Goal: Transaction & Acquisition: Obtain resource

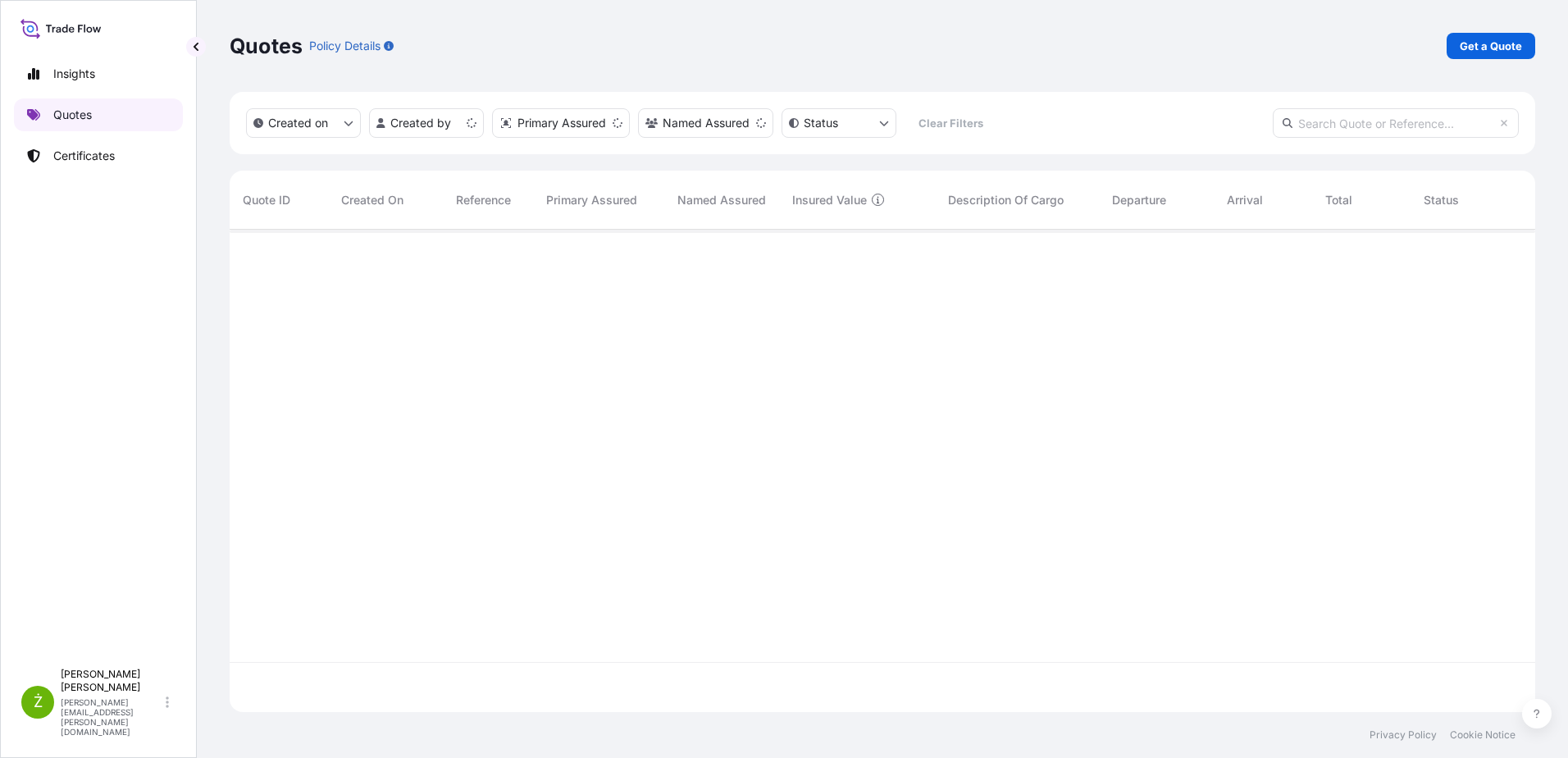
scroll to position [479, 1293]
click at [1489, 45] on p "Get a Quote" at bounding box center [1490, 46] width 62 height 17
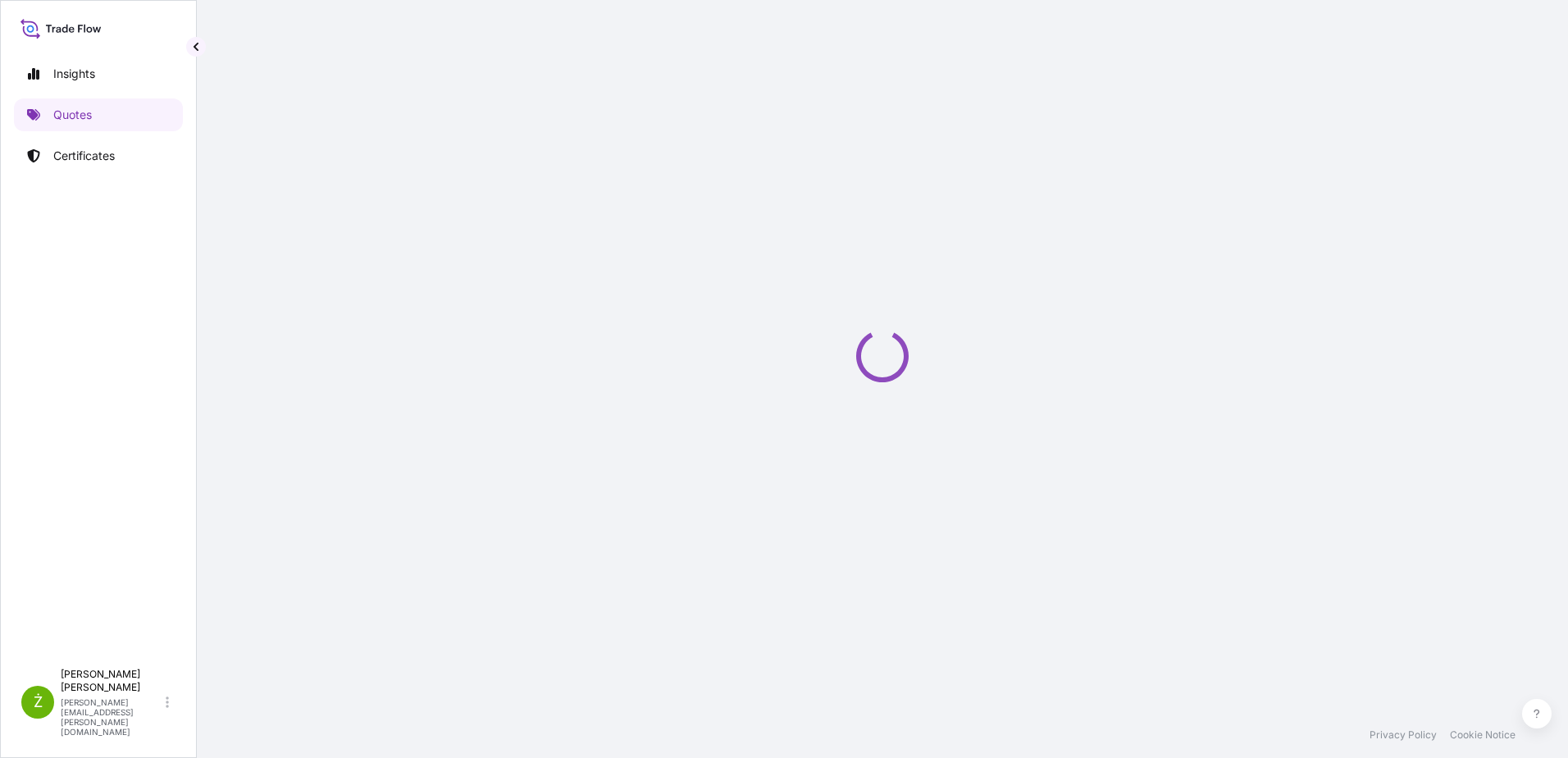
select select "Sea"
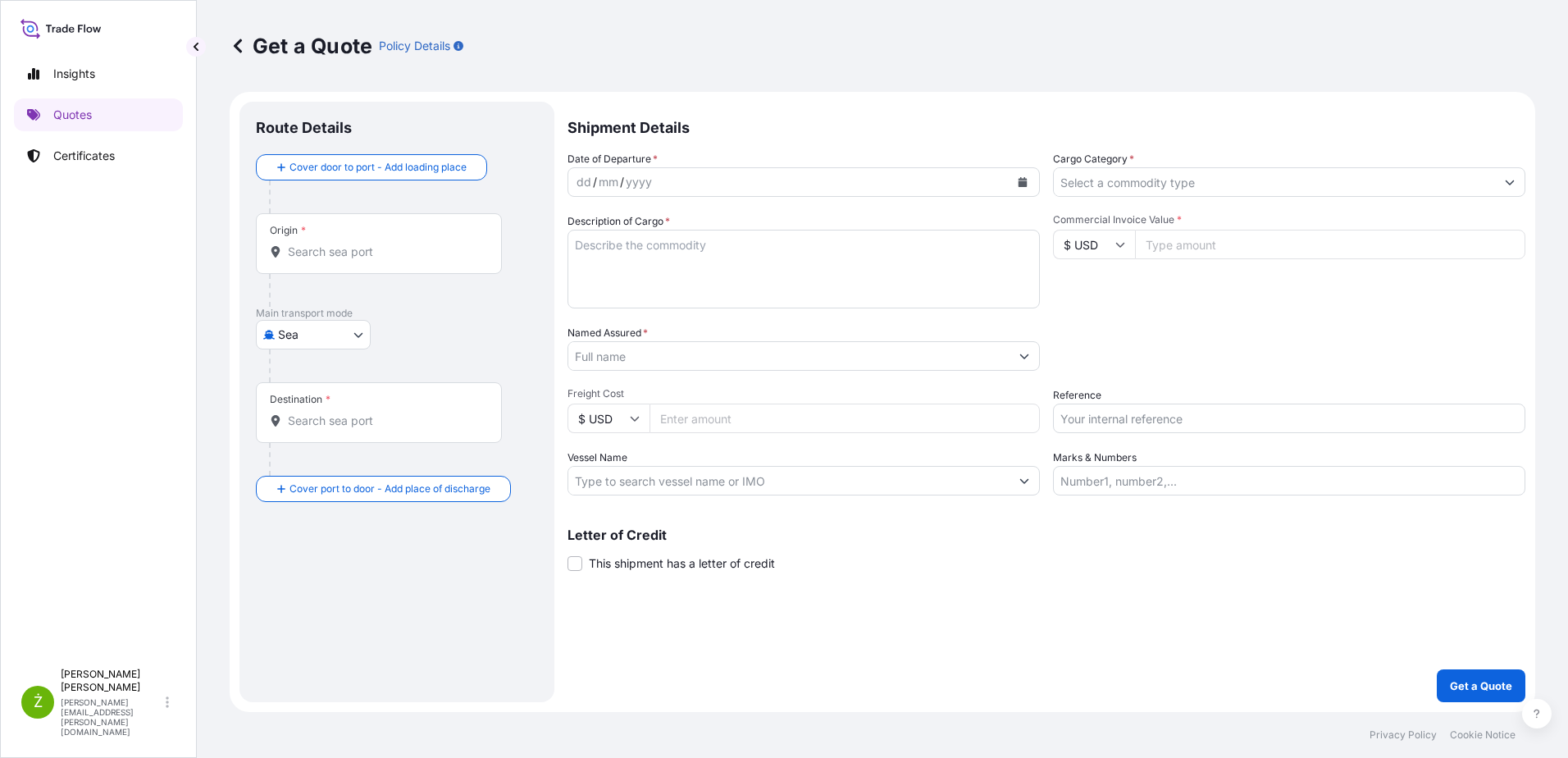
click at [1111, 429] on input "Reference" at bounding box center [1289, 418] width 472 height 29
paste input "S02052438"
type input "S02052438"
click at [1226, 255] on input "Commercial Invoice Value *" at bounding box center [1329, 244] width 390 height 29
paste input "73303.14"
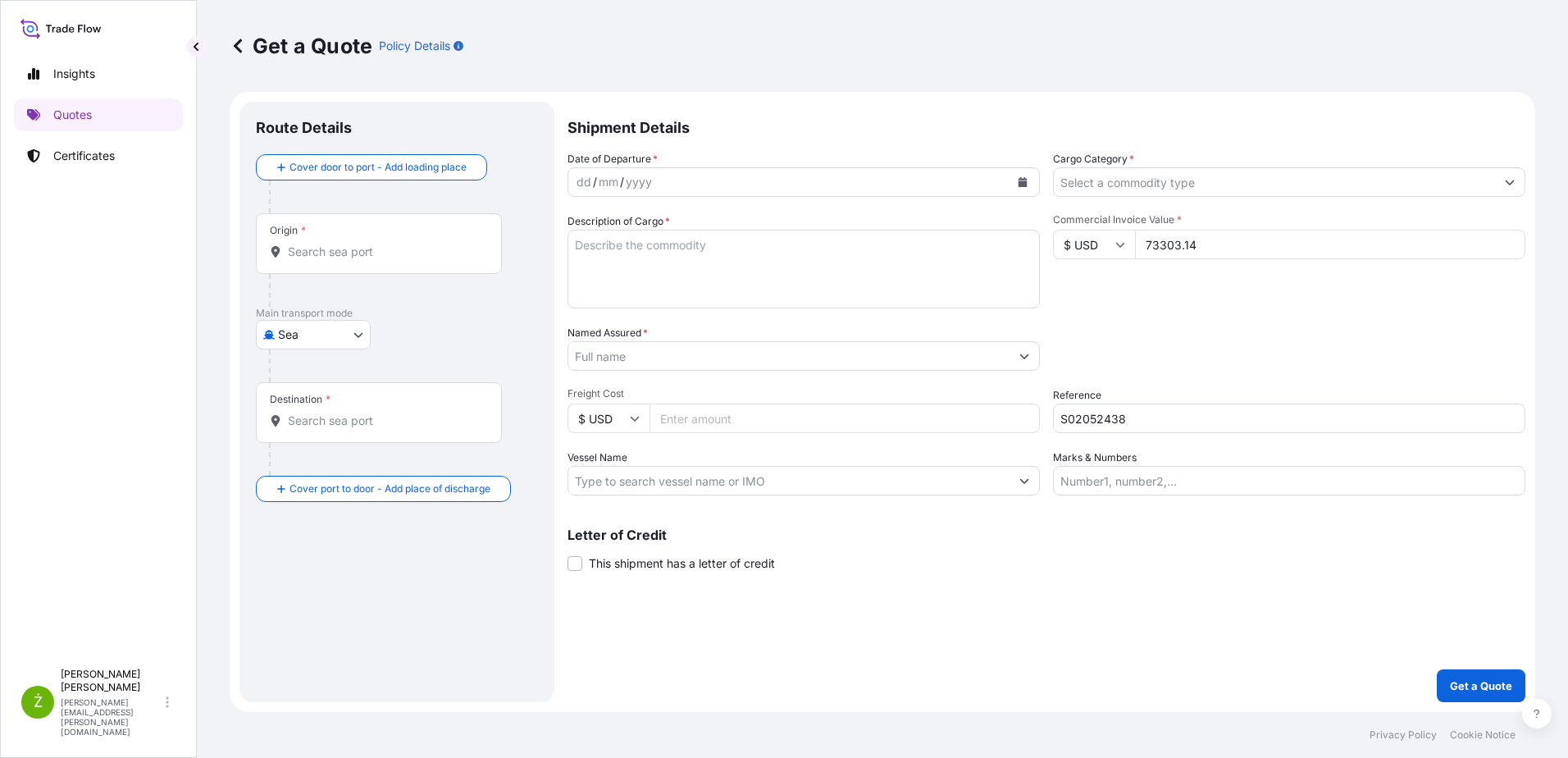
click at [1184, 245] on input "73303.14" at bounding box center [1329, 244] width 390 height 29
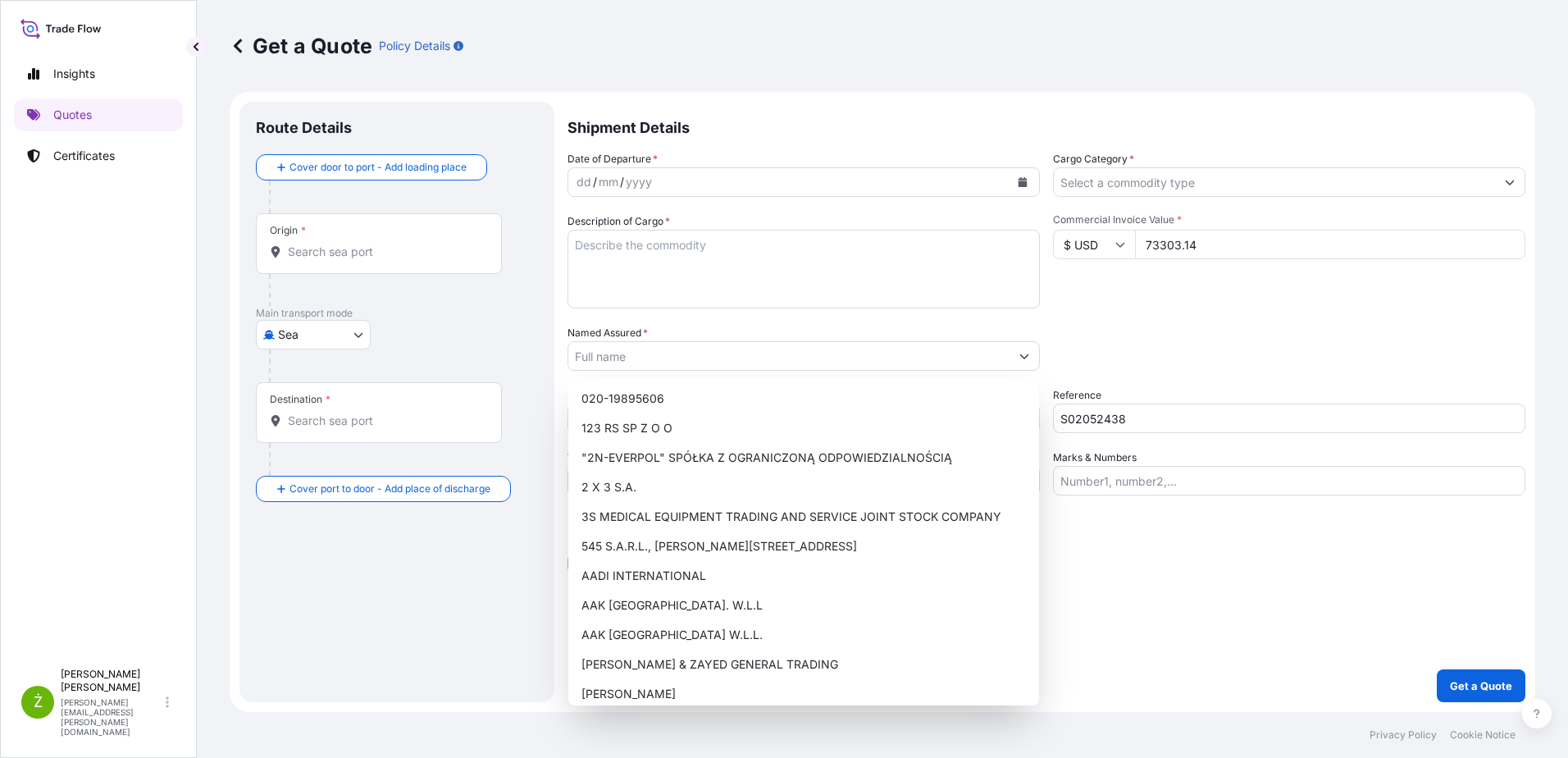
click at [1202, 346] on div "Packing Category Type to search a container mode Please select a primary mode o…" at bounding box center [1289, 347] width 472 height 46
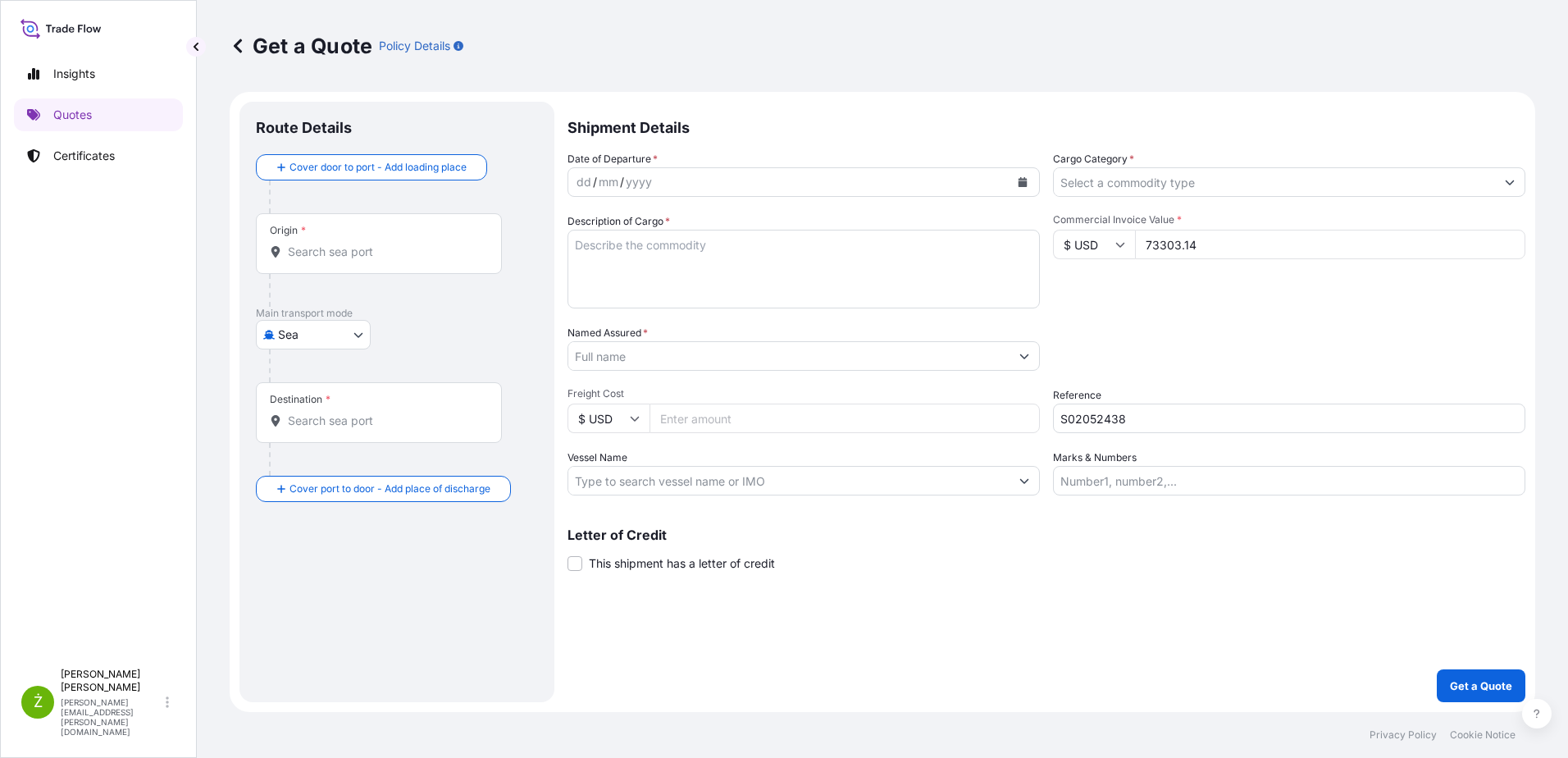
click at [1184, 247] on input "73303.14" at bounding box center [1329, 244] width 390 height 29
type input "73303.14"
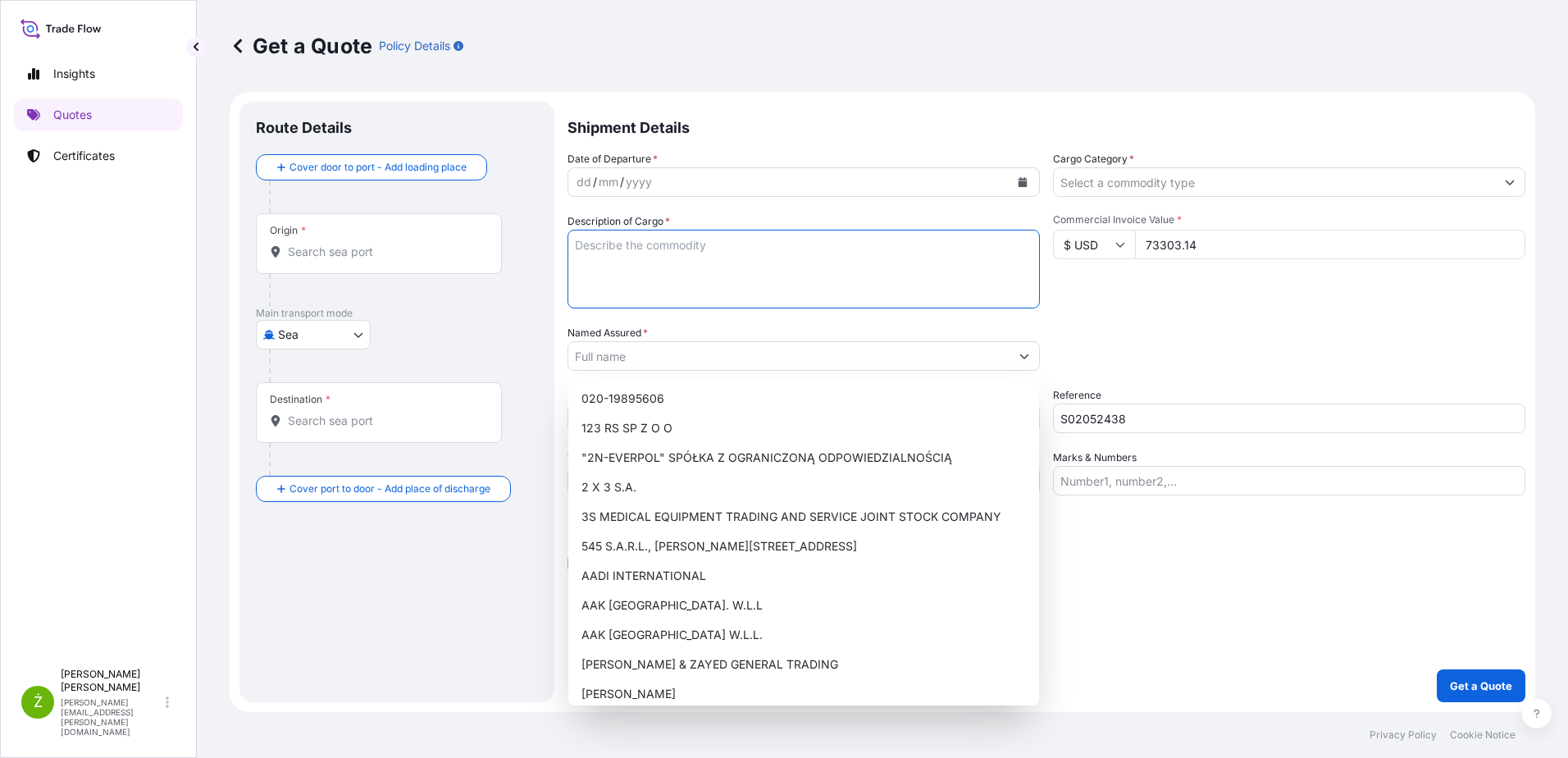
click at [754, 301] on textarea "Description of Cargo *" at bounding box center [804, 269] width 472 height 79
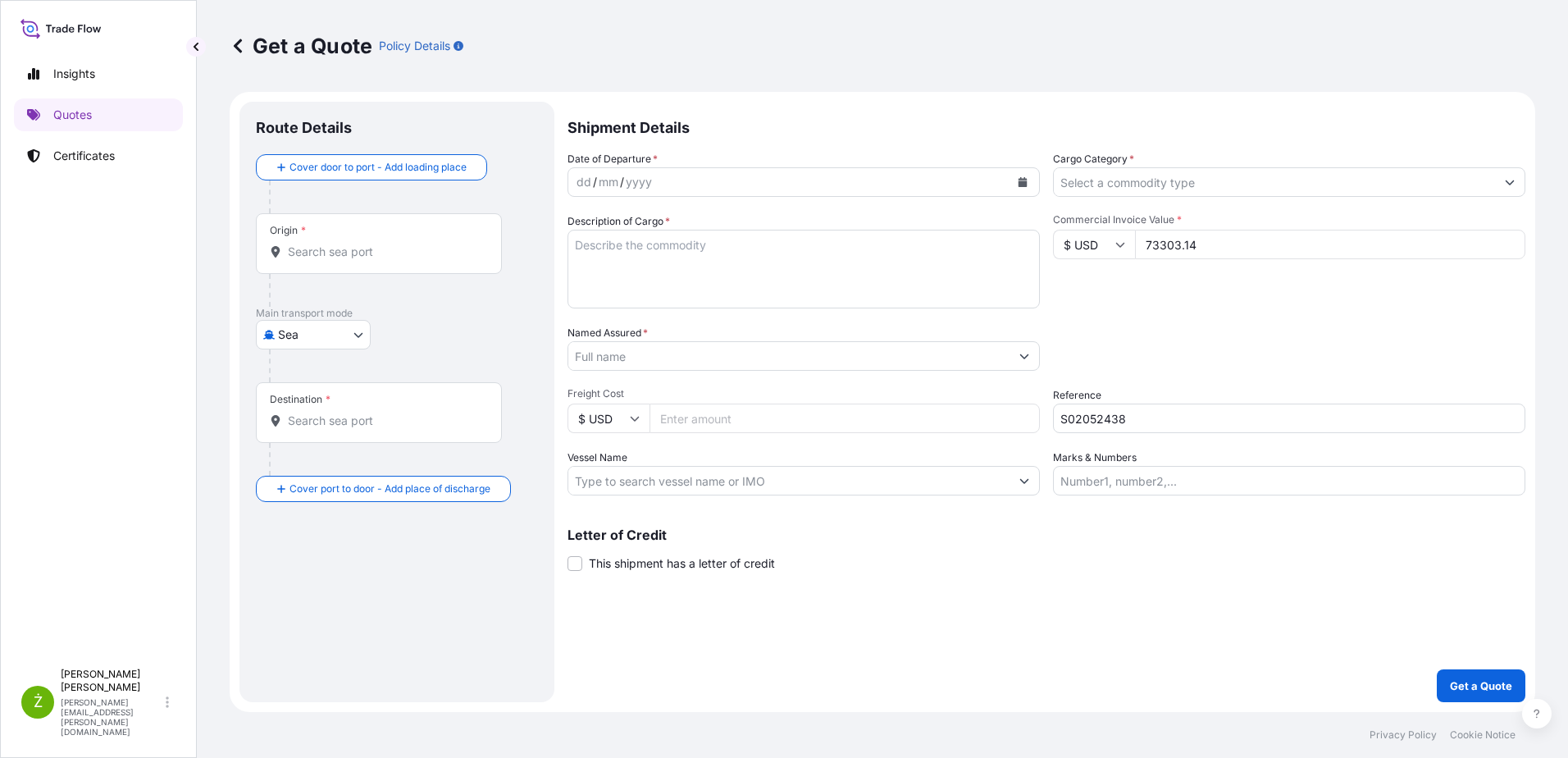
click at [1026, 177] on icon "Calendar" at bounding box center [1022, 182] width 10 height 10
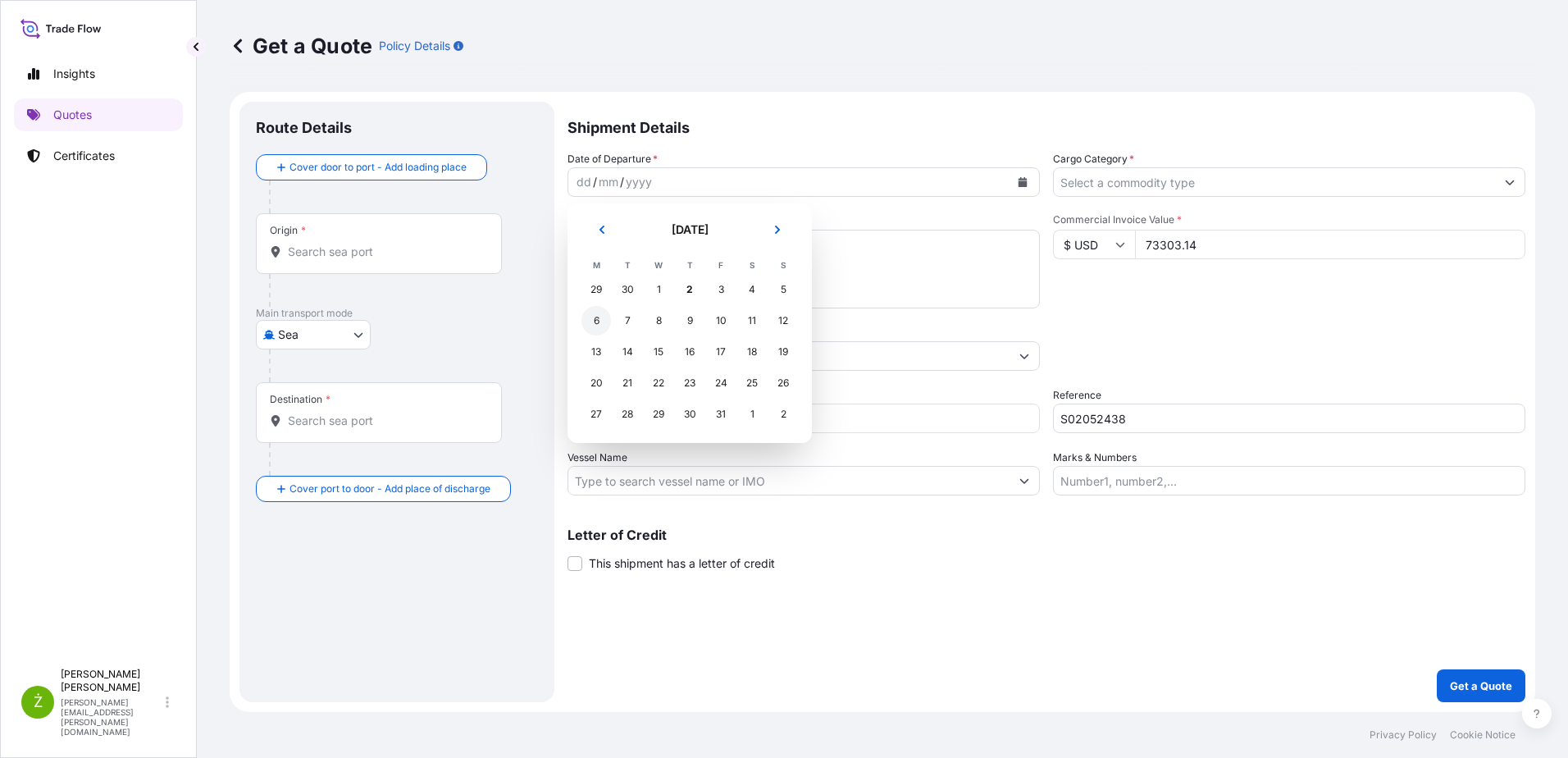
click at [601, 323] on div "6" at bounding box center [596, 320] width 29 height 29
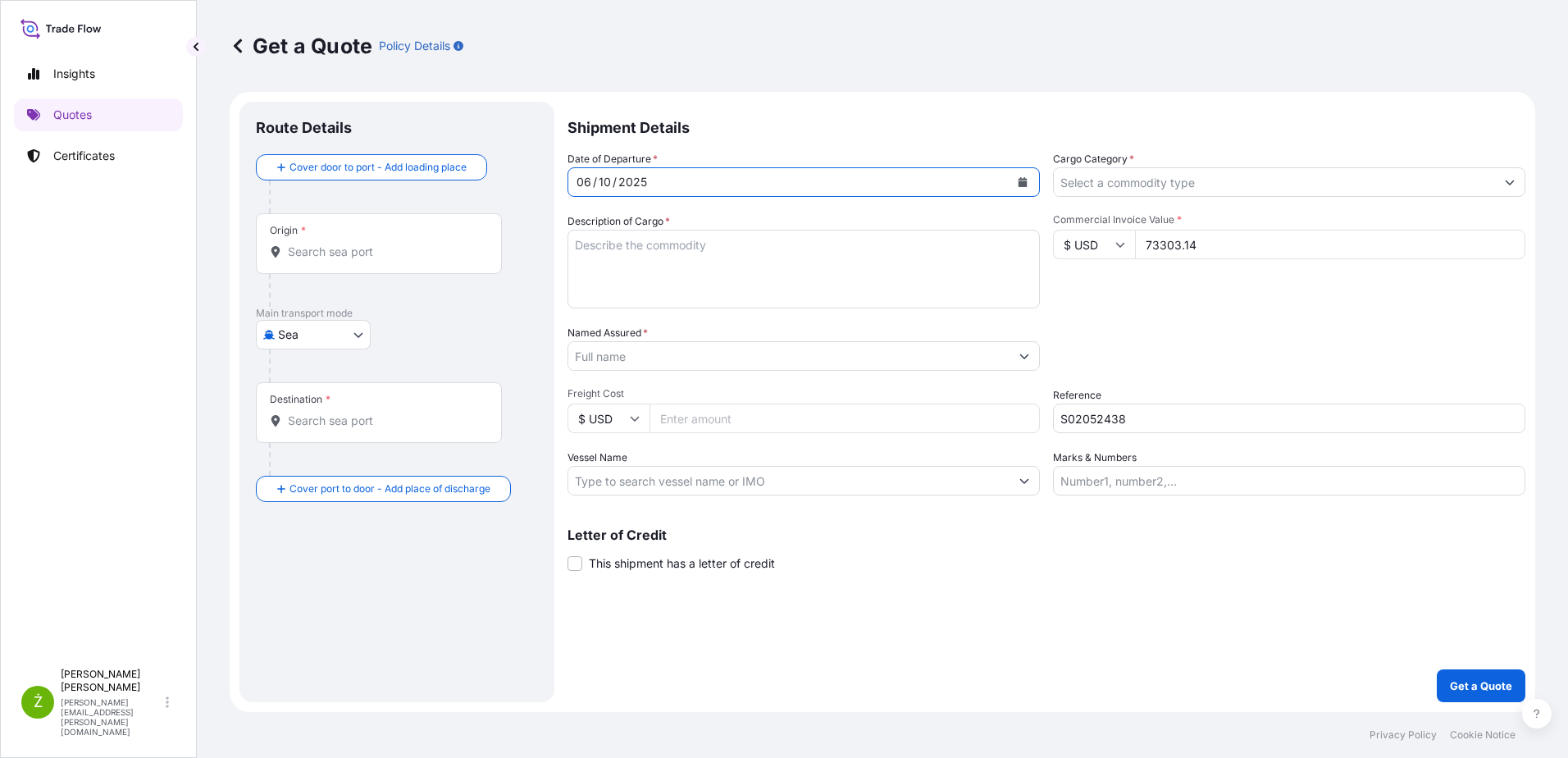
click at [384, 262] on div "Origin *" at bounding box center [379, 243] width 246 height 61
click at [384, 260] on input "Origin *" at bounding box center [384, 252] width 194 height 17
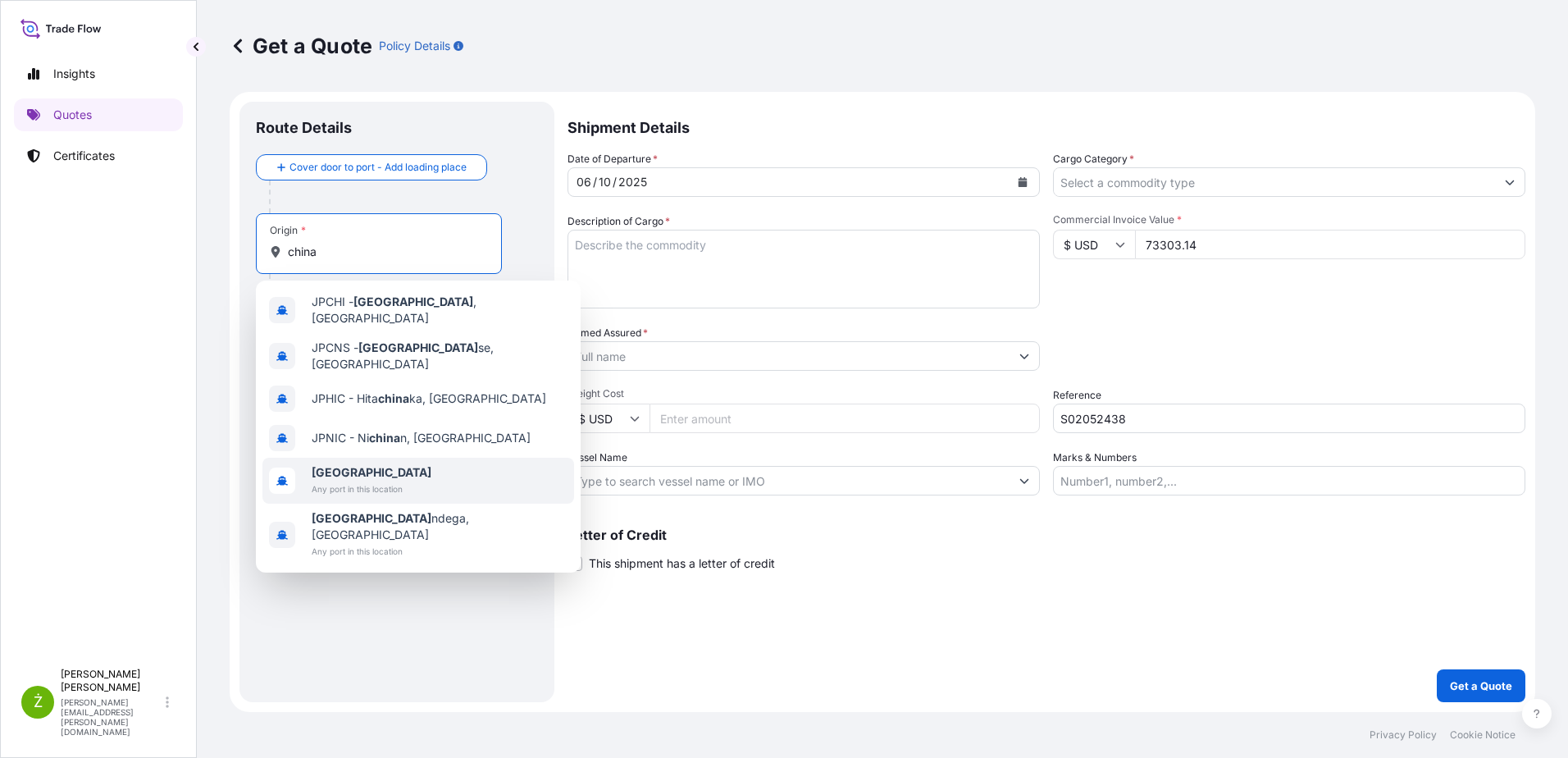
click at [370, 481] on span "Any port in this location" at bounding box center [372, 489] width 120 height 17
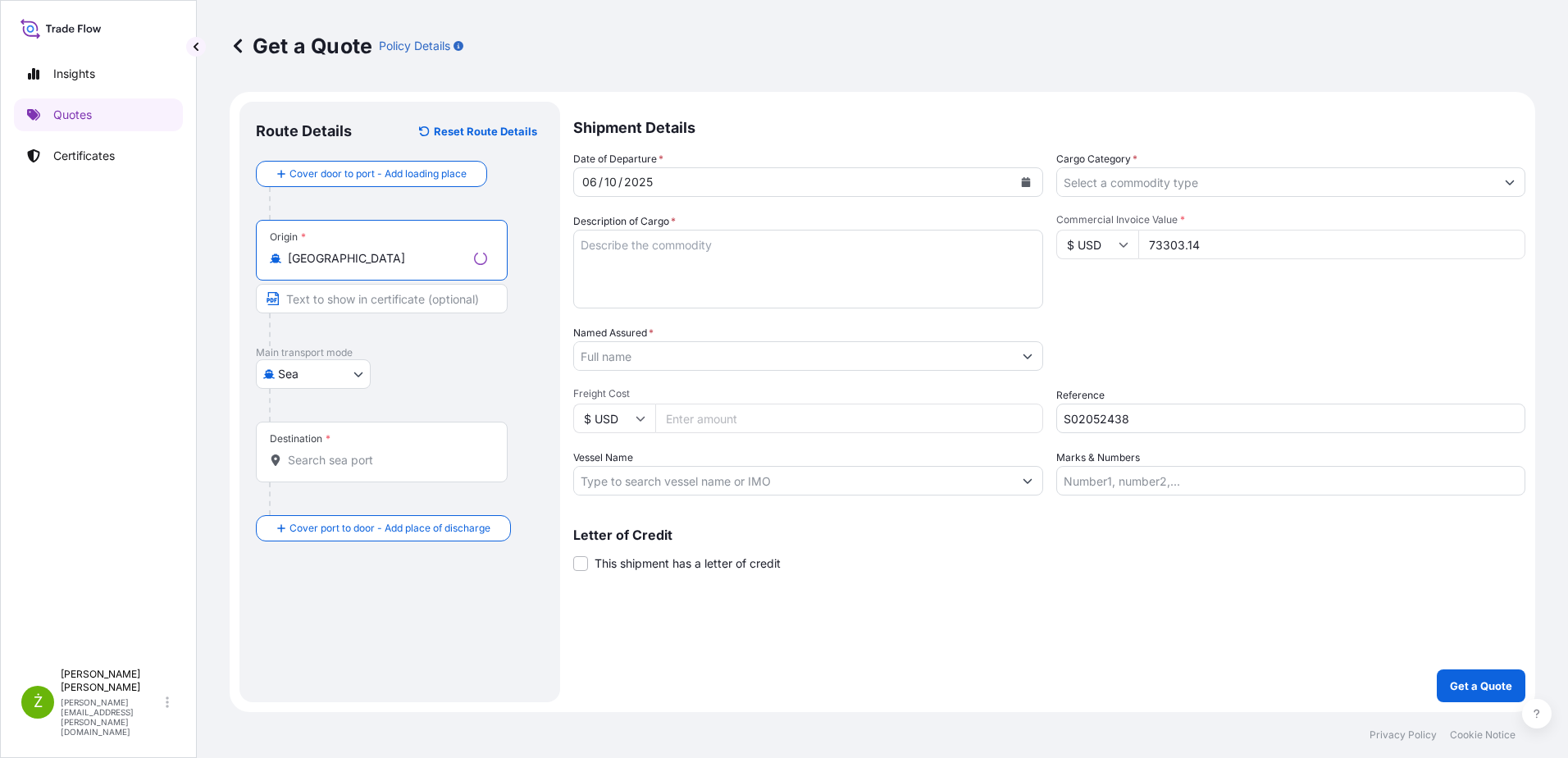
type input "[GEOGRAPHIC_DATA]"
click at [367, 469] on div "Destination *" at bounding box center [379, 452] width 246 height 61
click at [367, 468] on input "Destination *" at bounding box center [384, 460] width 194 height 17
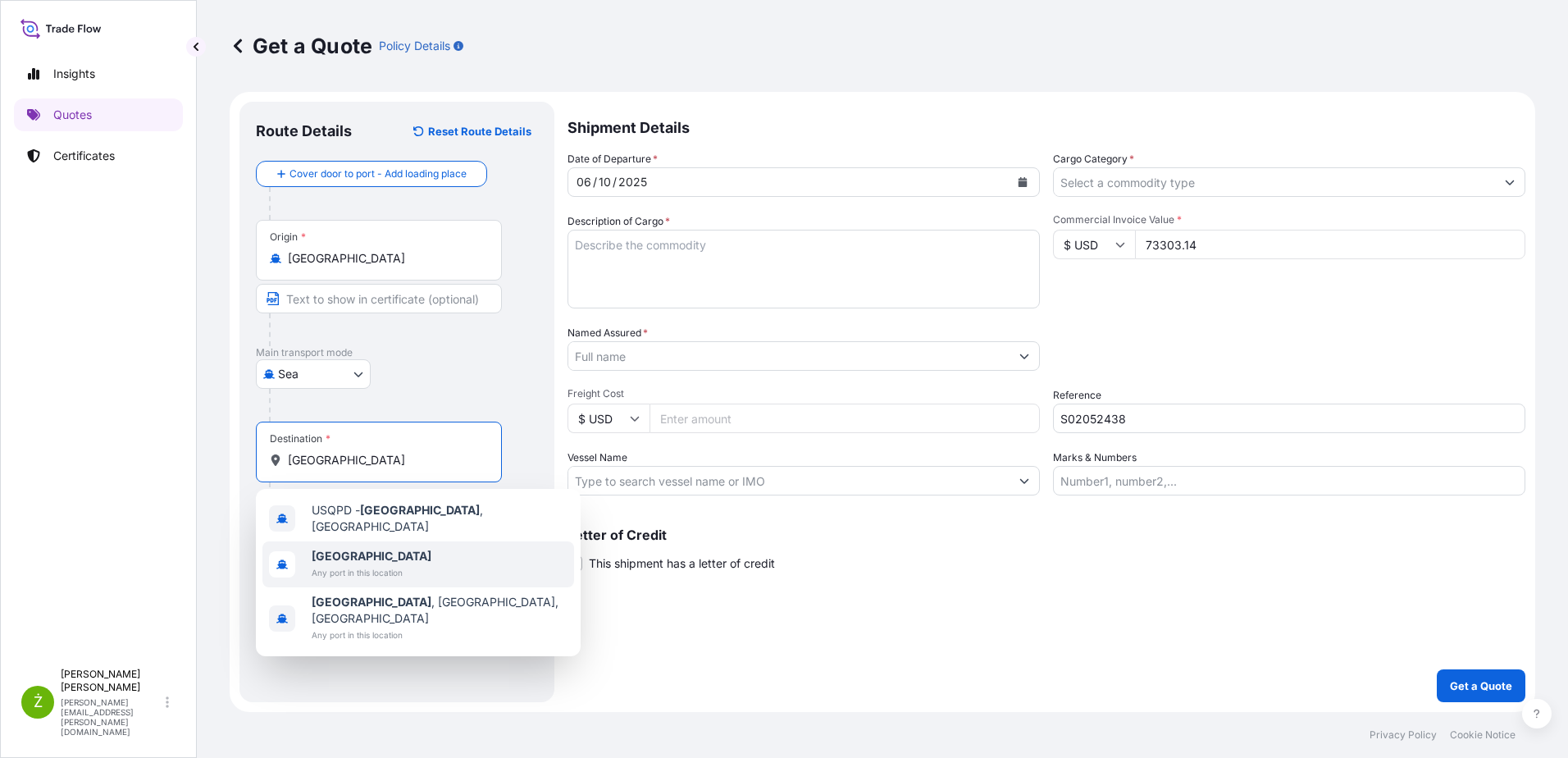
click at [376, 574] on div "[GEOGRAPHIC_DATA] Any port in this location" at bounding box center [418, 564] width 312 height 46
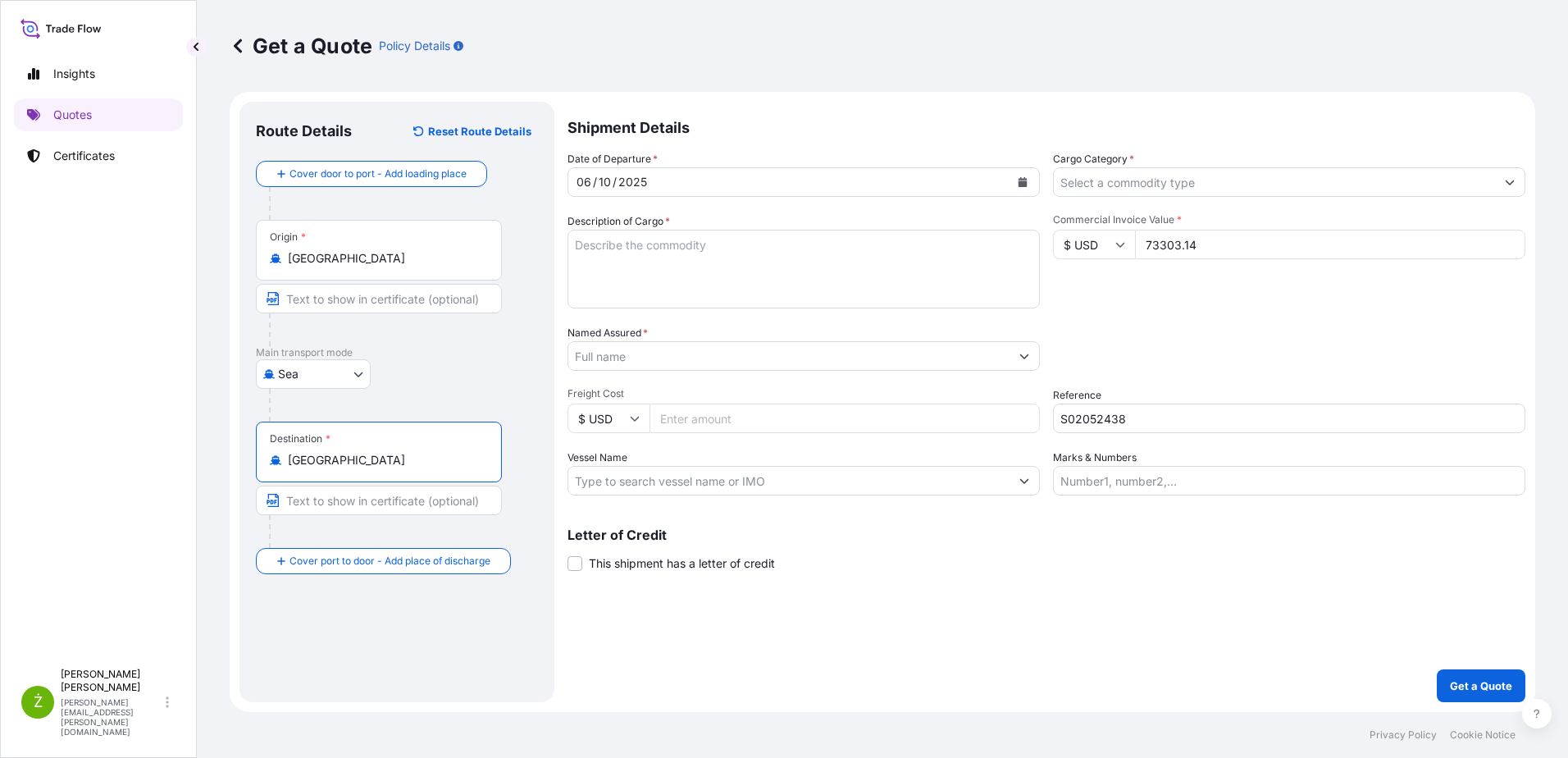
type input "[GEOGRAPHIC_DATA]"
click at [865, 242] on textarea "Description of Cargo *" at bounding box center [804, 269] width 472 height 79
paste textarea "CHILDREN TOYS"
type textarea "CHILDREN TOYS"
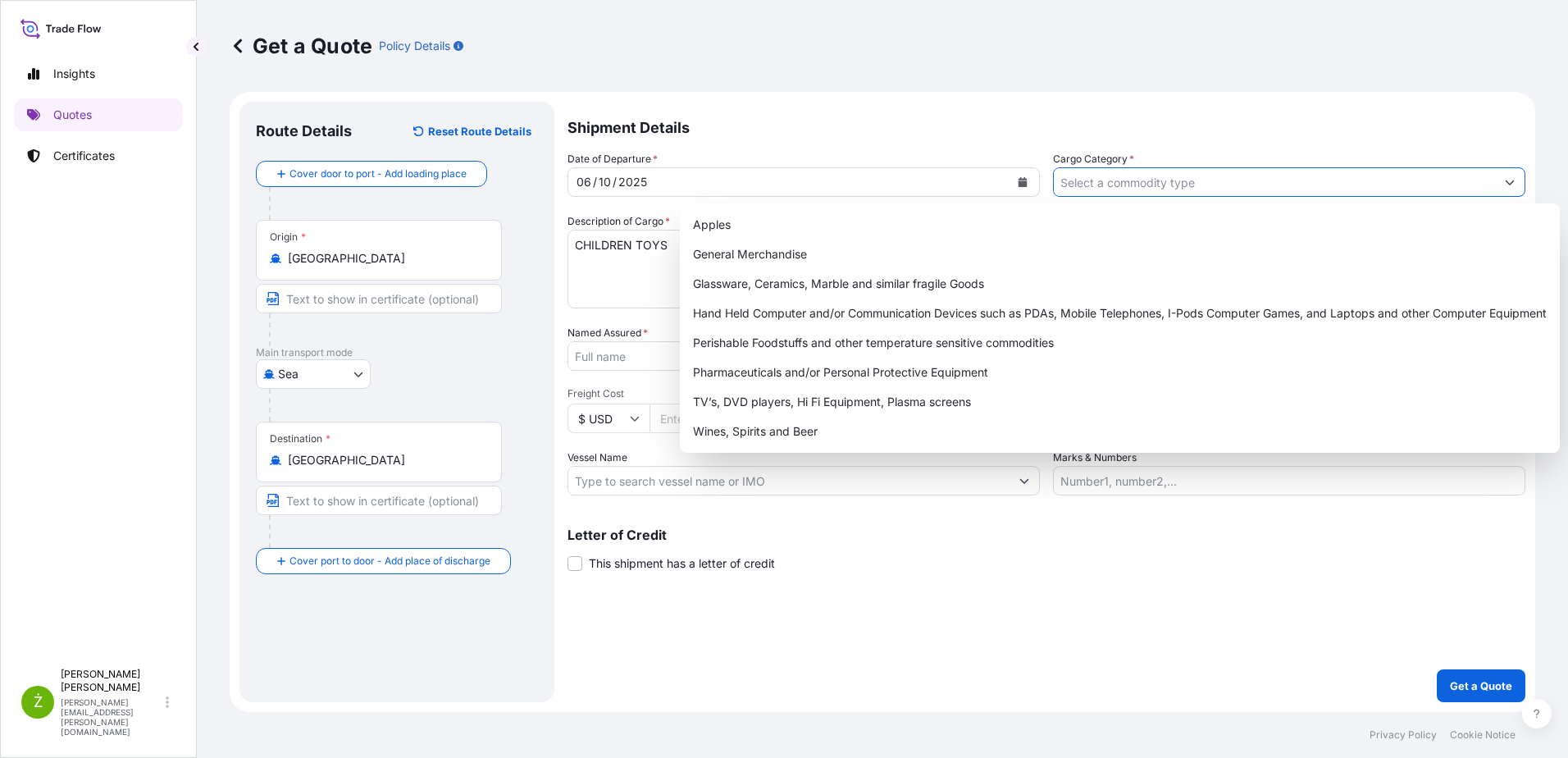
click at [1098, 183] on input "Cargo Category *" at bounding box center [1274, 181] width 441 height 29
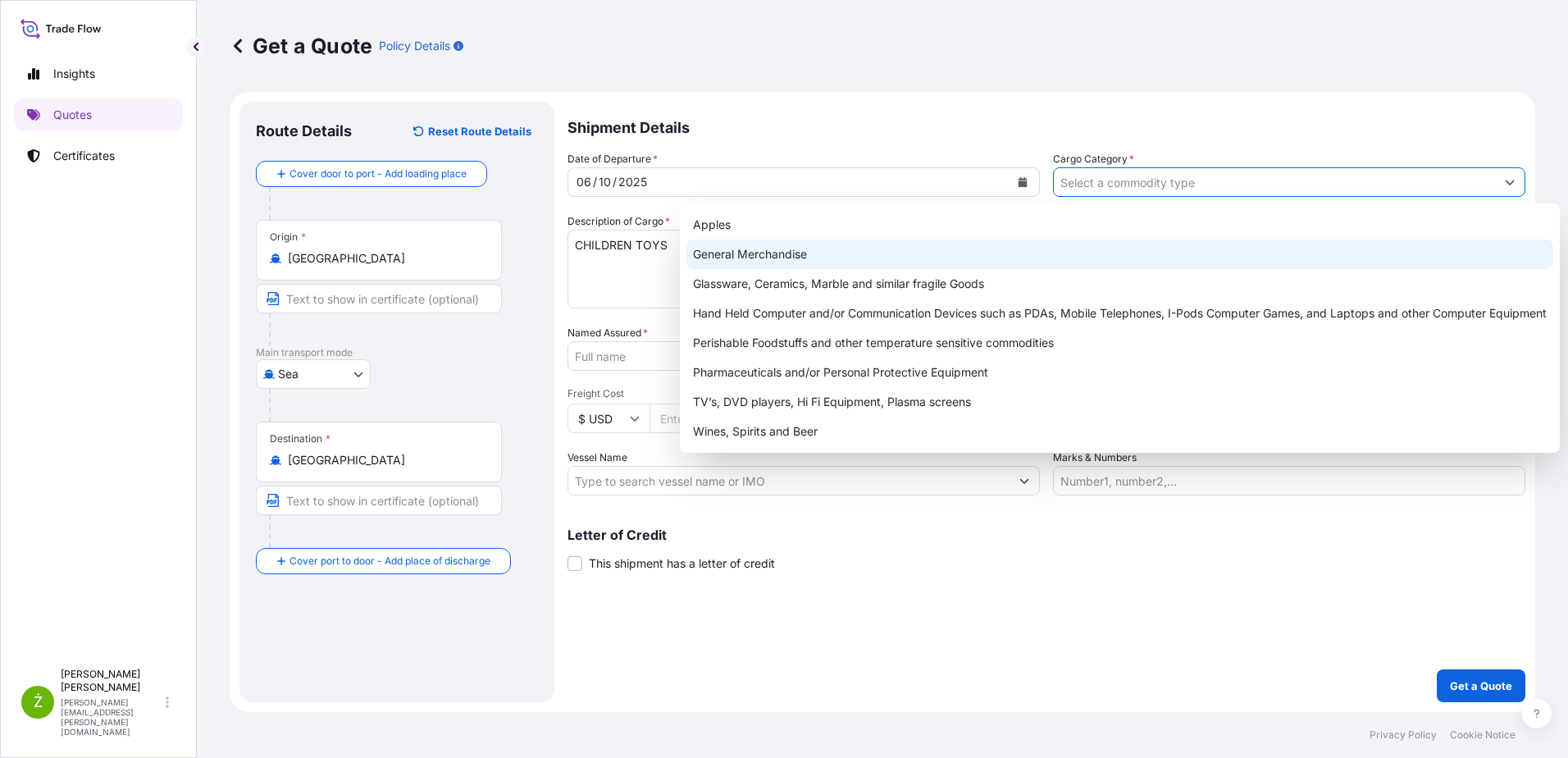
click at [1046, 259] on div "General Merchandise" at bounding box center [1120, 254] width 867 height 29
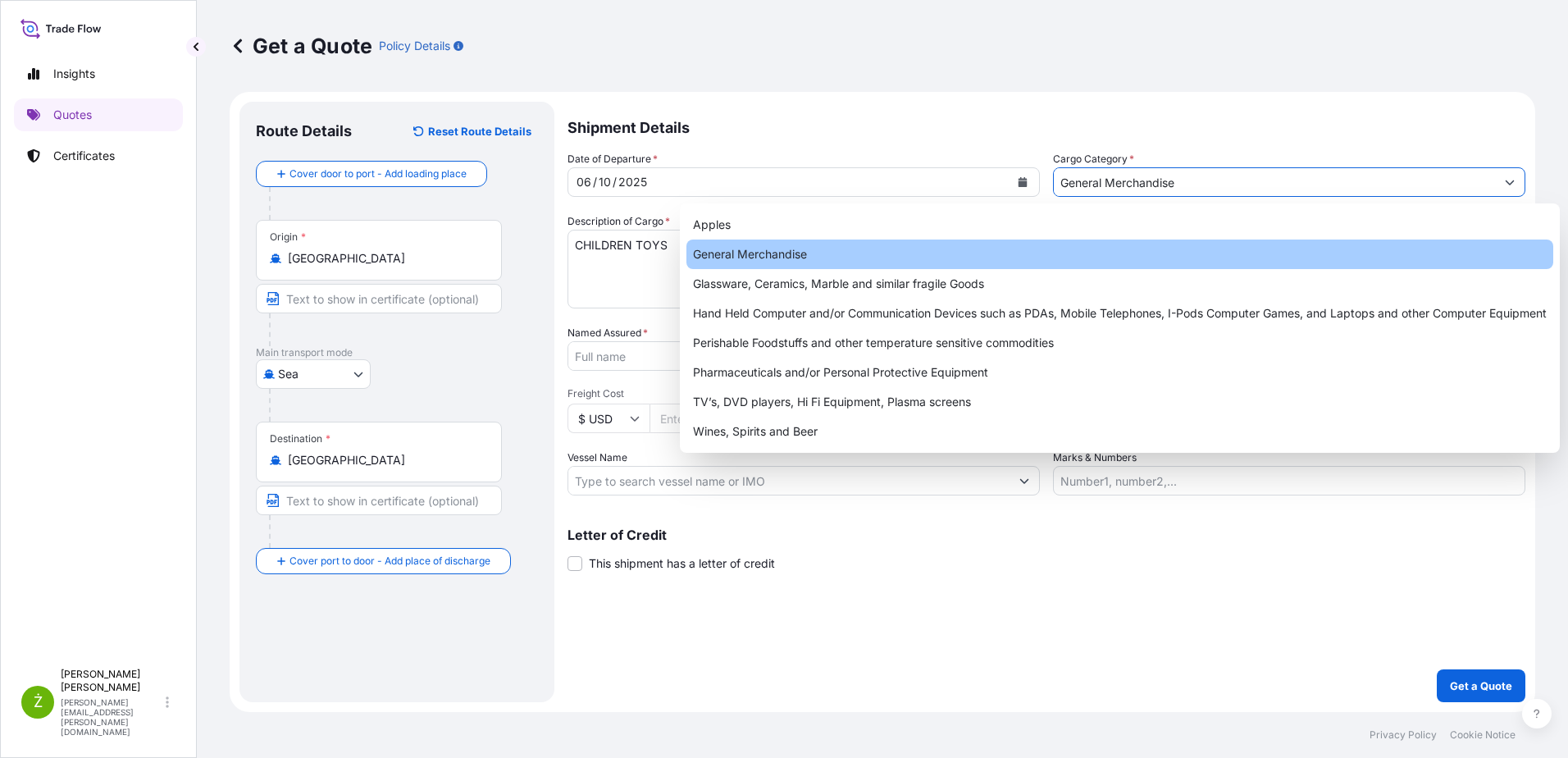
type input "General Merchandise"
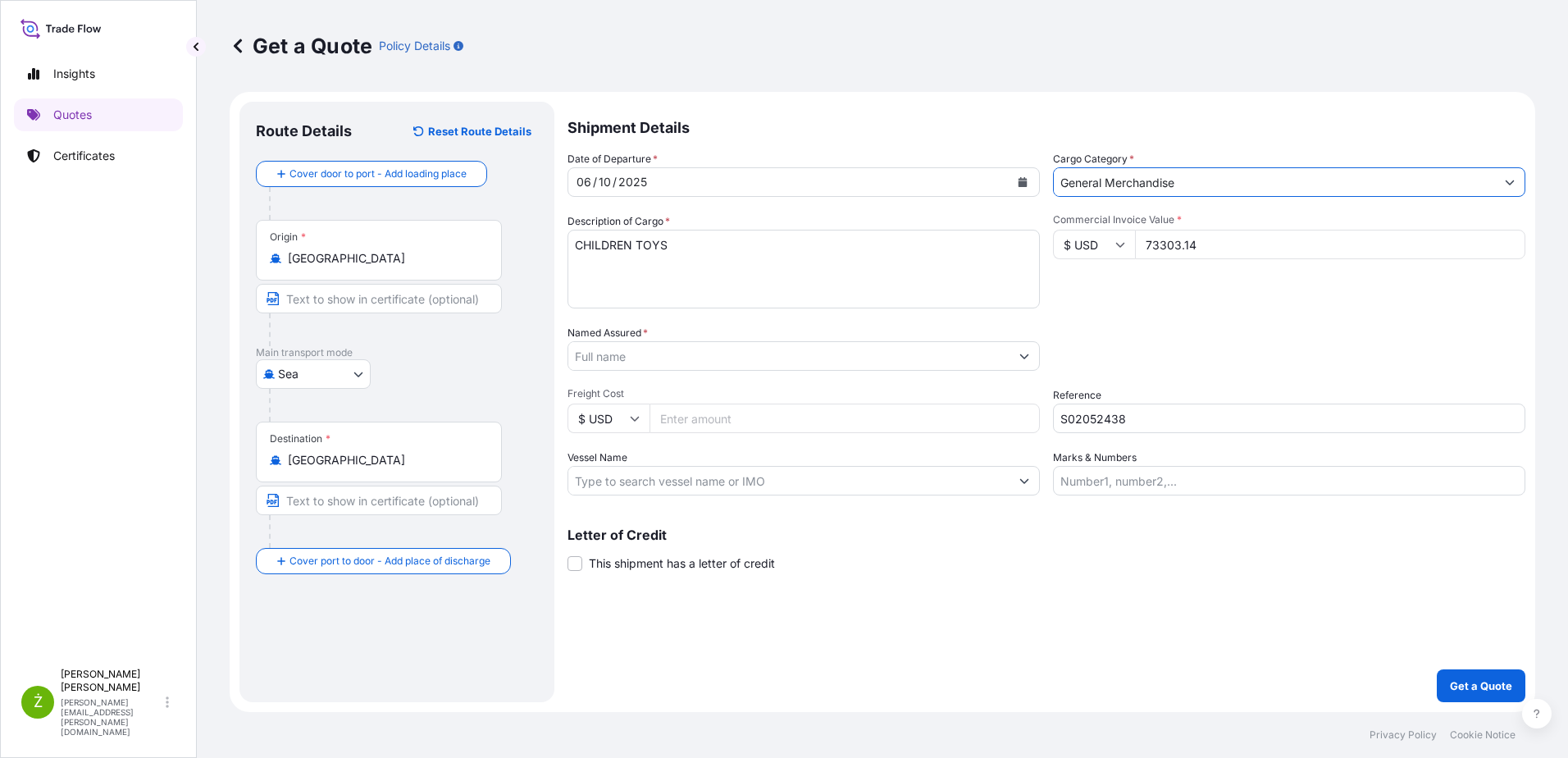
click at [590, 289] on textarea "CHILDREN TOYS" at bounding box center [804, 269] width 472 height 79
click at [749, 276] on textarea "CHILDREN TOYS" at bounding box center [804, 269] width 472 height 79
click at [628, 258] on textarea "CHILDREN TOYS" at bounding box center [804, 269] width 472 height 79
paste textarea "MODECSNU8036714 OOLKRA8314 40HC 12590.00 KG 62.877 M3 1717 CTN"
click at [611, 265] on textarea "CHILDREN TOYS MODECSNU8036714 OOLKRA8314 40HC 12590.00 KG 62.877 M3 1717 CTN" at bounding box center [804, 269] width 472 height 79
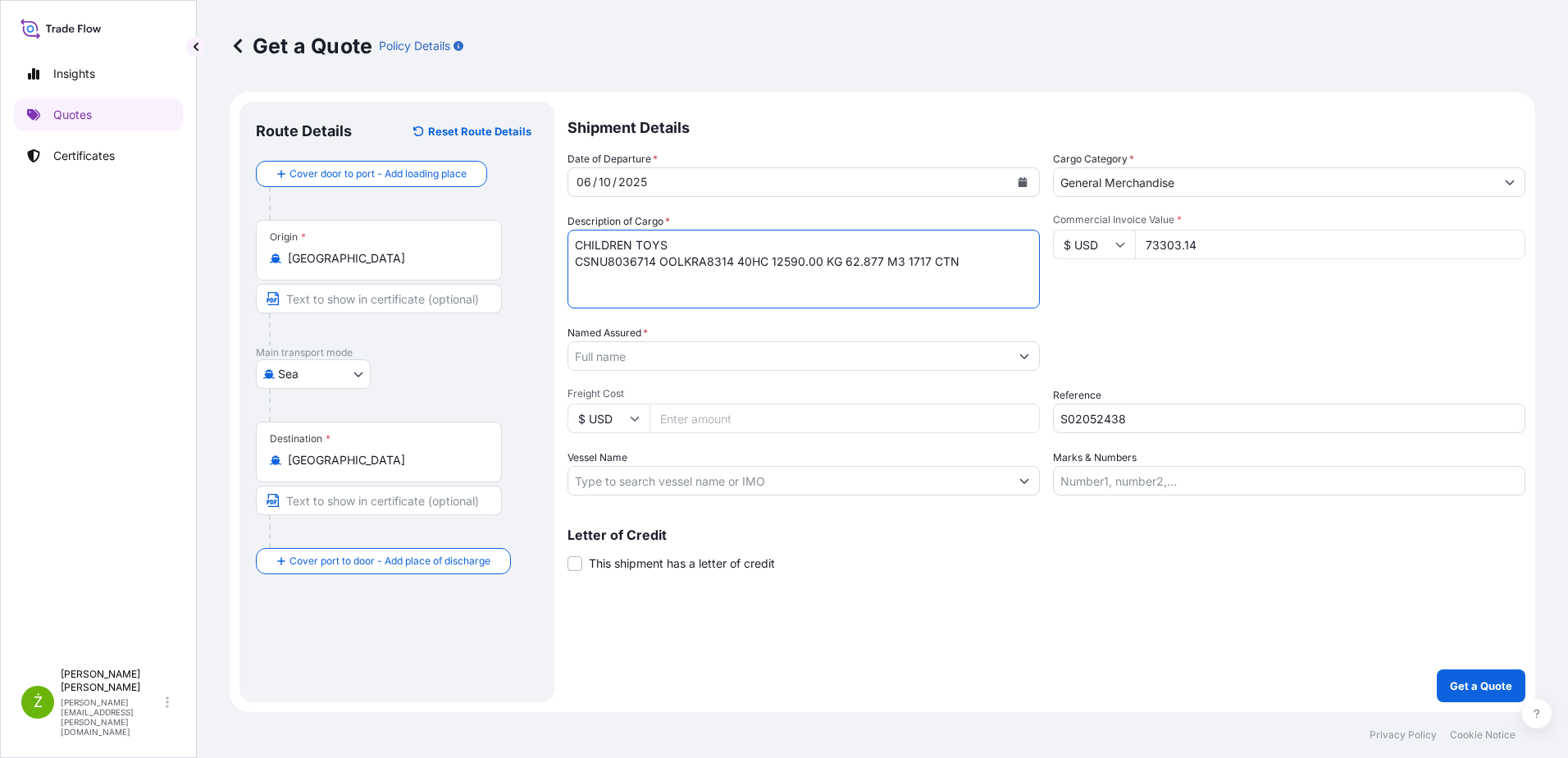
click at [979, 268] on textarea "CHILDREN TOYS CSNU8036714 OOLKRA8314 40HC 12590.00 KG 62.877 M3 1717 CTN" at bounding box center [804, 269] width 472 height 79
type textarea "CHILDREN TOYS CSNU8036714 OOLKRA8314 40HC 12590.00 KG 62.877 M3 1717 CTN"
click at [675, 359] on input "Named Assured *" at bounding box center [789, 355] width 441 height 29
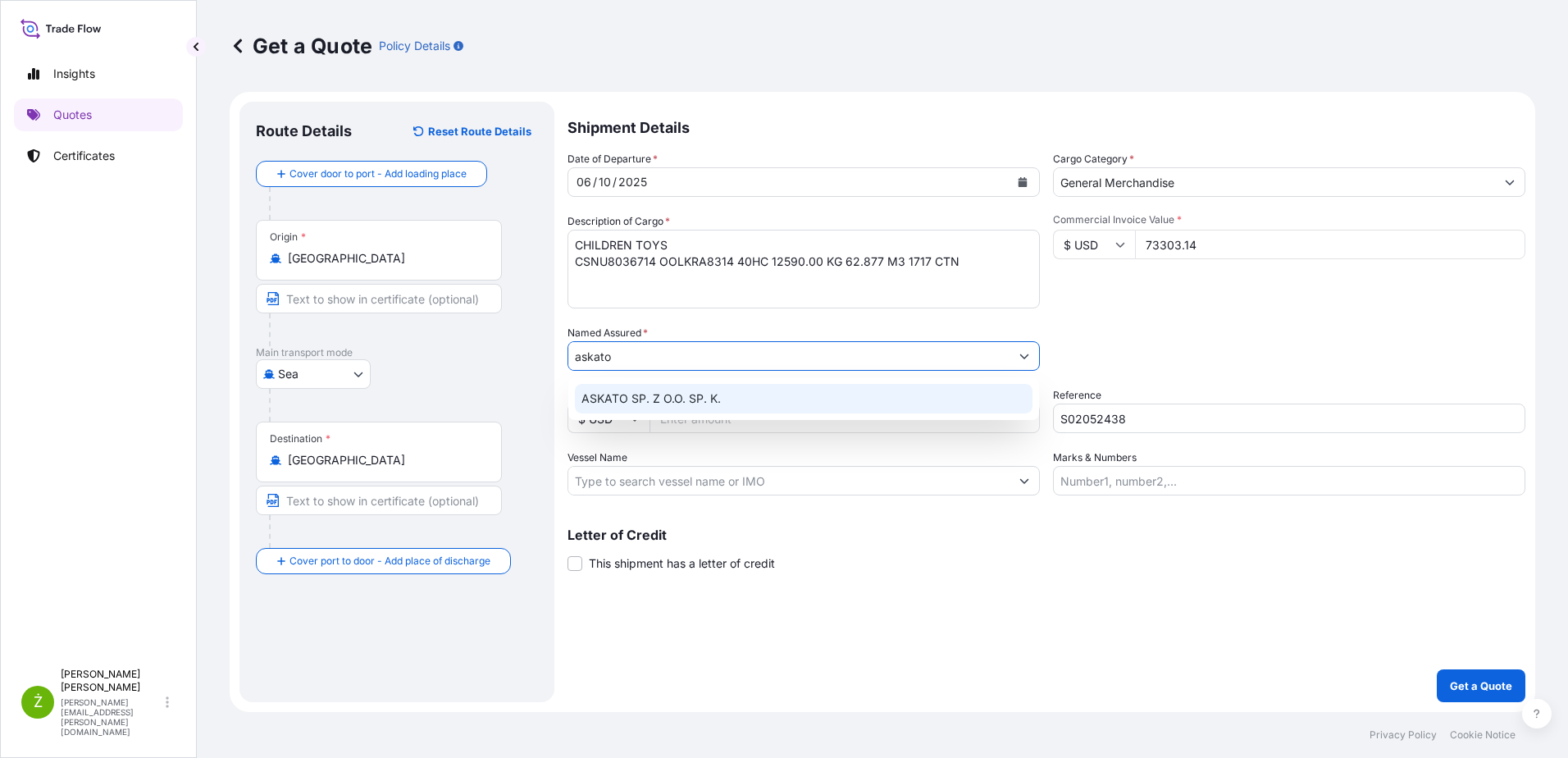
click at [681, 390] on span "ASKATO SP. Z O.O. SP. K." at bounding box center [651, 399] width 140 height 17
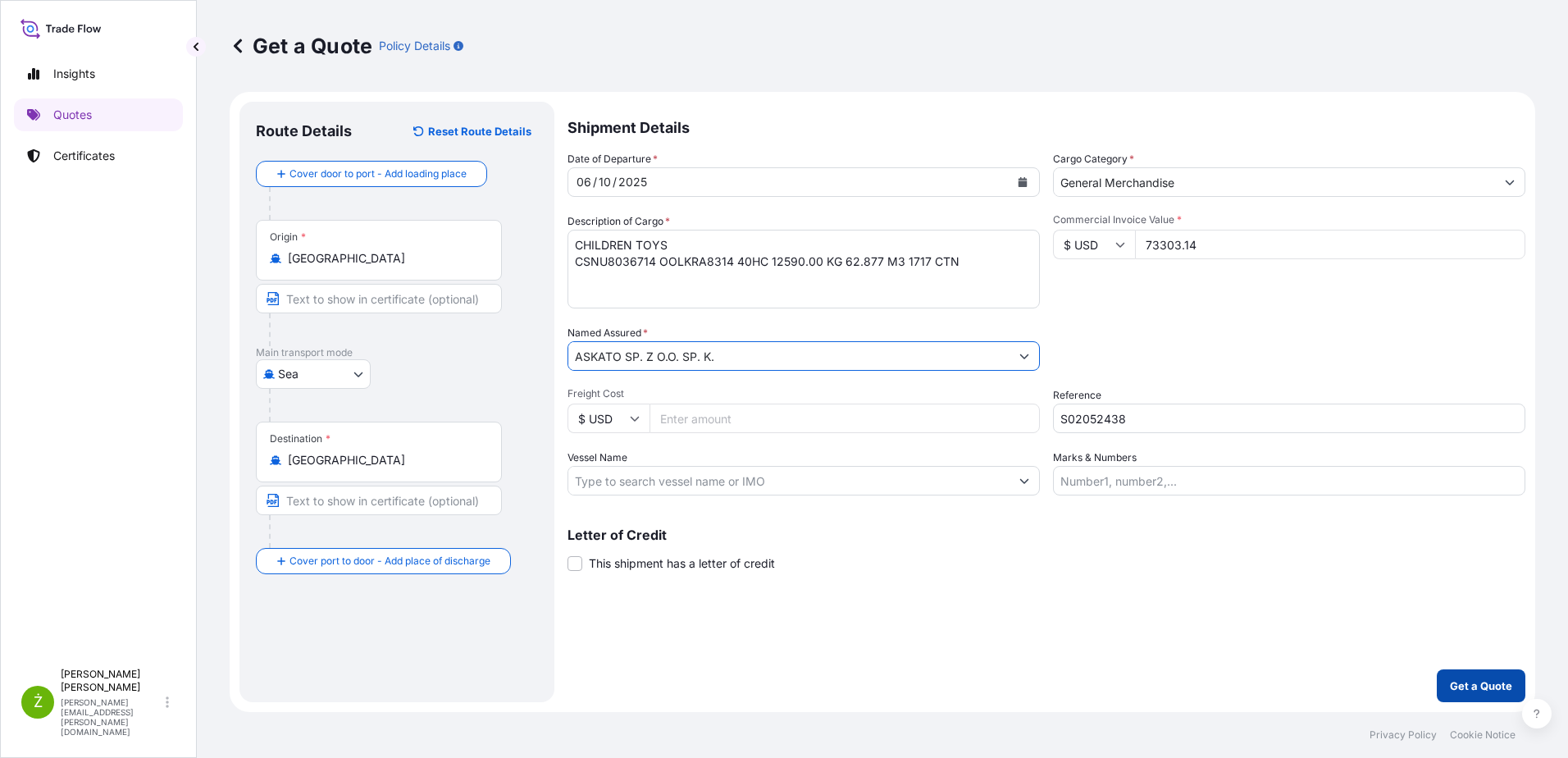
type input "ASKATO SP. Z O.O. SP. K."
click at [1490, 690] on p "Get a Quote" at bounding box center [1481, 686] width 62 height 17
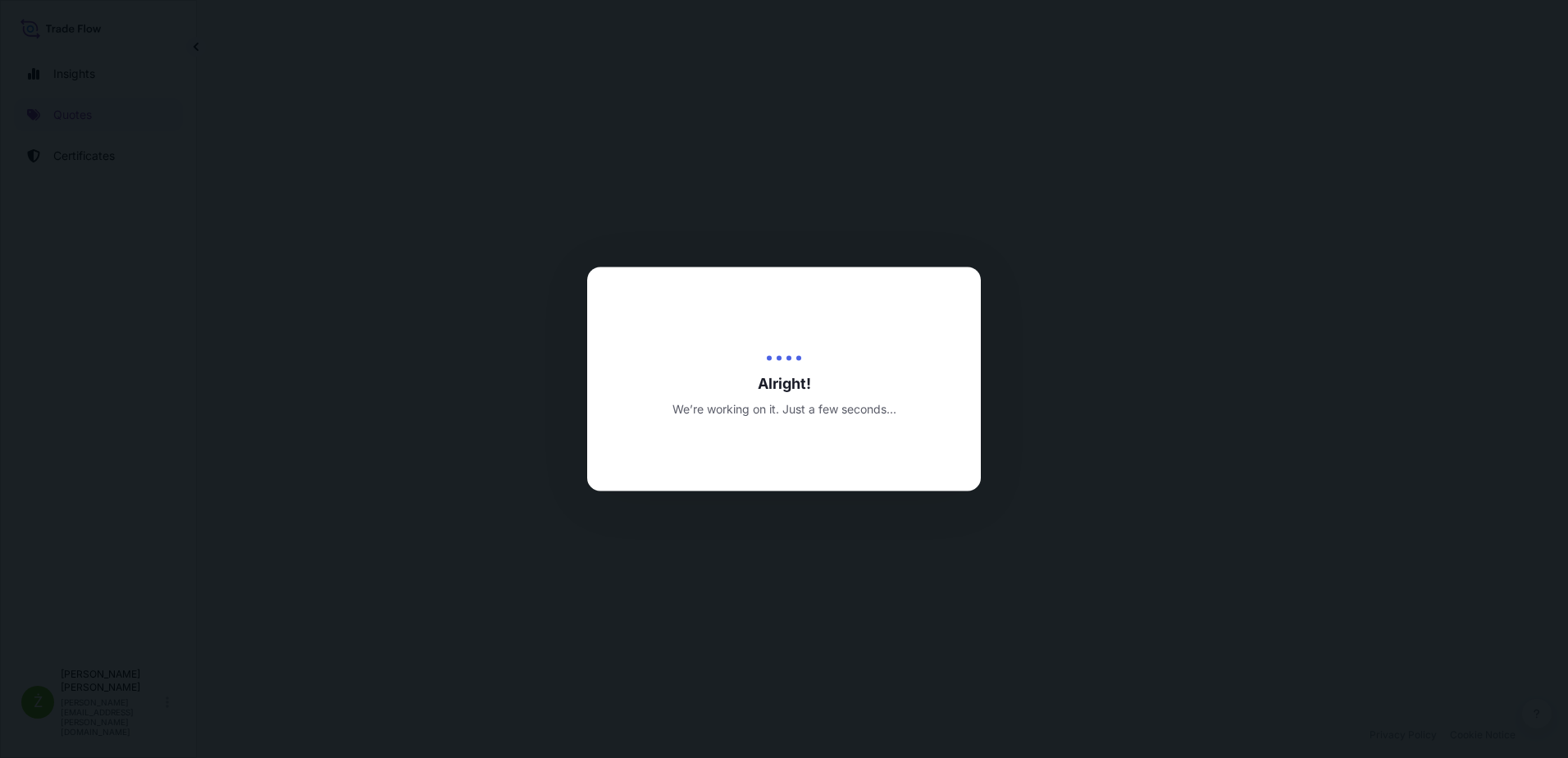
select select "Sea"
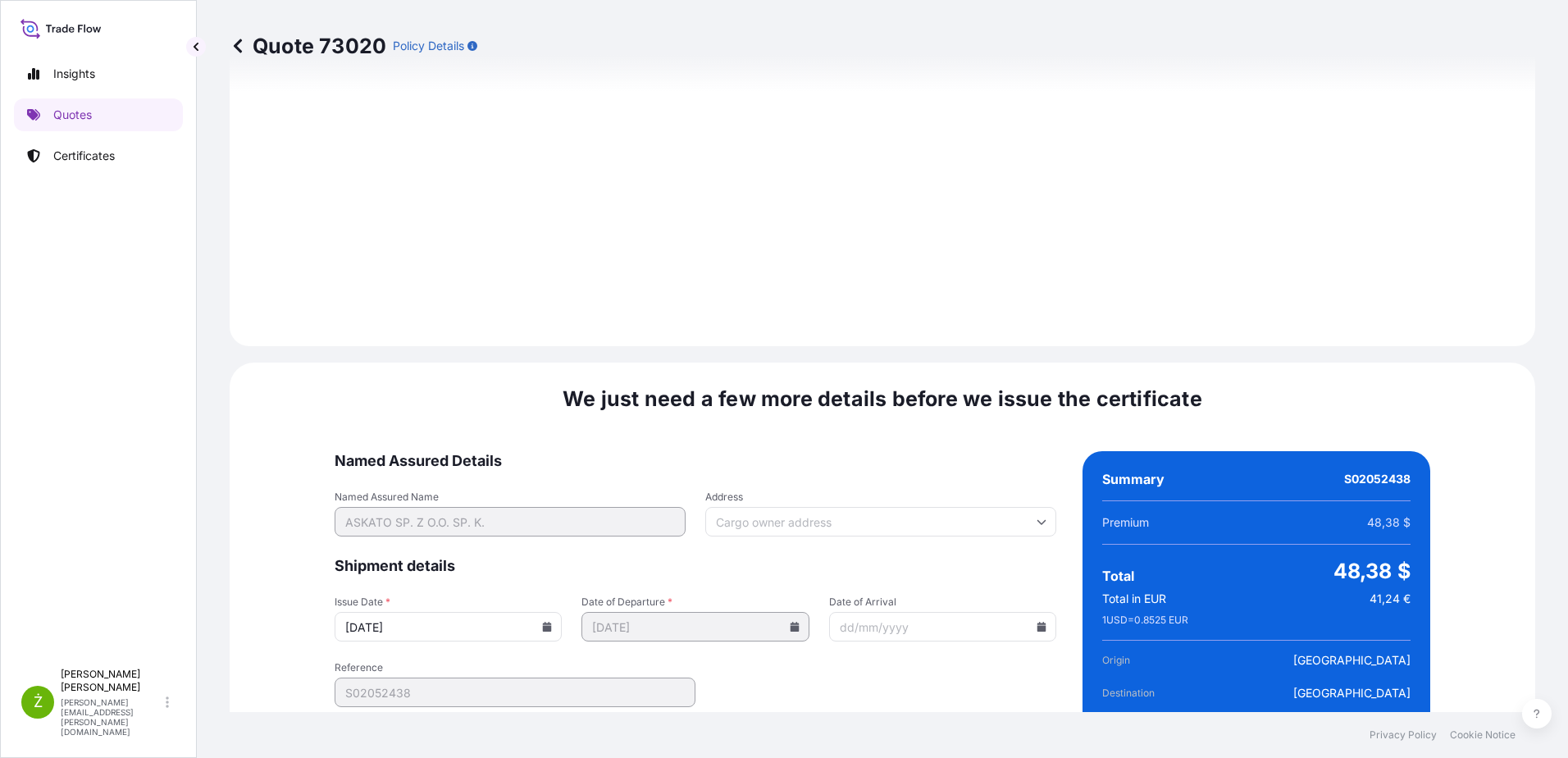
scroll to position [1746, 0]
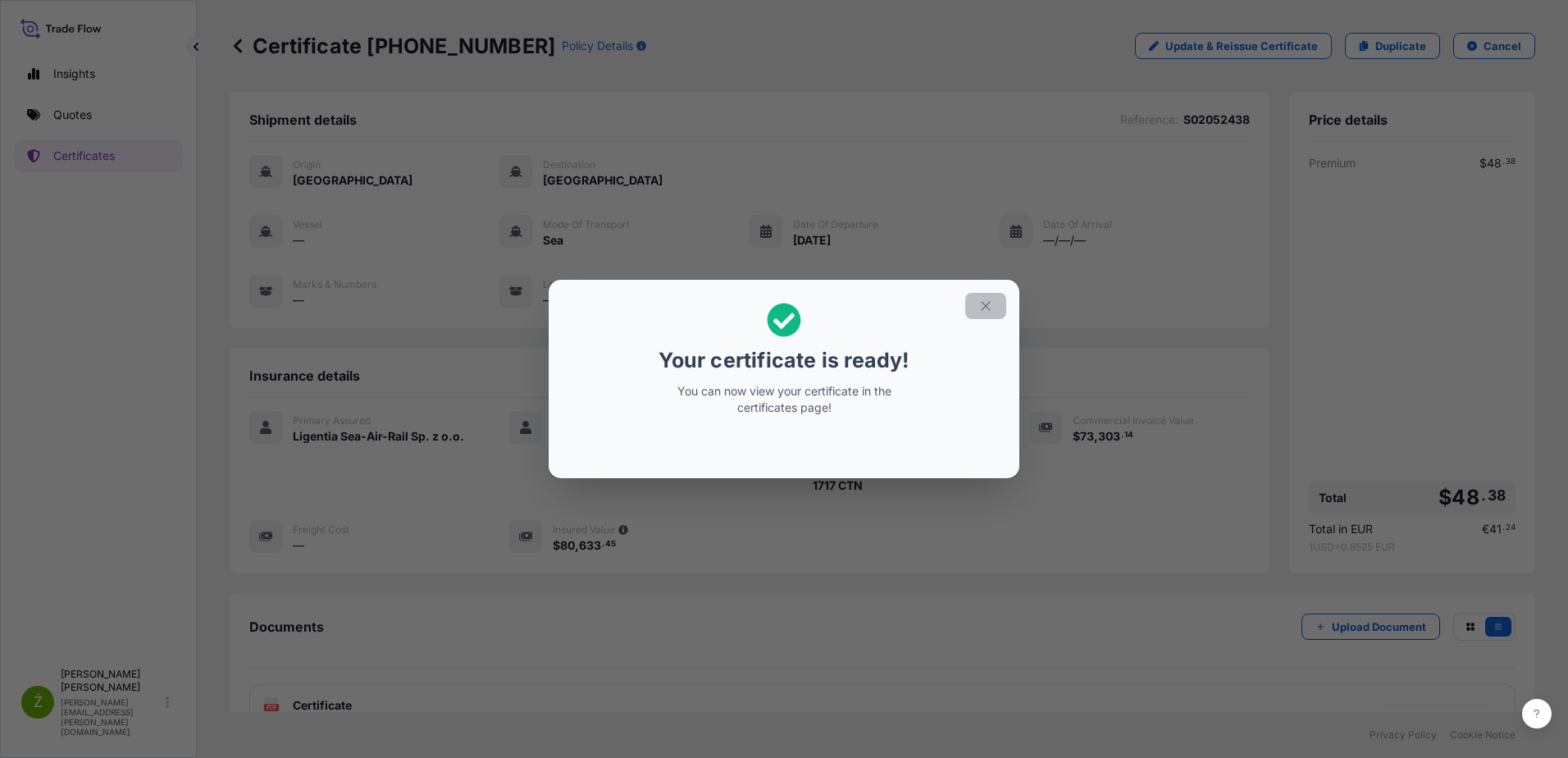
click at [983, 303] on icon "button" at bounding box center [986, 306] width 15 height 15
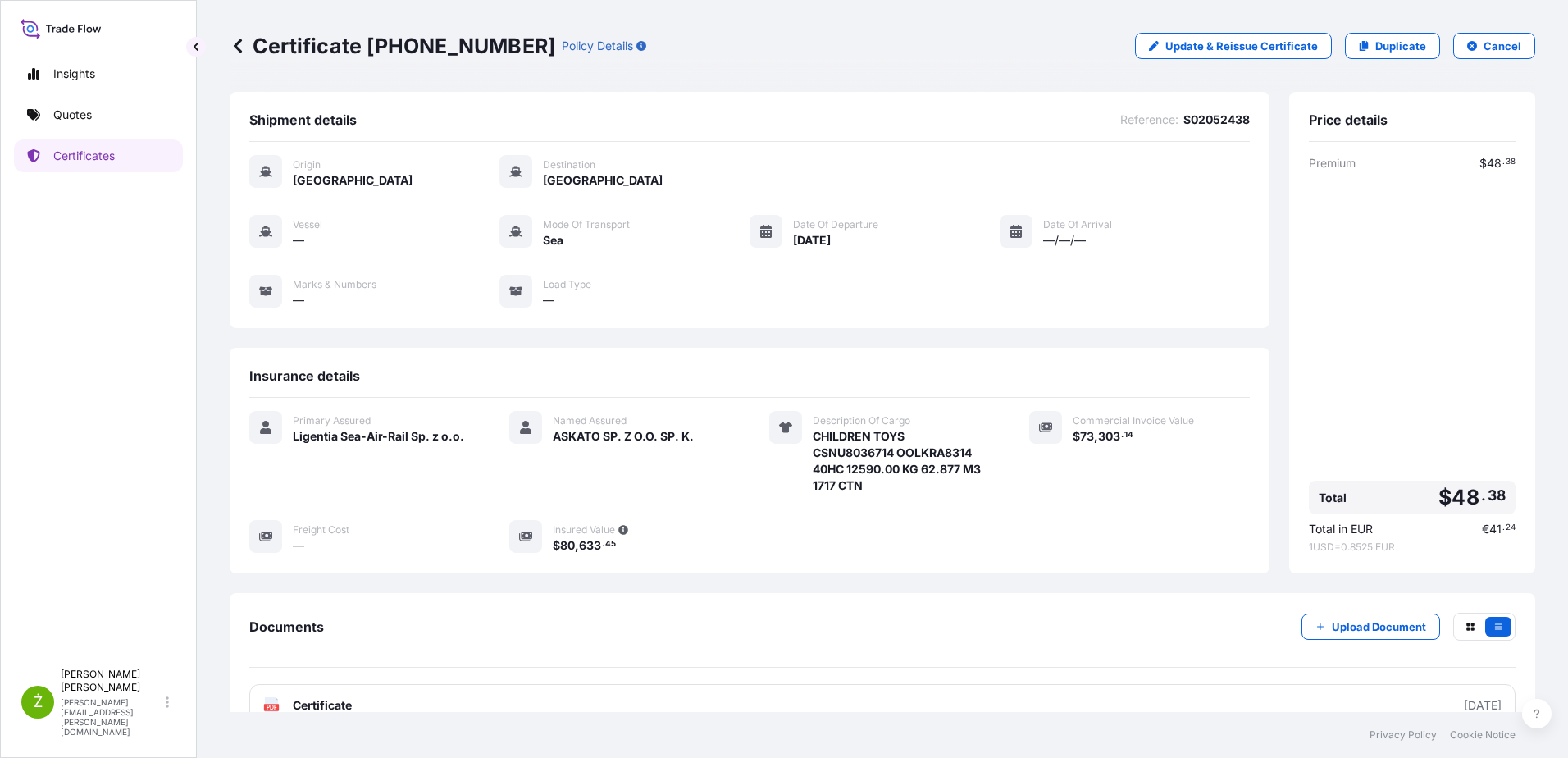
scroll to position [82, 0]
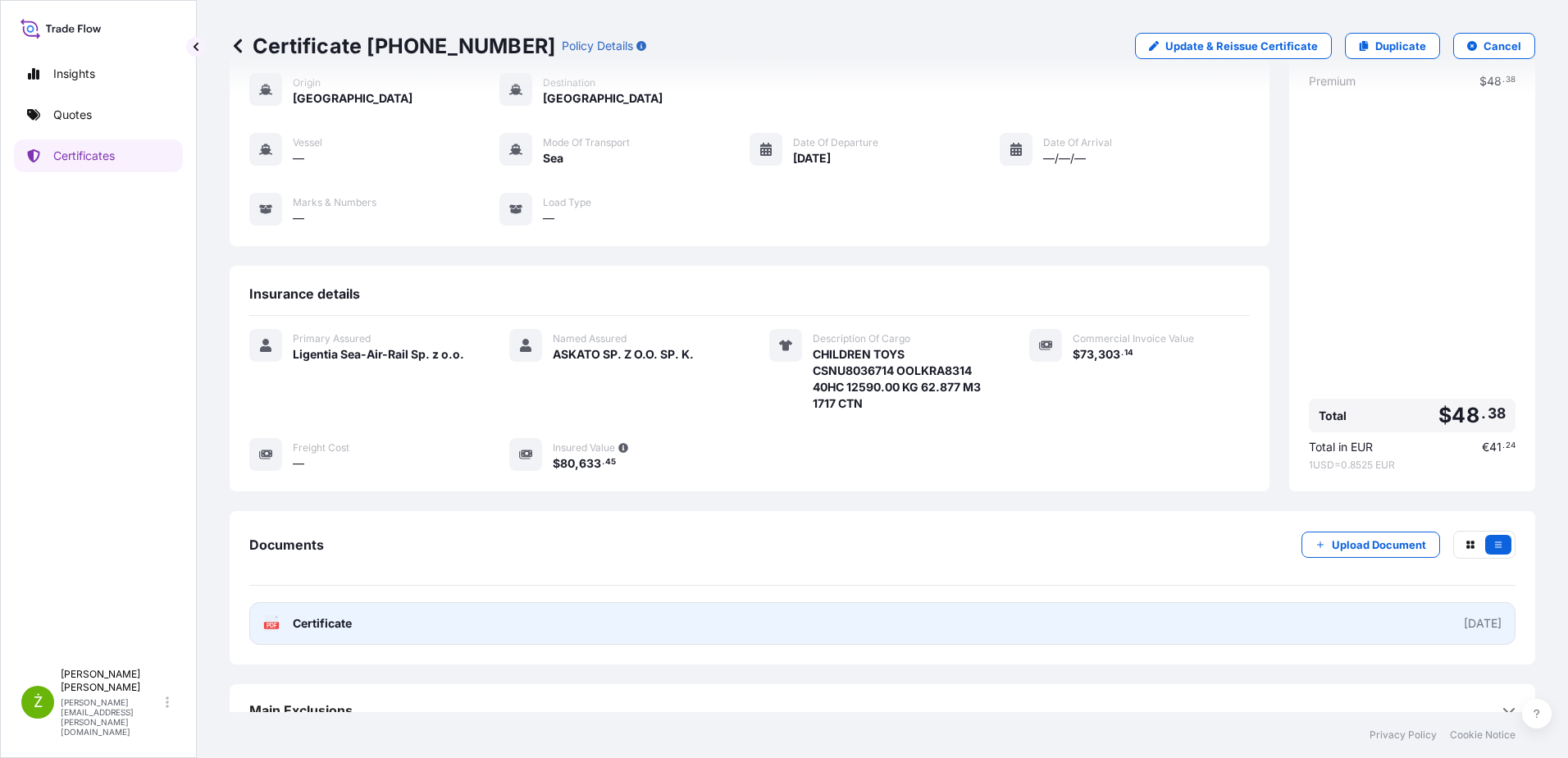
click at [635, 610] on link "PDF Certificate [DATE]" at bounding box center [883, 622] width 1266 height 42
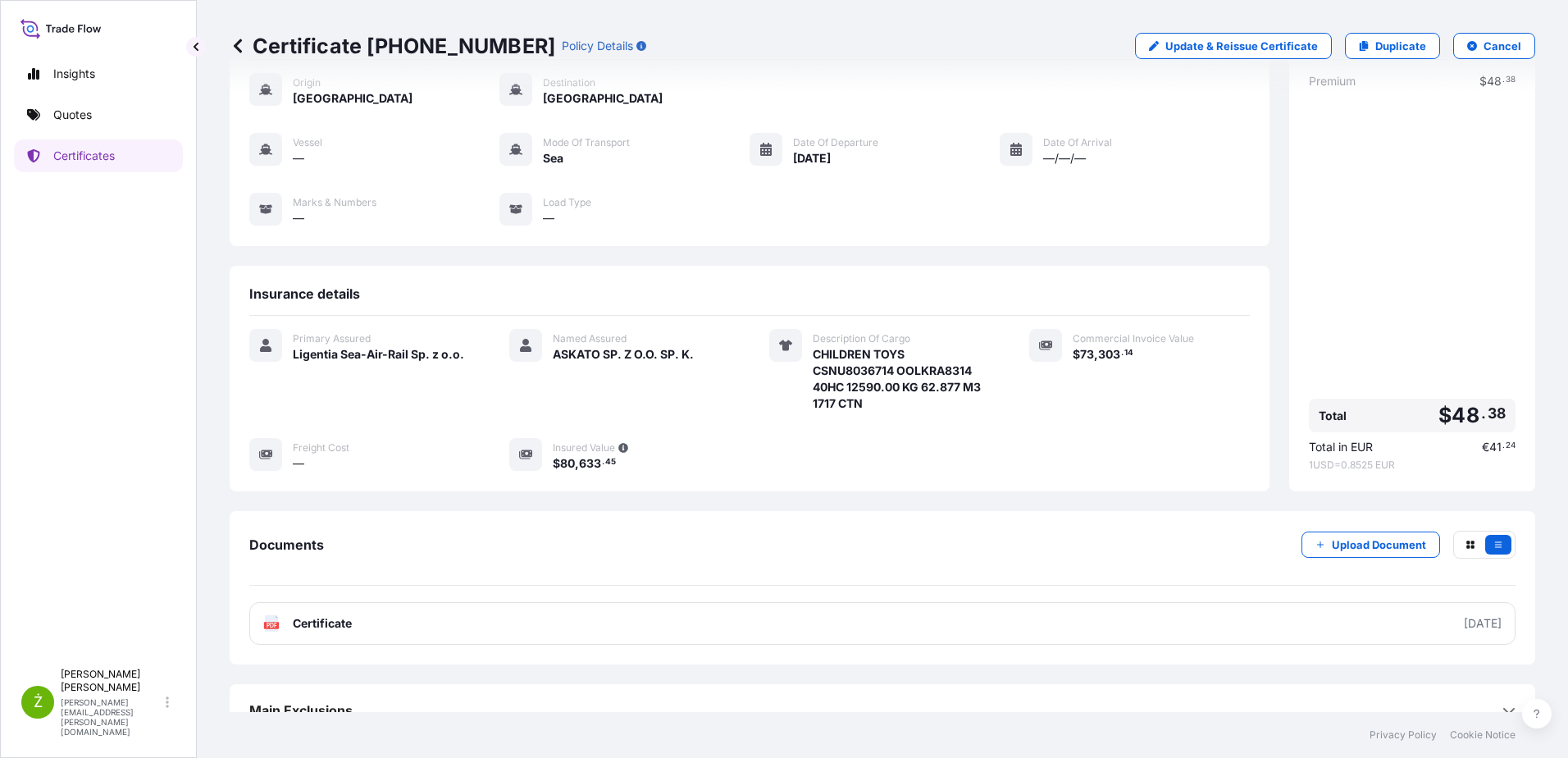
click at [394, 47] on p "Certificate [PHONE_NUMBER]" at bounding box center [392, 46] width 325 height 27
copy p "Certificate [PHONE_NUMBER]"
click at [85, 121] on p "Quotes" at bounding box center [72, 115] width 38 height 17
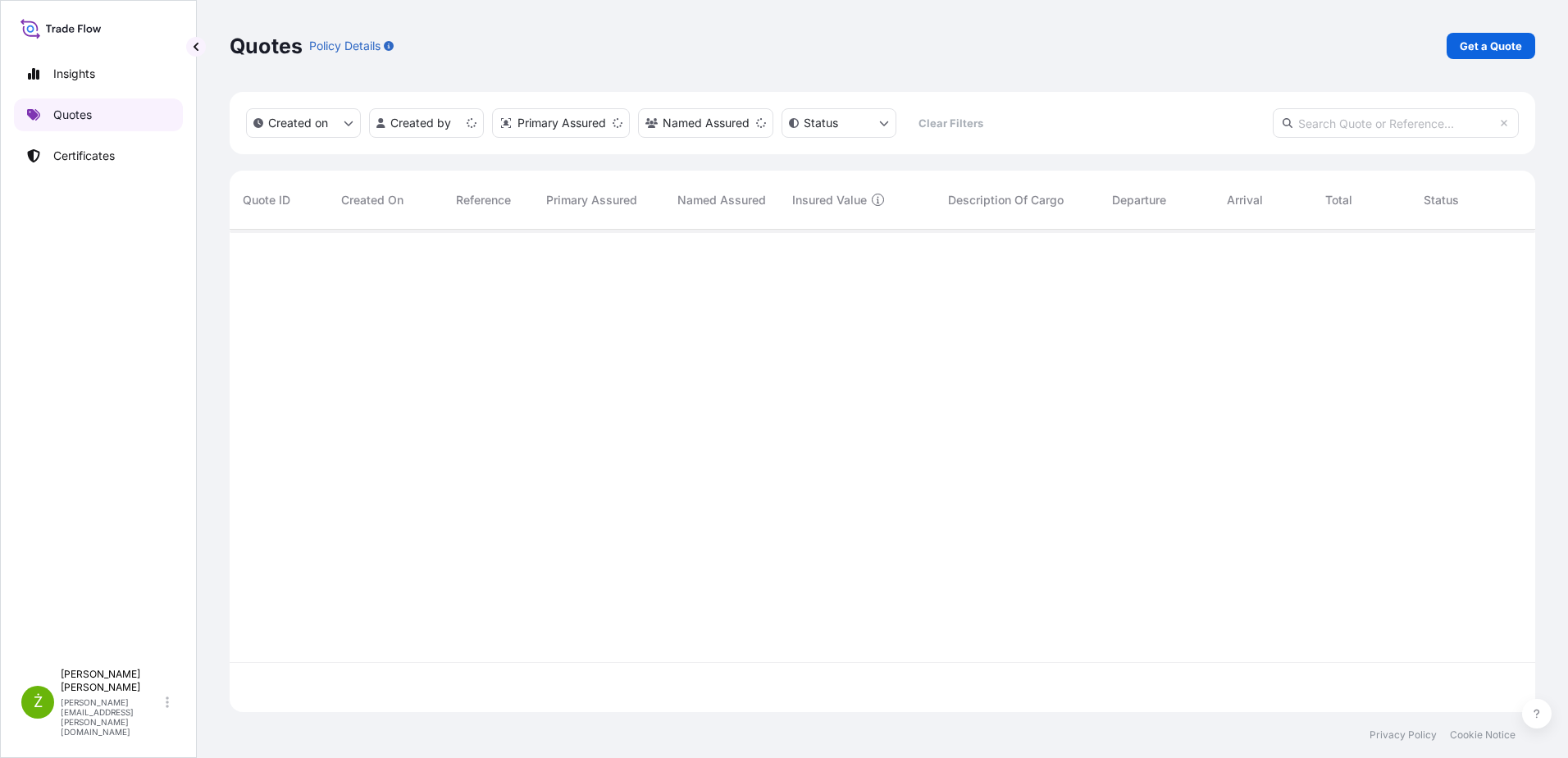
scroll to position [479, 1293]
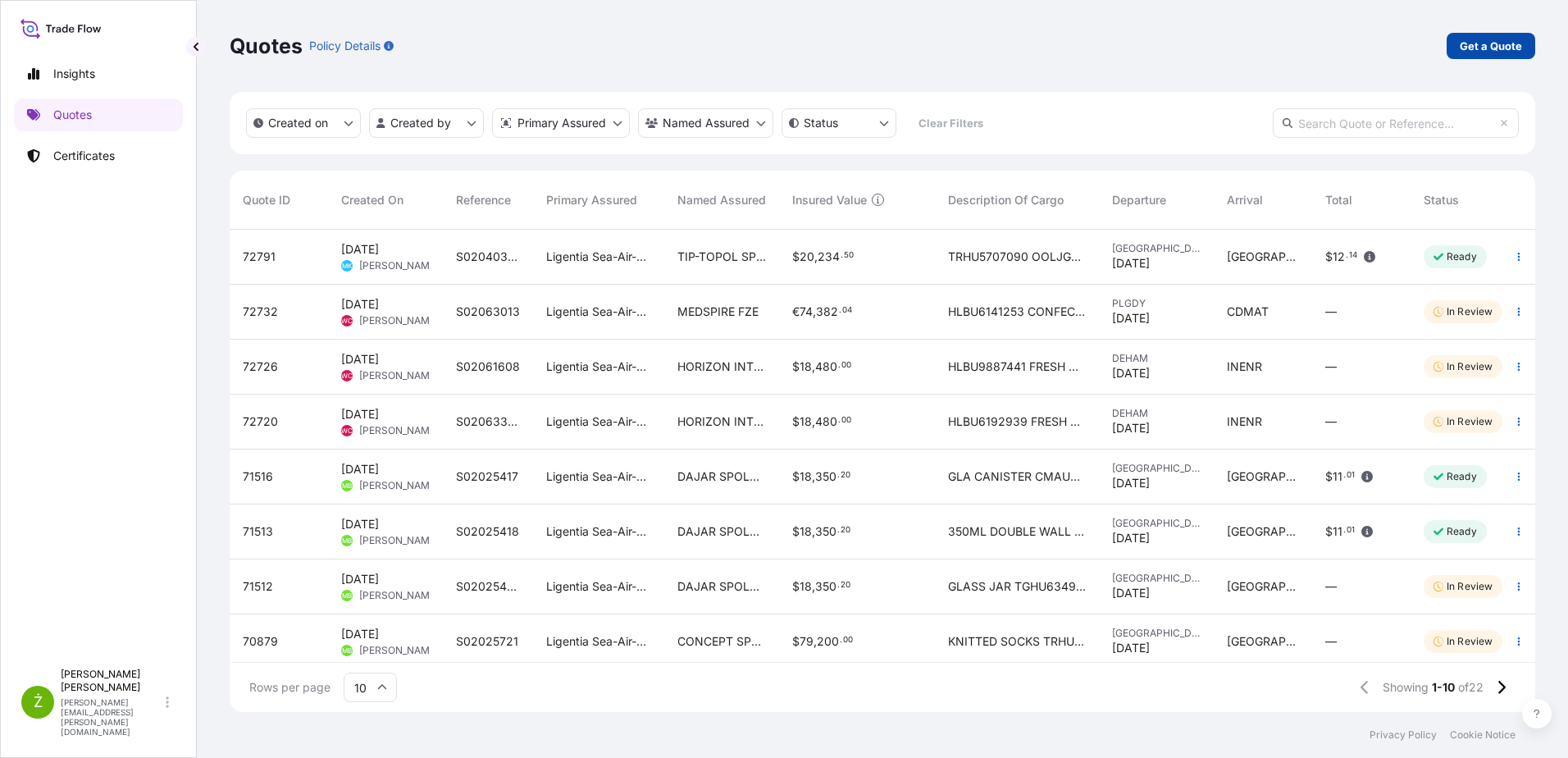
click at [1505, 44] on p "Get a Quote" at bounding box center [1490, 46] width 62 height 17
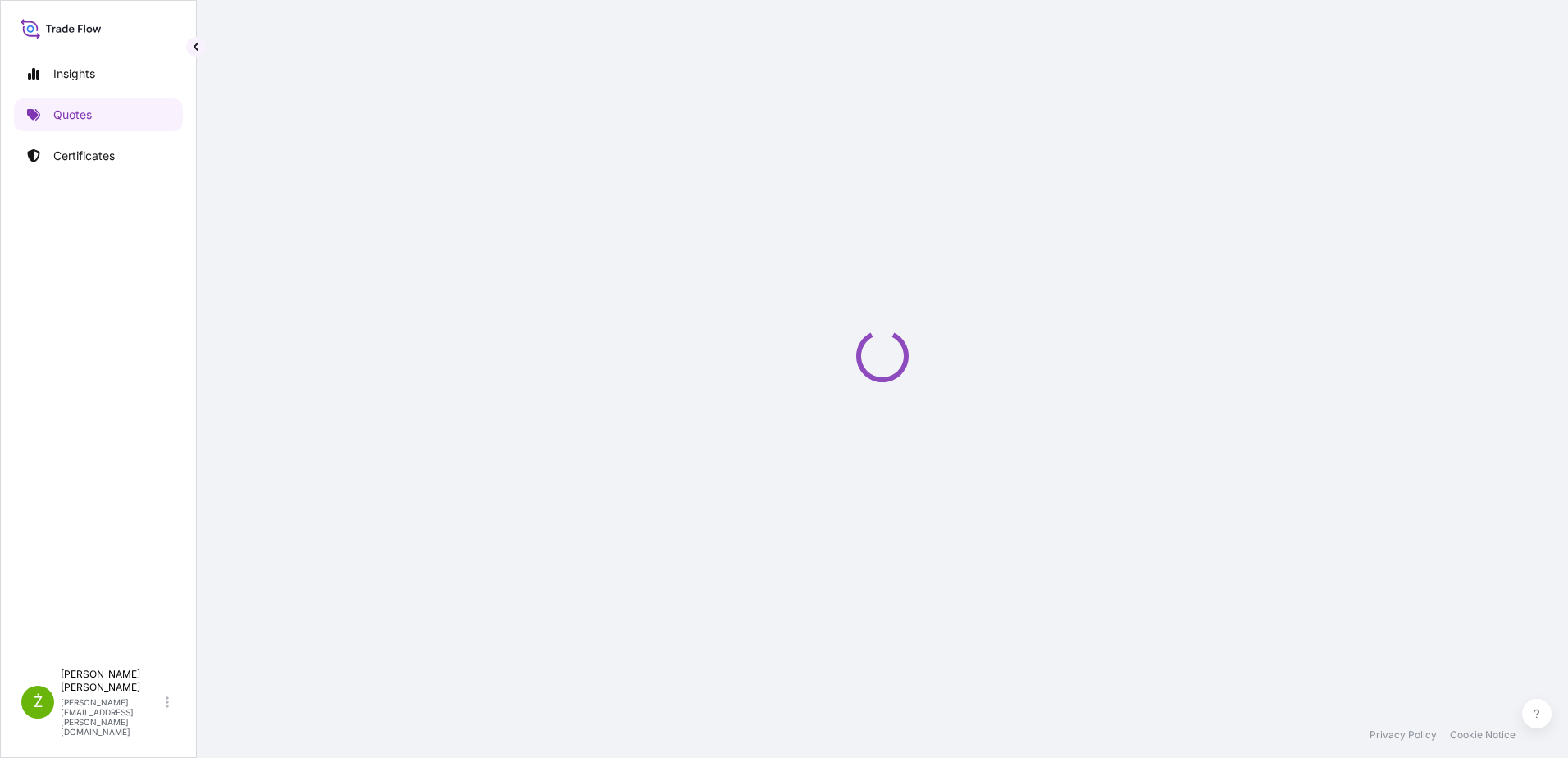
select select "Sea"
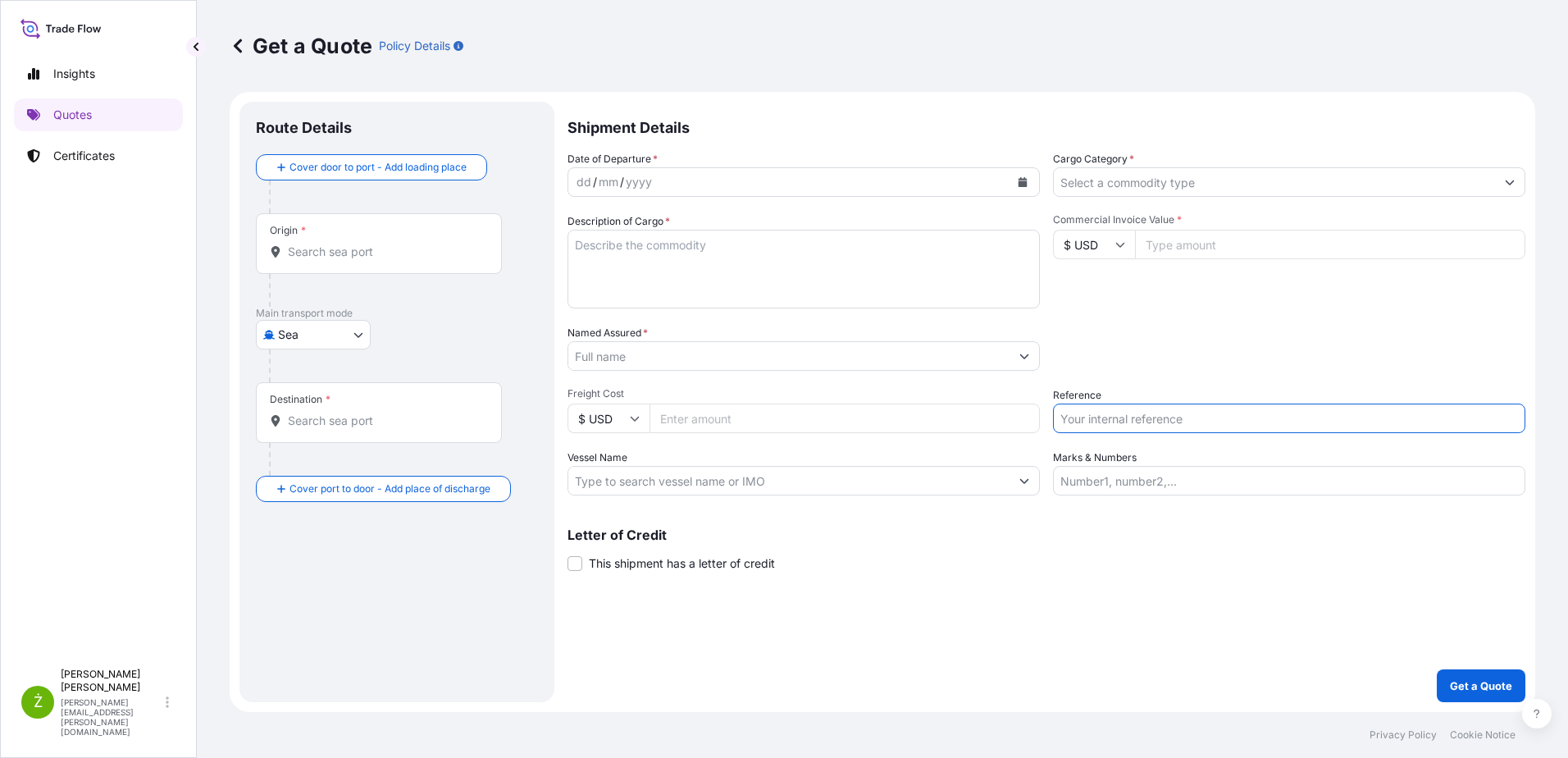
click at [1177, 419] on input "Reference" at bounding box center [1289, 418] width 472 height 29
paste input "S02041798"
type input "S02041798"
click at [1025, 181] on icon "Calendar" at bounding box center [1022, 182] width 10 height 10
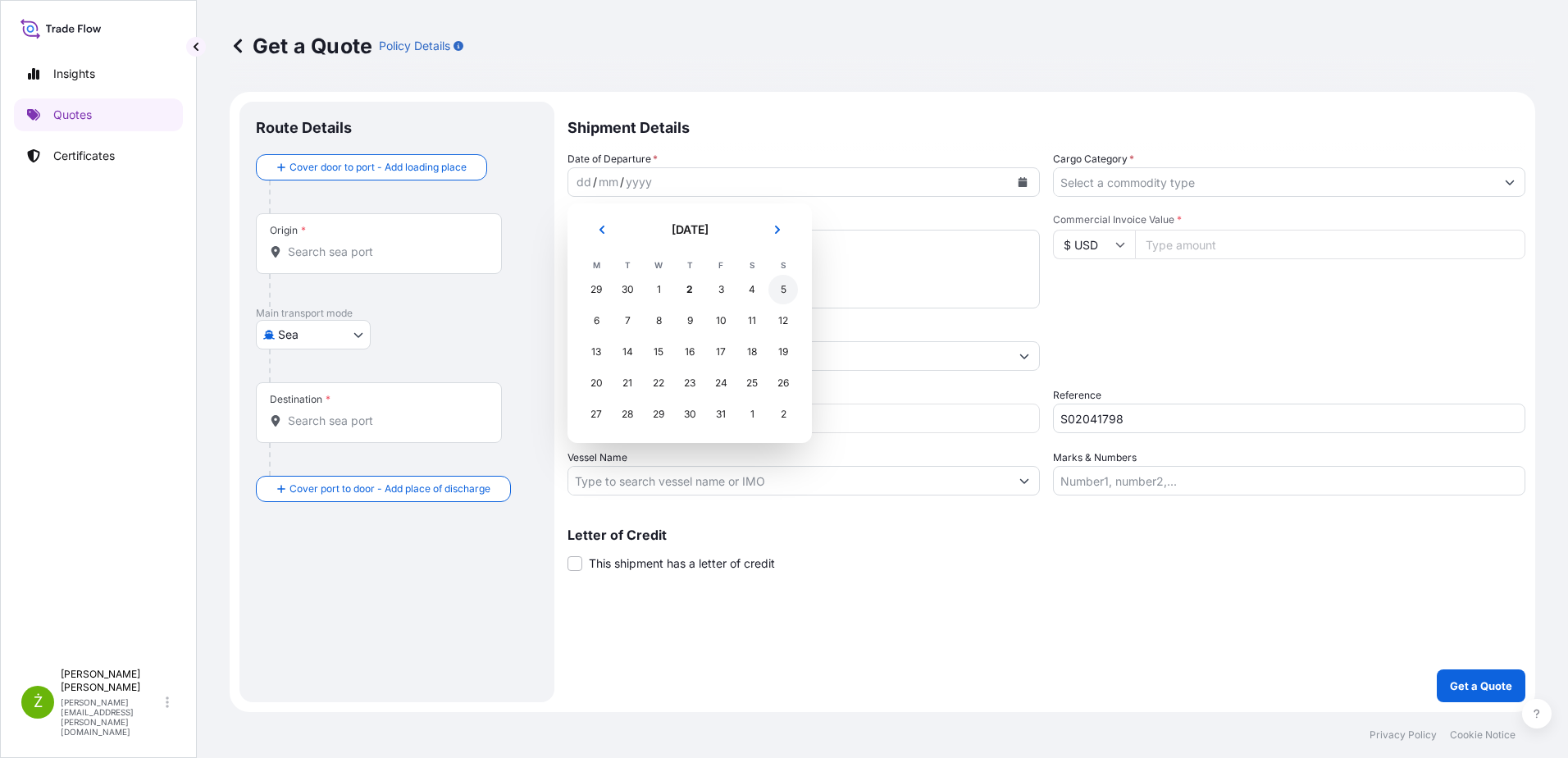
click at [796, 283] on div "5" at bounding box center [783, 289] width 29 height 29
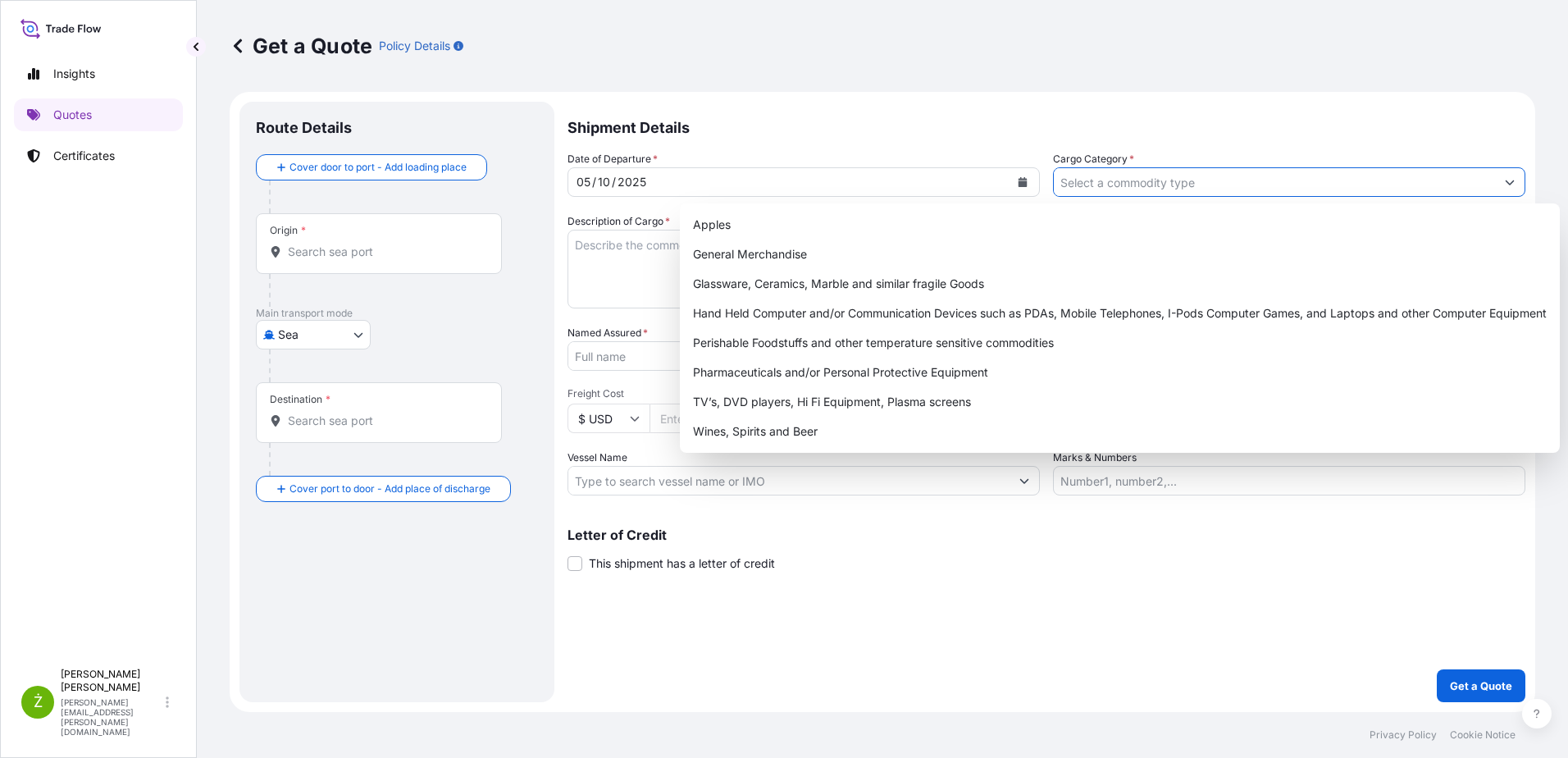
click at [1148, 175] on input "Cargo Category *" at bounding box center [1274, 181] width 441 height 29
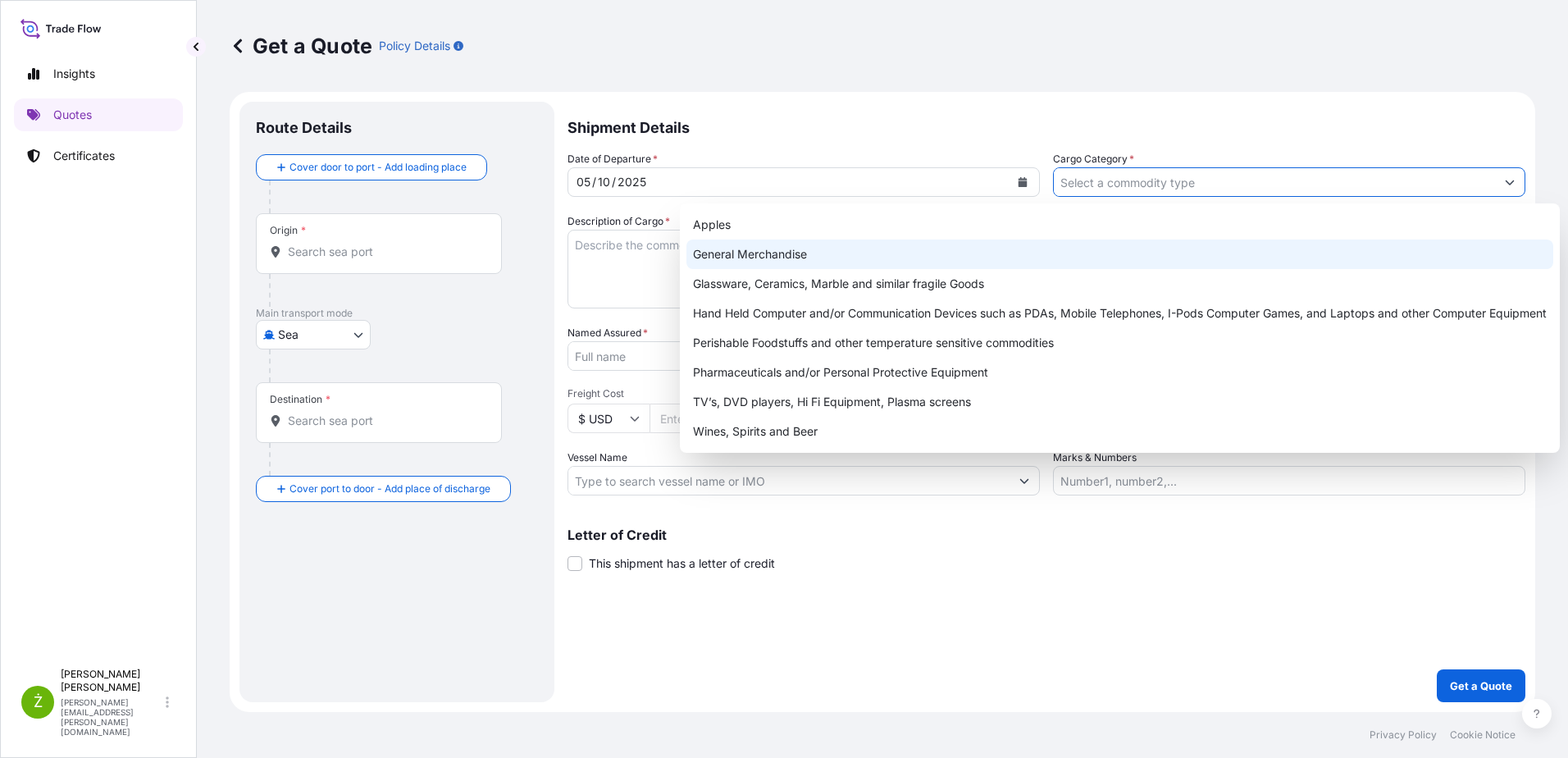
click at [921, 255] on div "General Merchandise" at bounding box center [1120, 254] width 867 height 29
type input "General Merchandise"
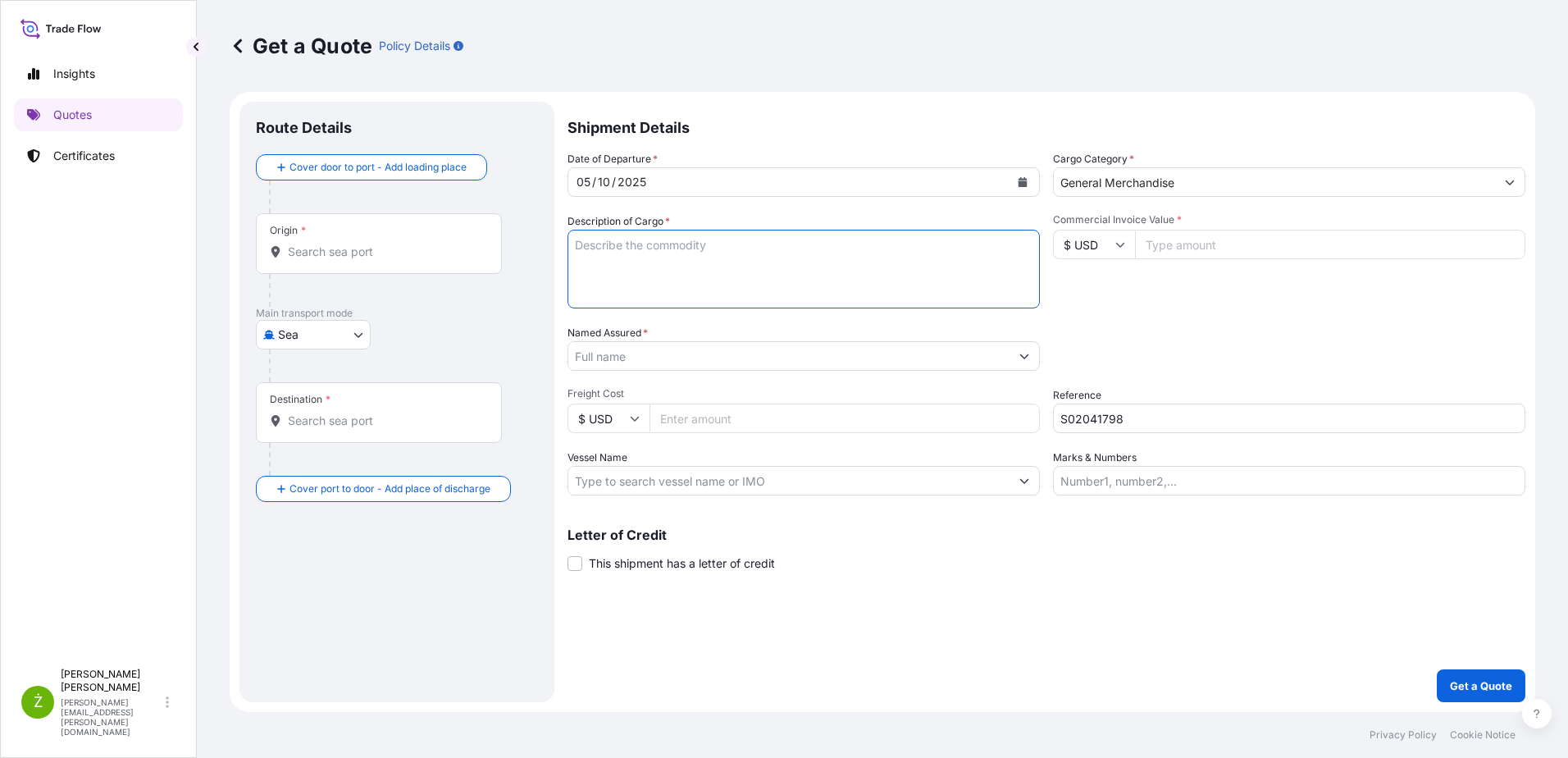
click at [834, 264] on textarea "Description of Cargo *" at bounding box center [804, 269] width 472 height 79
click at [641, 256] on textarea "Description of Cargo *" at bounding box center [804, 269] width 472 height 79
paste textarea "SEALED LEAD ACID BATTERY"
click at [798, 270] on textarea "SEALED LEAD ACID BATTERY" at bounding box center [804, 269] width 472 height 79
paste textarea "MODETRHU1739530 FX40427207 20GP 22618.00 KG 20.00 M3 28 PKG"
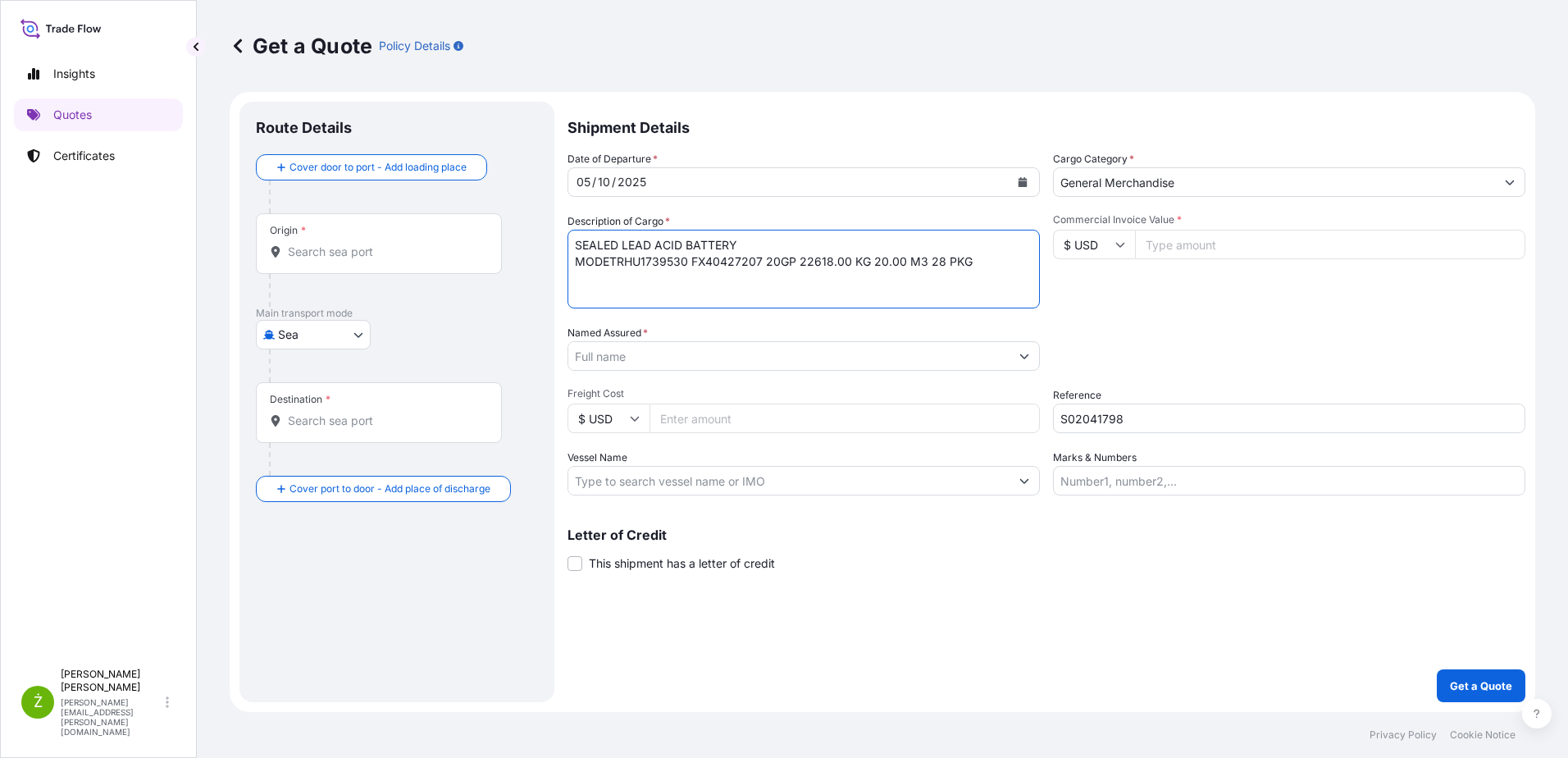
drag, startPoint x: 607, startPoint y: 264, endPoint x: 550, endPoint y: 264, distance: 57.0
click at [550, 264] on form "Route Details Cover door to port - Add loading place Place of loading Road / [G…" at bounding box center [882, 401] width 1305 height 620
type textarea "SEALED LEAD ACID BATTERY TRHU1739530 FX40427207 20GP 22618.00 KG 20.00 M3 28 PKG"
click at [515, 255] on div "Origin *" at bounding box center [397, 260] width 282 height 93
click at [432, 251] on input "Origin *" at bounding box center [384, 252] width 194 height 17
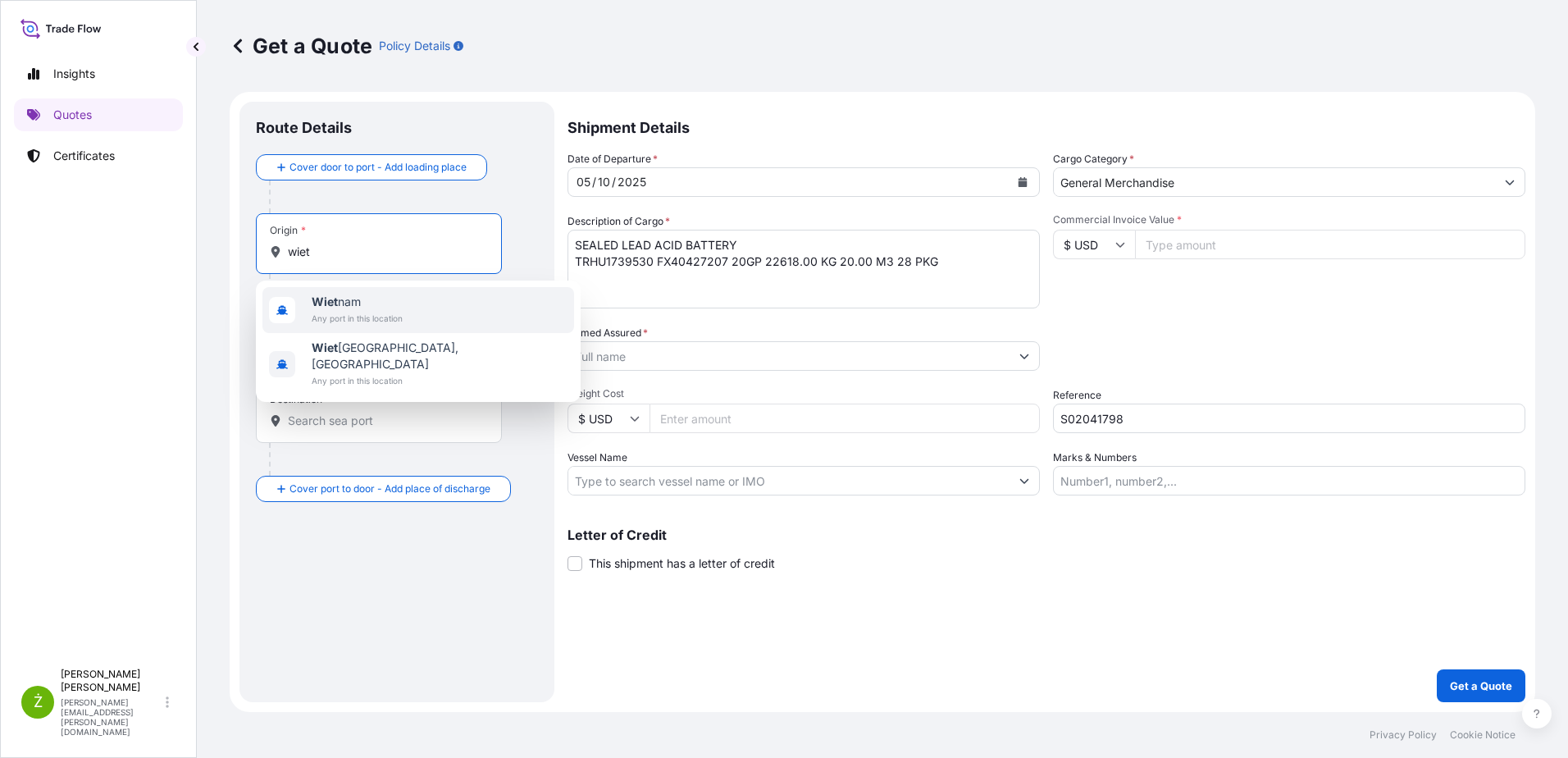
click at [397, 299] on span "[PERSON_NAME]" at bounding box center [357, 302] width 91 height 17
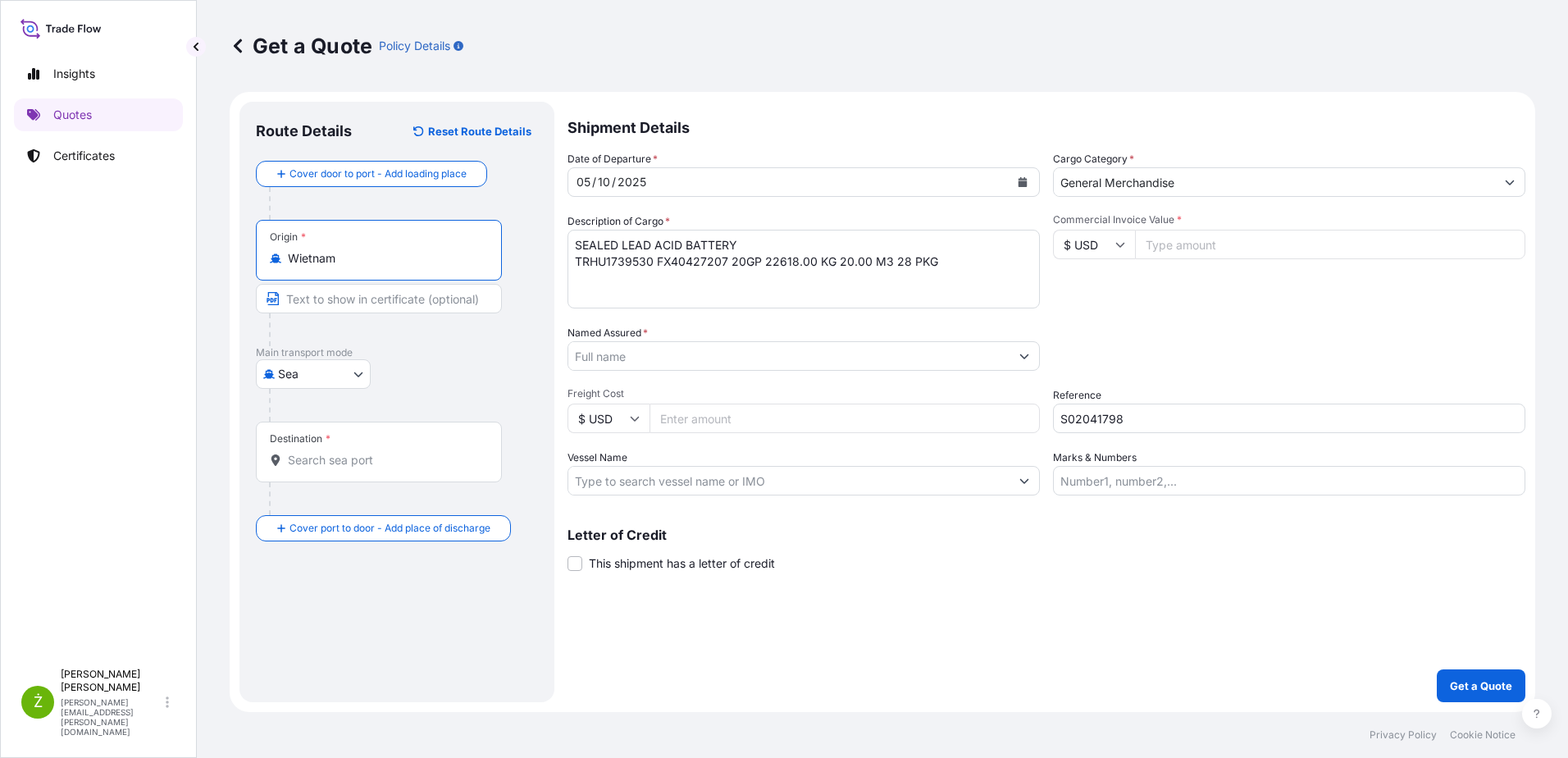
type input "Wietnam"
click at [385, 467] on input "Destination *" at bounding box center [384, 460] width 194 height 17
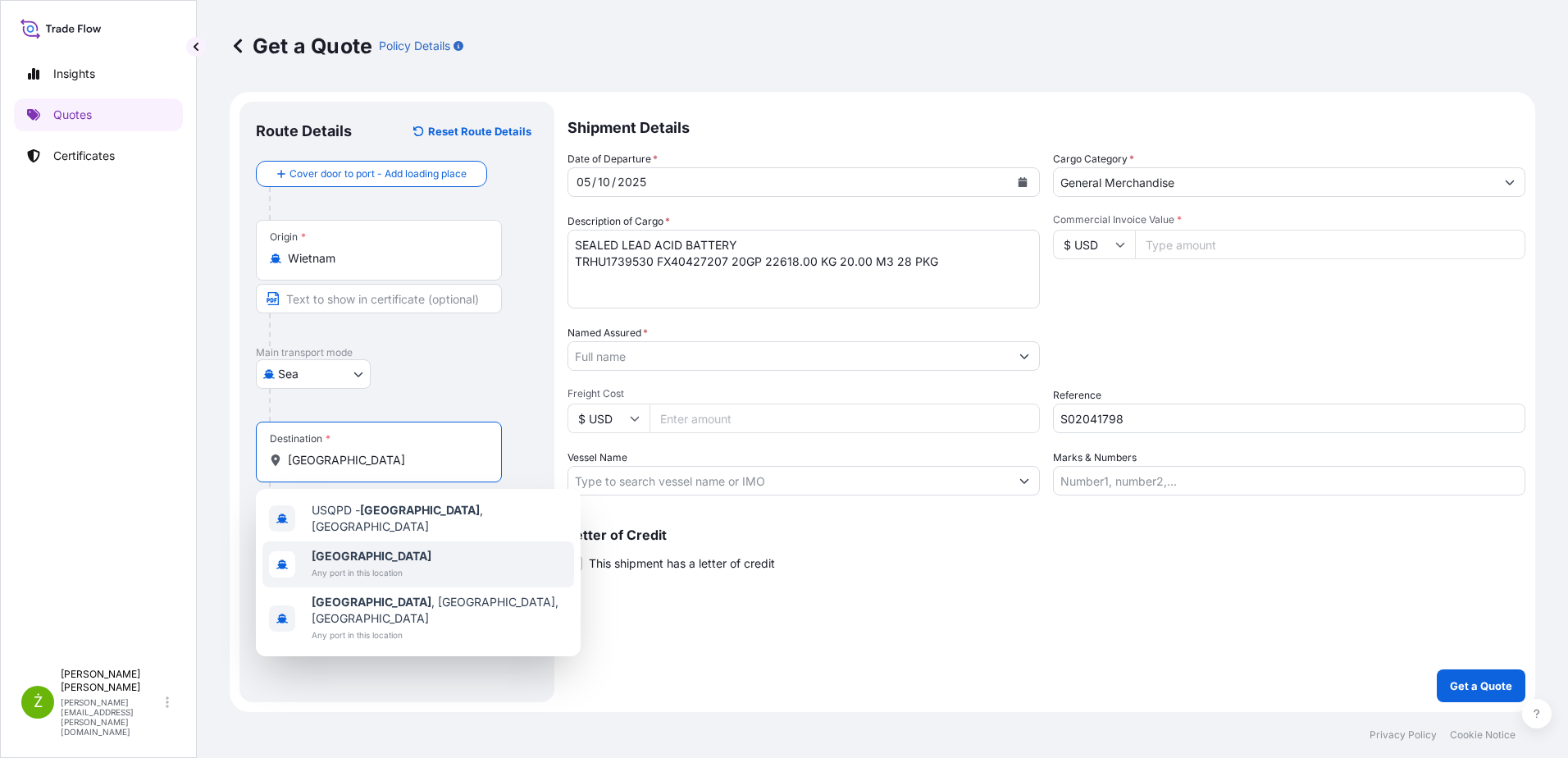
click at [376, 564] on span "Any port in this location" at bounding box center [372, 572] width 120 height 17
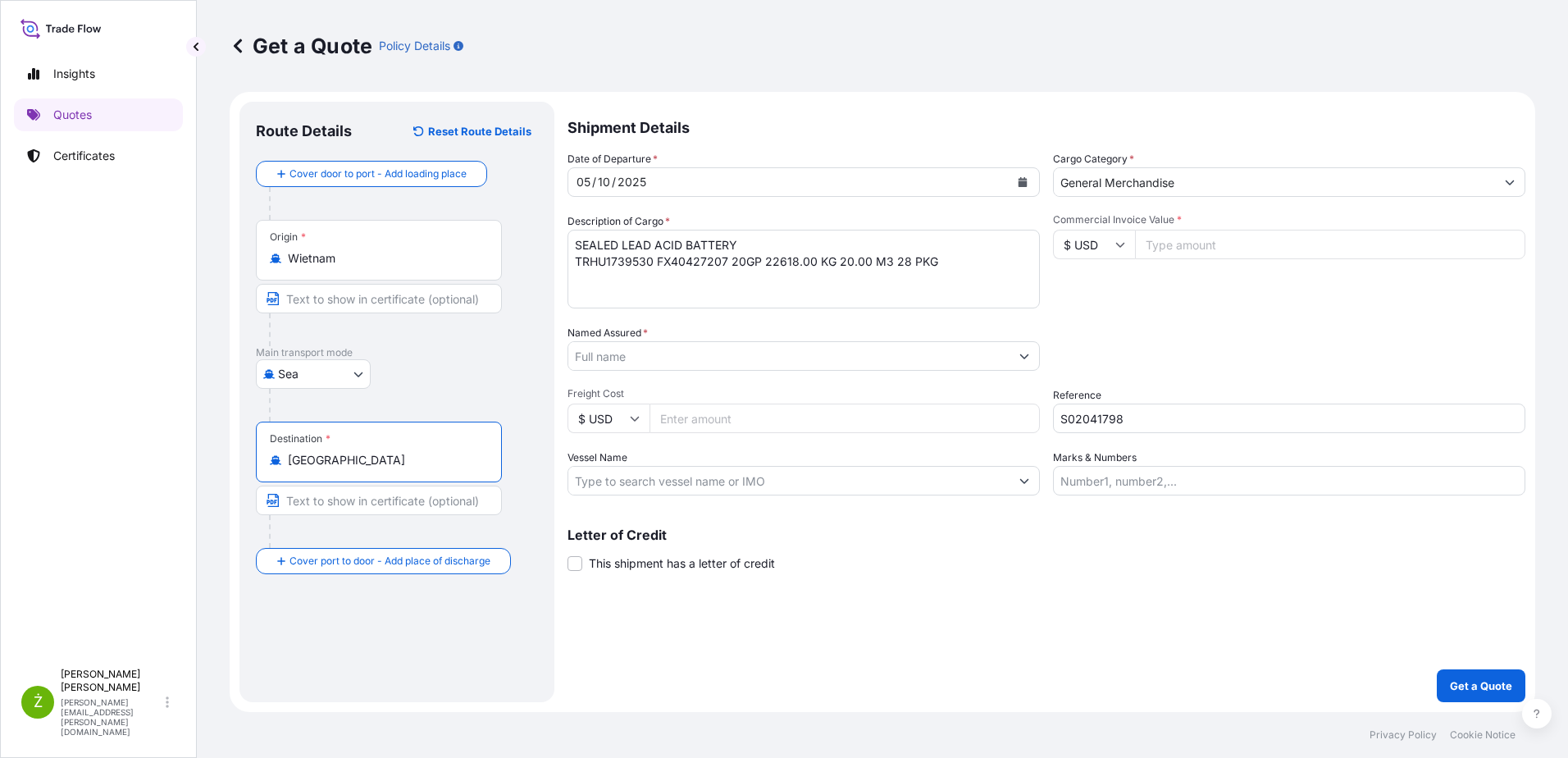
type input "[GEOGRAPHIC_DATA]"
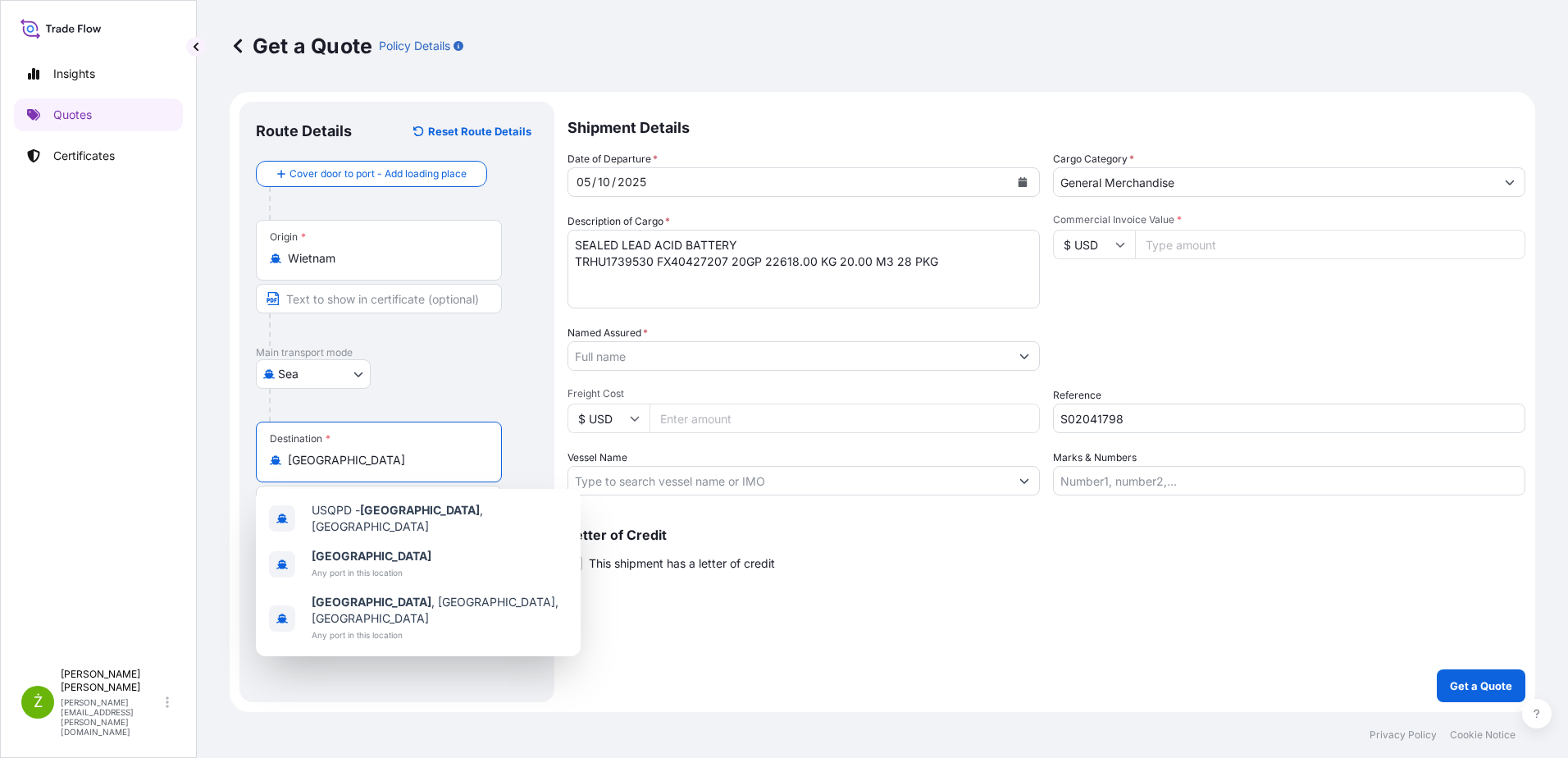
click at [746, 355] on input "Named Assured *" at bounding box center [789, 355] width 441 height 29
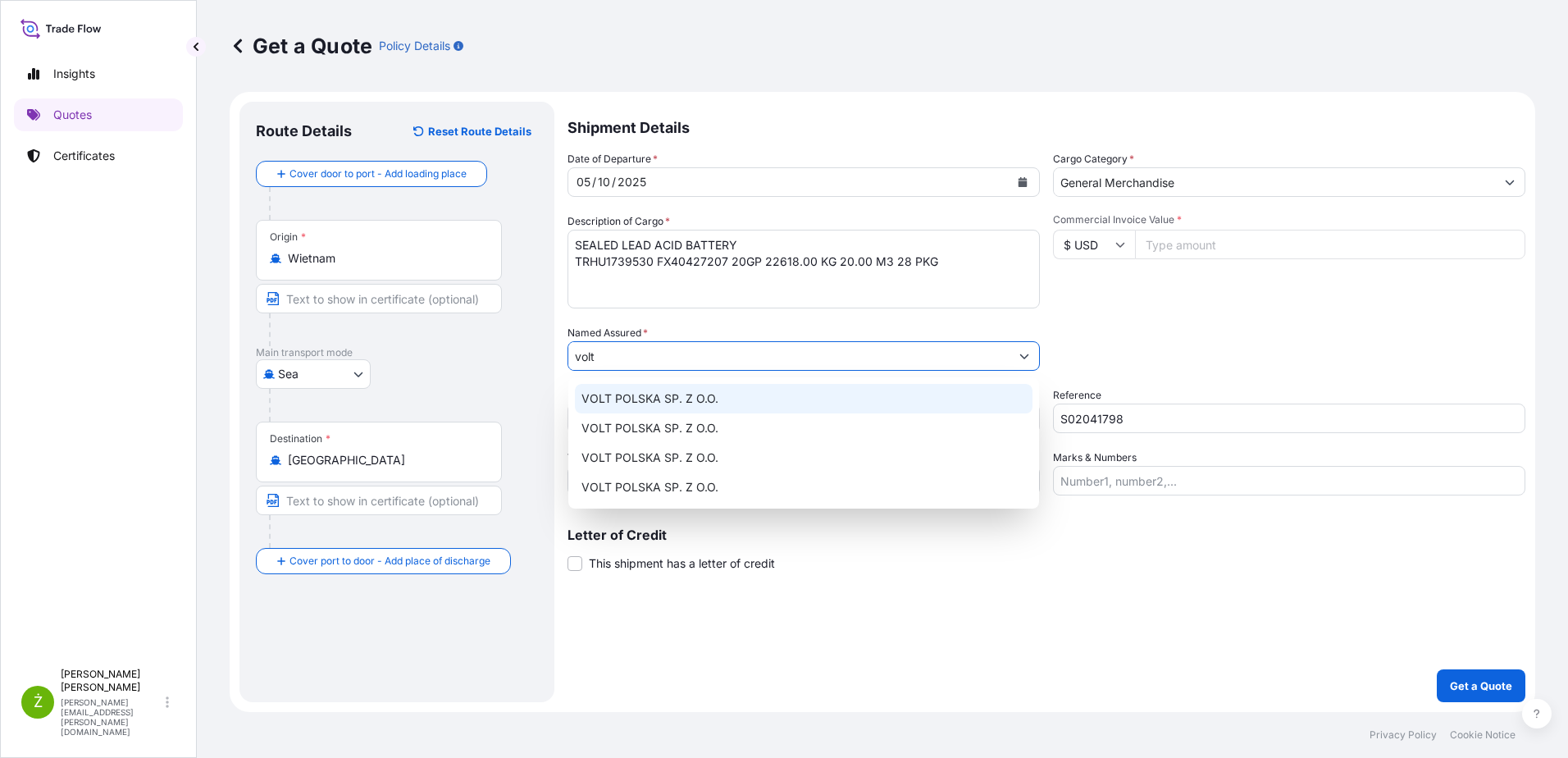
click at [737, 404] on div "VOLT POLSKA SP. Z O.O." at bounding box center [804, 398] width 458 height 29
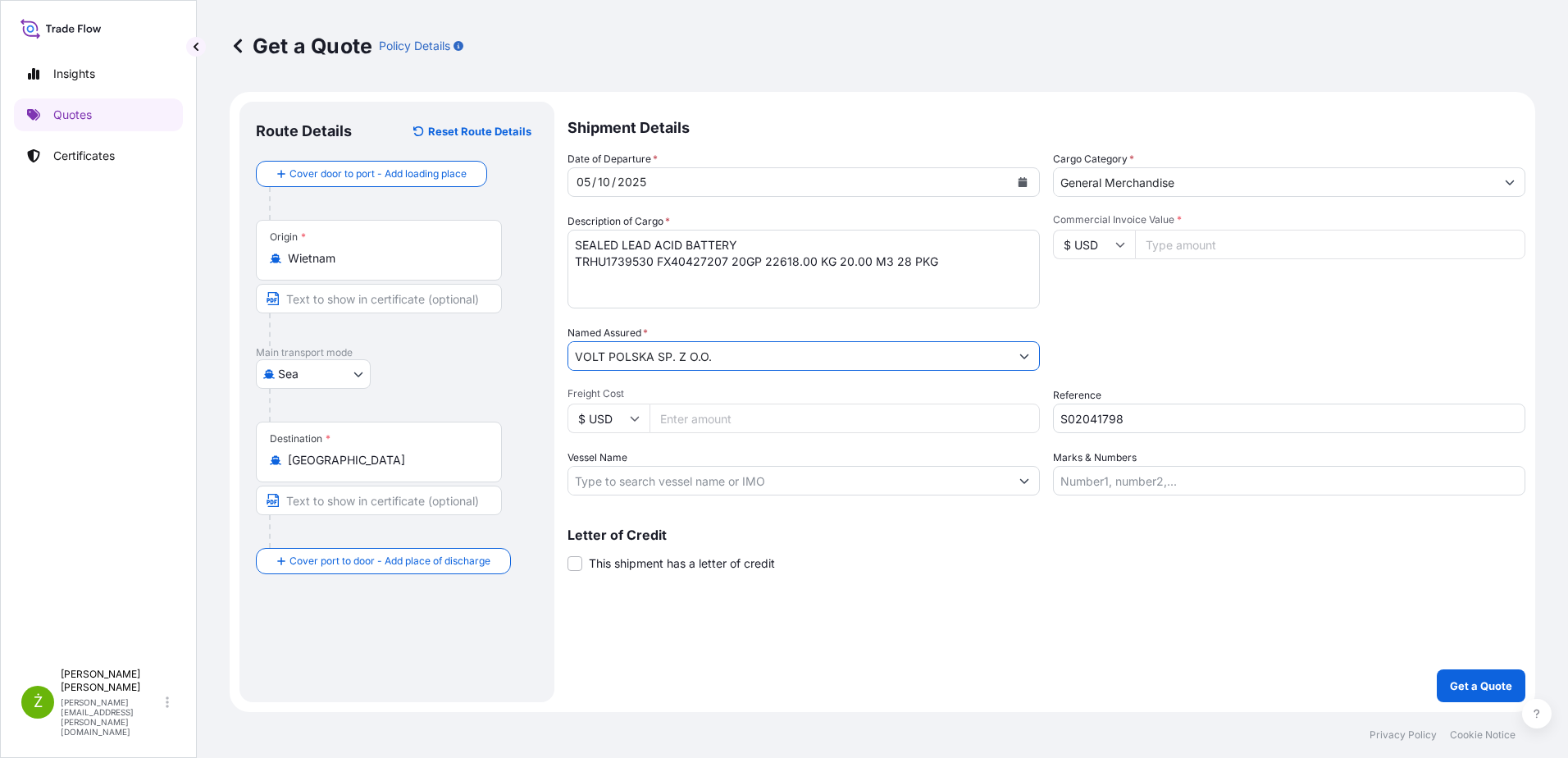
type input "VOLT POLSKA SP. Z O.O."
click at [1177, 249] on input "Commercial Invoice Value *" at bounding box center [1329, 244] width 390 height 29
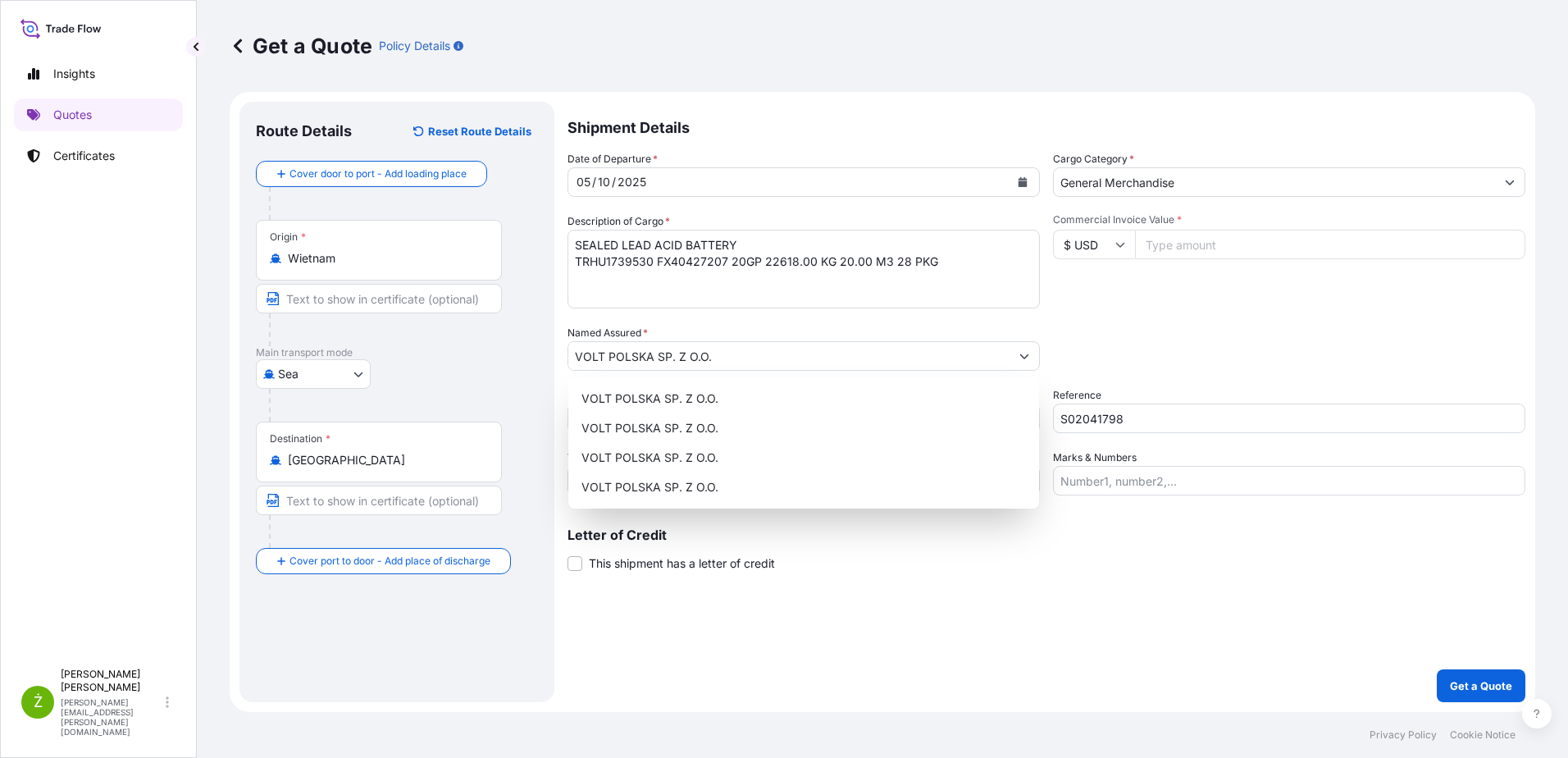
paste input "54600.00"
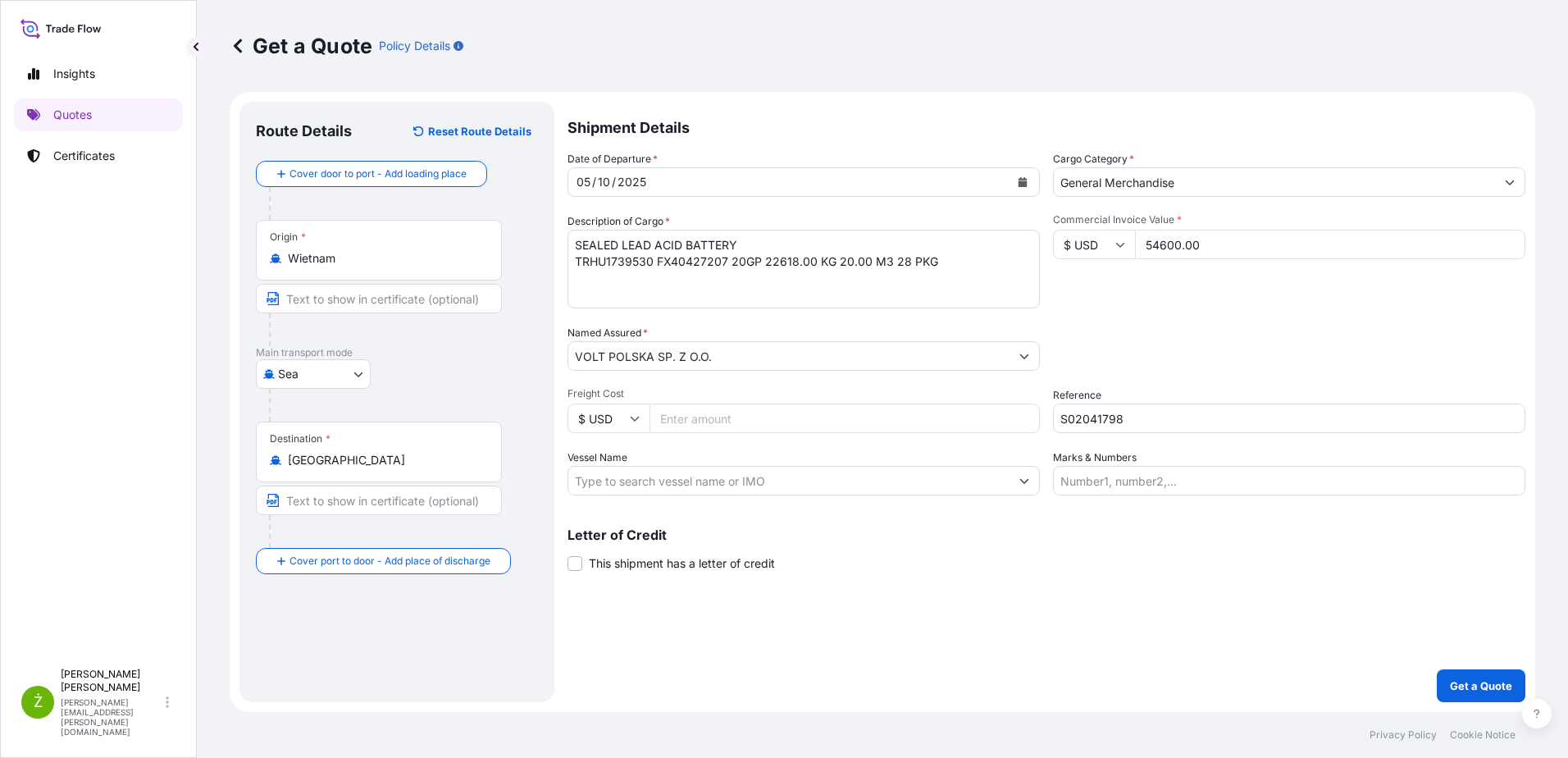
type input "54600.00"
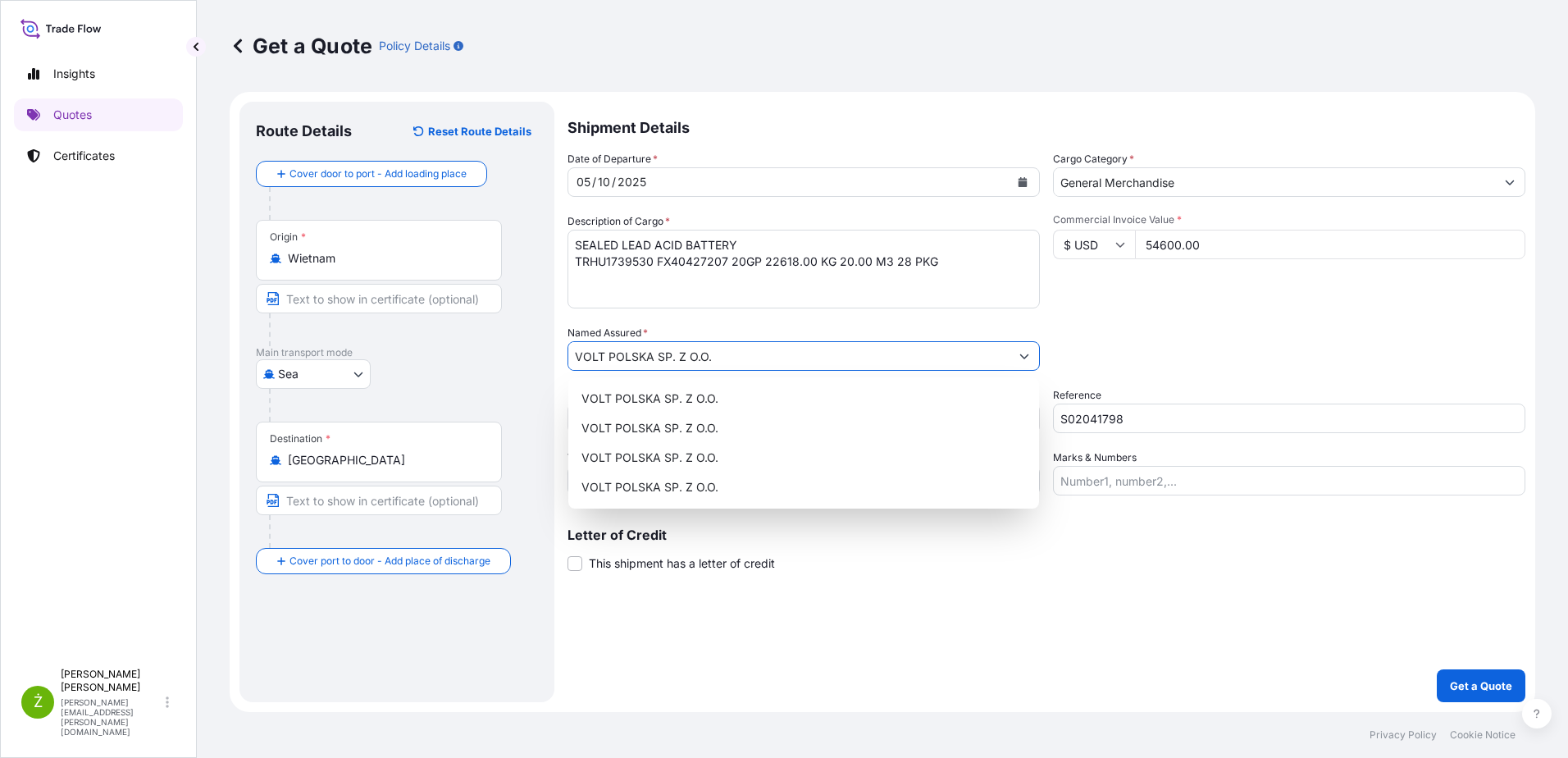
click at [793, 364] on input "VOLT POLSKA SP. Z O.O." at bounding box center [789, 355] width 441 height 29
click at [789, 290] on textarea "SEALED LEAD ACID BATTERY TRHU1739530 FX40427207 20GP 22618.00 KG 20.00 M3 28 PKG" at bounding box center [804, 269] width 472 height 79
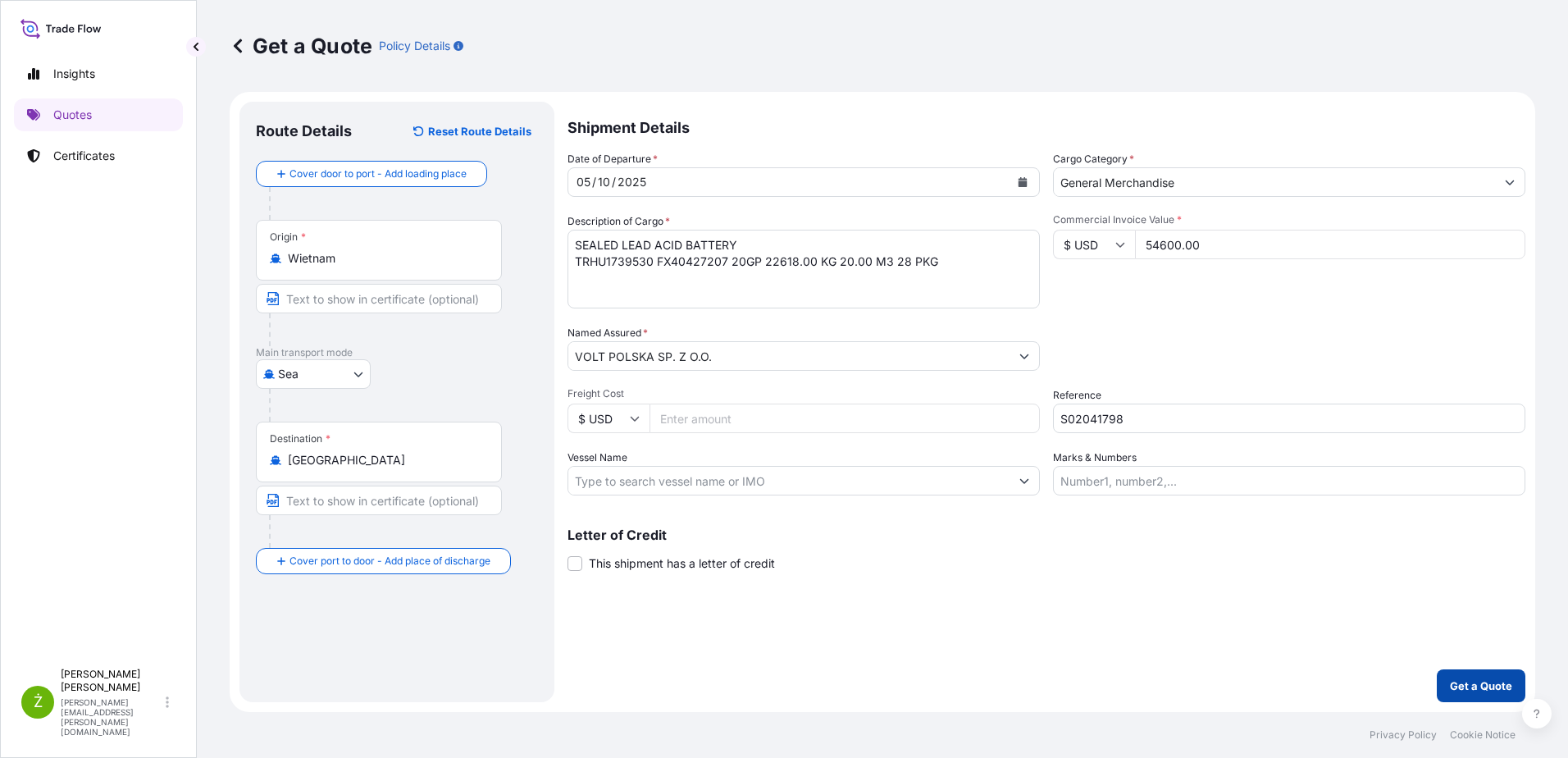
click at [1480, 691] on p "Get a Quote" at bounding box center [1481, 686] width 62 height 17
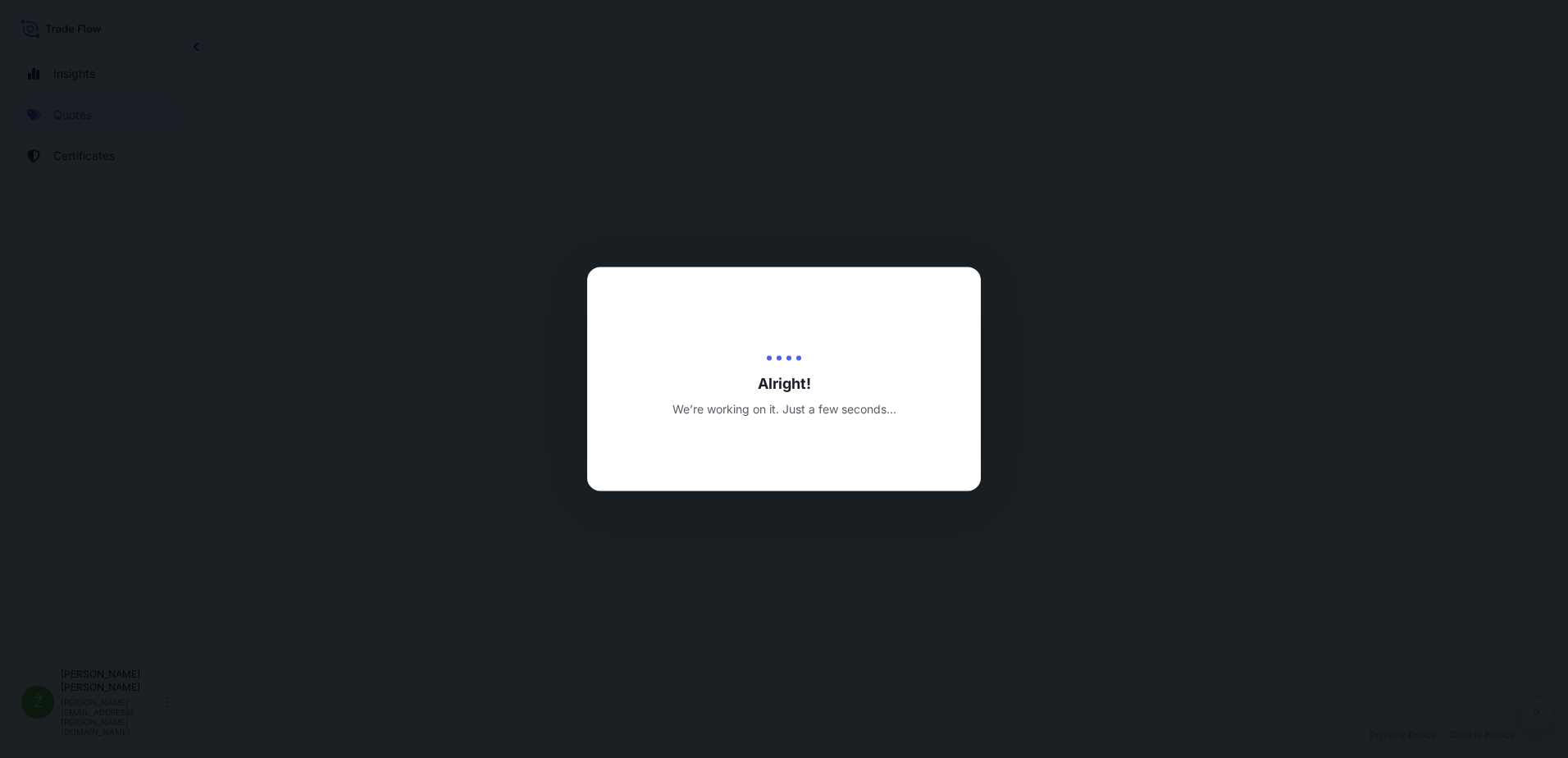
select select "Sea"
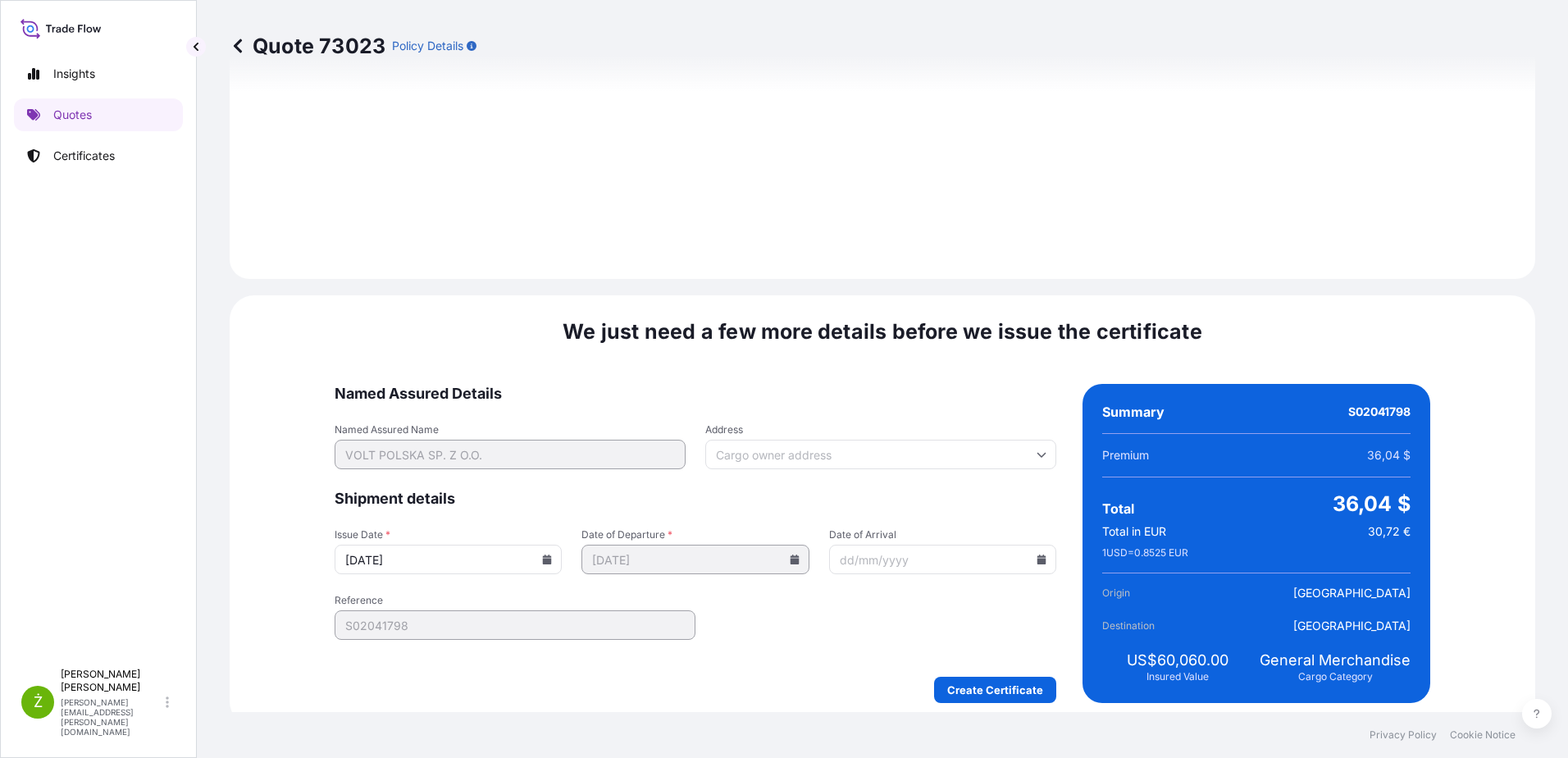
scroll to position [1746, 0]
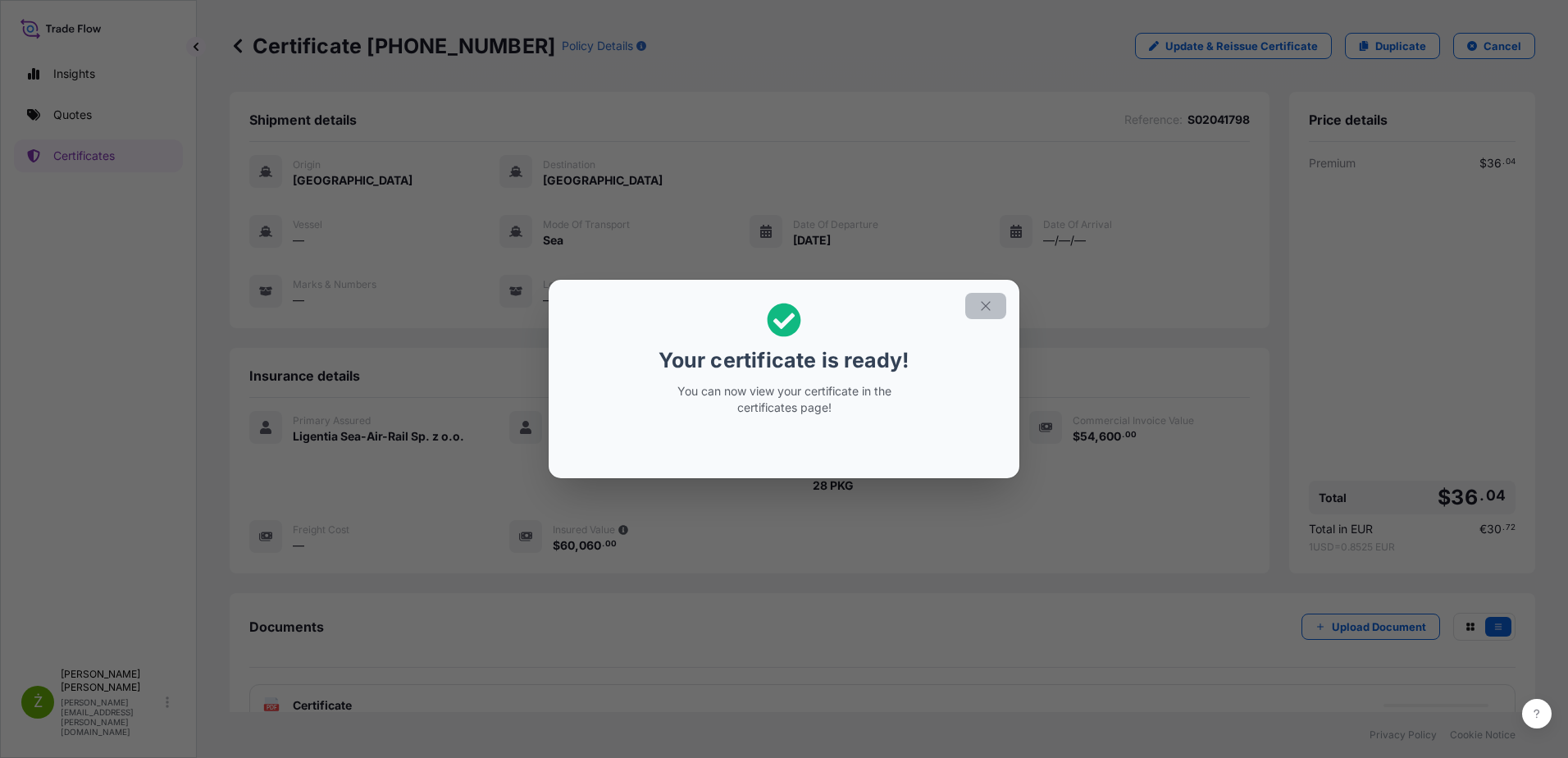
click at [988, 308] on icon "button" at bounding box center [986, 306] width 15 height 15
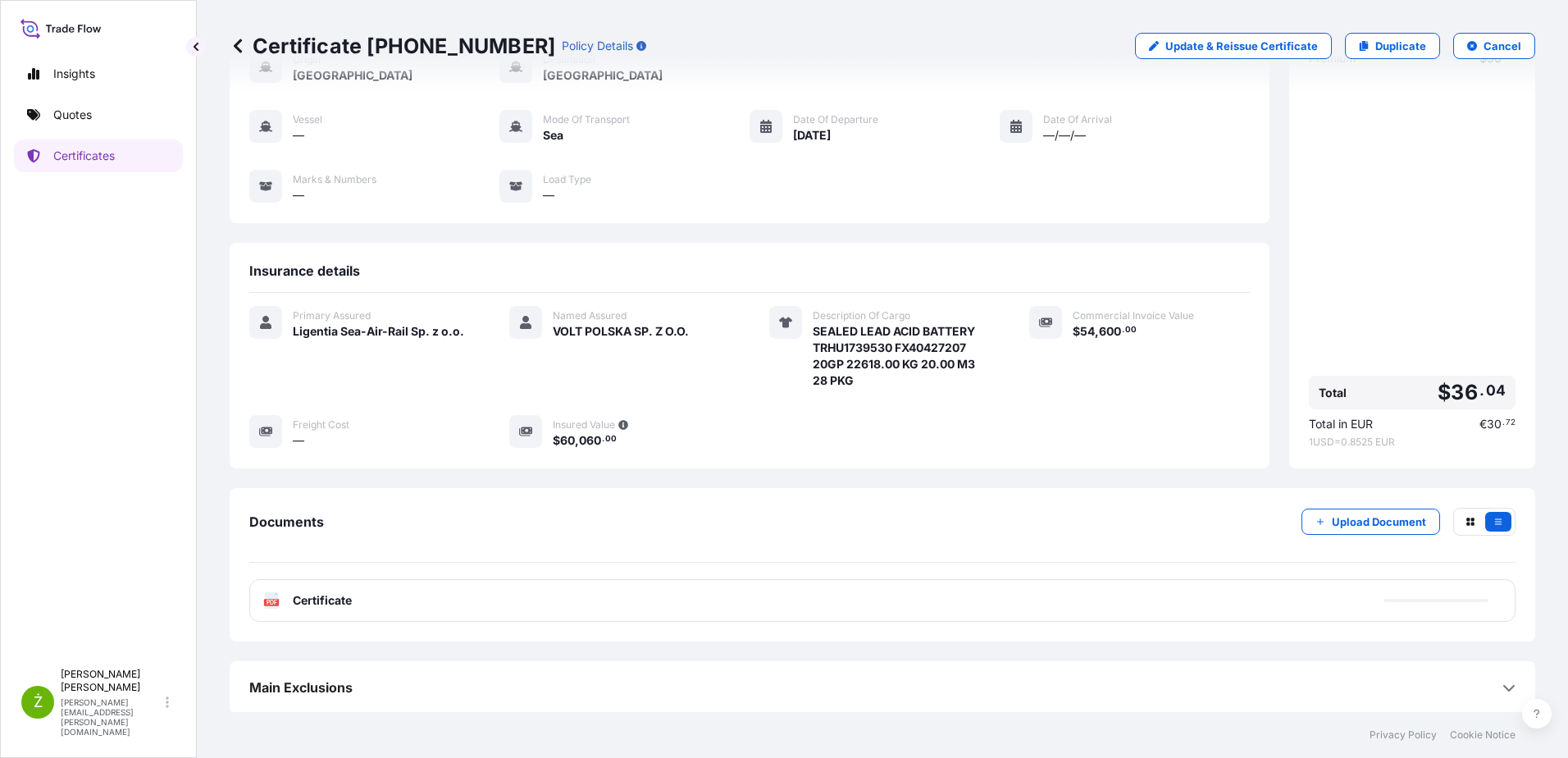
scroll to position [107, 0]
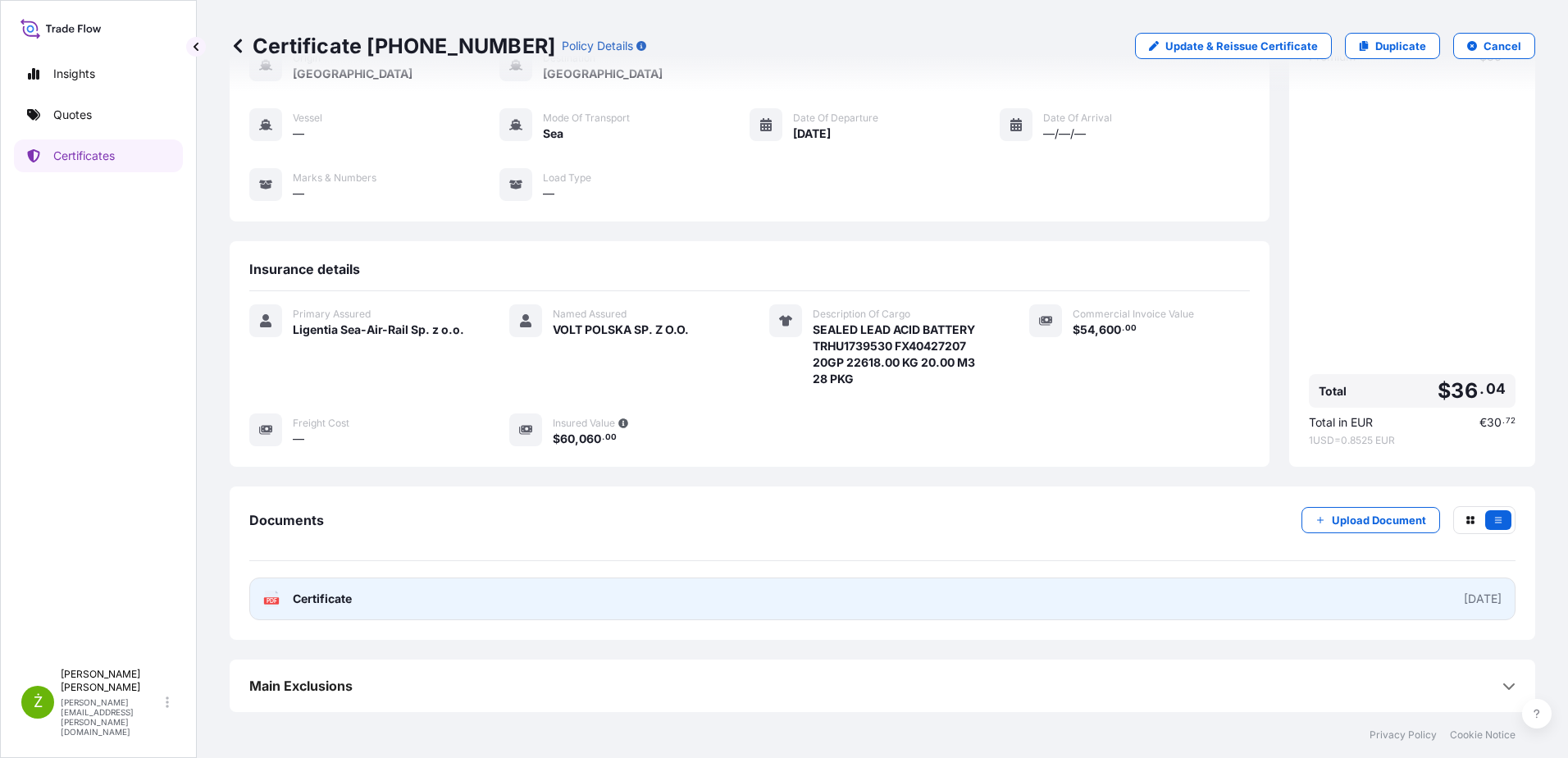
click at [383, 602] on link "PDF Certificate [DATE]" at bounding box center [883, 598] width 1266 height 42
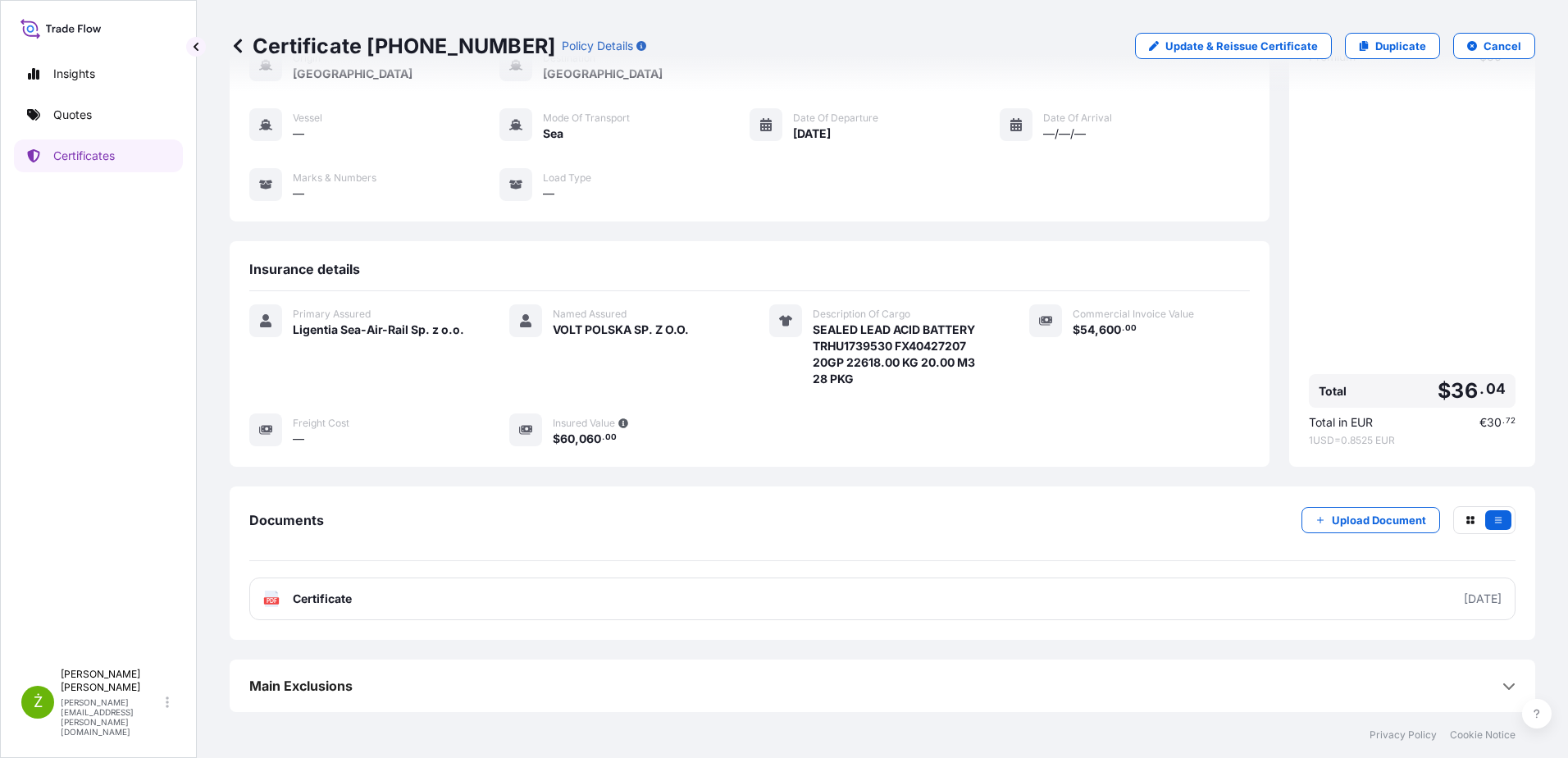
click at [402, 36] on p "Certificate [PHONE_NUMBER]" at bounding box center [392, 46] width 325 height 27
copy p "Certificate [PHONE_NUMBER]"
click at [77, 129] on link "Quotes" at bounding box center [98, 114] width 169 height 32
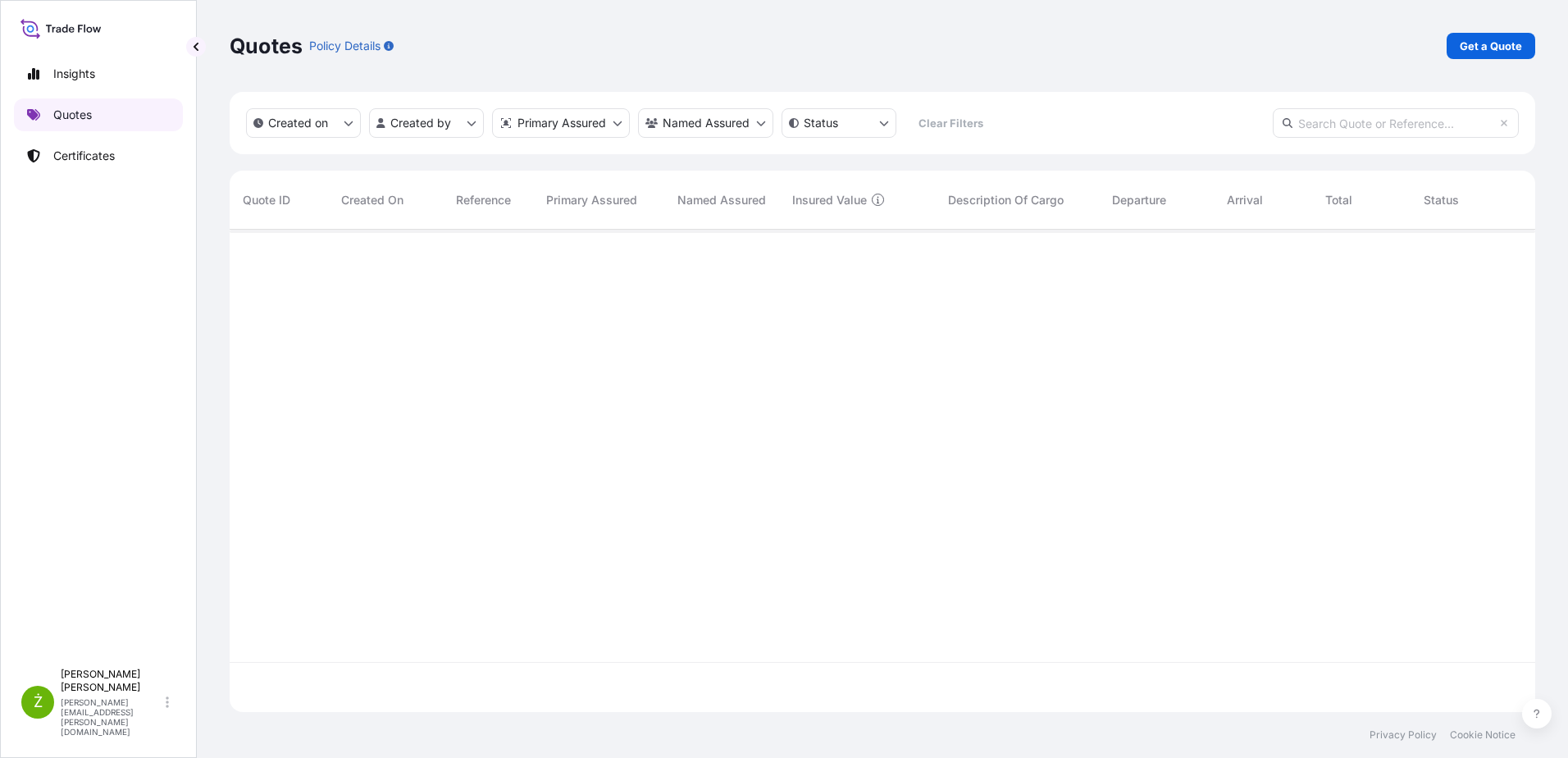
scroll to position [479, 1293]
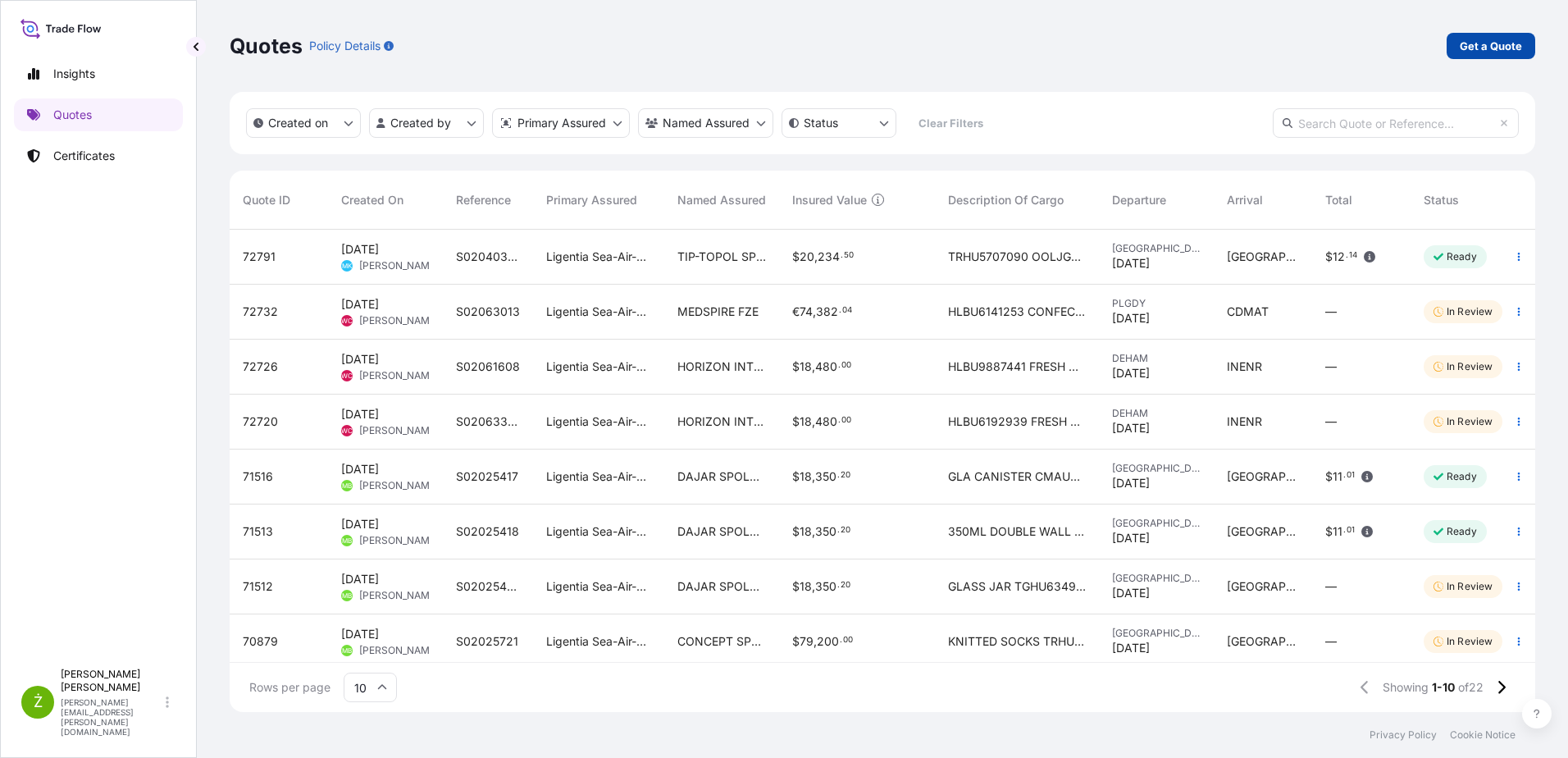
click at [1481, 56] on link "Get a Quote" at bounding box center [1491, 46] width 88 height 27
select select "Sea"
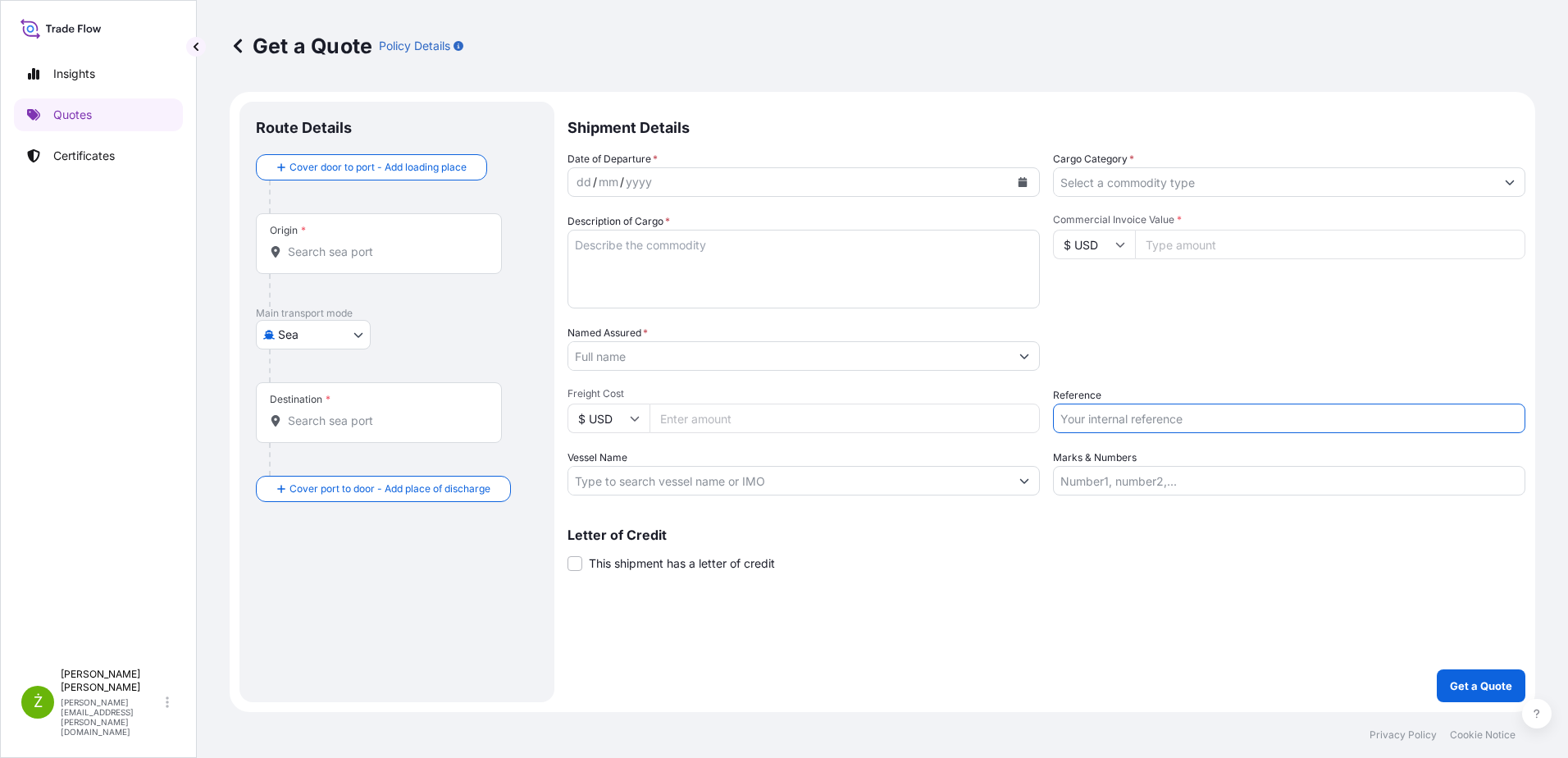
click at [1110, 411] on input "Reference" at bounding box center [1289, 418] width 472 height 29
paste input "S02064988"
type input "S02064988"
click at [710, 360] on input "Named Assured *" at bounding box center [789, 355] width 441 height 29
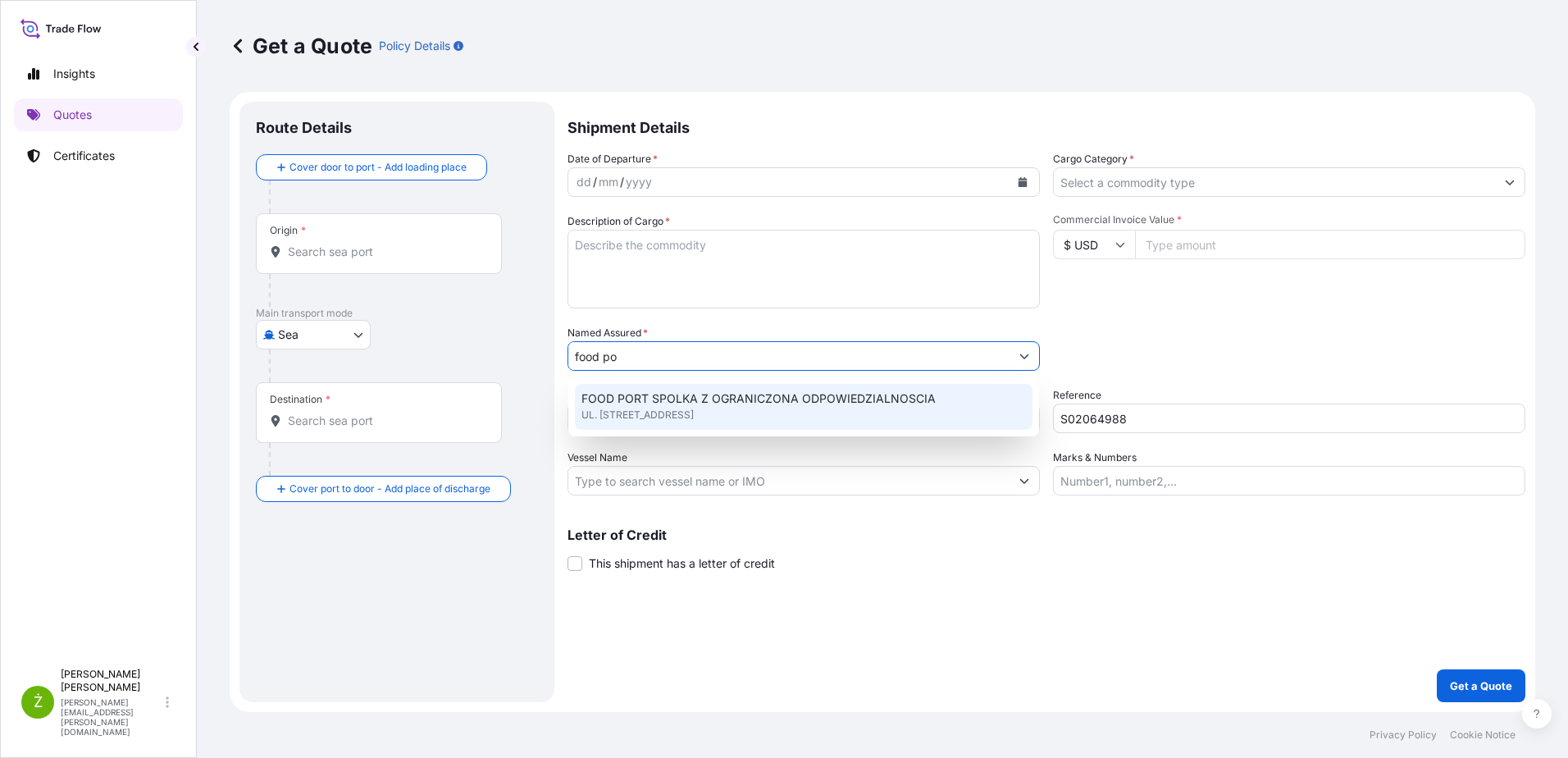
click at [694, 411] on span "UL. [STREET_ADDRESS]" at bounding box center [637, 415] width 112 height 17
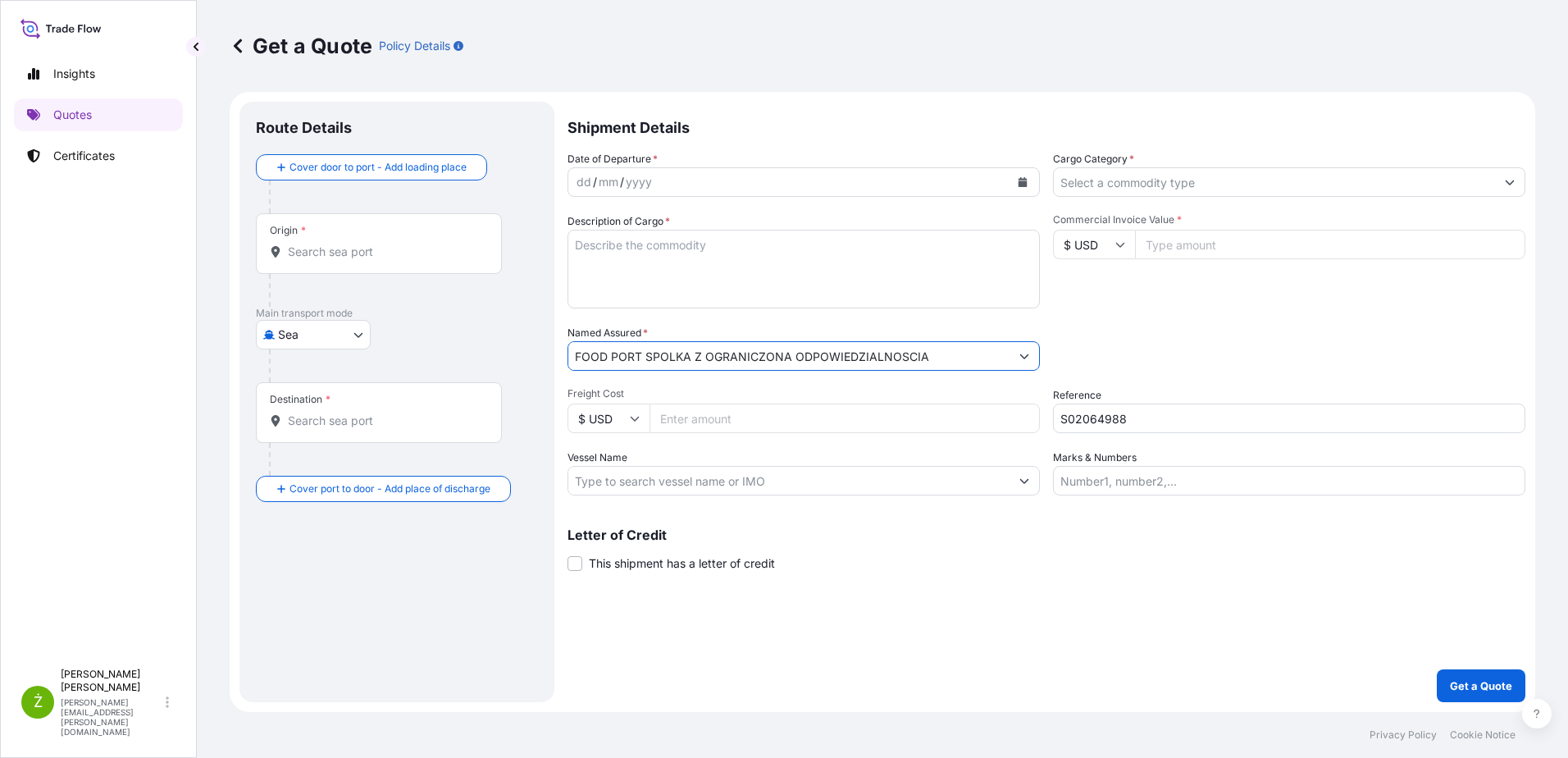
type input "FOOD PORT SPOLKA Z OGRANICZONA ODPOWIEDZIALNOSCIA"
click at [366, 264] on div "Origin *" at bounding box center [379, 243] width 246 height 61
click at [366, 260] on input "Origin *" at bounding box center [384, 252] width 194 height 17
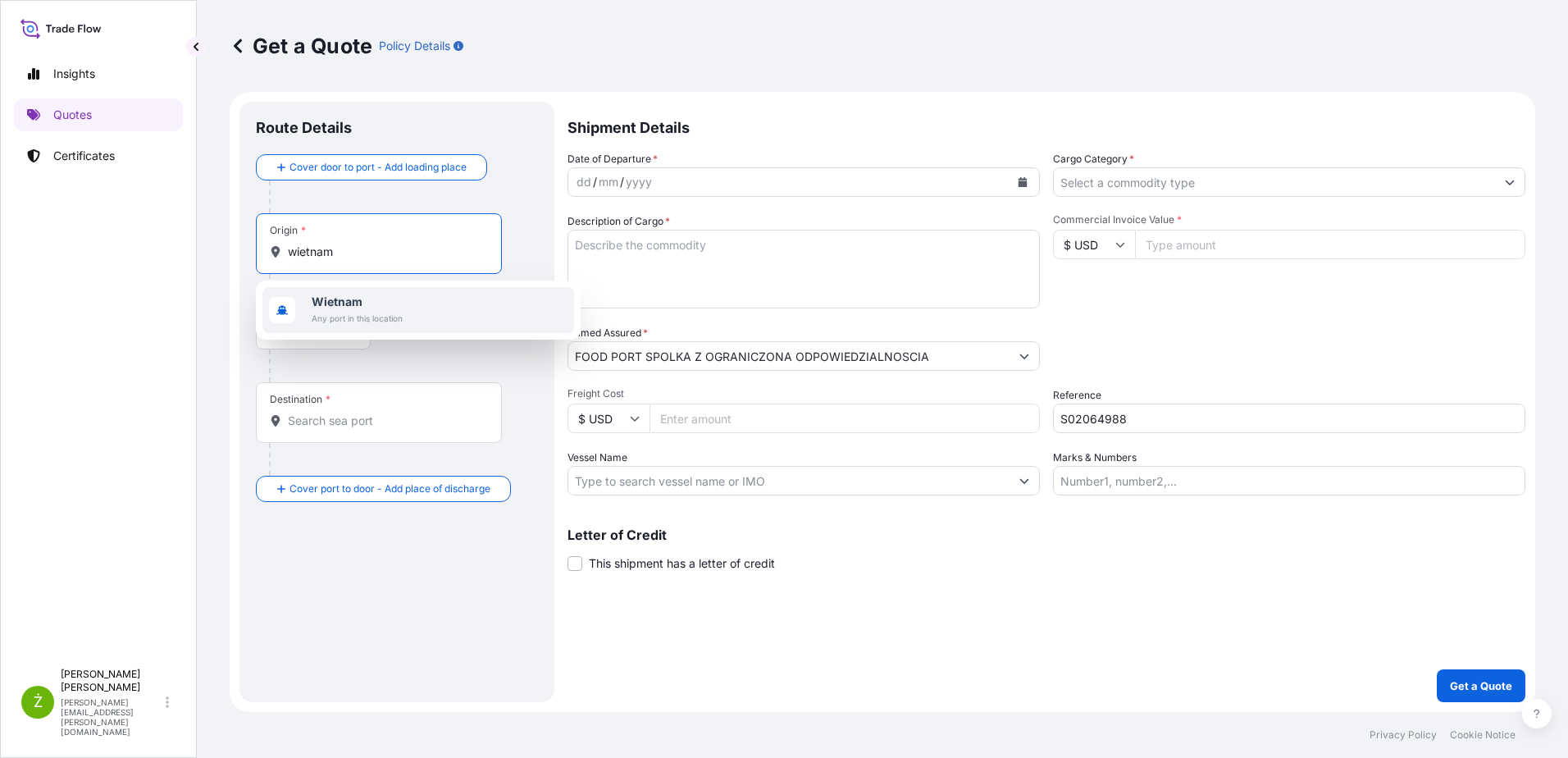
click at [367, 306] on span "Wietnam" at bounding box center [357, 302] width 91 height 17
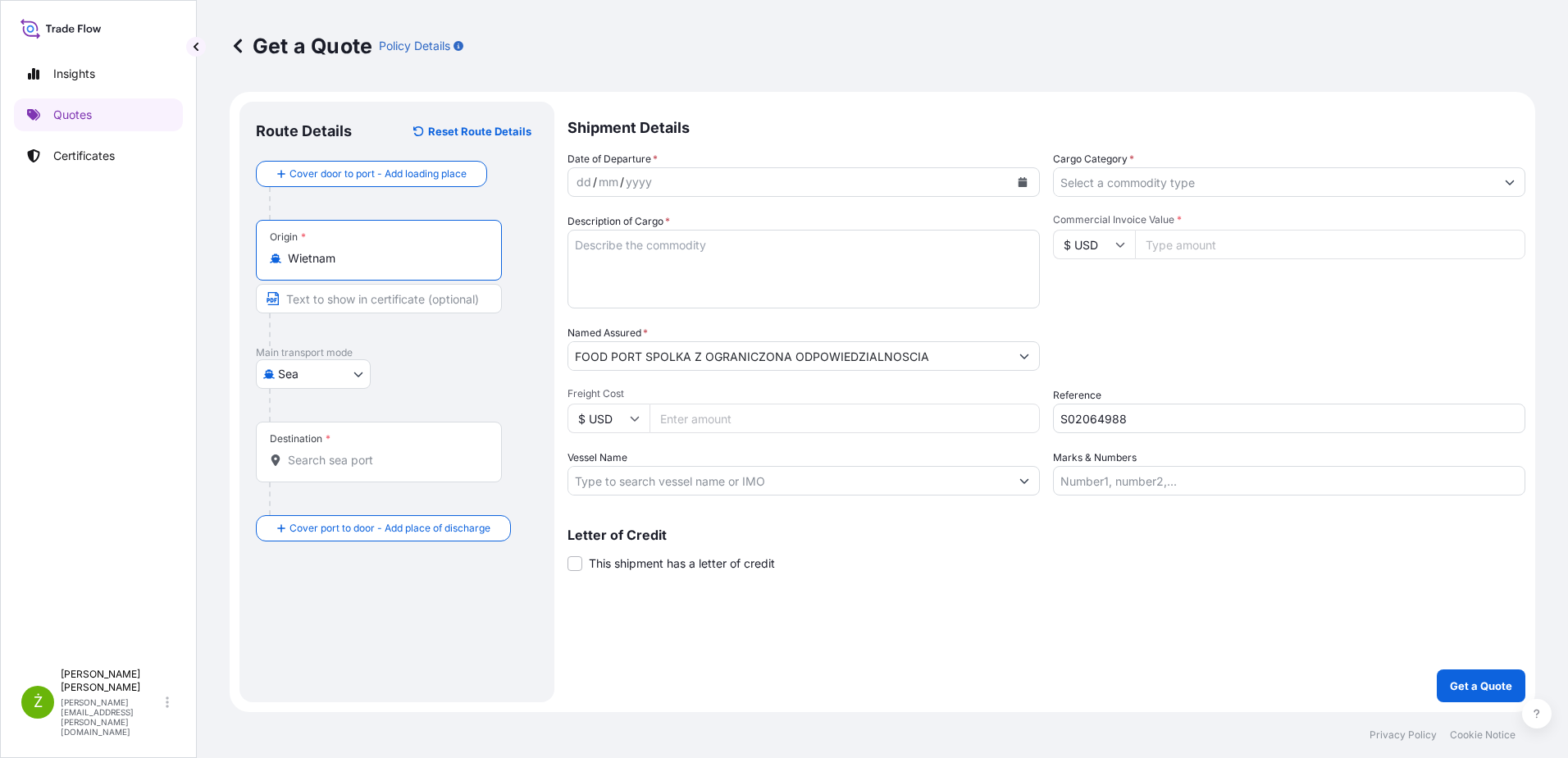
type input "Wietnam"
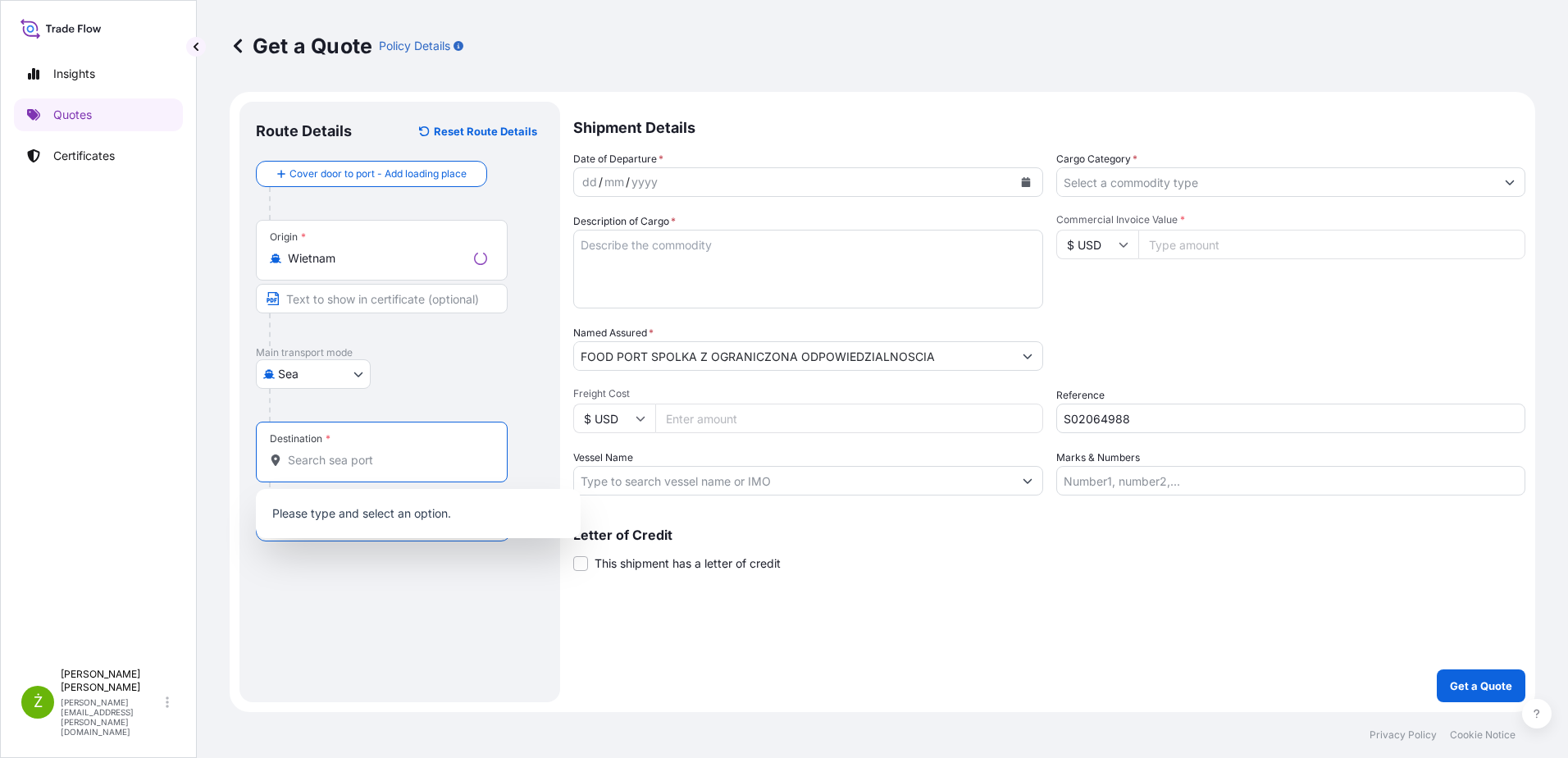
click at [353, 468] on input "Destination *" at bounding box center [388, 460] width 200 height 17
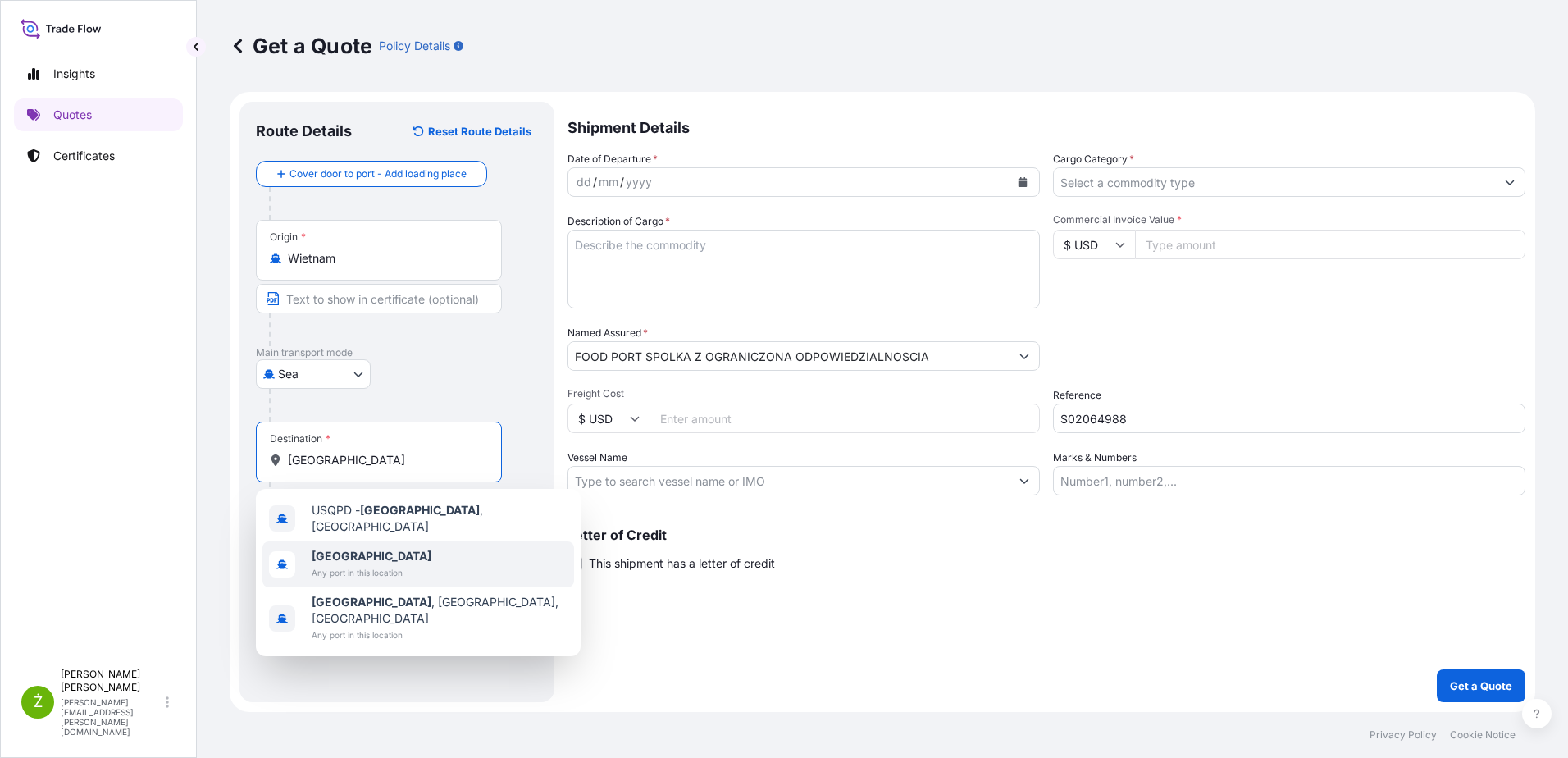
click at [329, 578] on div "[GEOGRAPHIC_DATA] Any port in this location" at bounding box center [418, 564] width 312 height 46
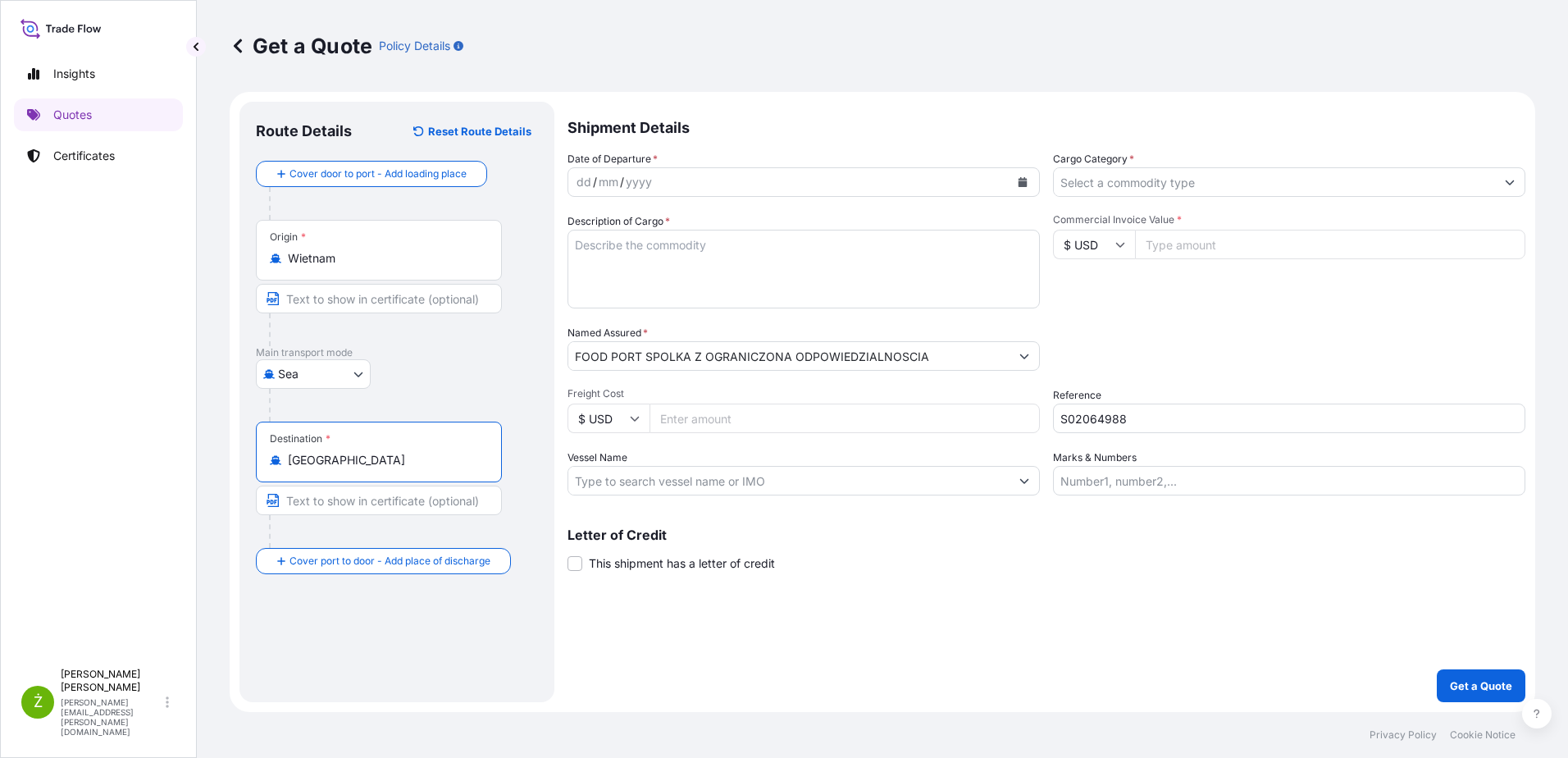
type input "[GEOGRAPHIC_DATA]"
click at [1022, 187] on button "Calendar" at bounding box center [1022, 182] width 27 height 27
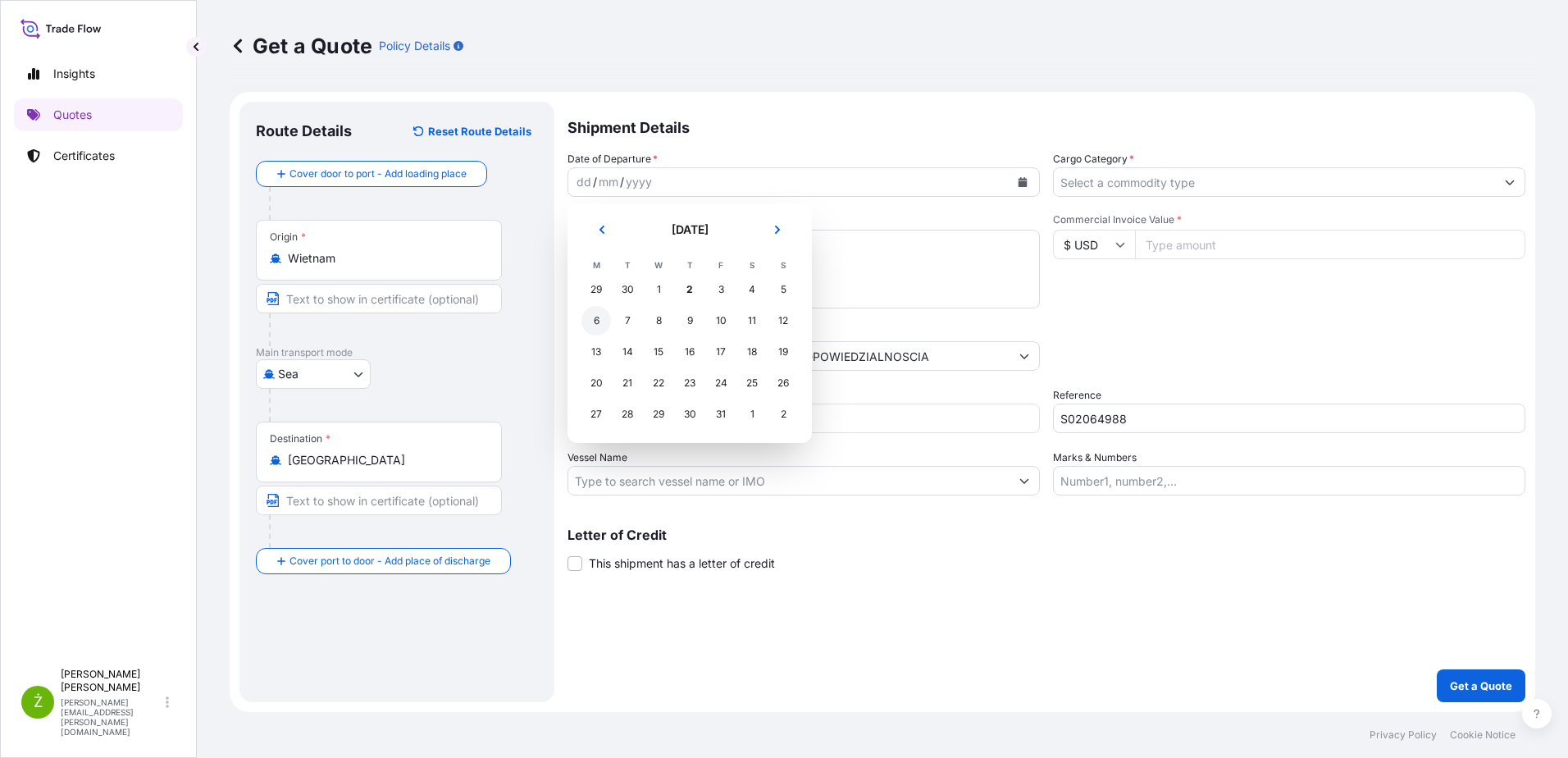
click at [589, 314] on div "6" at bounding box center [596, 320] width 29 height 29
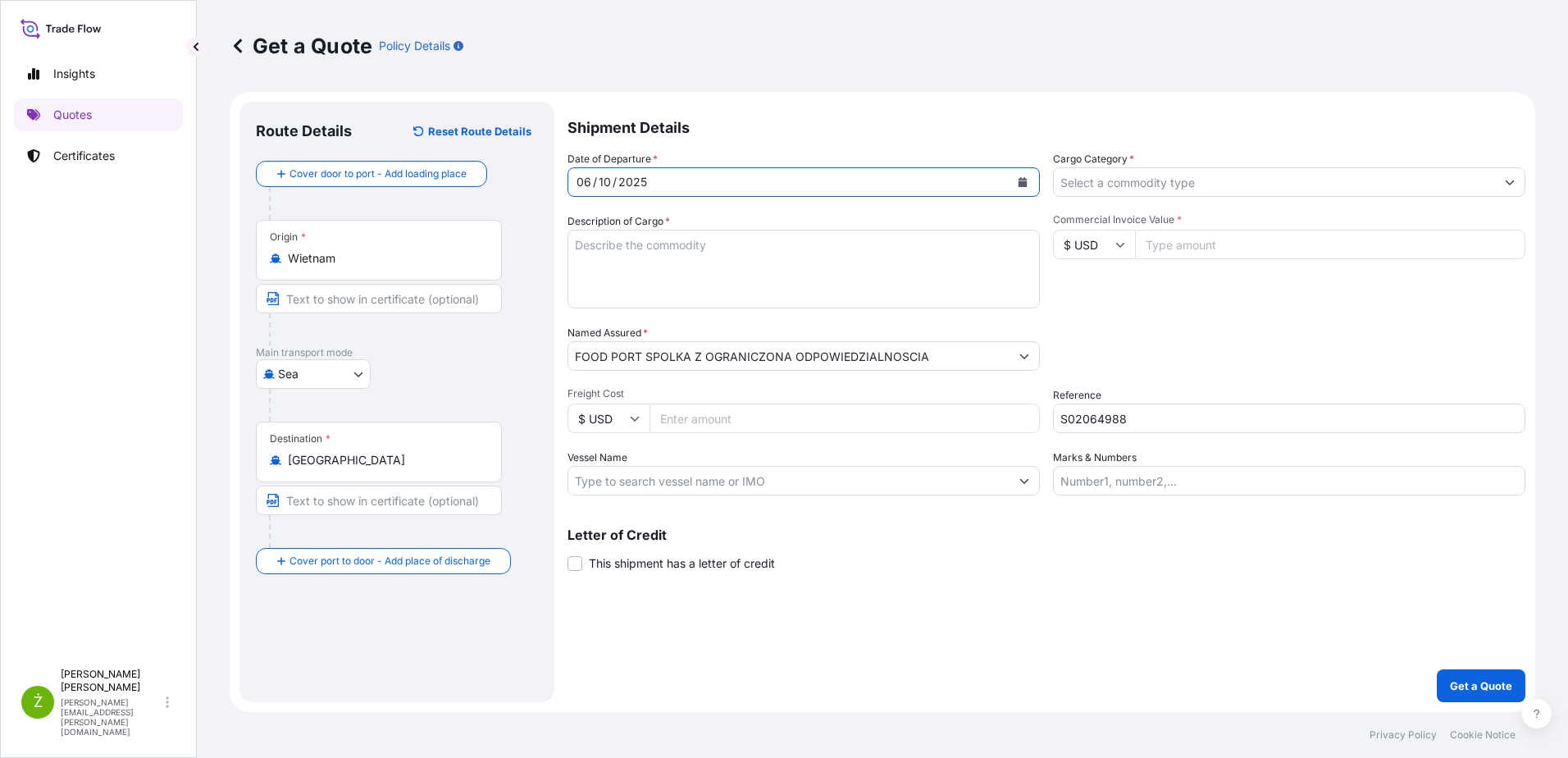
click at [1164, 191] on input "Cargo Category *" at bounding box center [1274, 181] width 441 height 29
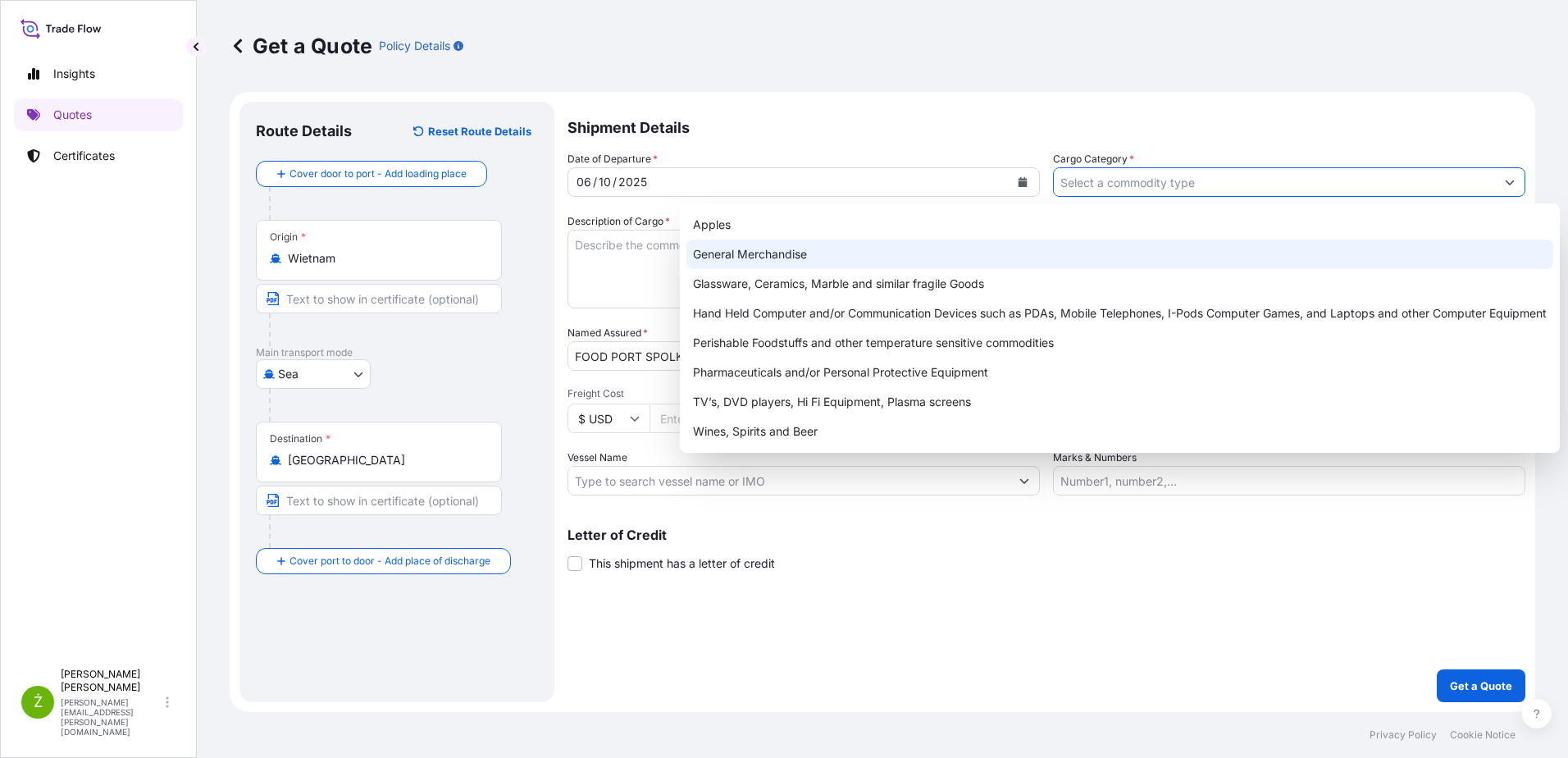
click at [997, 249] on div "General Merchandise" at bounding box center [1120, 254] width 867 height 29
type input "General Merchandise"
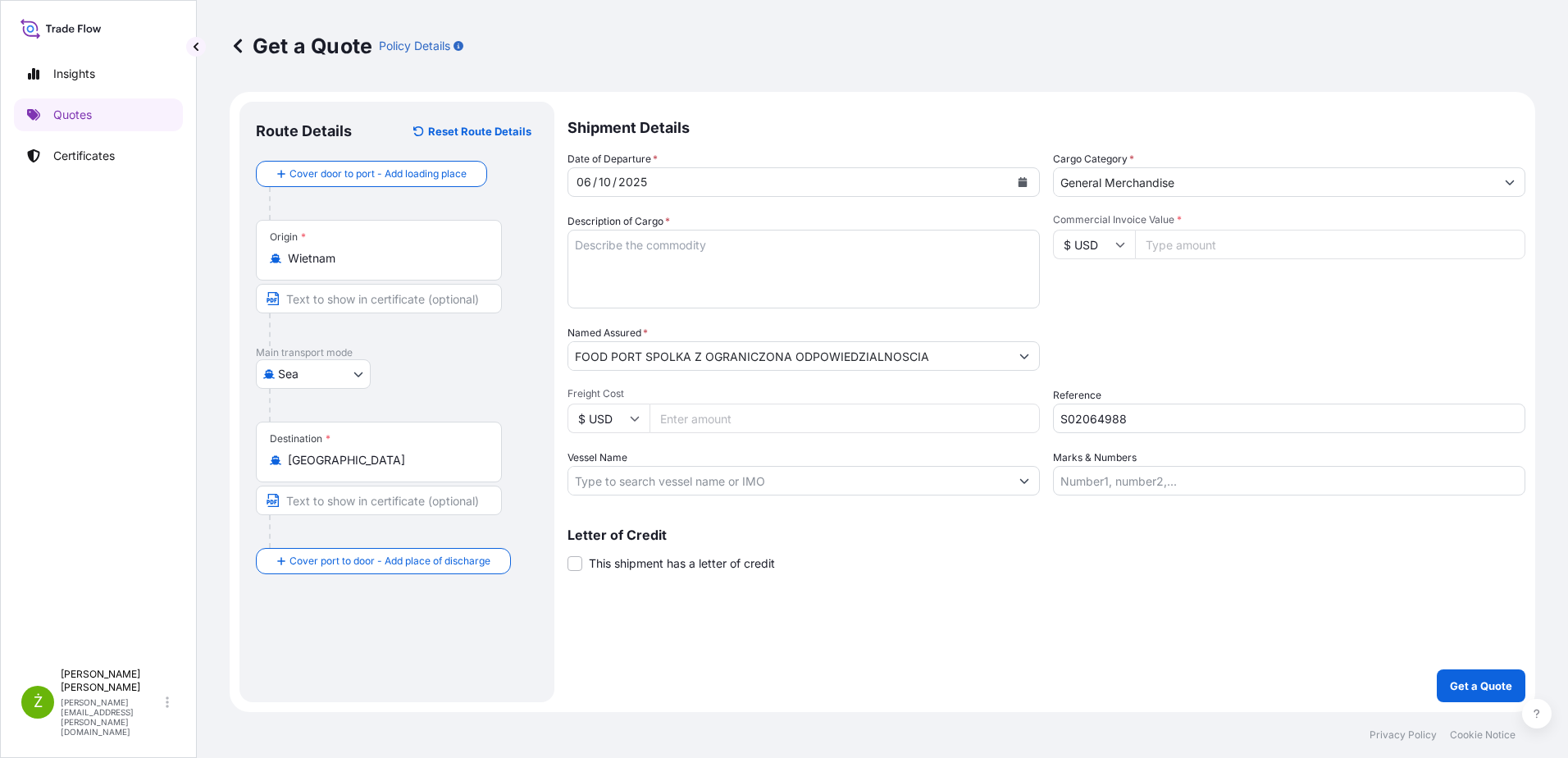
click at [673, 257] on textarea "Description of Cargo *" at bounding box center [804, 269] width 472 height 79
paste textarea "COCONUT MILK 17-19% 1000ML"
click at [814, 256] on textarea "COCONUT MILK 17-19% 1000ML" at bounding box center [804, 269] width 472 height 79
click at [654, 283] on textarea "COCONUT MILK 17-19% 1000ML" at bounding box center [804, 269] width 472 height 79
paste textarea "MODEHPCU2626940 FX40382873 20GP 16770.24 KG 25.00 M3 1296 CTN CY/CY* 1296 CTN 1…"
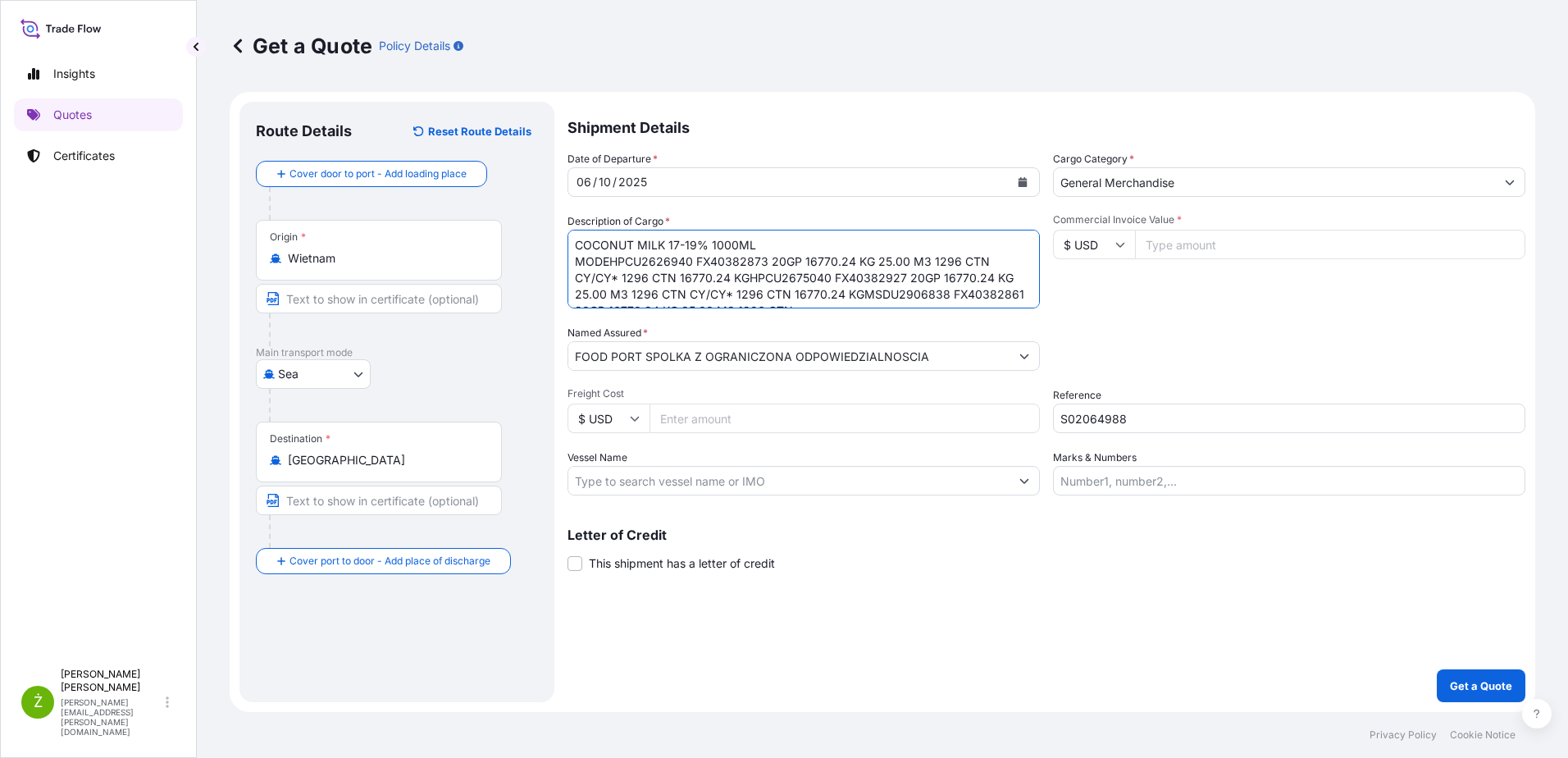
scroll to position [10, 0]
click at [602, 253] on textarea "COCONUT MILK 17-19% 1000ML MODEHPCU2626940 FX40382873 20GP 16770.24 KG 25.00 M3…" at bounding box center [804, 269] width 472 height 79
click at [610, 253] on textarea "COCONUT MILK 17-19% 1000ML MODEHPCU2626940 FX40382873 20GP 16770.24 KG 25.00 M3…" at bounding box center [804, 269] width 472 height 79
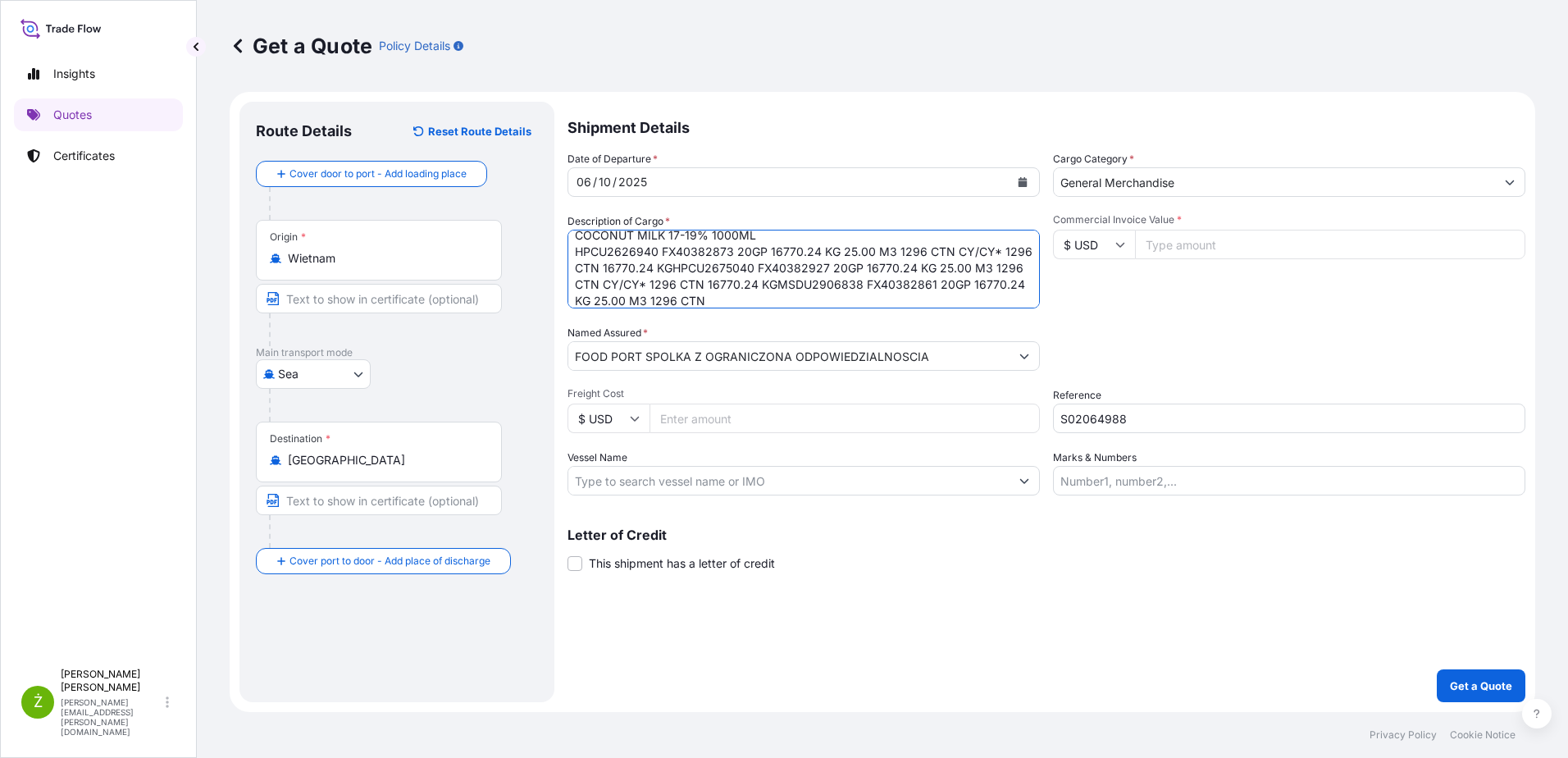
click at [699, 269] on textarea "COCONUT MILK 17-19% 1000ML HPCU2626940 FX40382873 20GP 16770.24 KG 25.00 M3 129…" at bounding box center [804, 269] width 472 height 79
click at [704, 304] on textarea "COCONUT MILK 17-19% 1000ML HPCU2626940 FX40382873 20GP 16770.24 KG 25.00 M3 129…" at bounding box center [804, 269] width 472 height 79
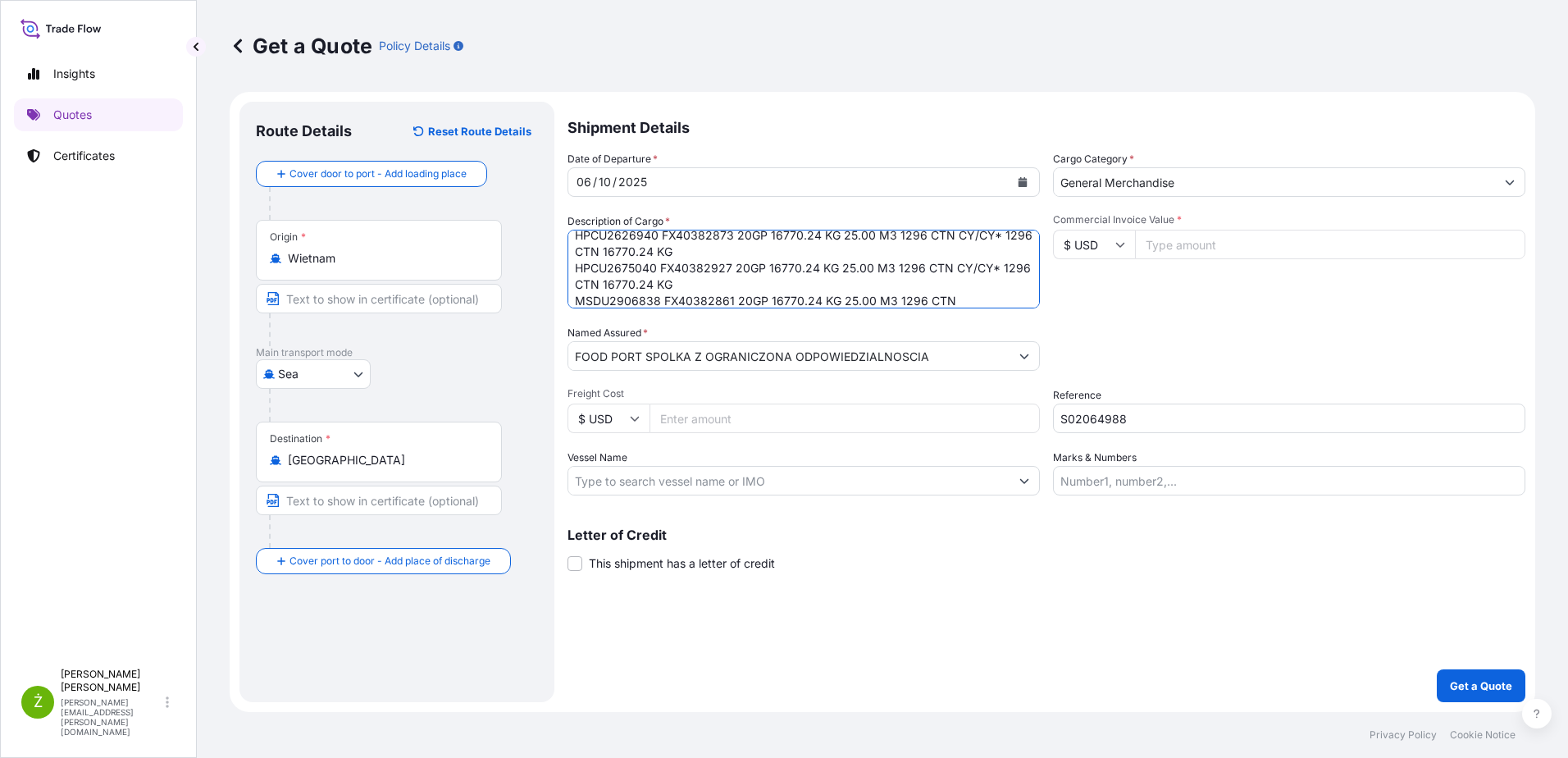
drag, startPoint x: 695, startPoint y: 285, endPoint x: 953, endPoint y: 271, distance: 258.4
click at [953, 271] on textarea "COCONUT MILK 17-19% 1000ML HPCU2626940 FX40382873 20GP 16770.24 KG 25.00 M3 129…" at bounding box center [804, 269] width 472 height 79
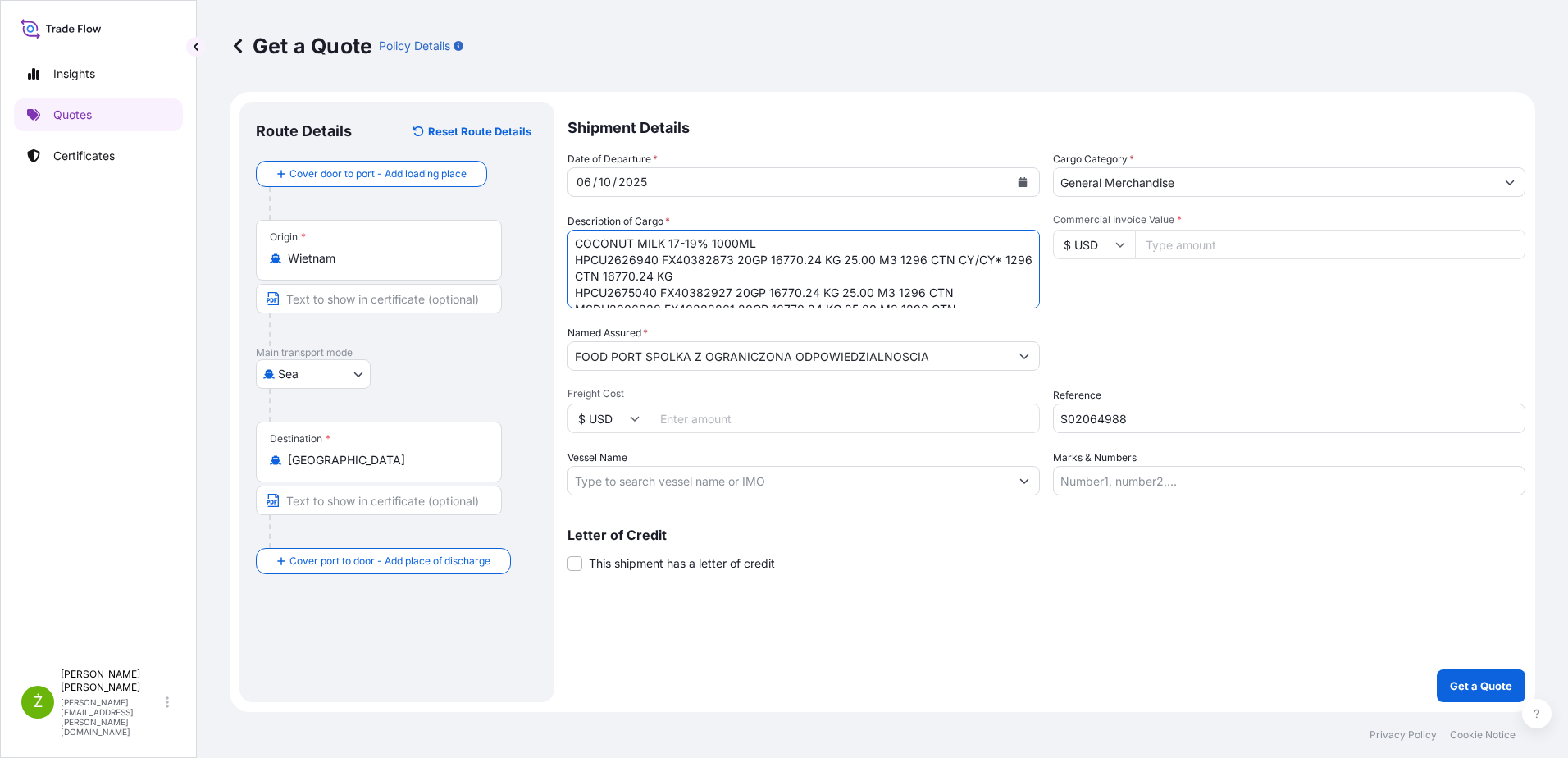
scroll to position [0, 0]
drag, startPoint x: 713, startPoint y: 261, endPoint x: 955, endPoint y: 255, distance: 242.1
click at [955, 255] on textarea "COCONUT MILK 17-19% 1000ML HPCU2626940 FX40382873 20GP 16770.24 KG 25.00 M3 129…" at bounding box center [804, 269] width 472 height 79
type textarea "COCONUT MILK 17-19% 1000ML HPCU2626940 FX40382873 20GP 16770.24 KG 25.00 M3 129…"
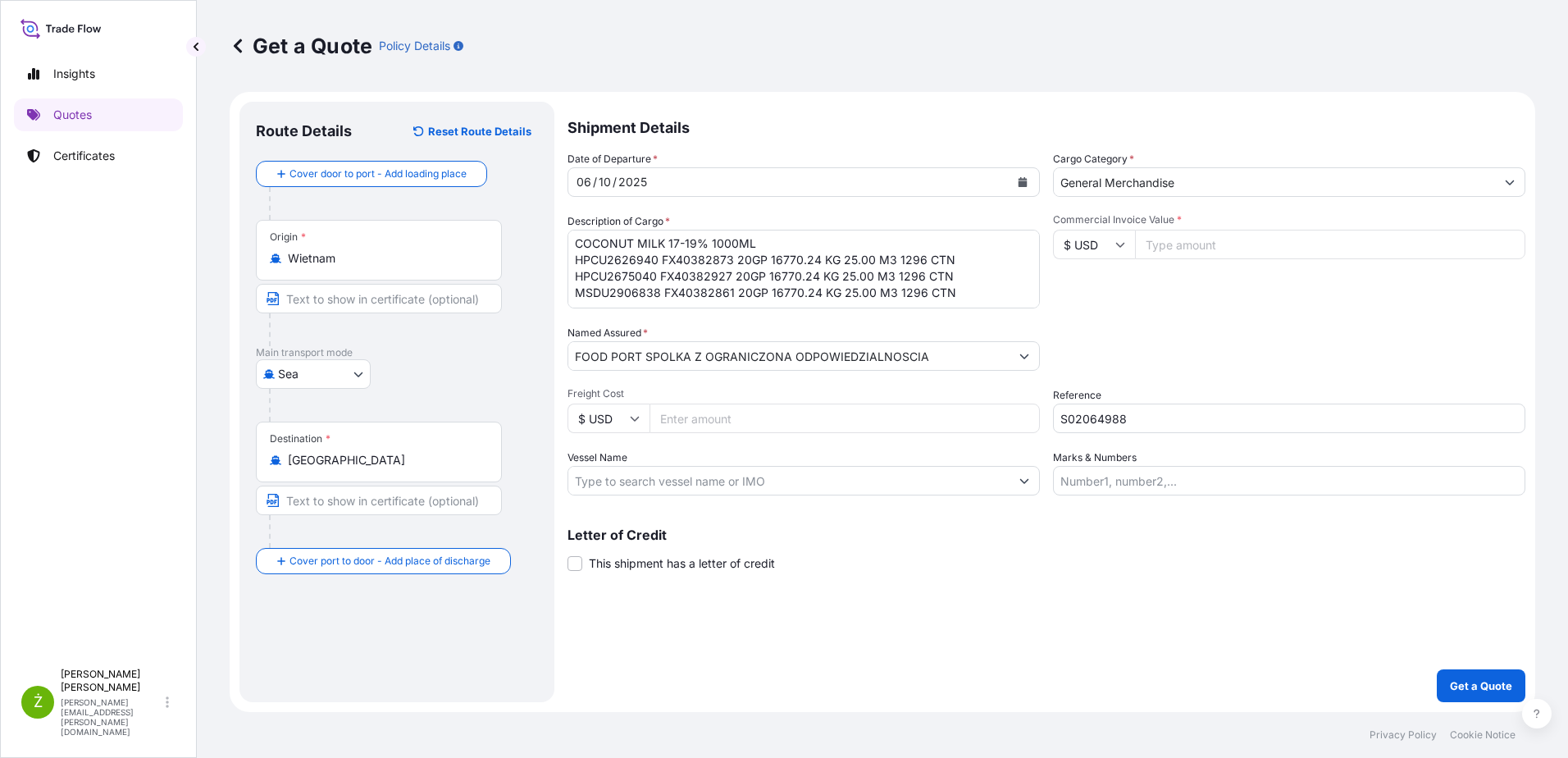
click at [1185, 253] on input "Commercial Invoice Value *" at bounding box center [1329, 244] width 390 height 29
paste input "69.98"
drag, startPoint x: 1202, startPoint y: 245, endPoint x: 1106, endPoint y: 241, distance: 96.1
click at [1106, 241] on div "$ USD 69.98" at bounding box center [1289, 244] width 472 height 29
type input "69984"
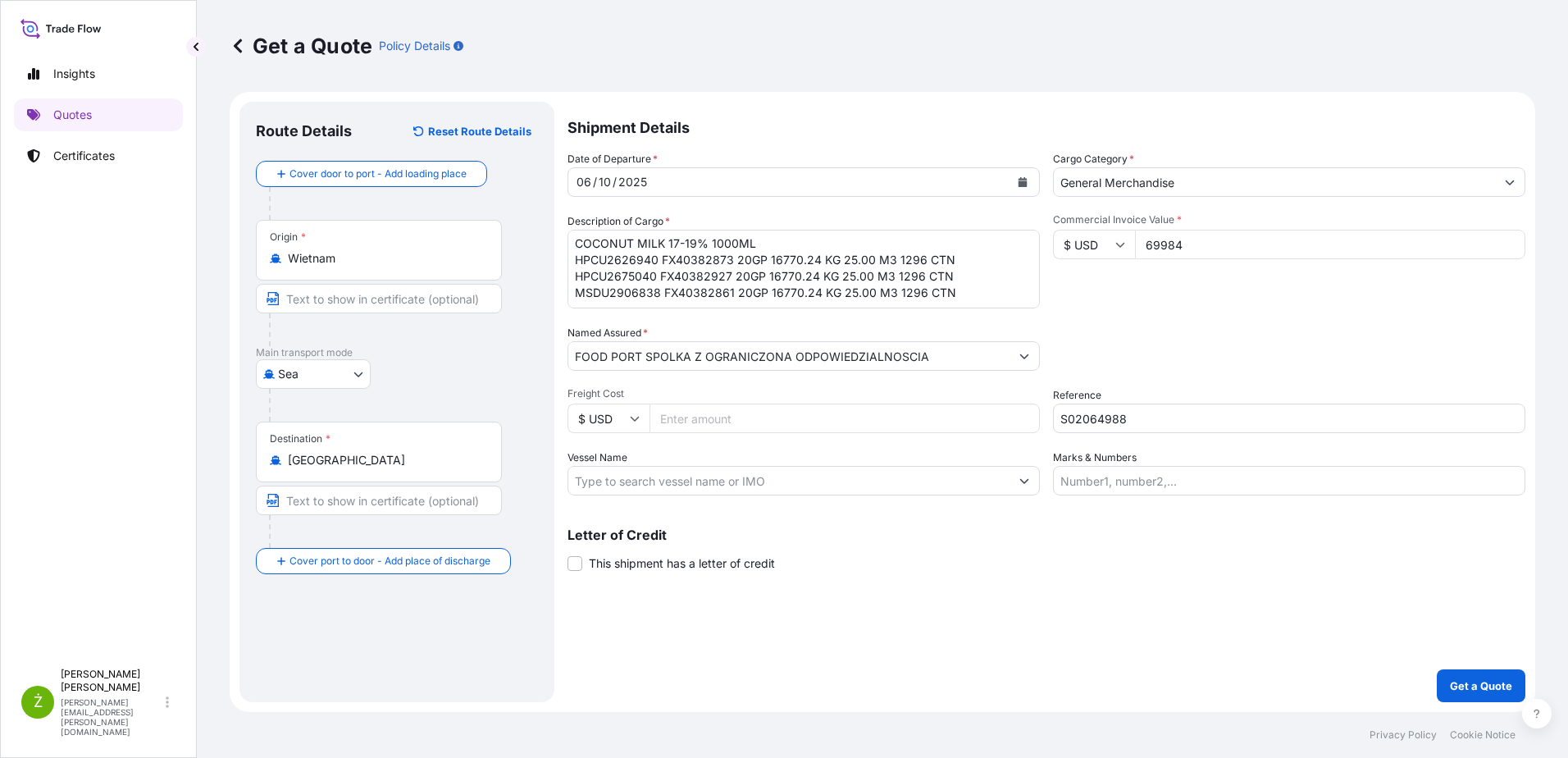
click at [1195, 356] on div "Packing Category Type to search a container mode Please select a primary mode o…" at bounding box center [1289, 347] width 472 height 46
click at [1472, 695] on button "Get a Quote" at bounding box center [1481, 685] width 88 height 32
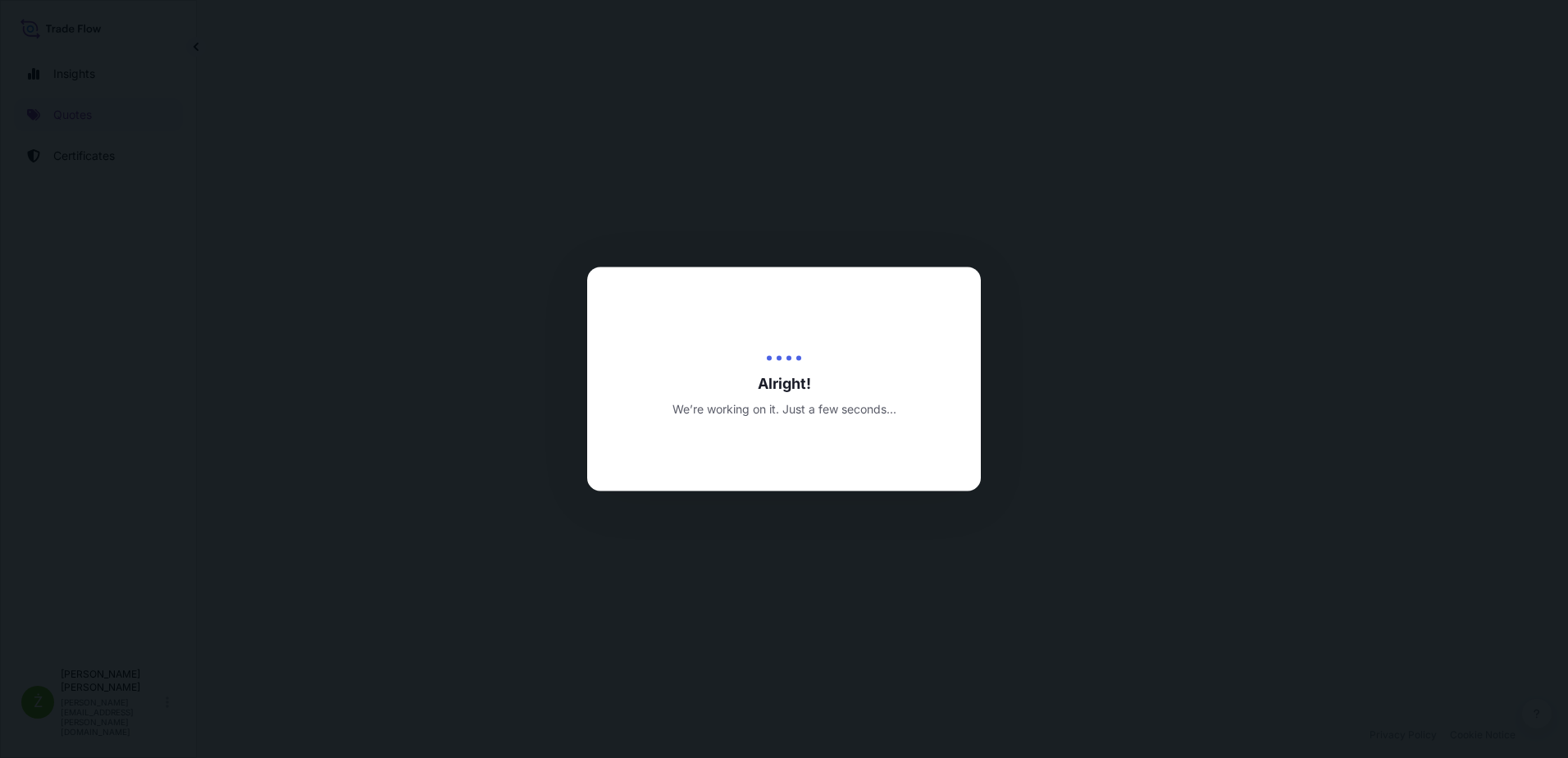
select select "Sea"
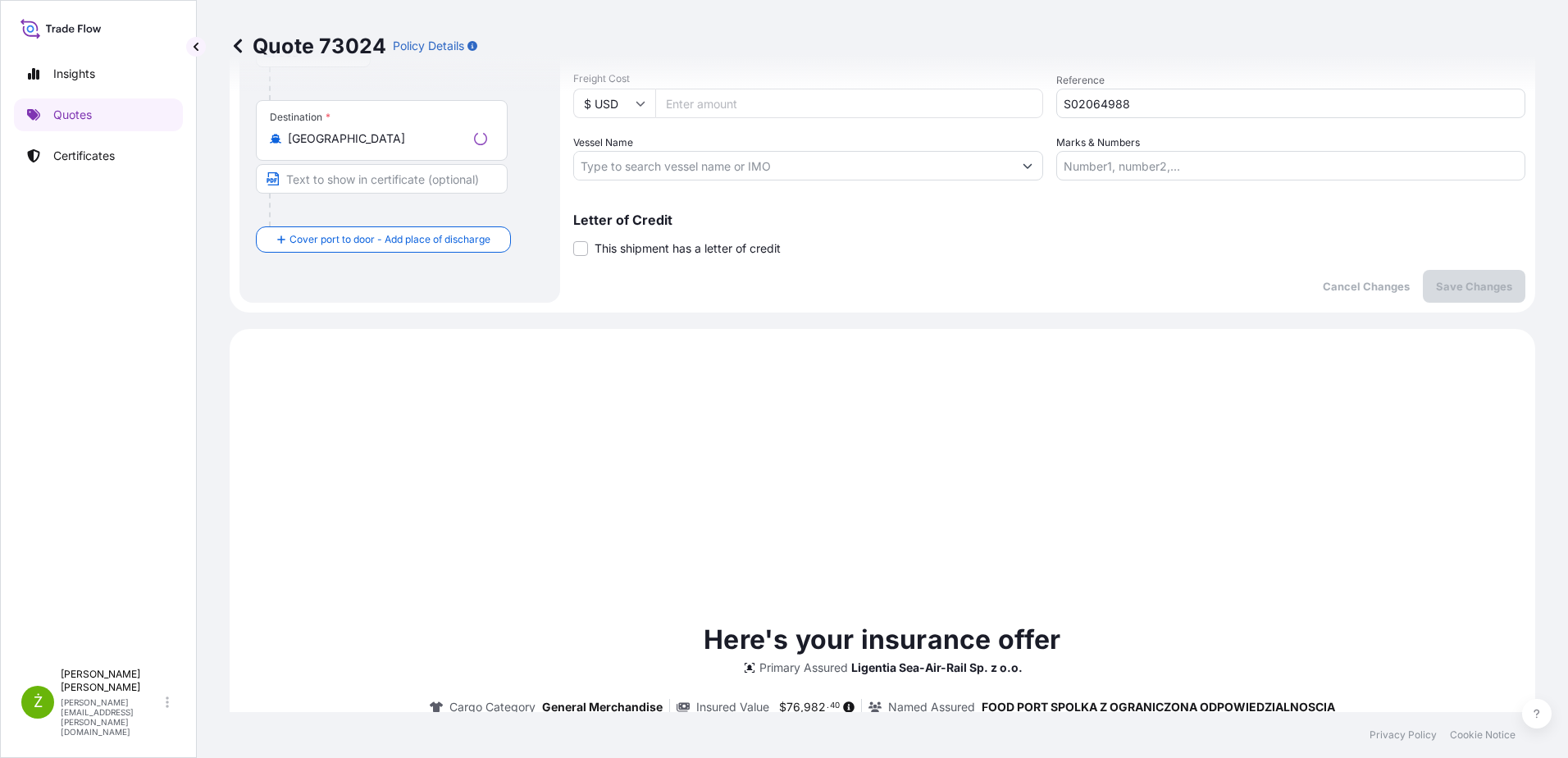
scroll to position [562, 0]
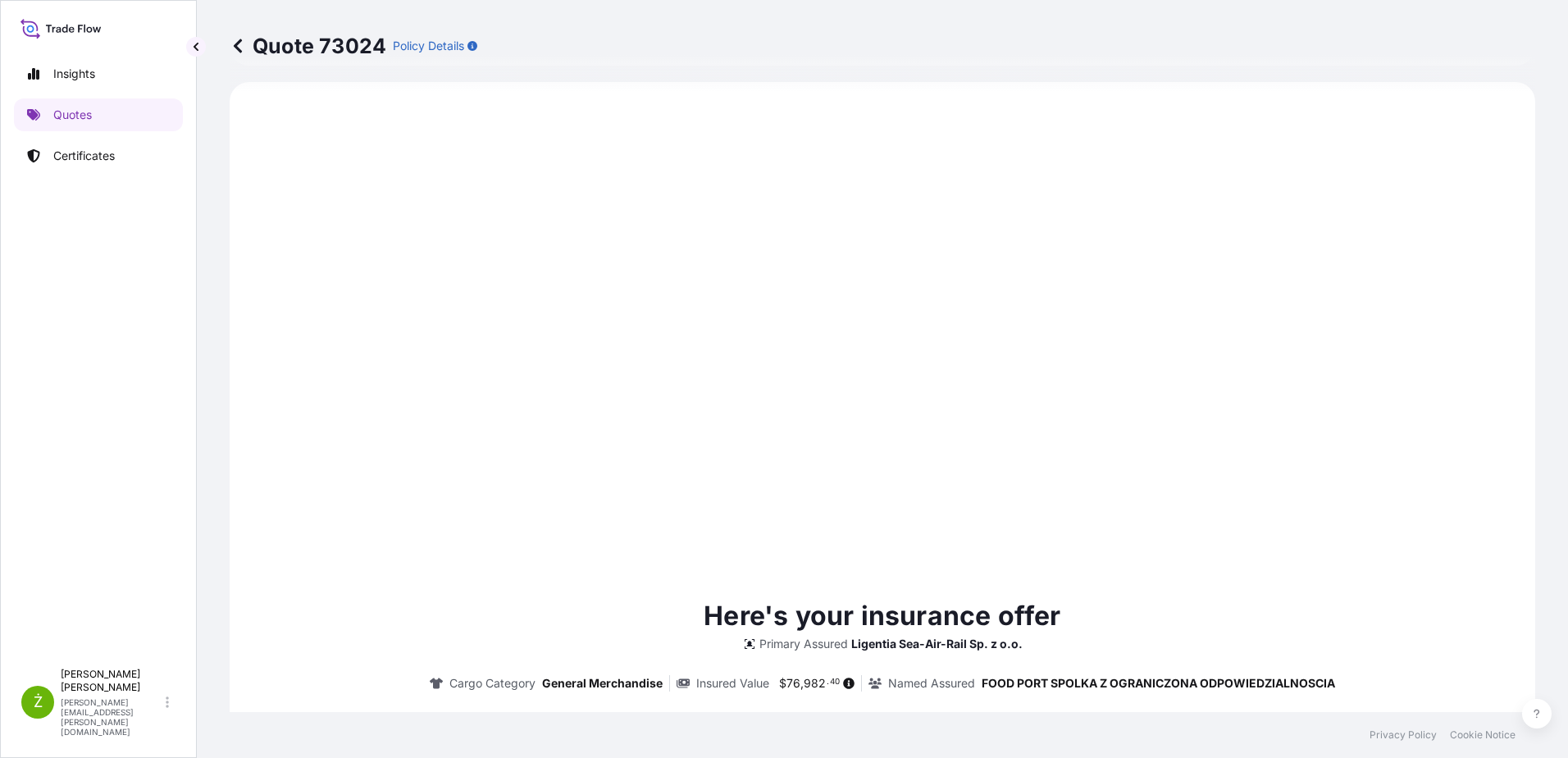
type input "[DATE]"
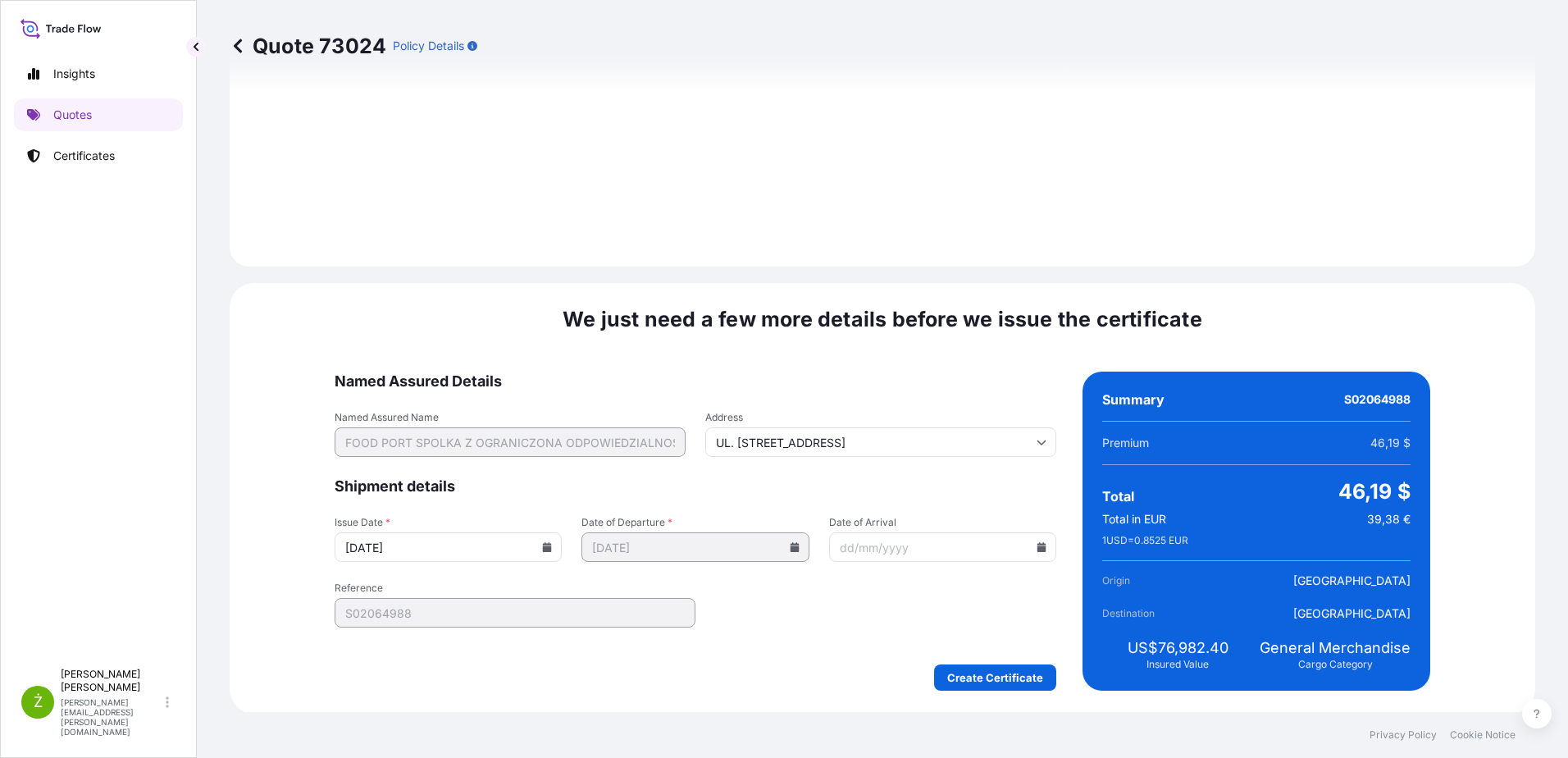
scroll to position [1746, 0]
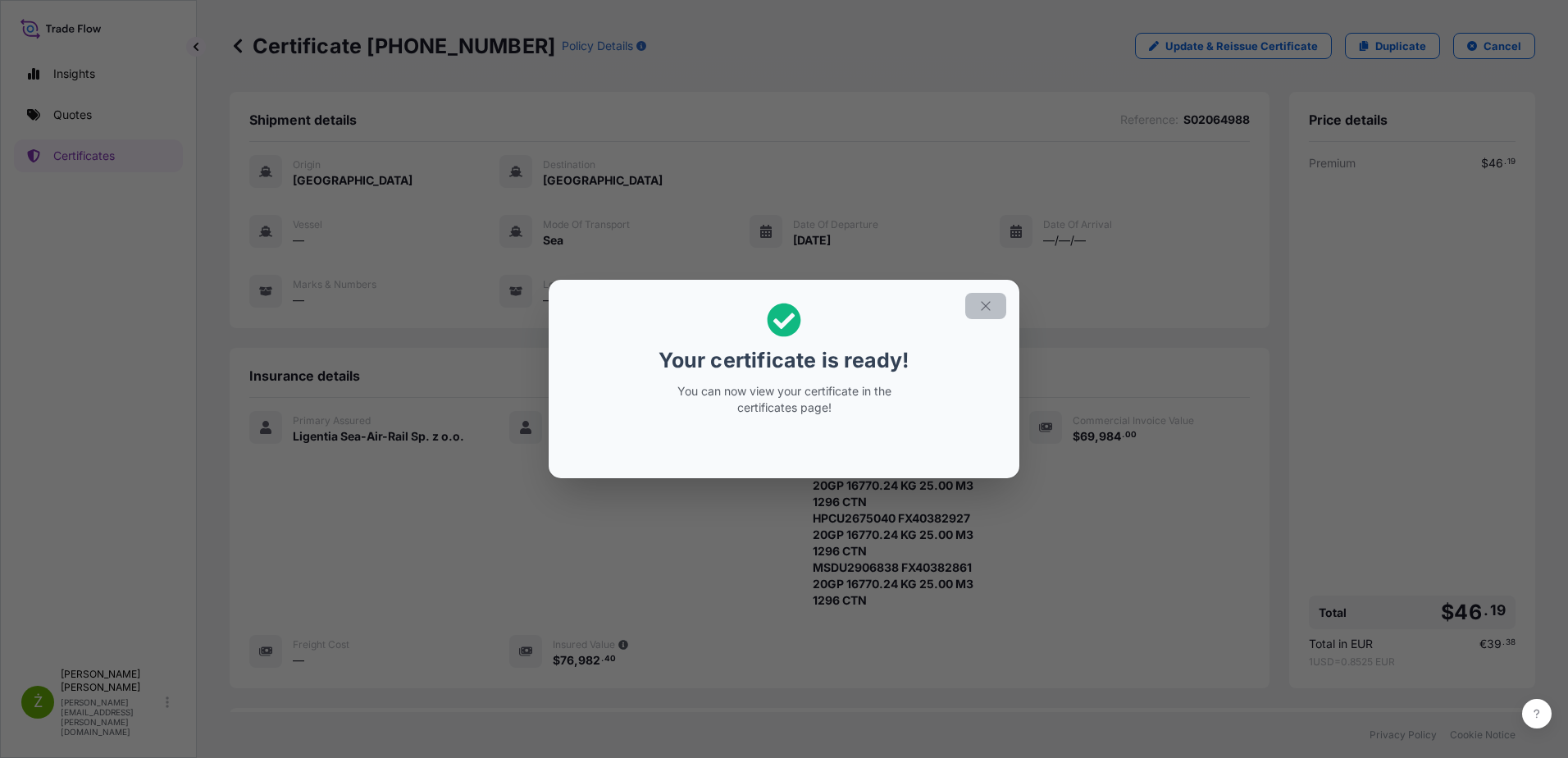
click at [986, 306] on icon "button" at bounding box center [985, 305] width 9 height 9
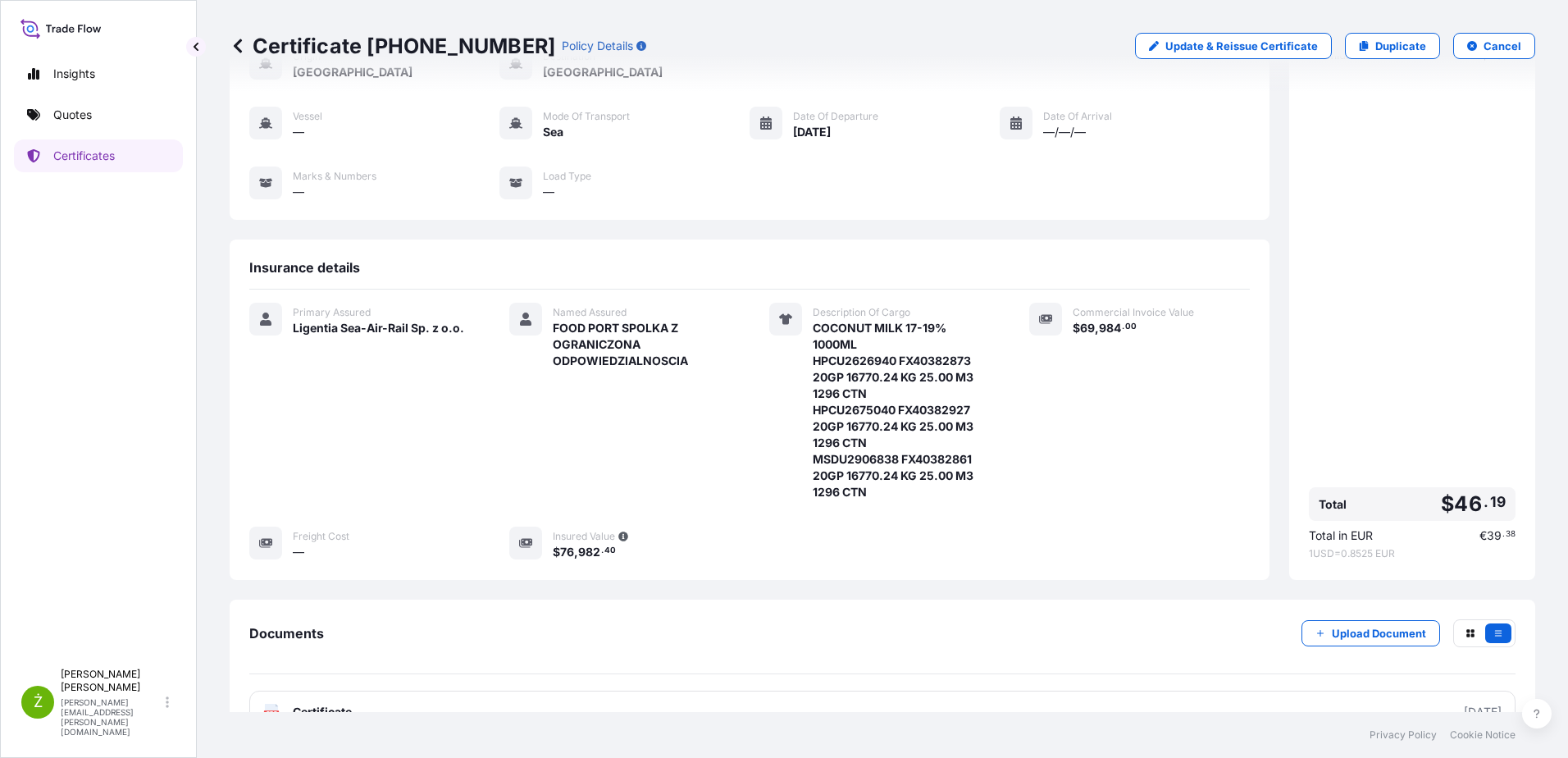
scroll to position [221, 0]
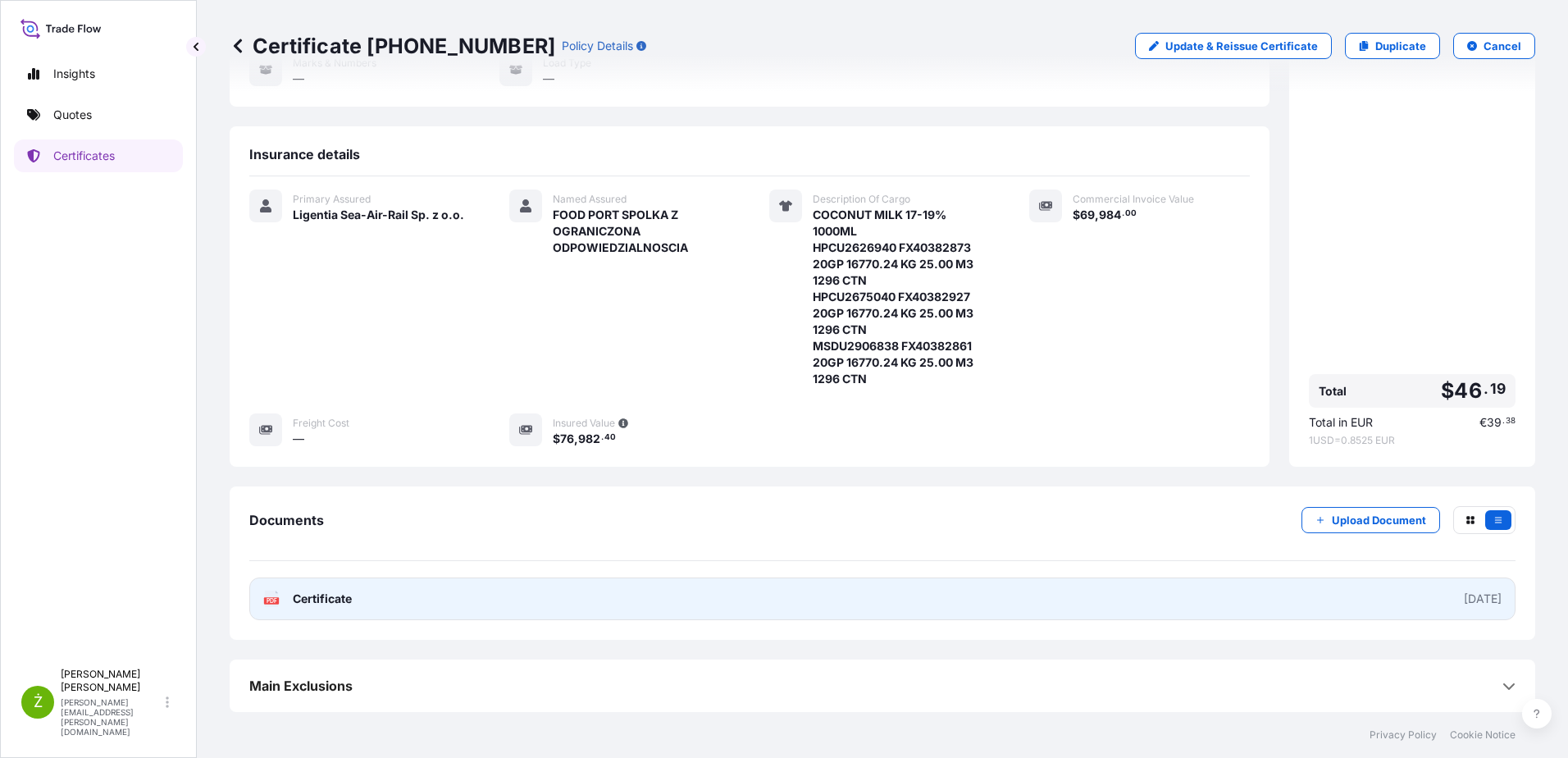
click at [477, 601] on link "PDF Certificate [DATE]" at bounding box center [883, 598] width 1266 height 42
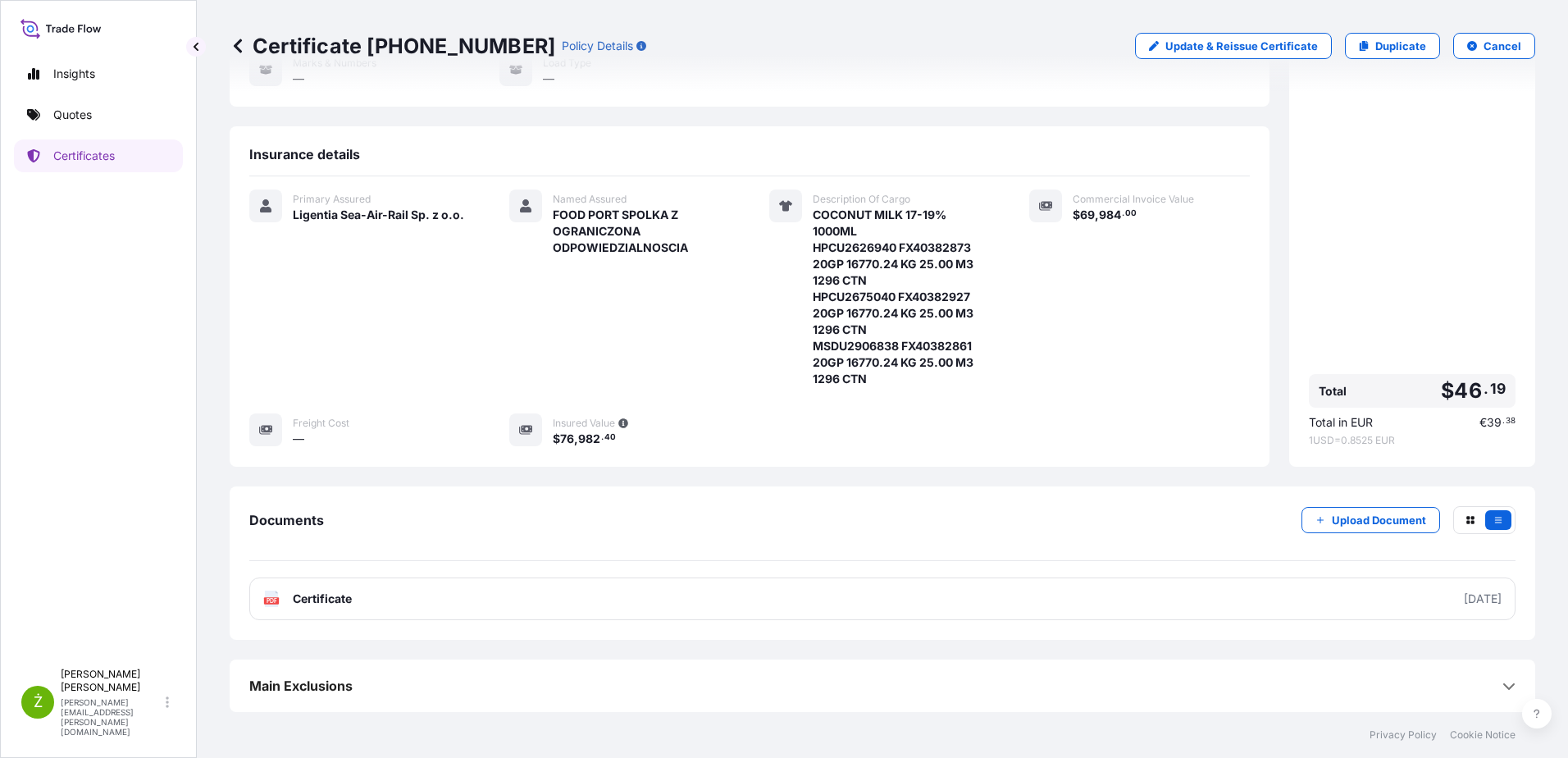
click at [372, 50] on p "Certificate [PHONE_NUMBER]" at bounding box center [392, 46] width 325 height 27
copy p "Certificate [PHONE_NUMBER]"
click at [123, 121] on link "Quotes" at bounding box center [98, 114] width 169 height 32
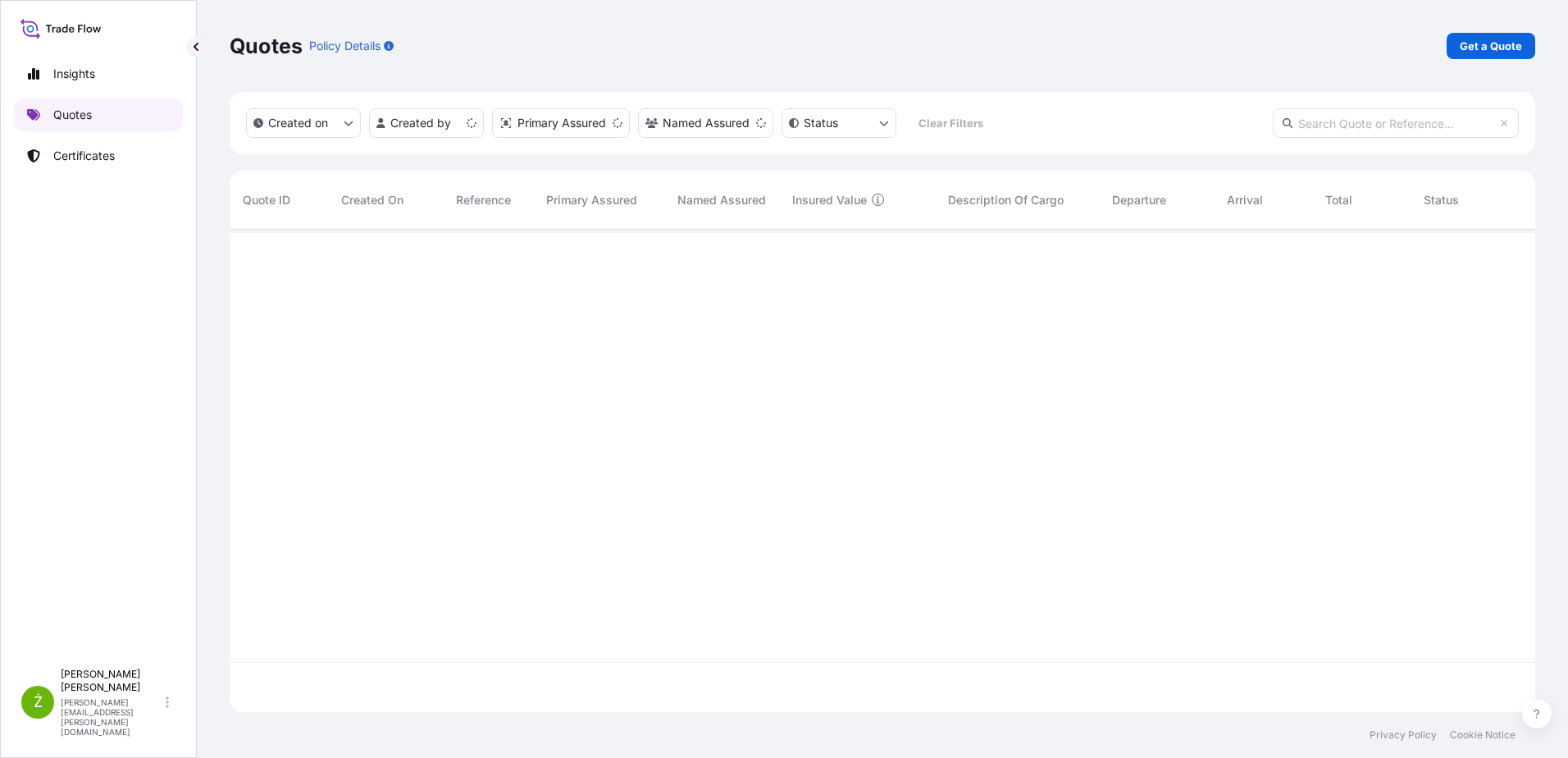
scroll to position [479, 1293]
click at [1476, 47] on p "Get a Quote" at bounding box center [1490, 46] width 62 height 17
select select "Sea"
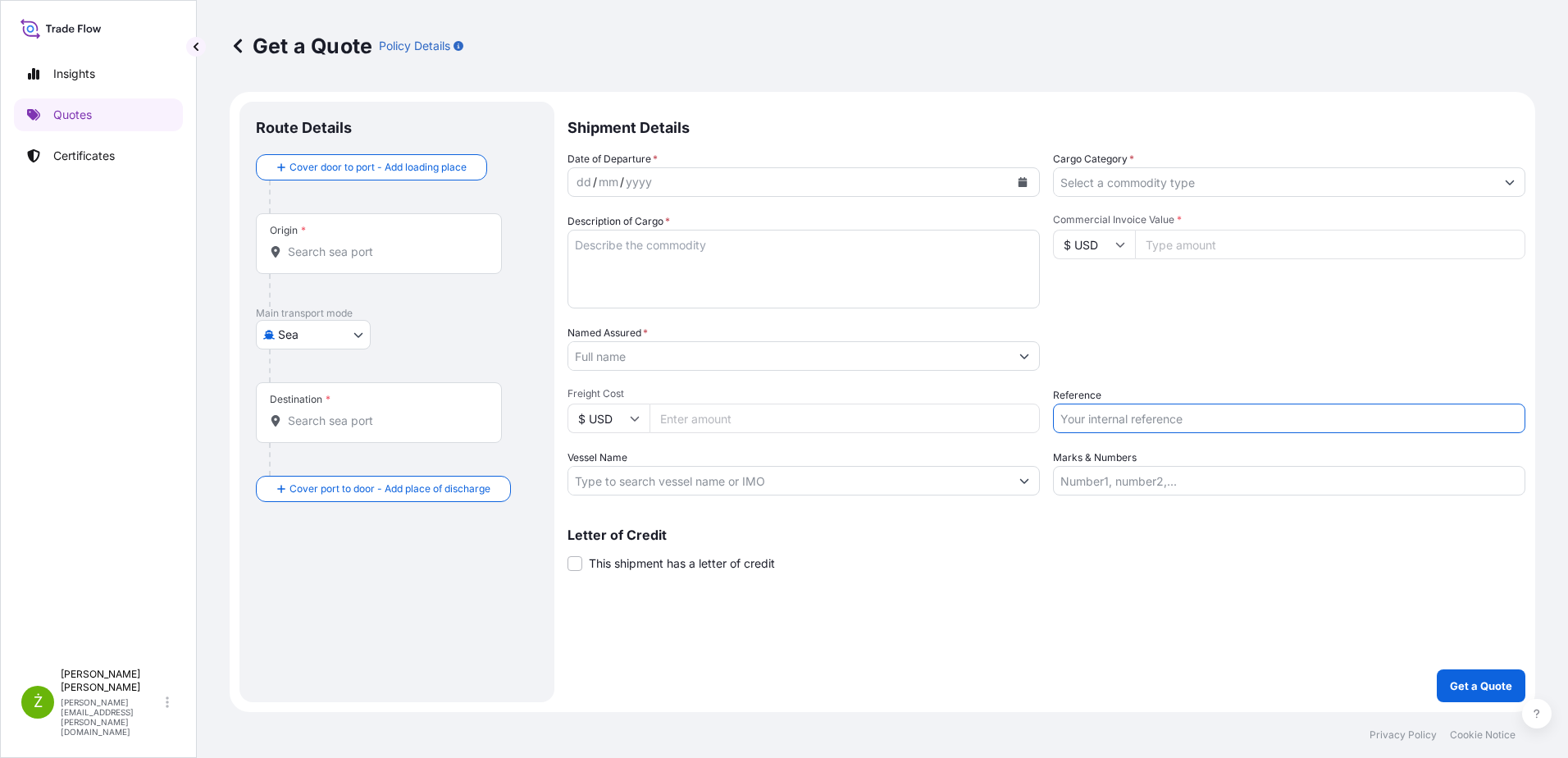
click at [1164, 408] on input "Reference" at bounding box center [1289, 418] width 472 height 29
paste input "S02034834"
click at [1173, 424] on input "S02034834" at bounding box center [1289, 418] width 472 height 29
paste input "S02059813"
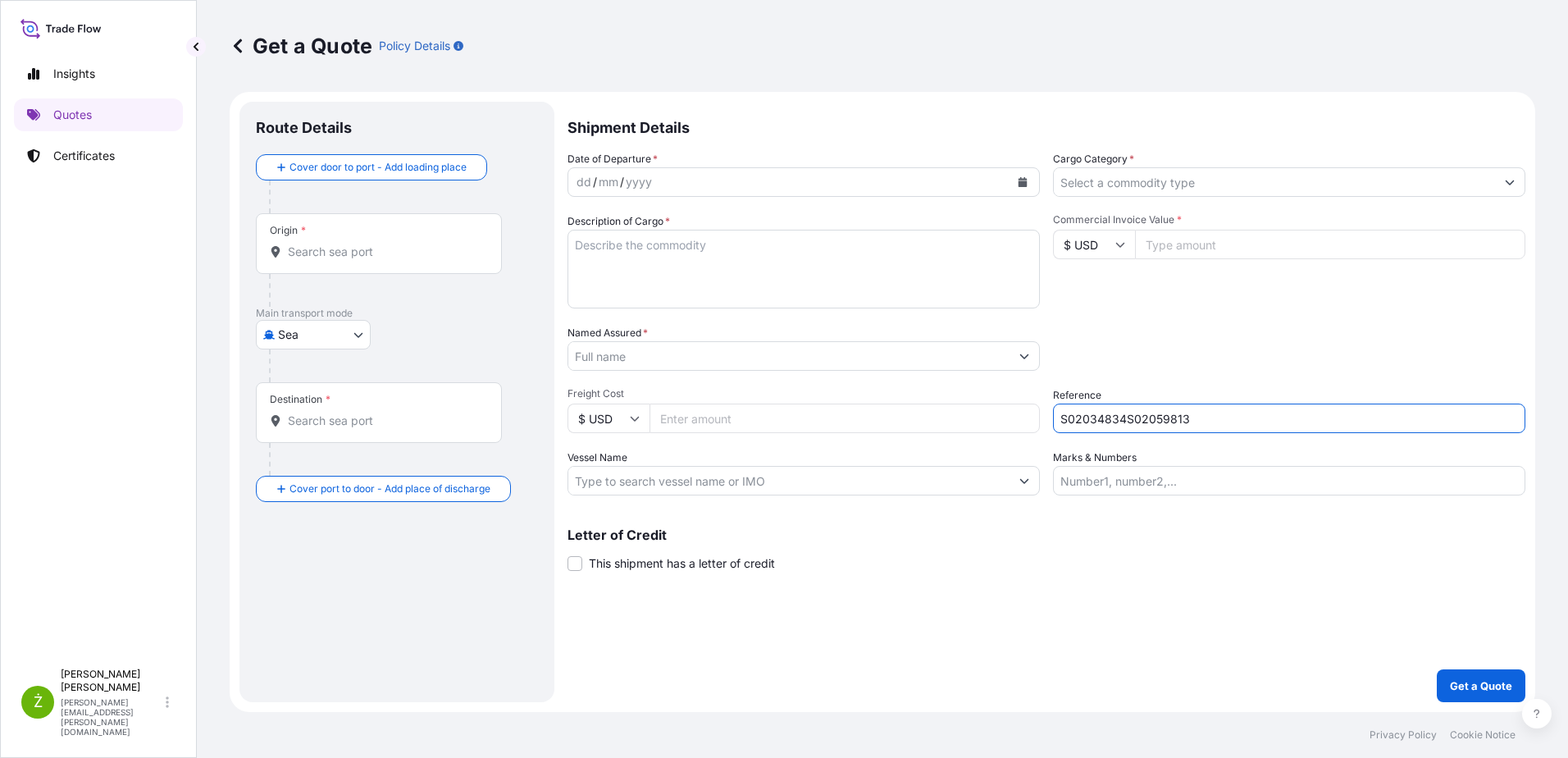
click at [1101, 415] on input "S02034834S02059813" at bounding box center [1289, 418] width 472 height 29
paste input "text"
type input "S02059813"
click at [404, 259] on input "Origin *" at bounding box center [384, 252] width 194 height 17
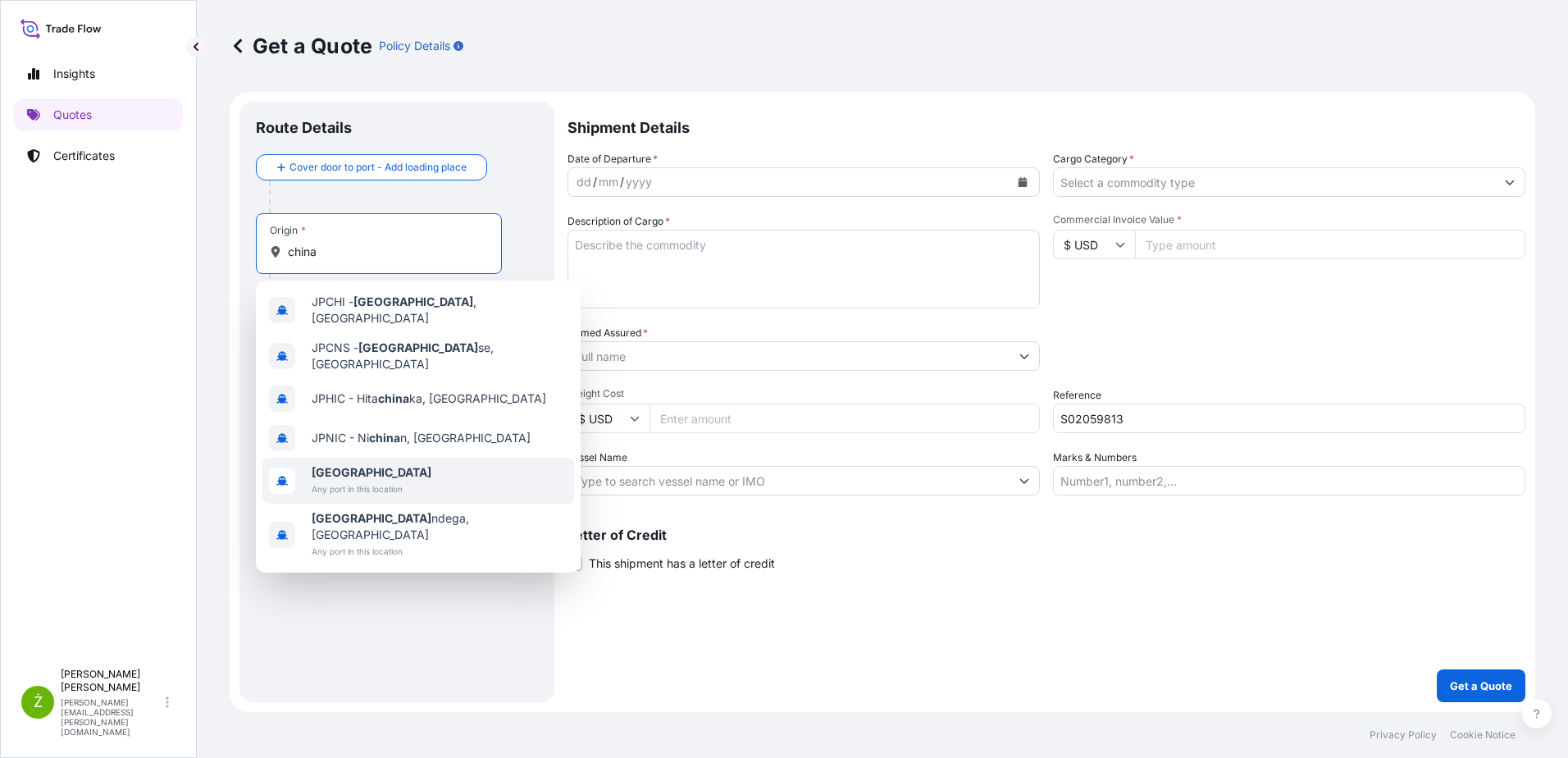
click at [477, 462] on div "[GEOGRAPHIC_DATA] Any port in this location" at bounding box center [418, 480] width 312 height 46
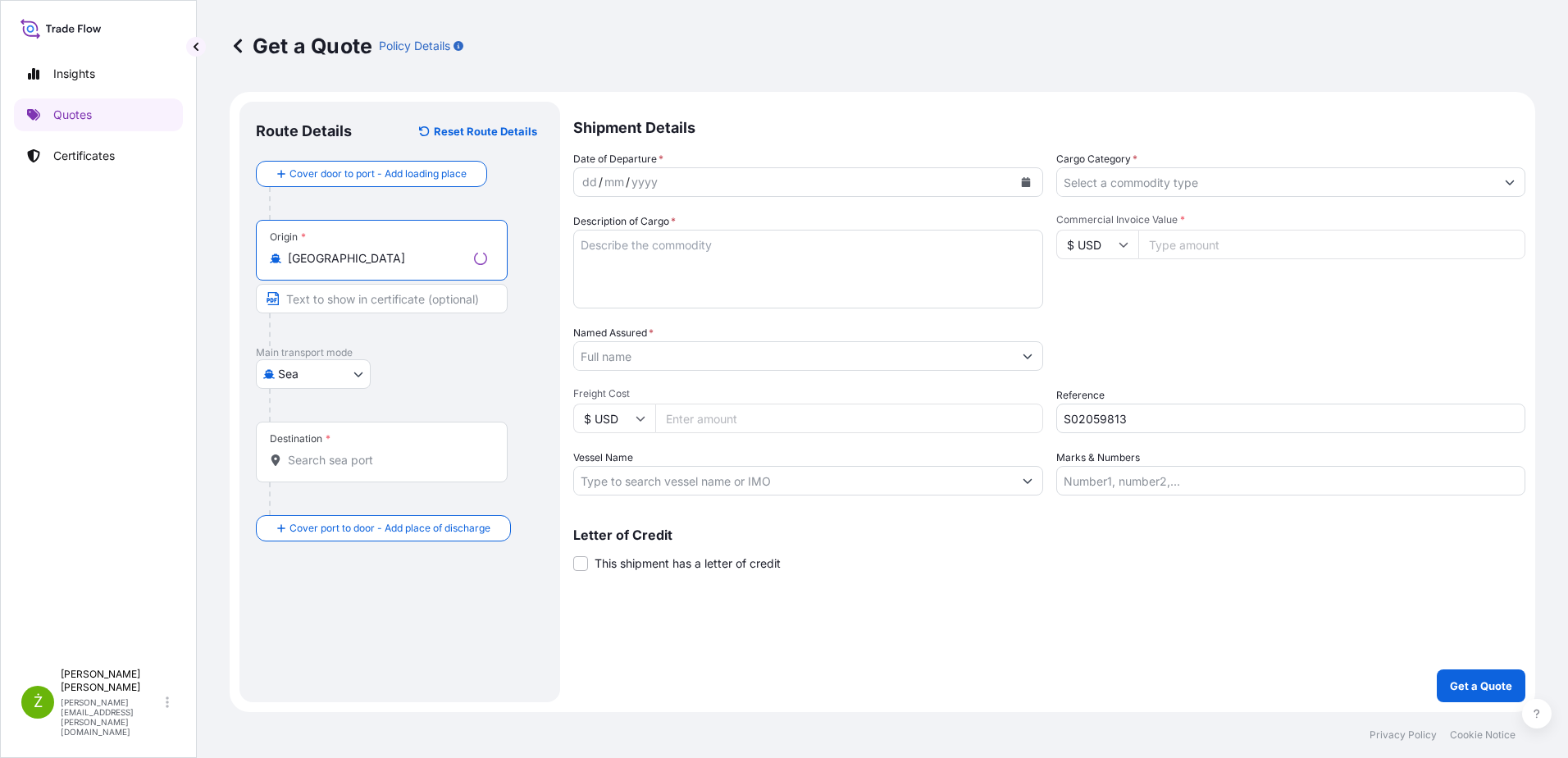
type input "[GEOGRAPHIC_DATA]"
click at [336, 452] on input "Destination *" at bounding box center [388, 460] width 200 height 17
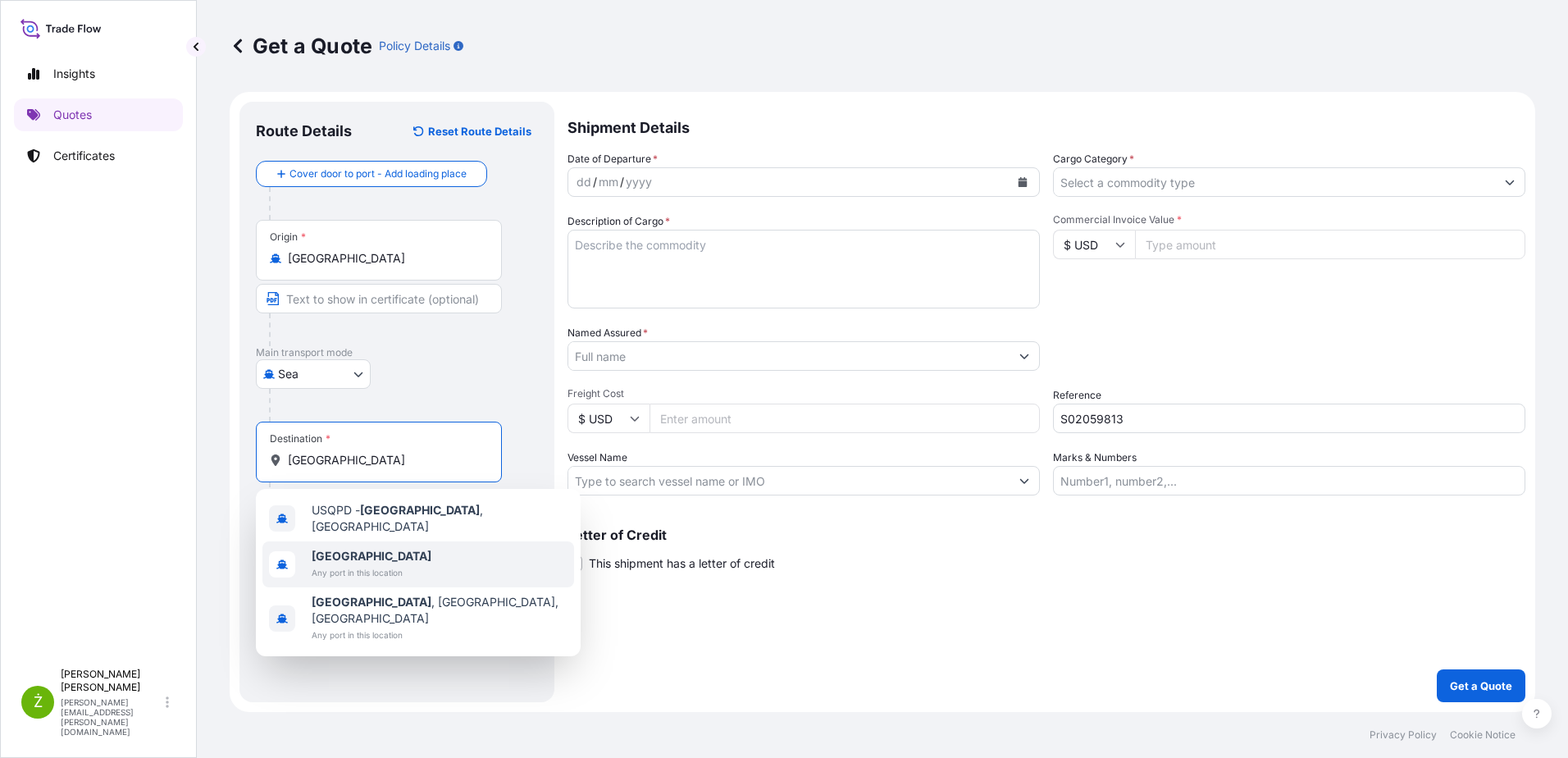
click at [319, 567] on span "Any port in this location" at bounding box center [372, 572] width 120 height 17
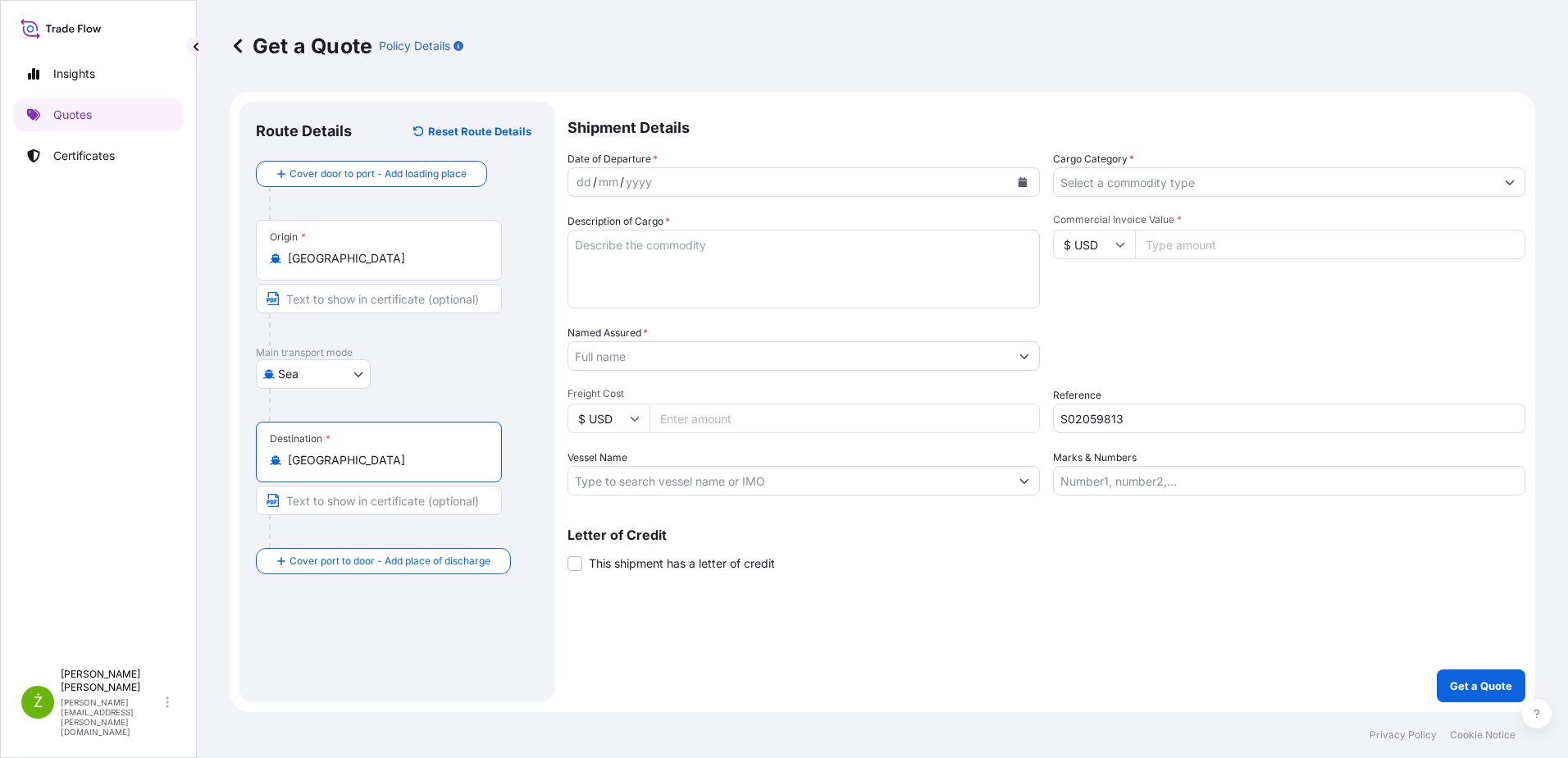
type input "[GEOGRAPHIC_DATA]"
click at [1017, 179] on icon "Calendar" at bounding box center [1022, 182] width 10 height 10
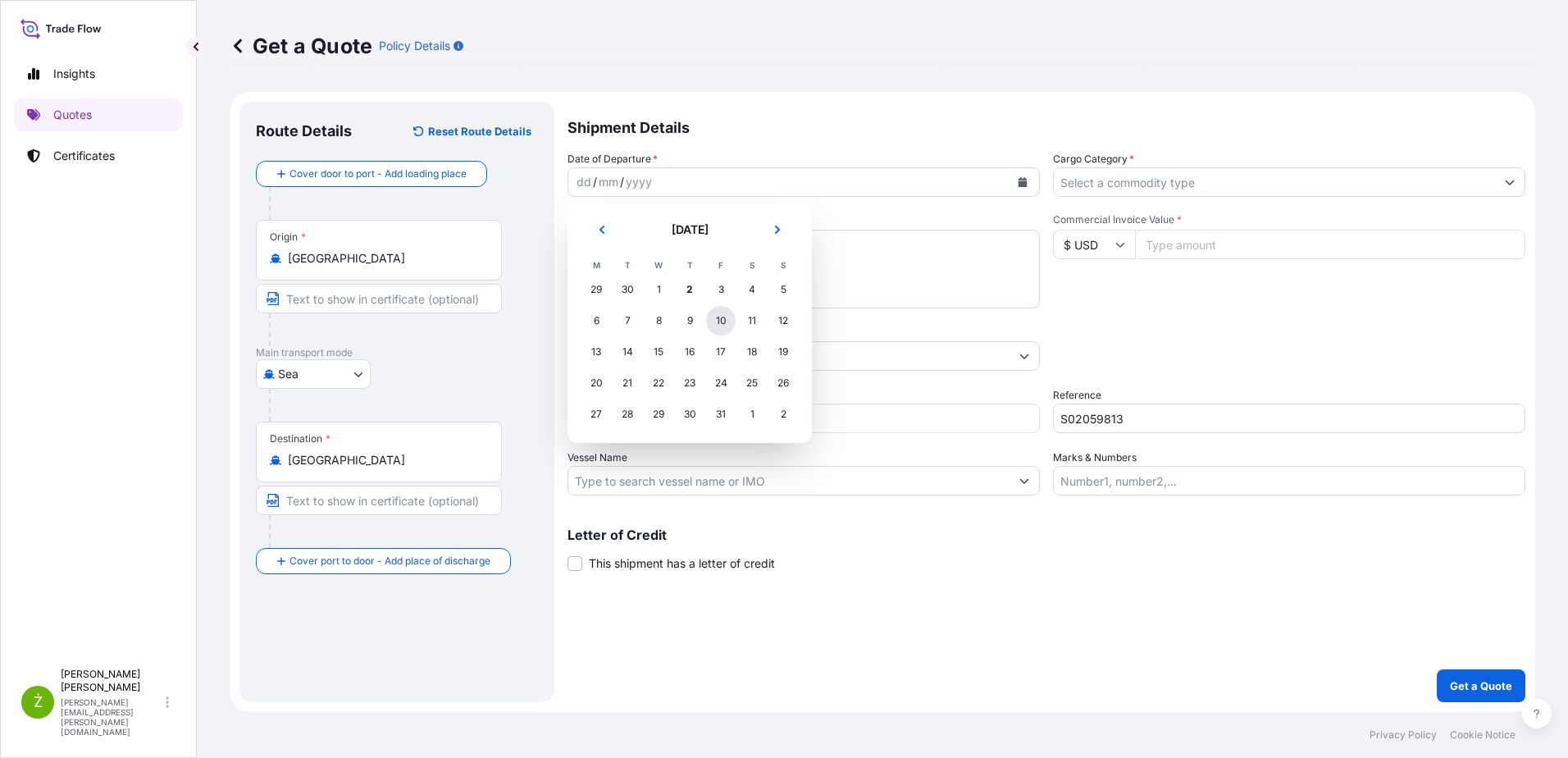
click at [727, 326] on div "10" at bounding box center [720, 320] width 29 height 29
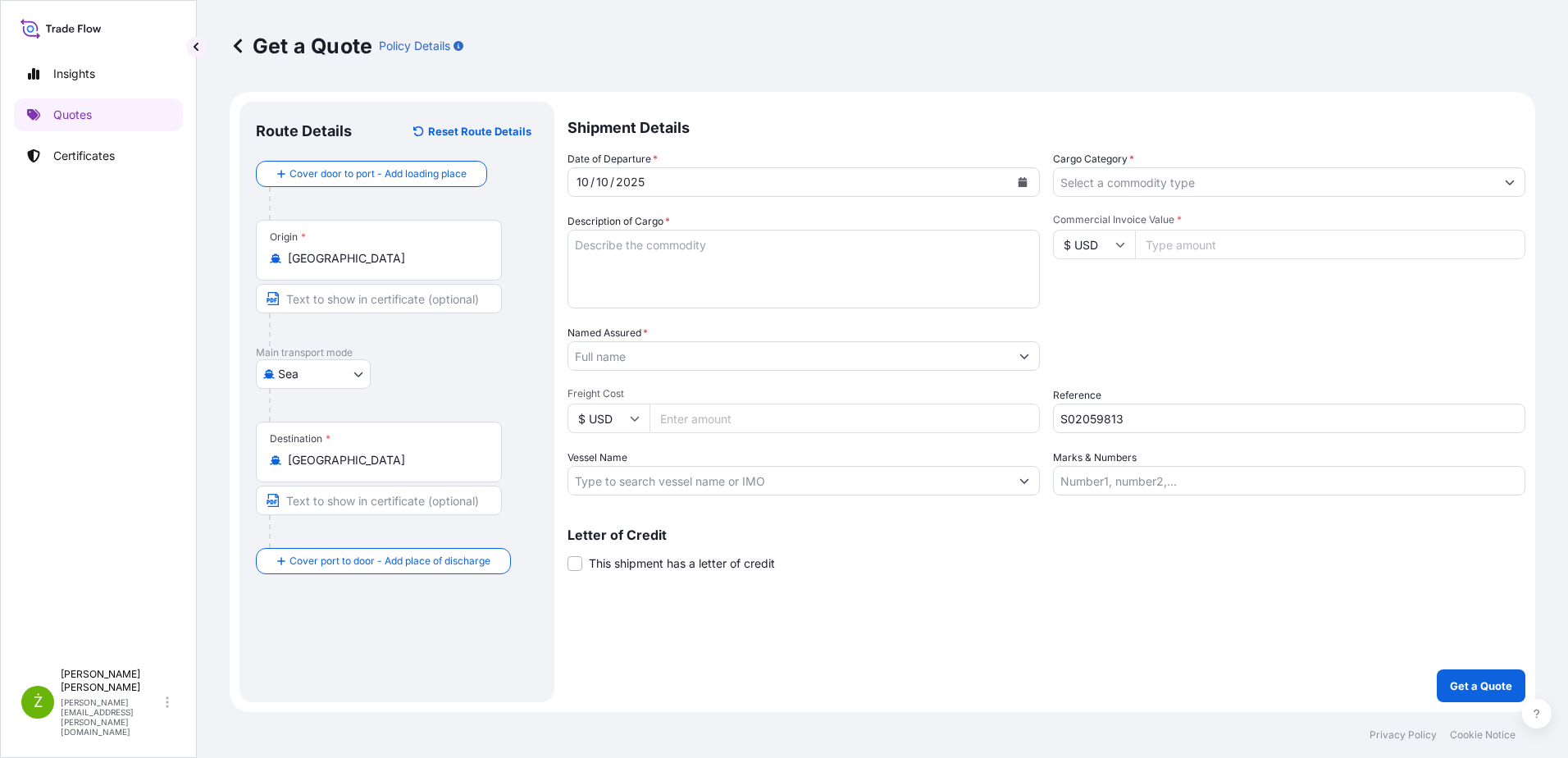
click at [801, 275] on textarea "Description of Cargo *" at bounding box center [804, 269] width 472 height 79
paste textarea "AUTOMATIC SNAP BAND MAKING"
click at [816, 256] on textarea "AUTOMATIC SNAP BAND MAKING" at bounding box center [804, 269] width 472 height 79
paste textarea "MACHINE"
click at [640, 300] on textarea "AUTOMATIC SNAP BAND MAKING MACHINE" at bounding box center [804, 269] width 472 height 79
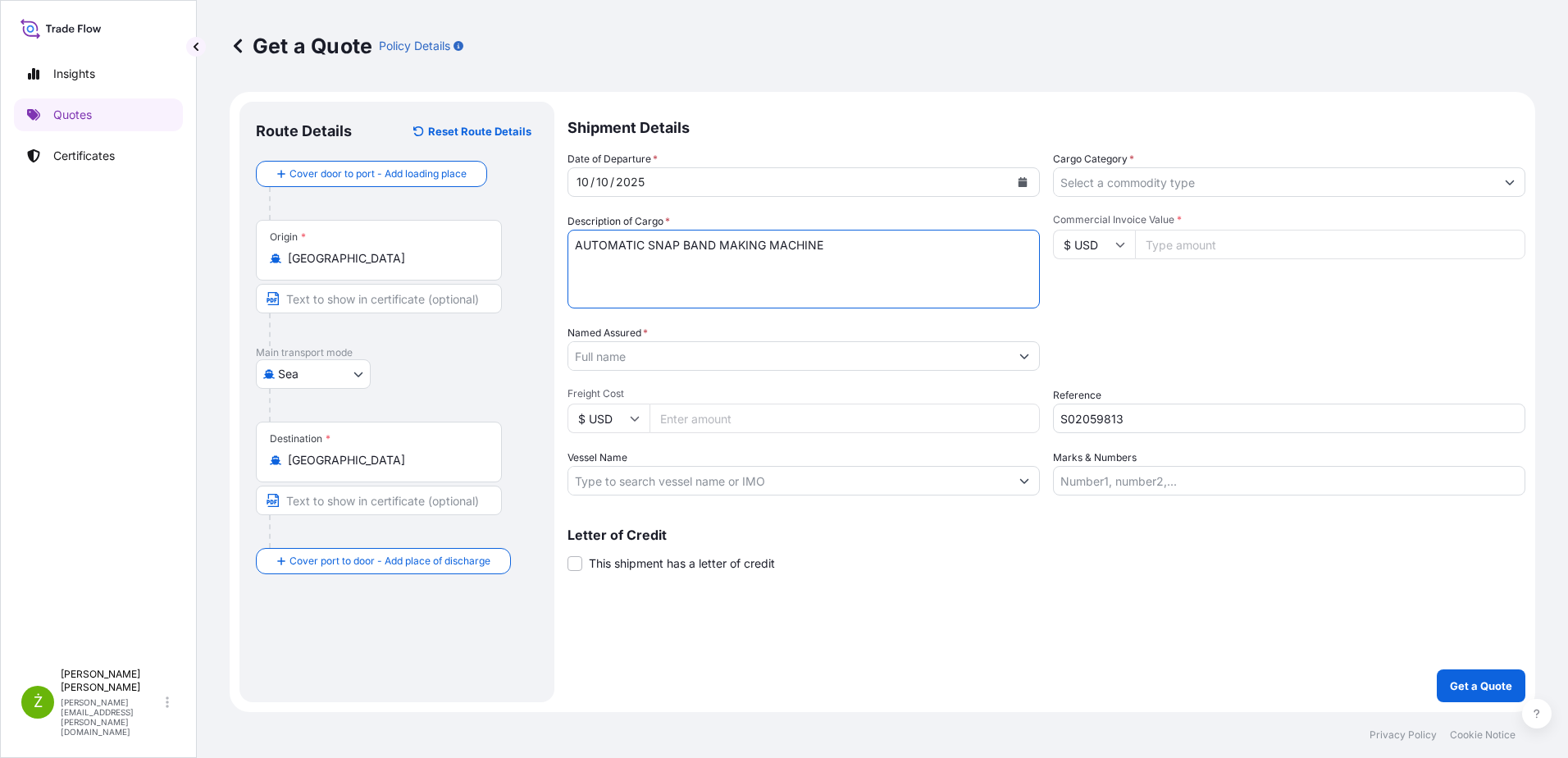
paste textarea "MODESLEU2475510 OOLKPU4353 20GP 1302.00 KG 15.00 M3 2 PKG"
drag, startPoint x: 612, startPoint y: 262, endPoint x: 544, endPoint y: 268, distance: 68.3
click at [544, 268] on form "Route Details Reset Route Details Cover door to port - Add loading place Place …" at bounding box center [882, 401] width 1305 height 620
type textarea "AUTOMATIC SNAP BAND MAKING MACHINE SLEU2475510 OOLKPU4353 20GP 1302.00 KG 15.00…"
click at [647, 359] on input "Named Assured *" at bounding box center [789, 355] width 441 height 29
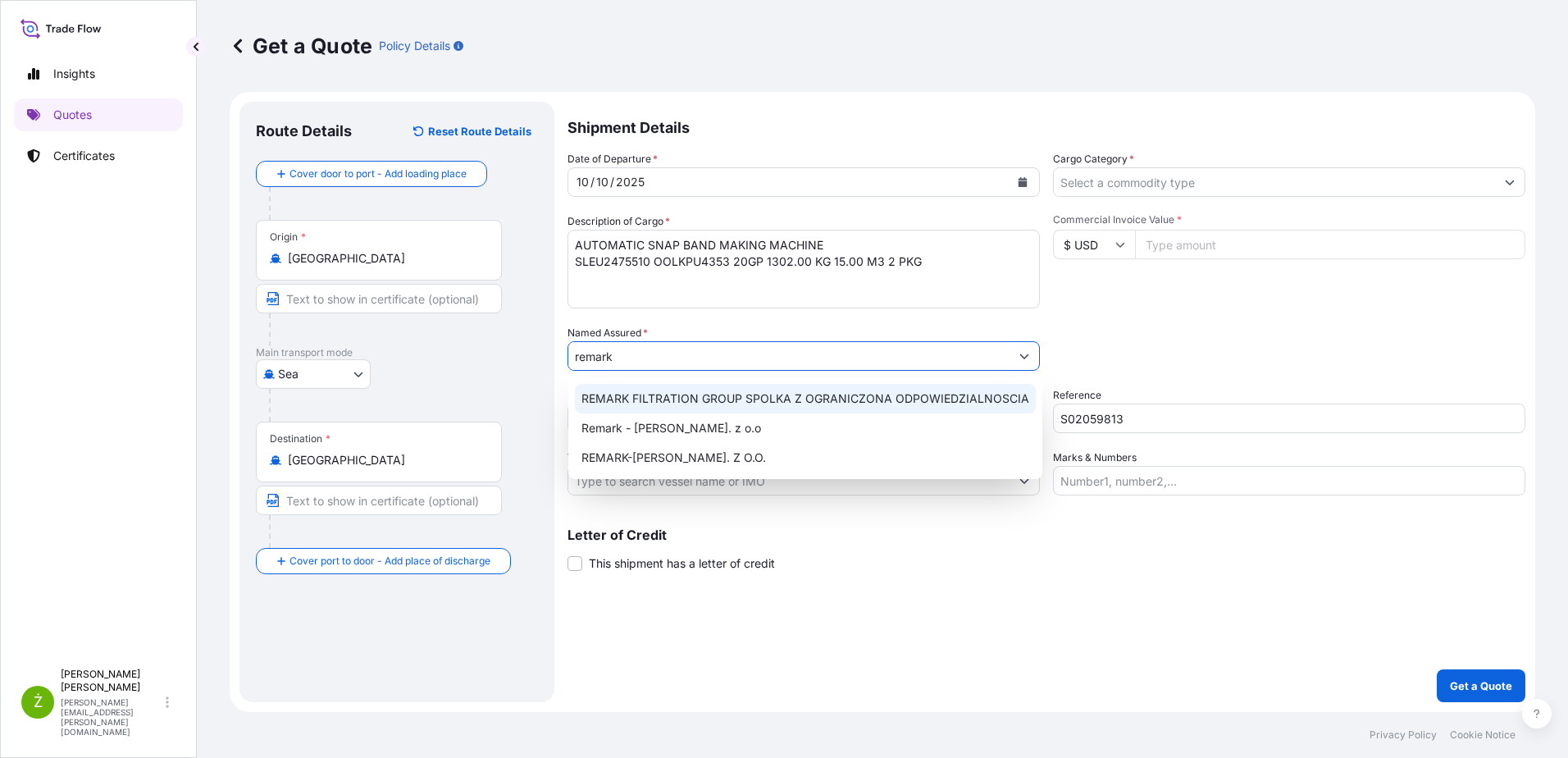
click at [672, 397] on span "REMARK FILTRATION GROUP SPOLKA Z OGRANICZONA ODPOWIEDZIALNOSCIA" at bounding box center [805, 399] width 448 height 17
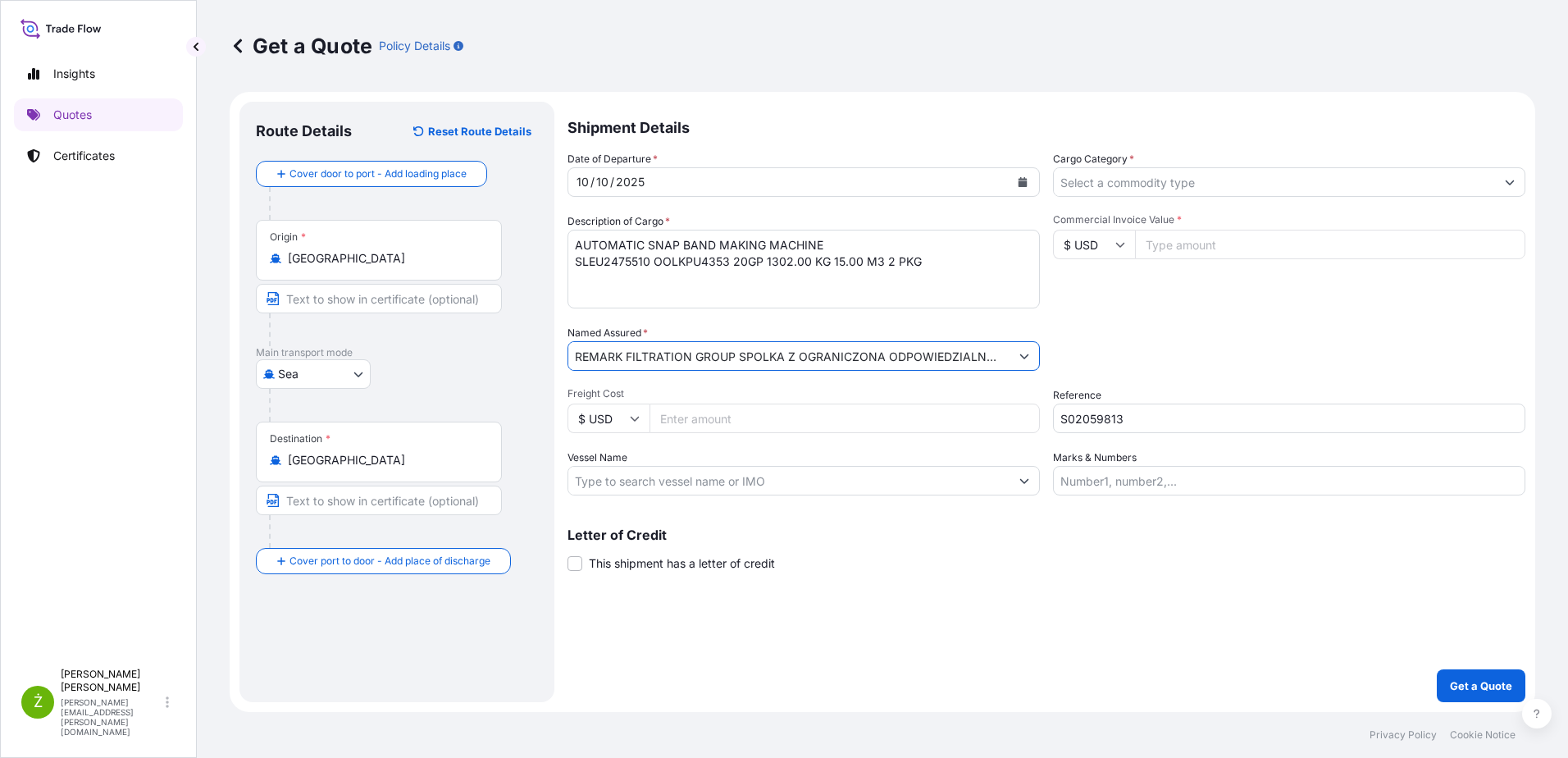
type input "REMARK FILTRATION GROUP SPOLKA Z OGRANICZONA ODPOWIEDZIALNOSCIA"
click at [1167, 190] on input "Cargo Category *" at bounding box center [1274, 181] width 441 height 29
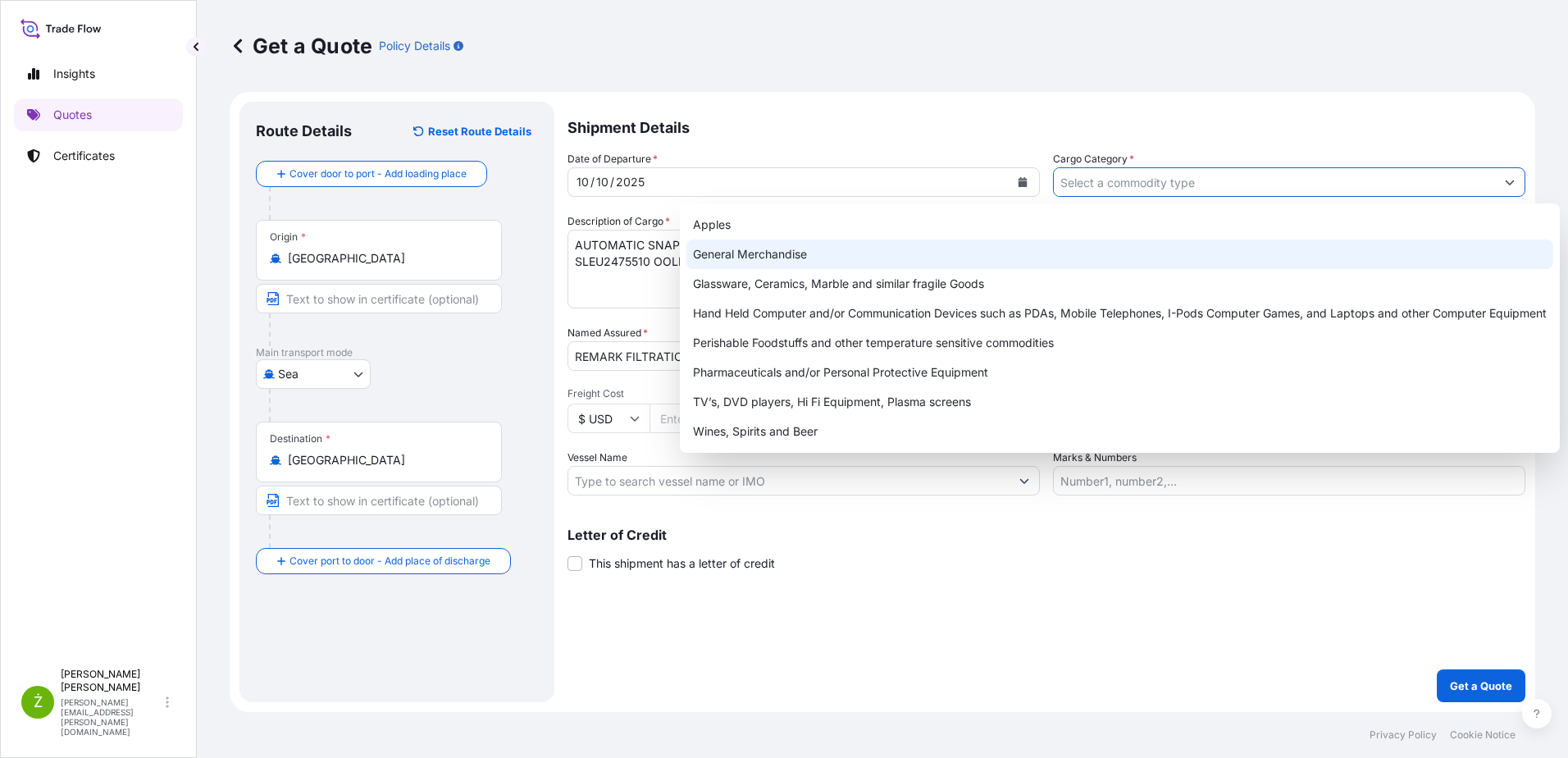
click at [995, 255] on div "General Merchandise" at bounding box center [1120, 254] width 867 height 29
type input "General Merchandise"
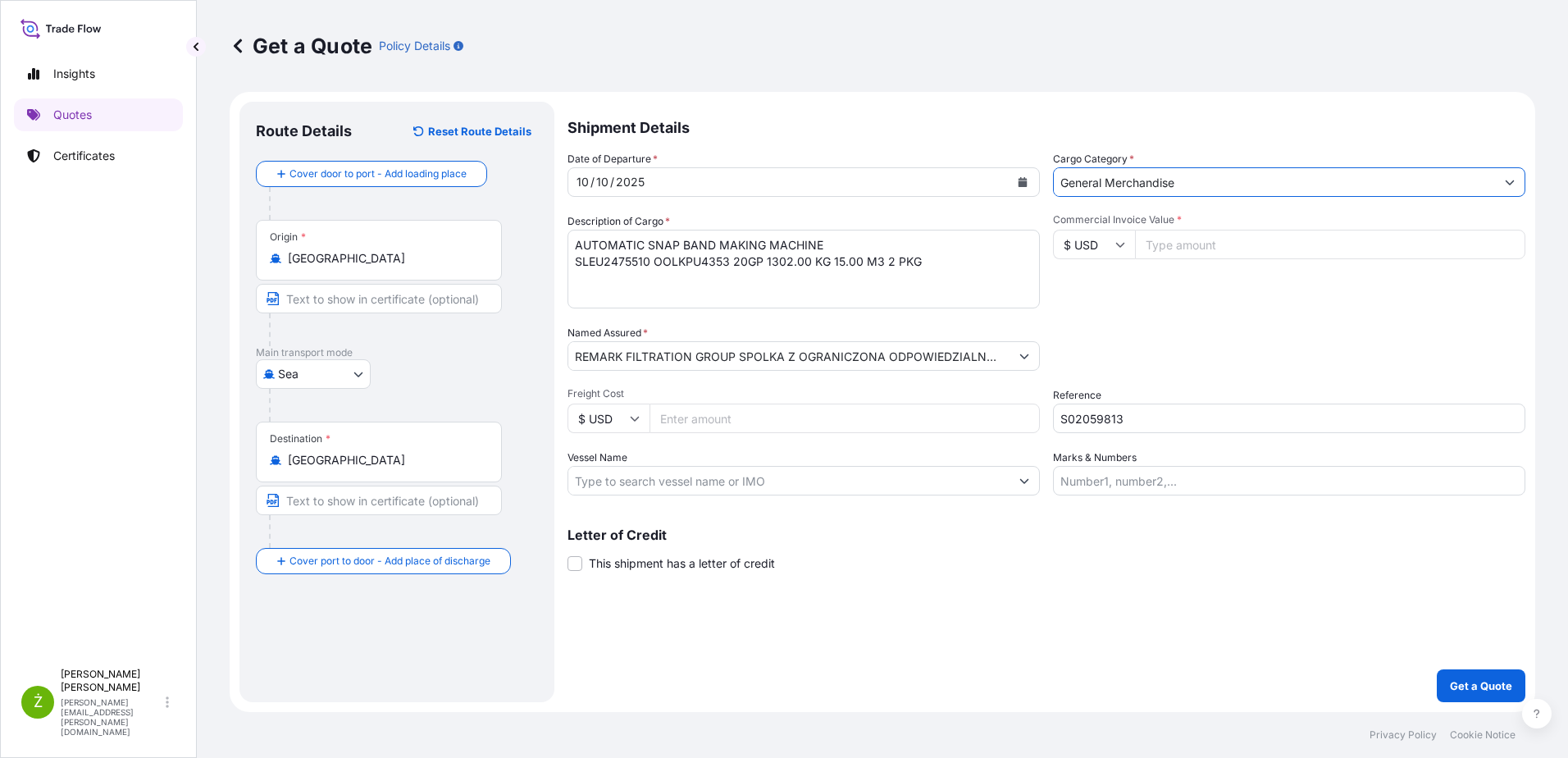
click at [1193, 237] on input "Commercial Invoice Value *" at bounding box center [1329, 244] width 390 height 29
paste input "13228.80"
type input "13228.80"
click at [1225, 302] on div "Commercial Invoice Value * $ USD 13228.80" at bounding box center [1289, 260] width 472 height 95
click at [1481, 681] on p "Get a Quote" at bounding box center [1481, 686] width 62 height 17
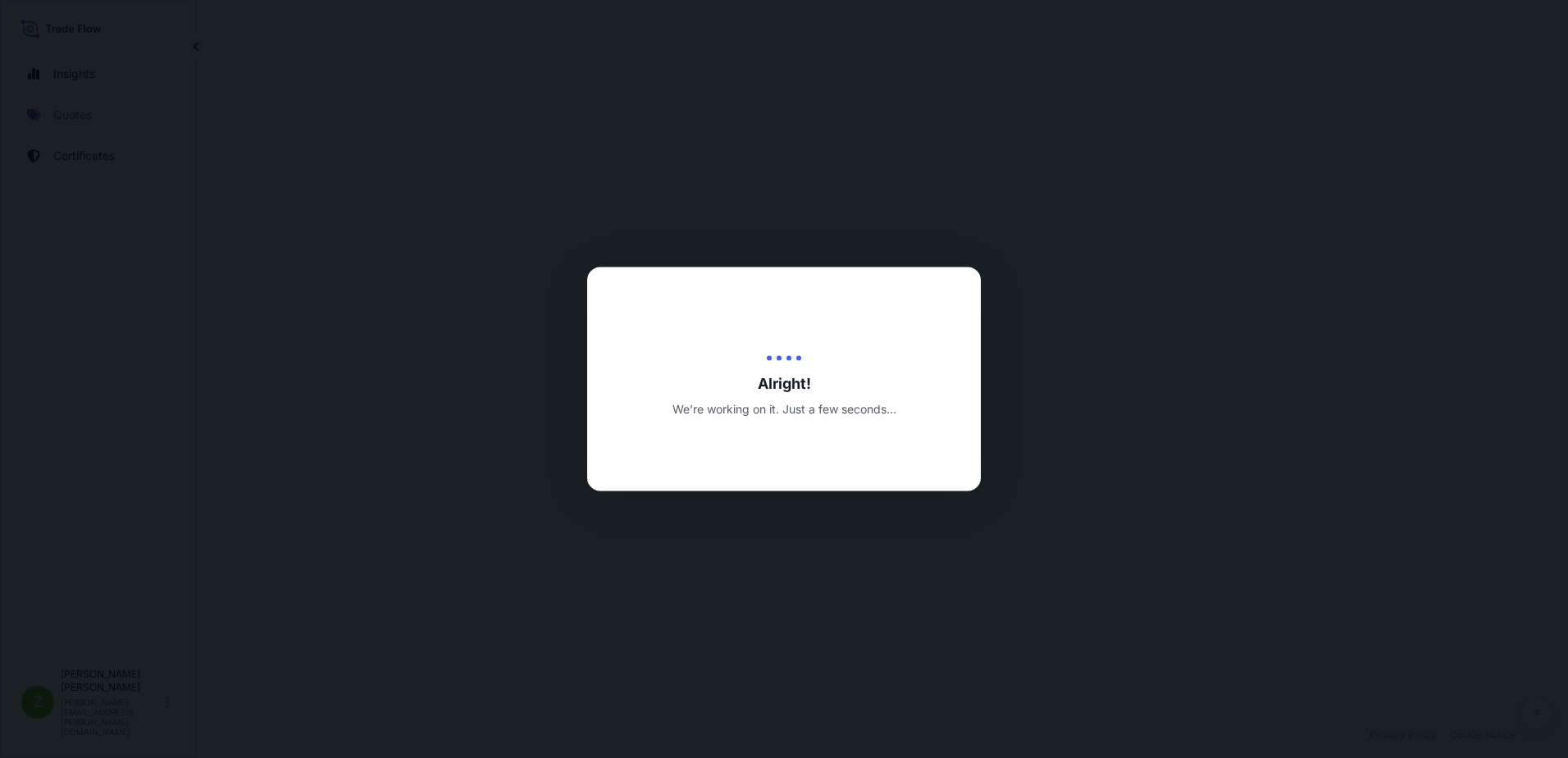
select select "Sea"
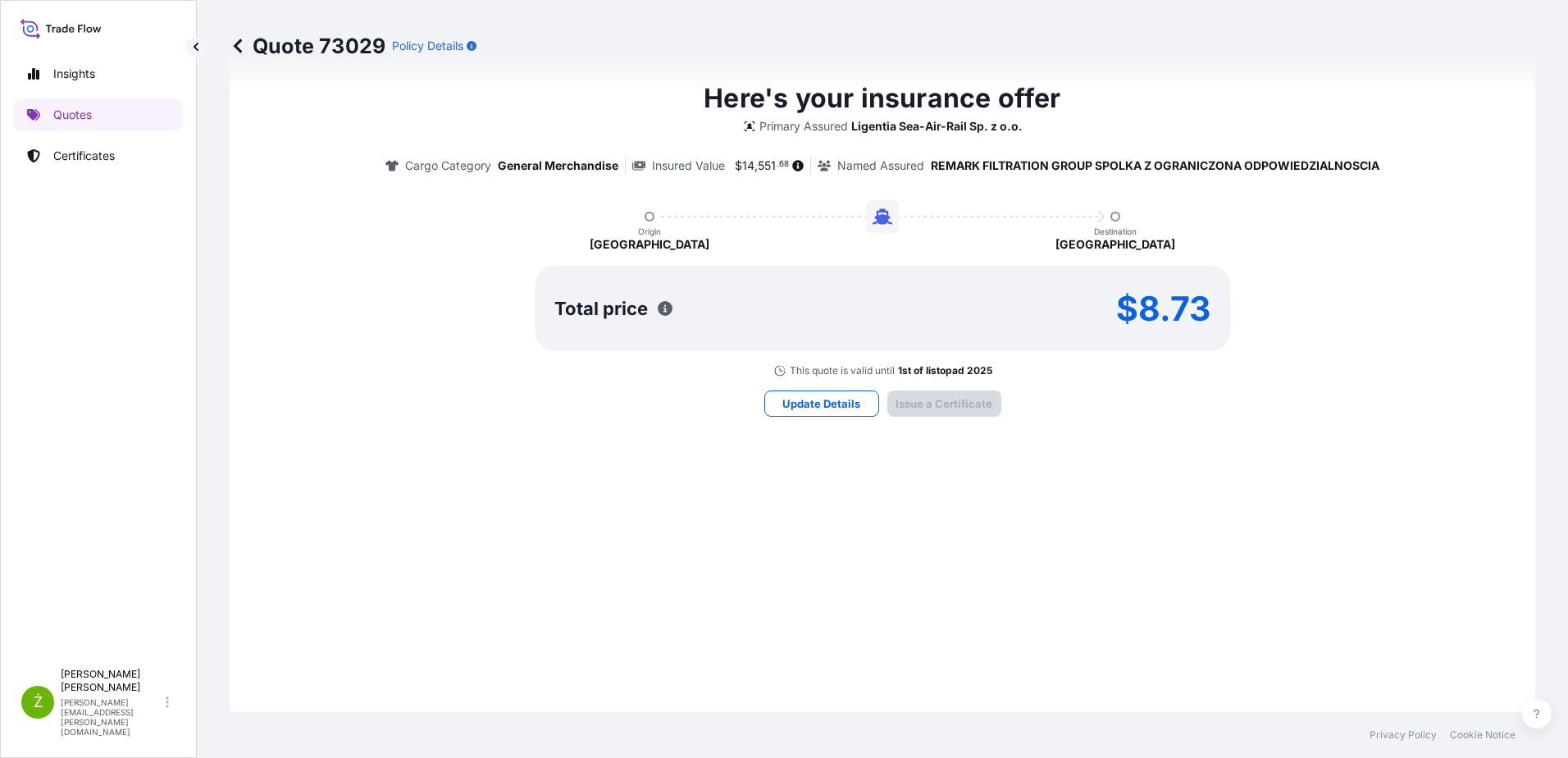
scroll to position [1746, 0]
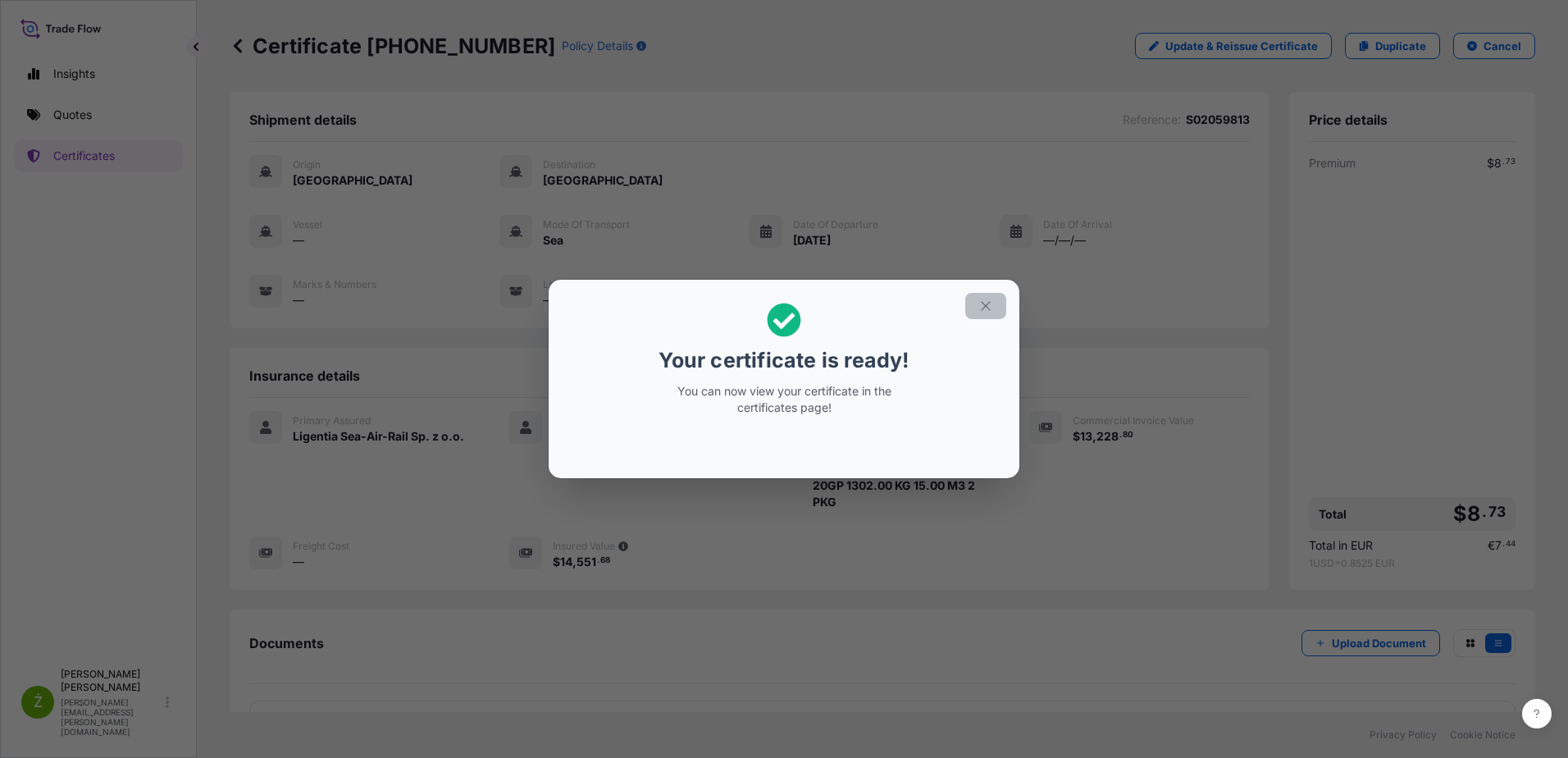
click at [987, 306] on icon "button" at bounding box center [986, 306] width 15 height 15
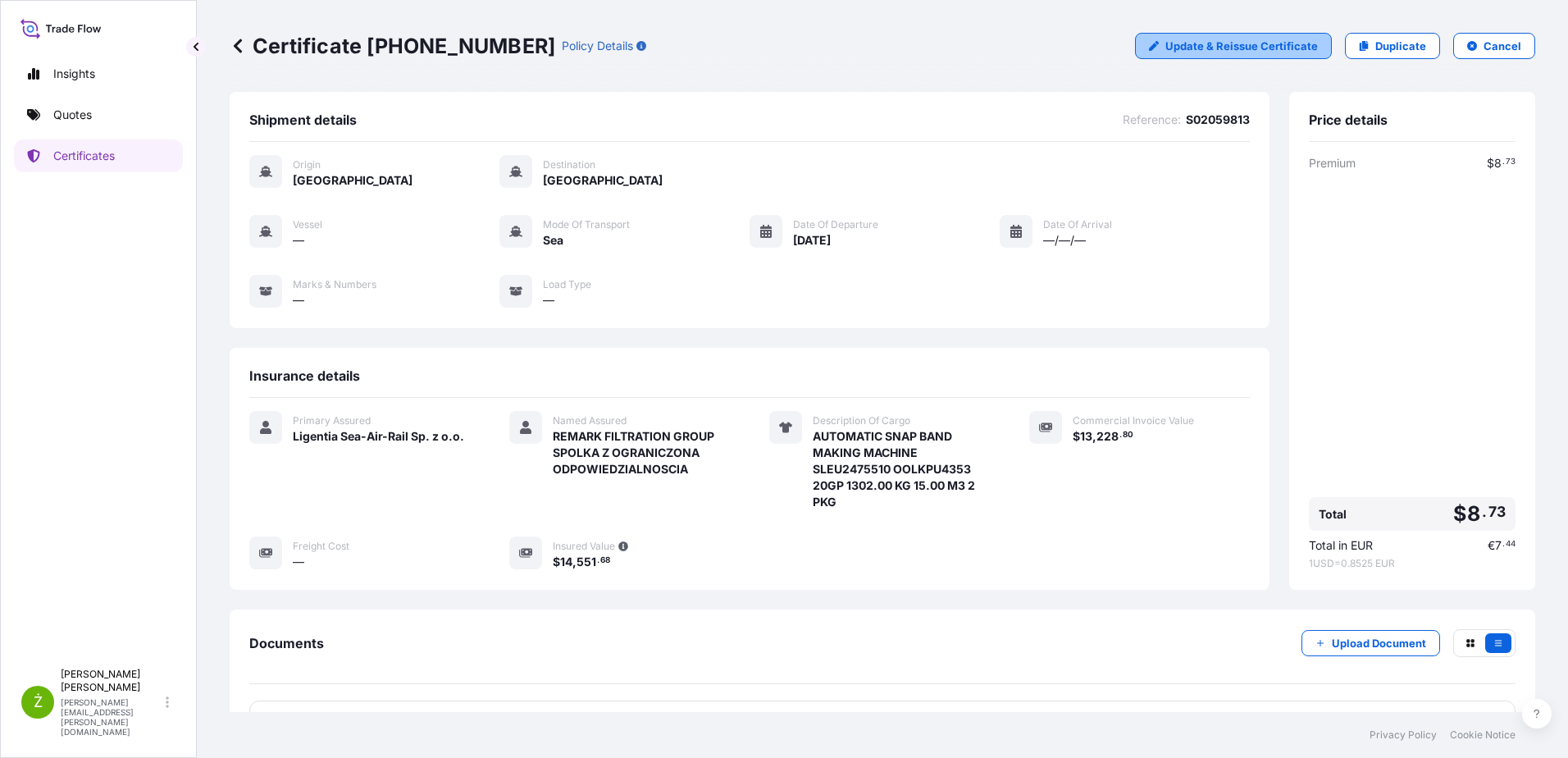
click at [1301, 43] on p "Update & Reissue Certificate" at bounding box center [1241, 46] width 152 height 17
select select "Sea"
select select "31440"
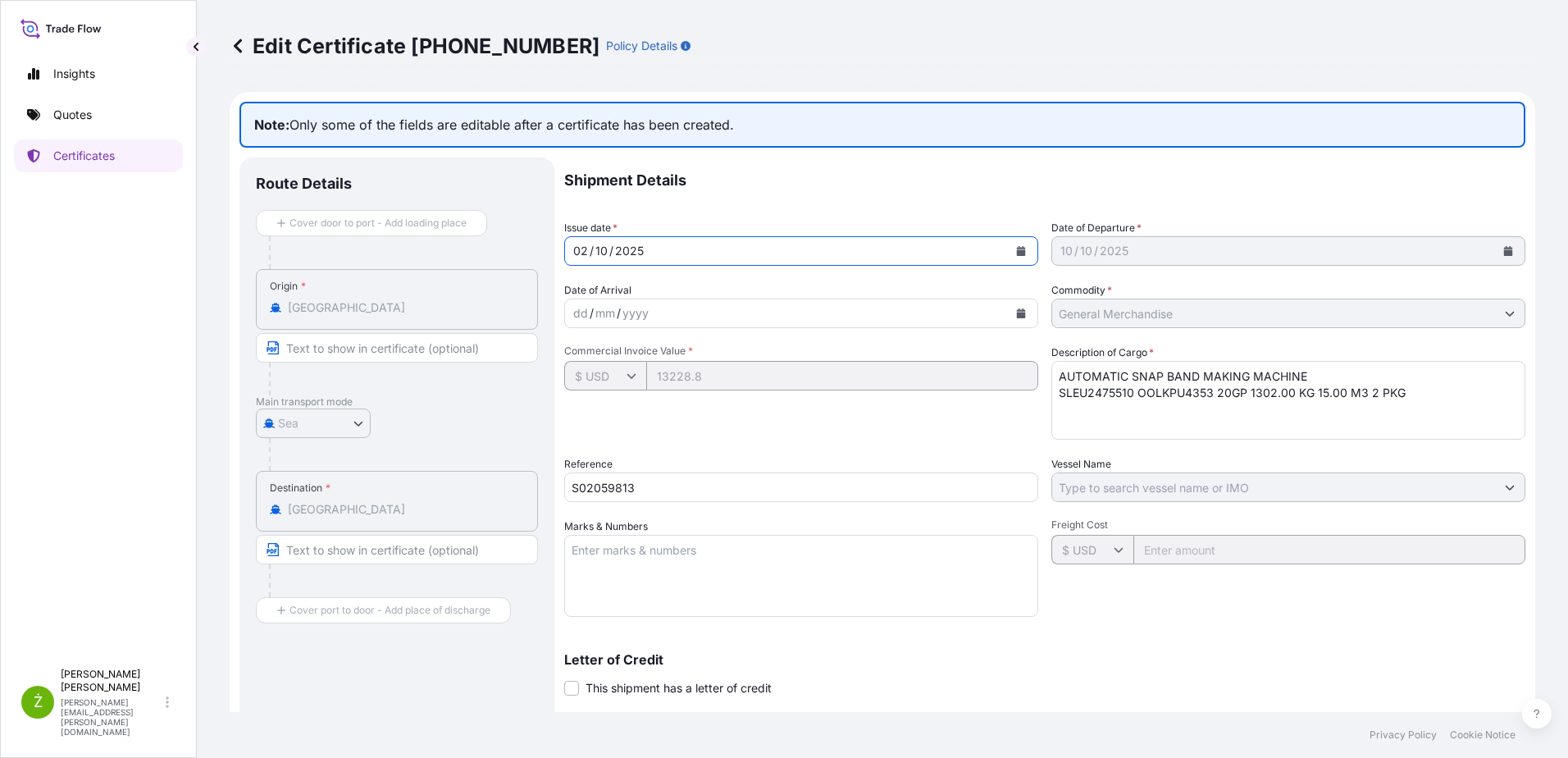
click at [1012, 246] on button "Calendar" at bounding box center [1021, 251] width 27 height 27
click at [1175, 250] on div "[DATE]" at bounding box center [1274, 250] width 443 height 29
click at [819, 206] on div "Shipment Details Issue date * [DATE] Date of Departure * [DATE] Date of Arrival…" at bounding box center [1044, 517] width 961 height 719
click at [1429, 260] on div "[DATE]" at bounding box center [1274, 250] width 443 height 29
click at [235, 47] on icon at bounding box center [238, 46] width 17 height 17
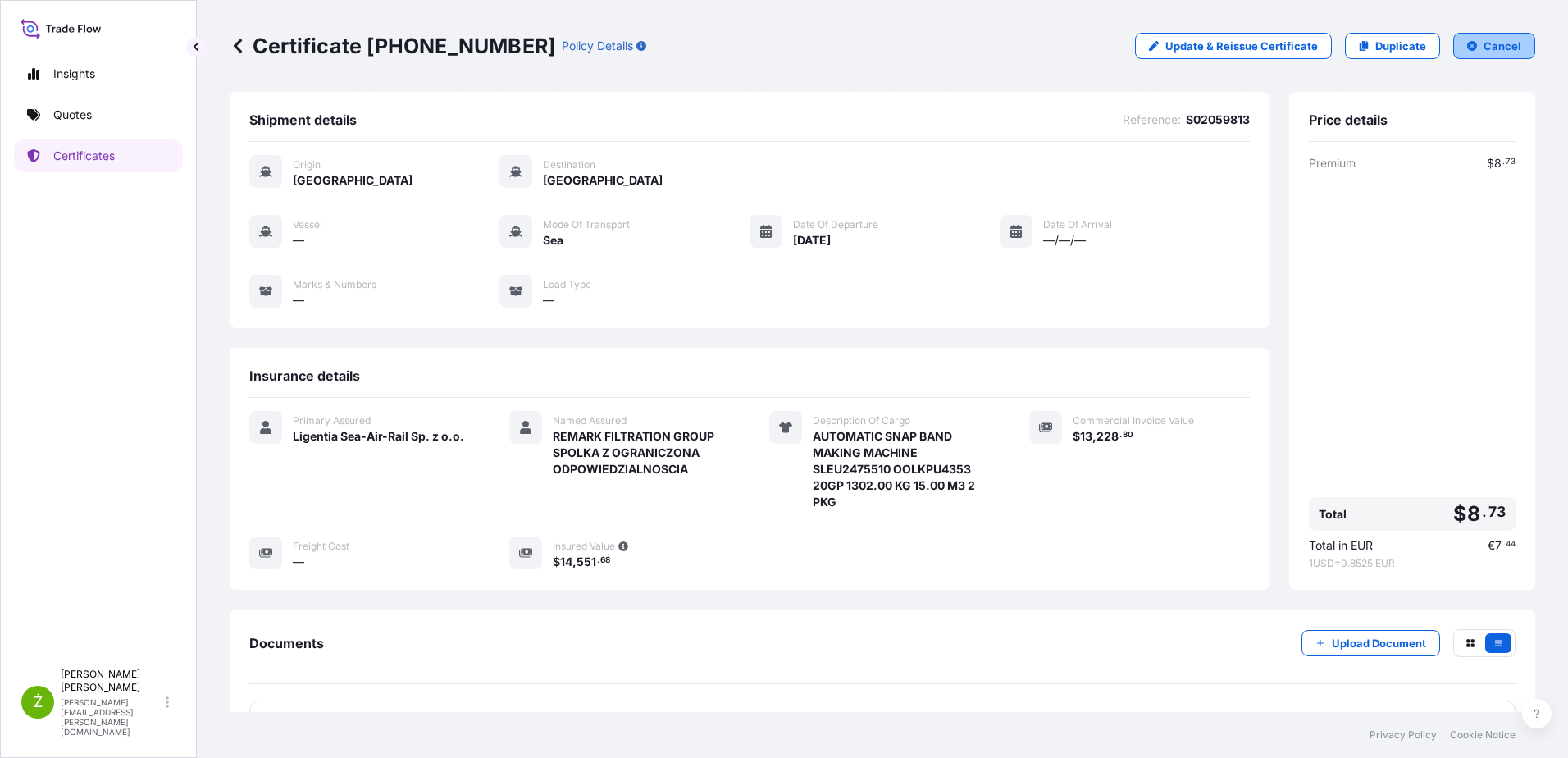
click at [1483, 39] on p "Cancel" at bounding box center [1501, 46] width 37 height 17
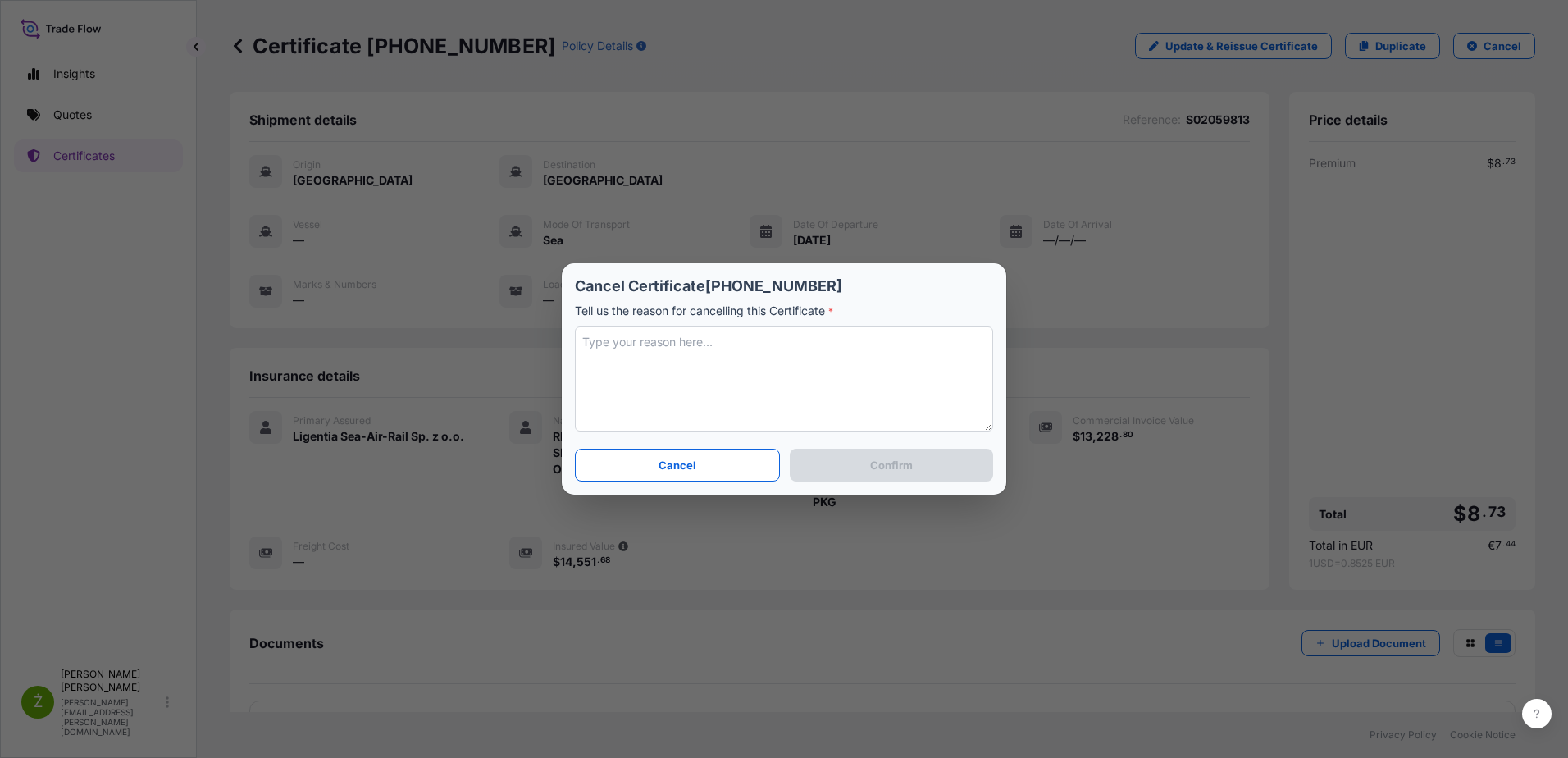
click at [719, 361] on textarea at bounding box center [784, 379] width 418 height 105
type textarea "wrong date"
click at [908, 468] on p "Confirm" at bounding box center [891, 465] width 42 height 17
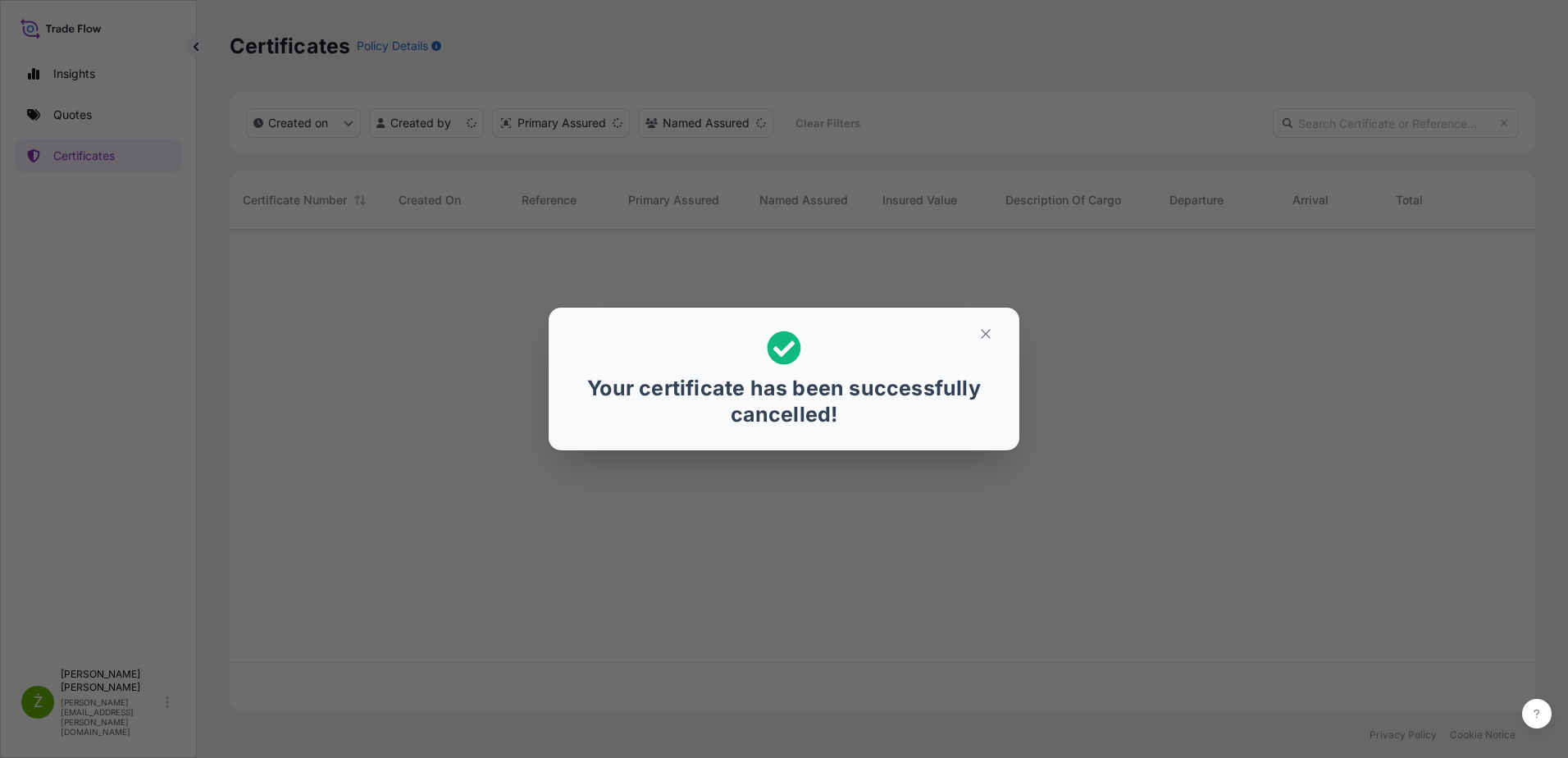
scroll to position [479, 1293]
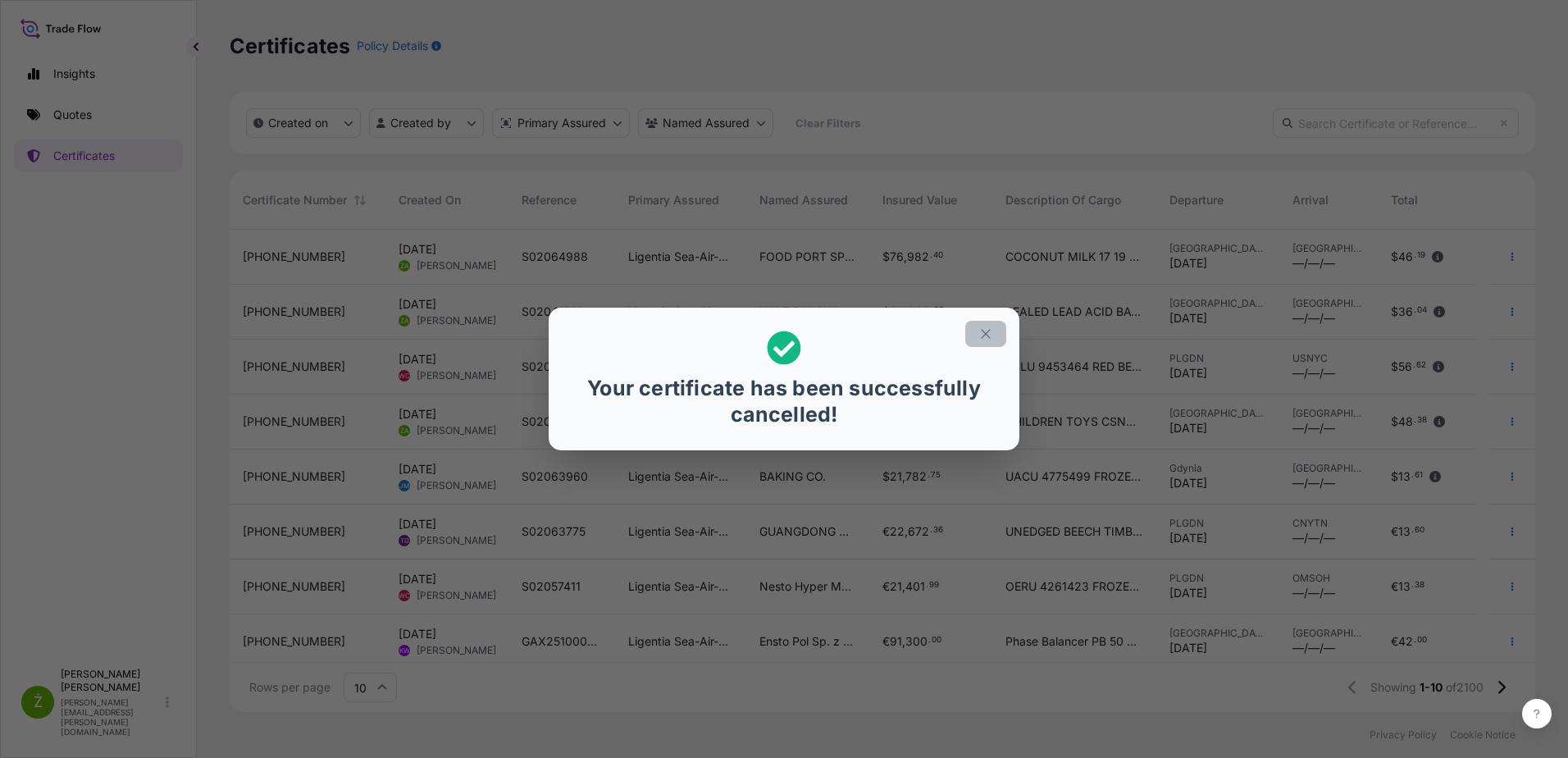
click at [995, 334] on button "button" at bounding box center [985, 334] width 41 height 27
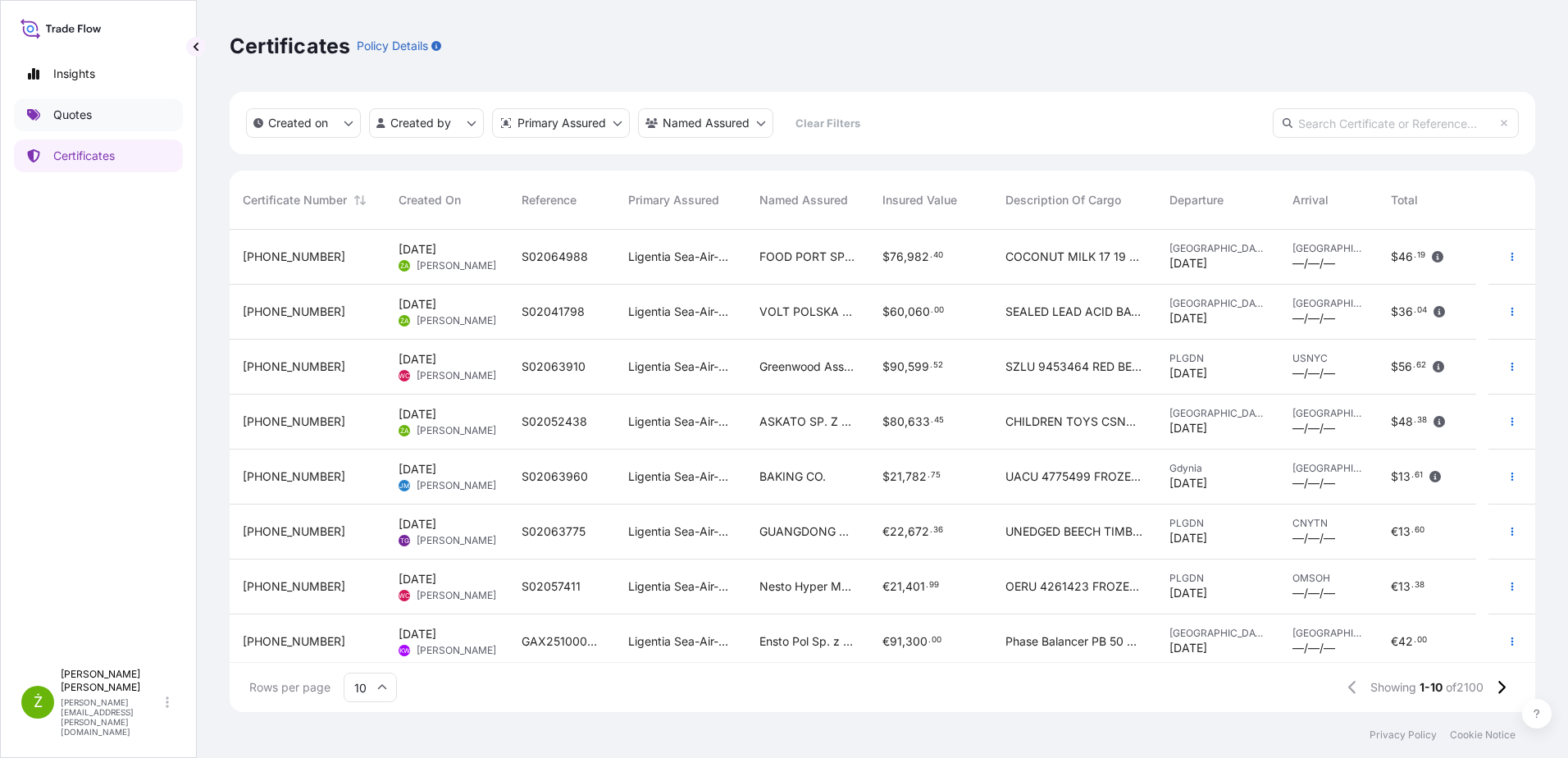
click at [92, 103] on link "Quotes" at bounding box center [98, 114] width 169 height 32
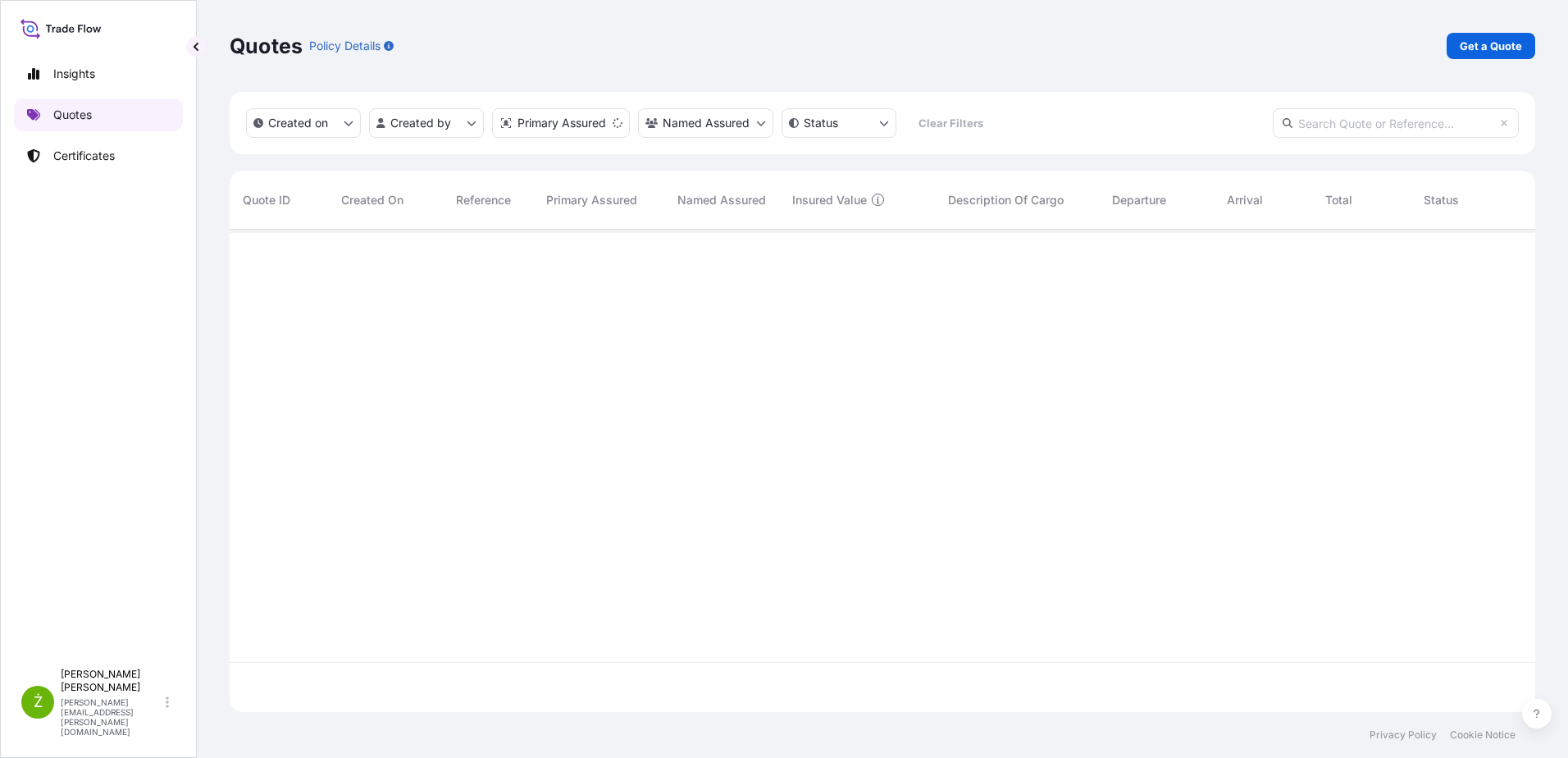
scroll to position [479, 1293]
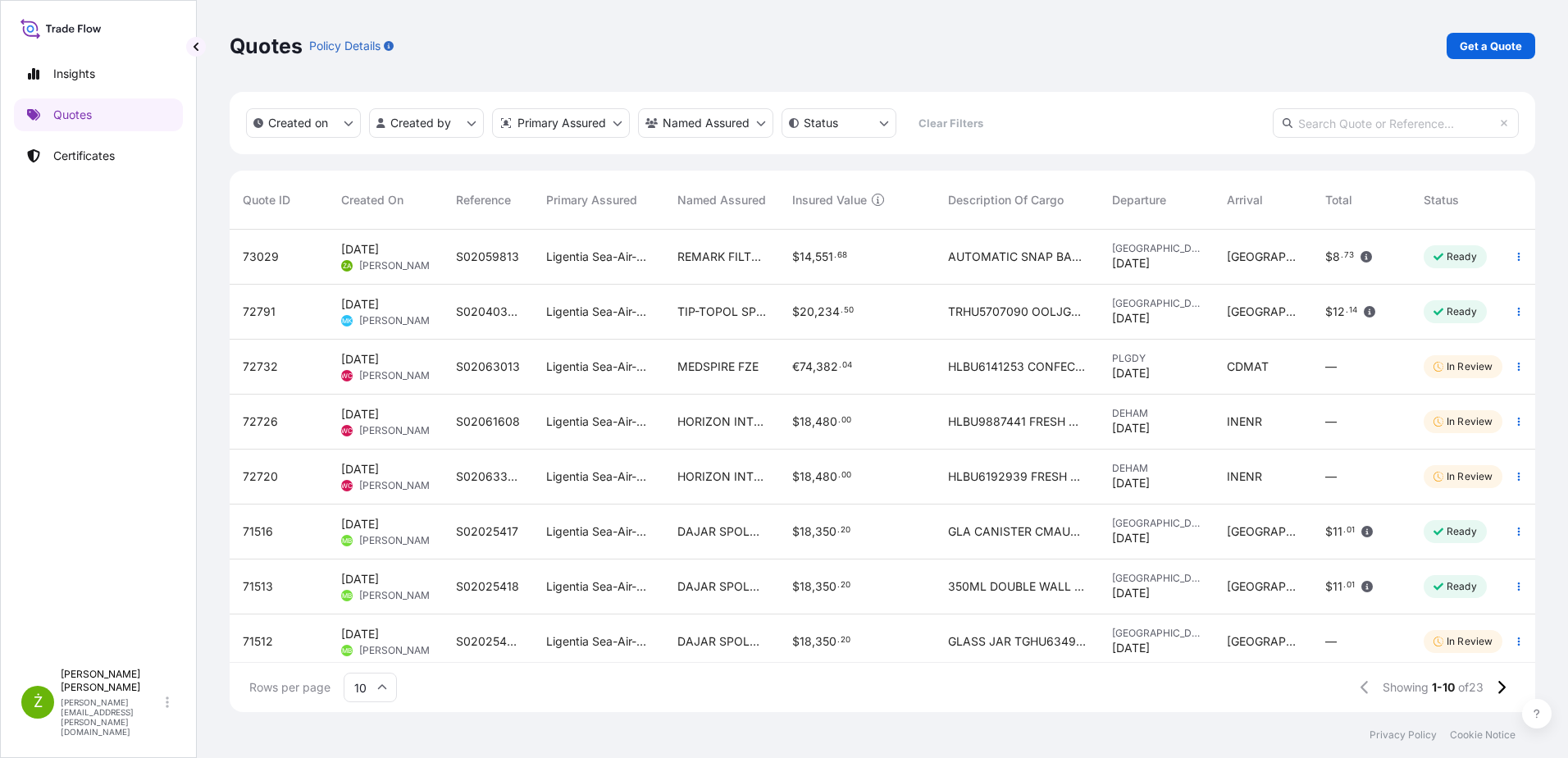
click at [522, 265] on div "S02059813" at bounding box center [487, 257] width 90 height 55
select select "Sea"
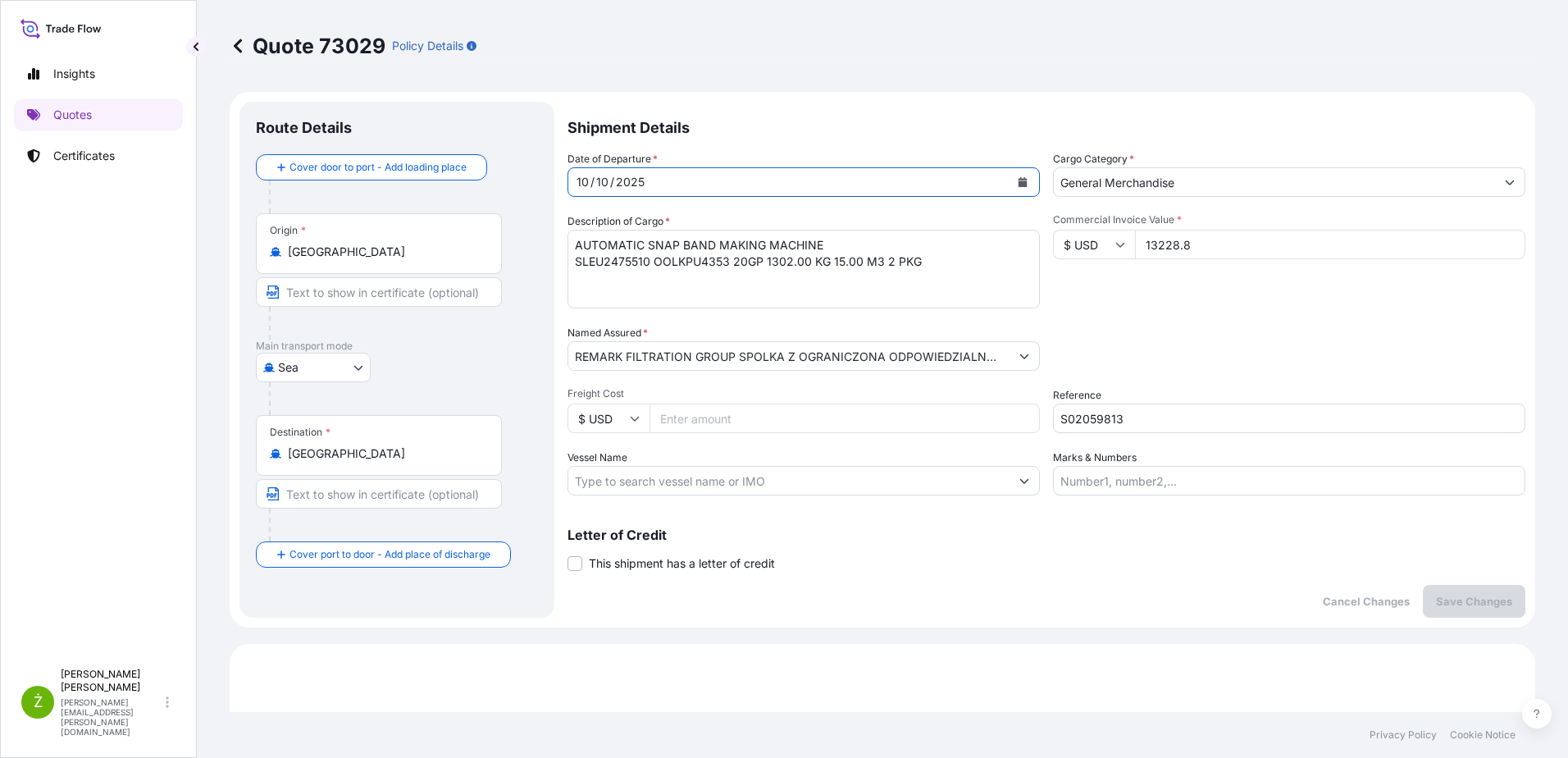
click at [1018, 185] on icon "Calendar" at bounding box center [1022, 182] width 9 height 10
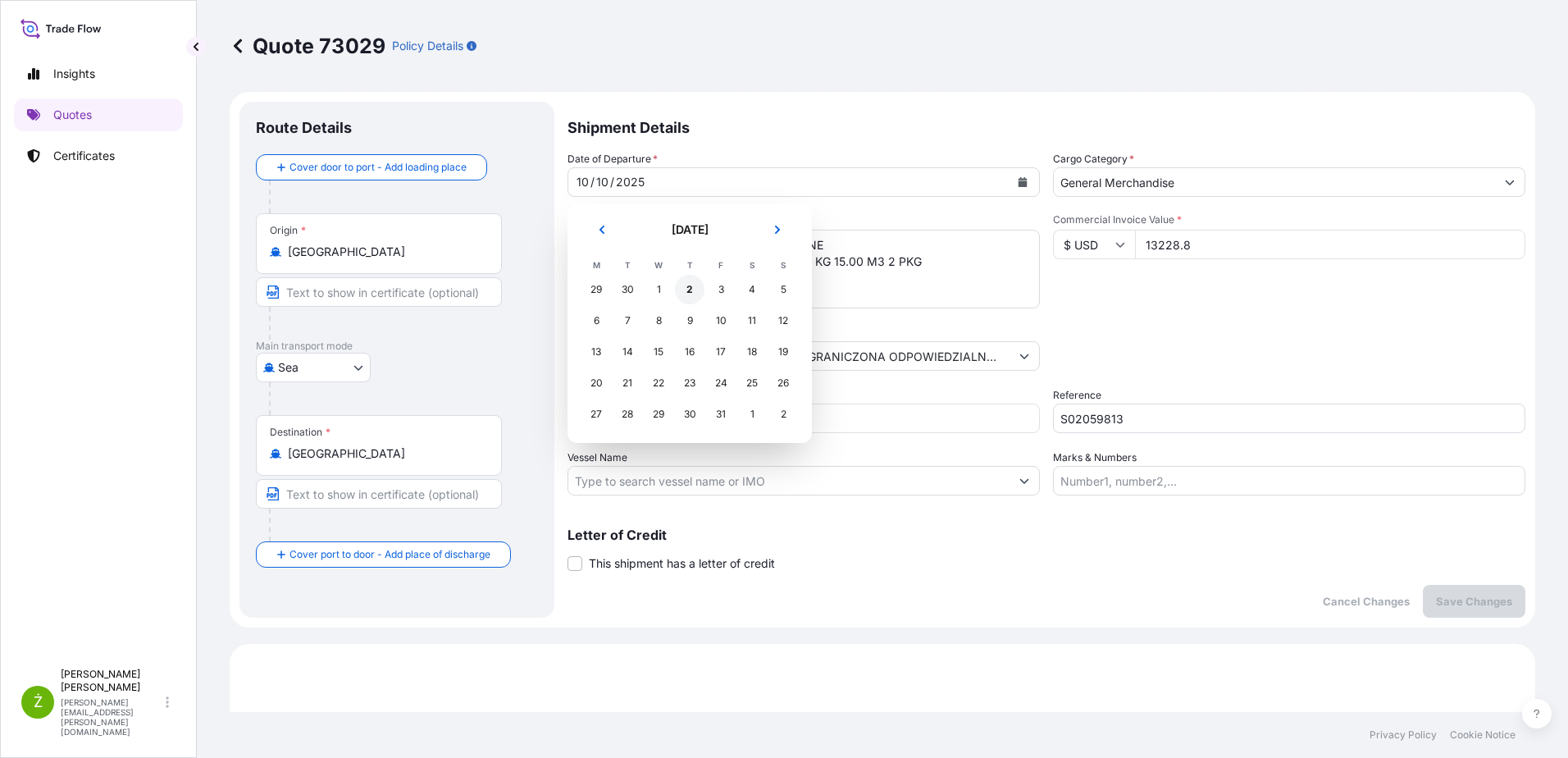
click at [695, 292] on div "2" at bounding box center [689, 289] width 29 height 29
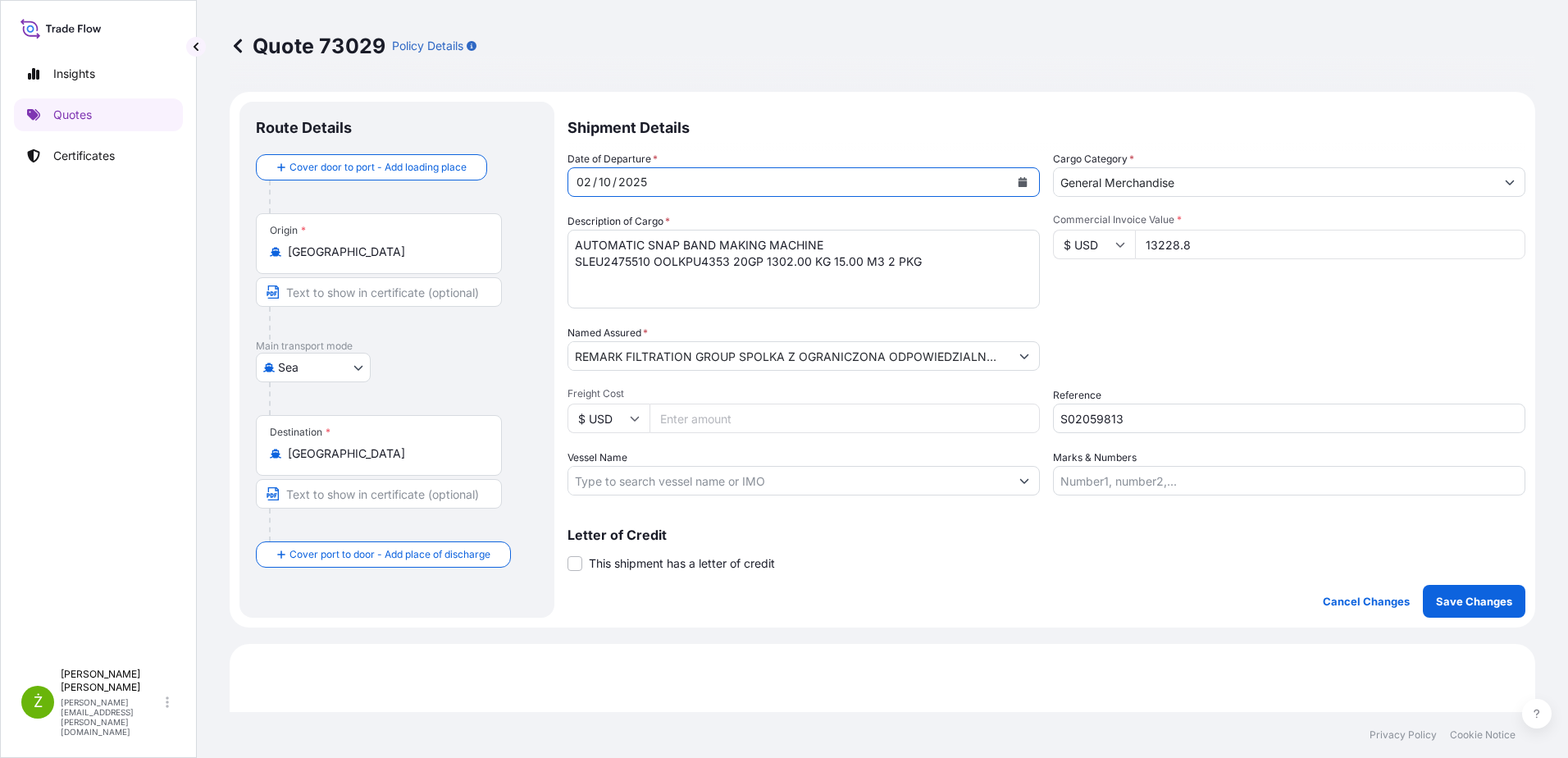
click at [1173, 320] on div "Date of Departure * [DATE] Cargo Category * General Merchandise Description of …" at bounding box center [1046, 323] width 957 height 344
click at [1470, 606] on p "Save Changes" at bounding box center [1474, 602] width 77 height 17
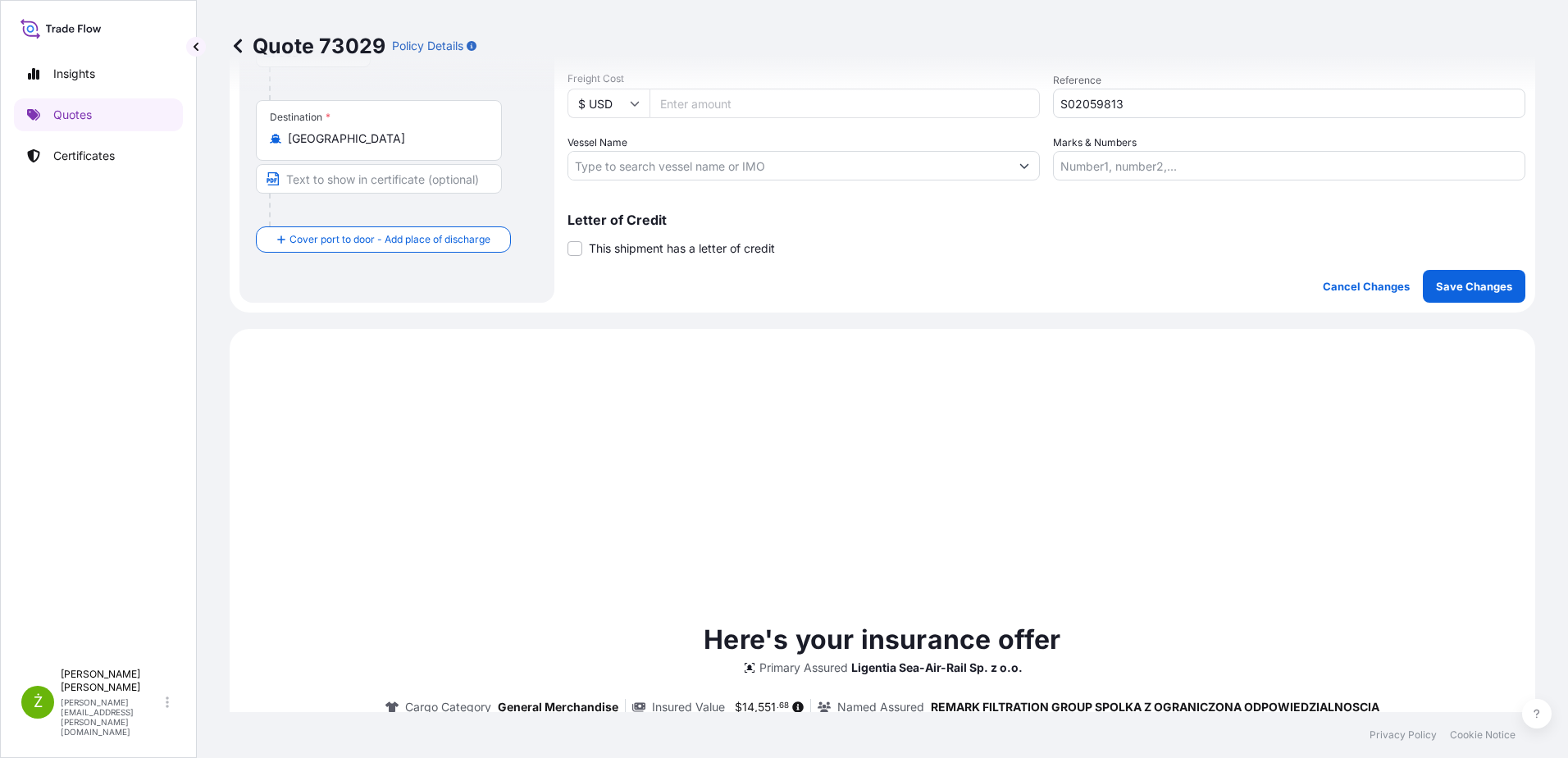
scroll to position [562, 0]
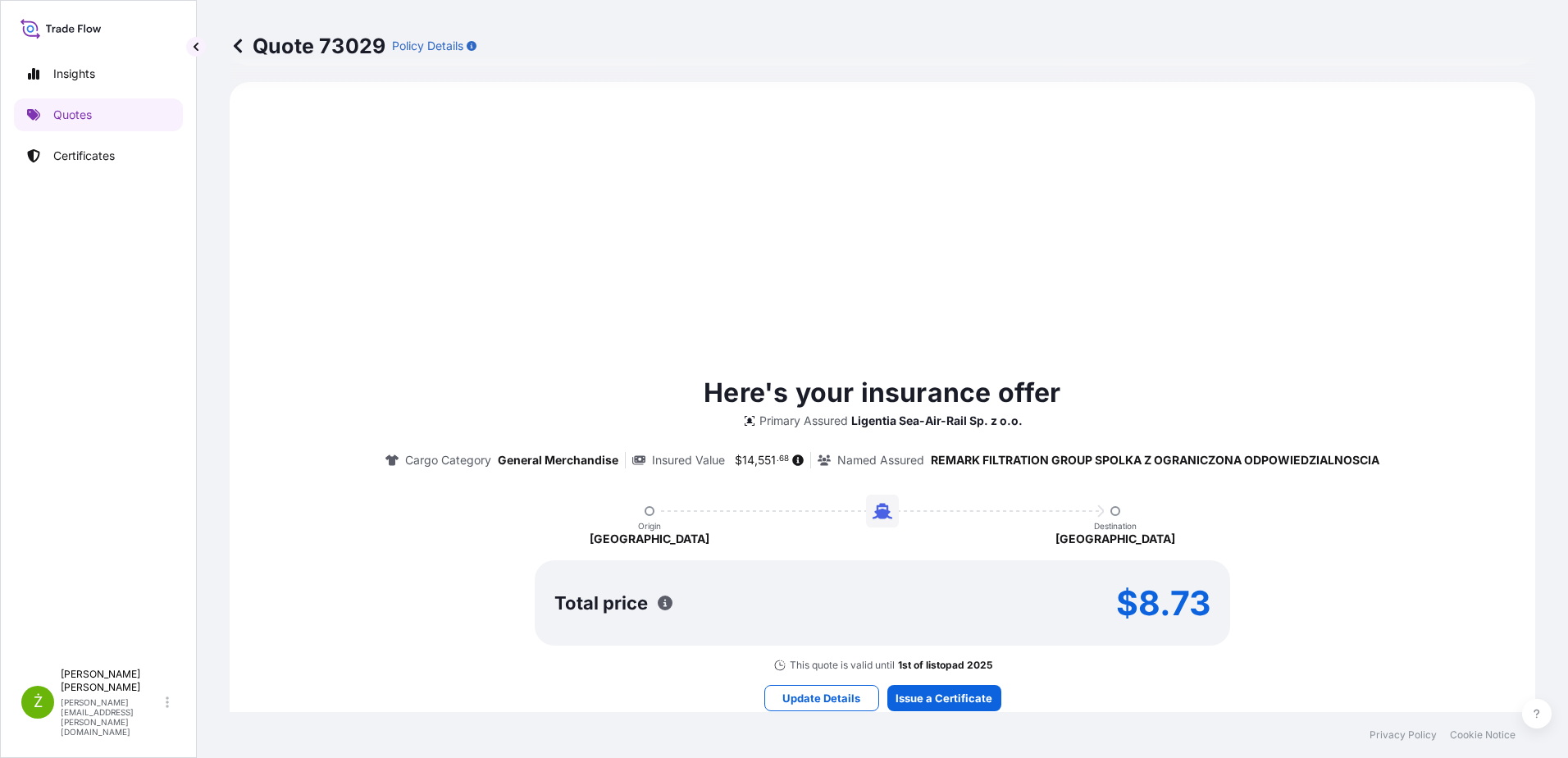
select select "Sea"
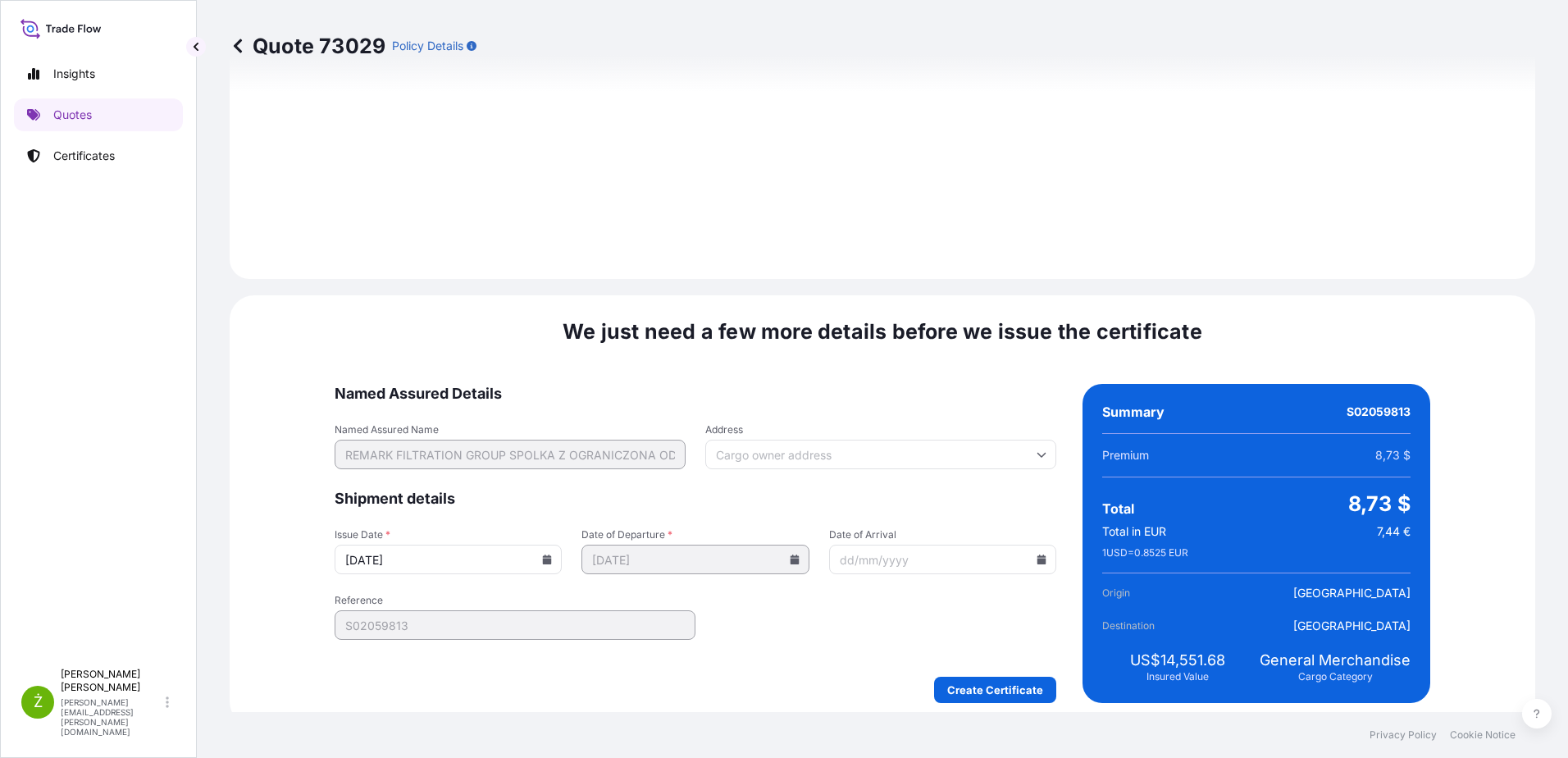
scroll to position [1746, 0]
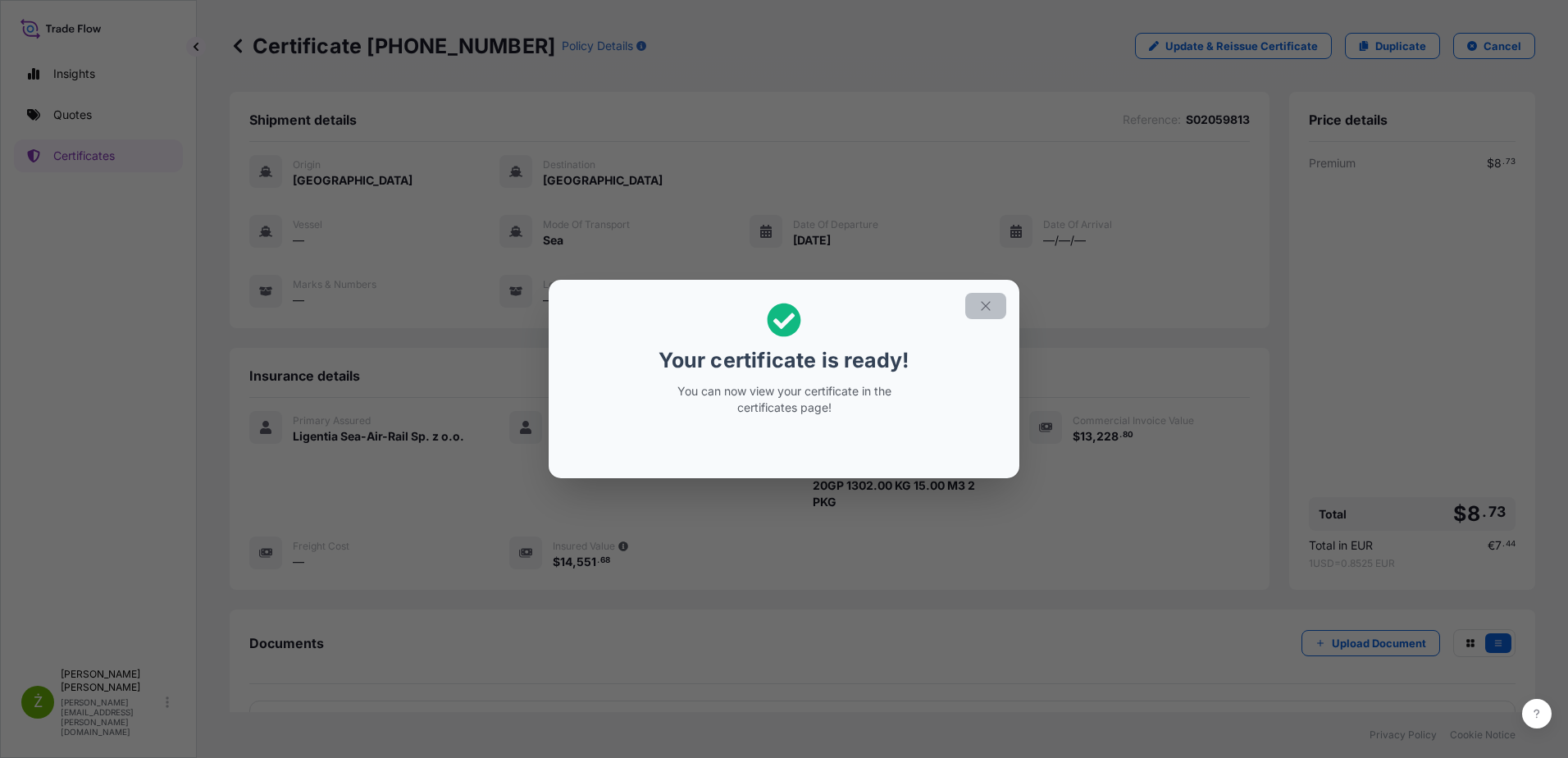
click at [984, 303] on icon "button" at bounding box center [986, 306] width 15 height 15
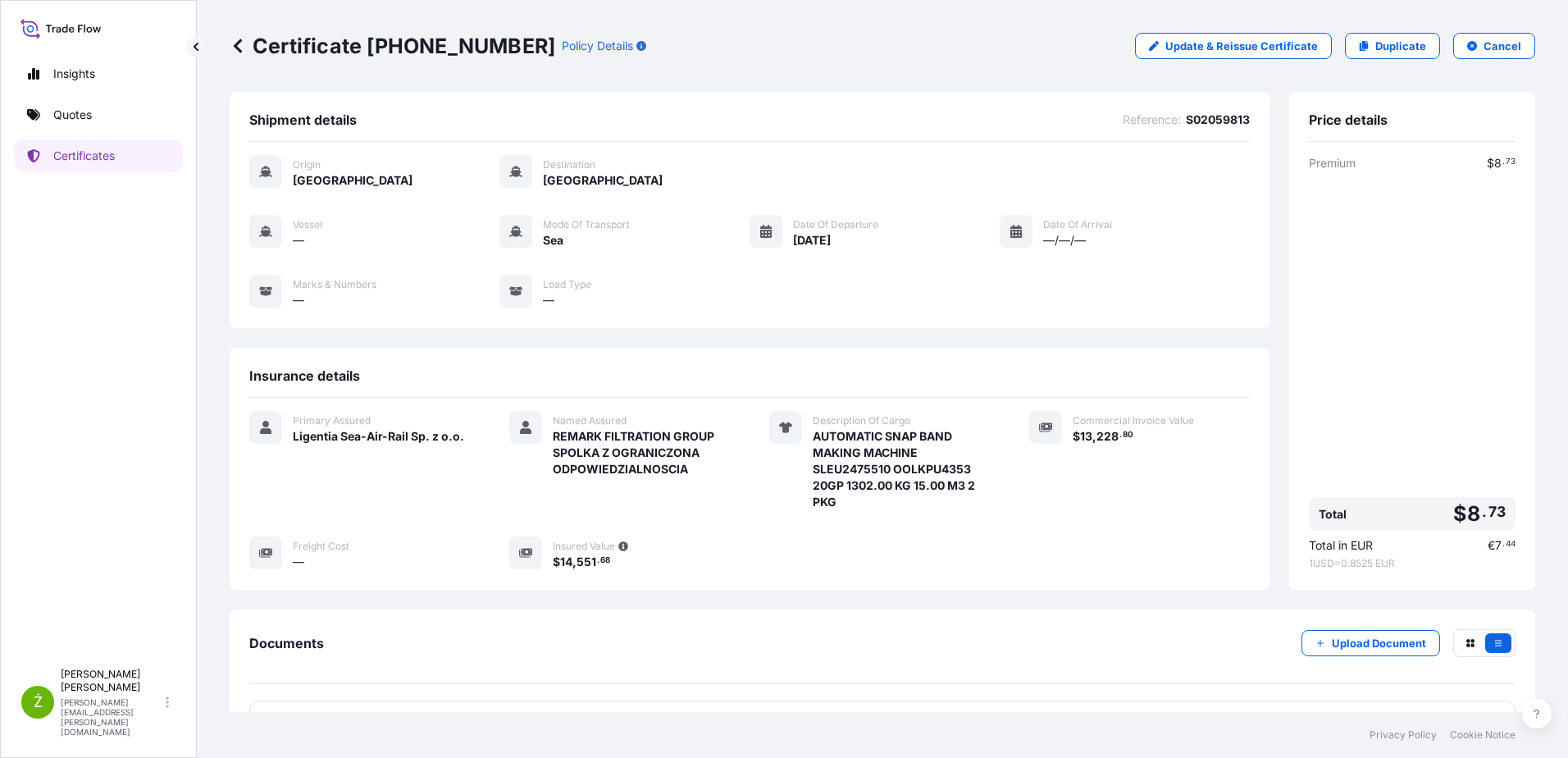
scroll to position [123, 0]
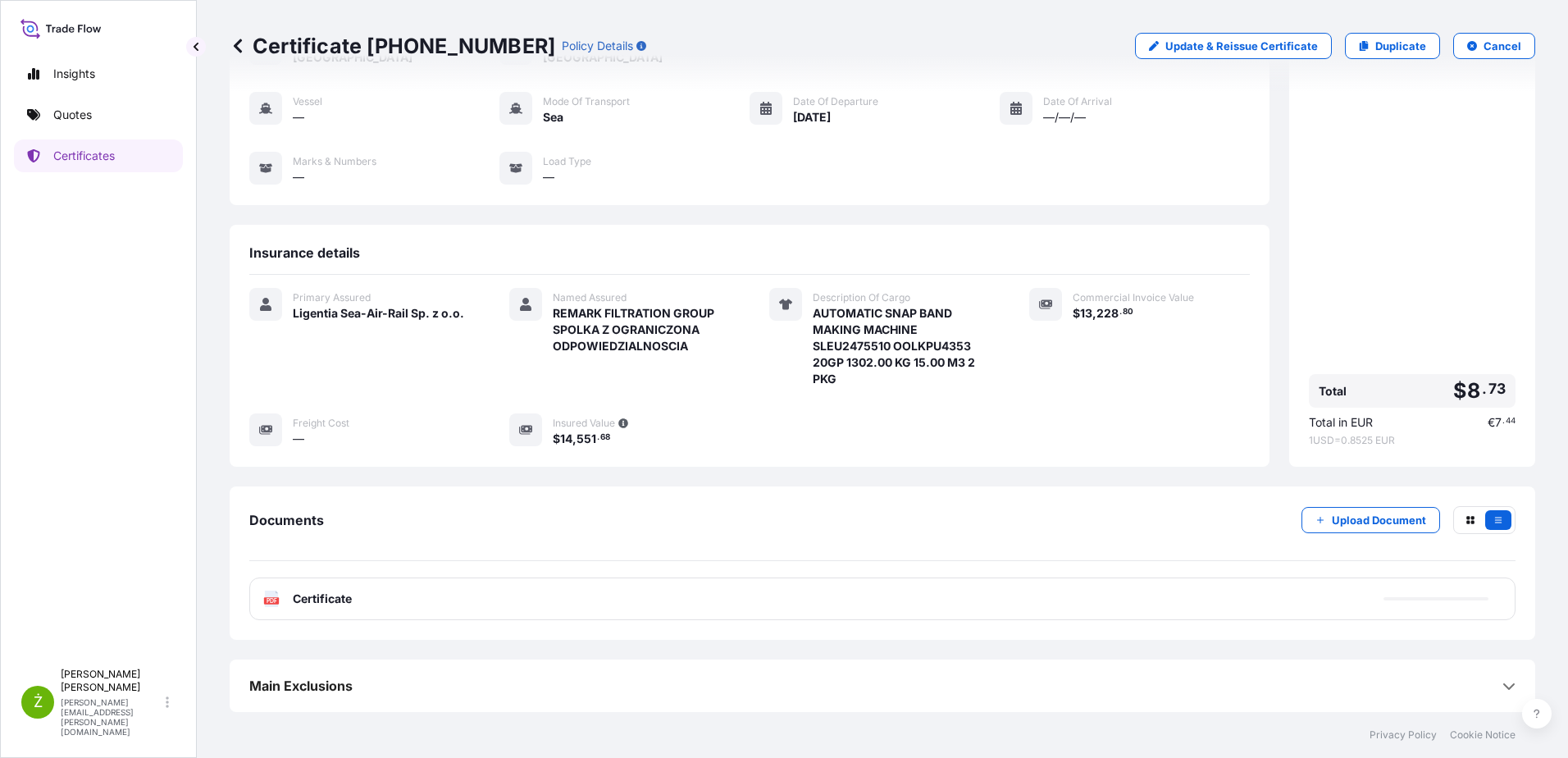
click at [425, 597] on div "PDF Certificate" at bounding box center [883, 598] width 1266 height 42
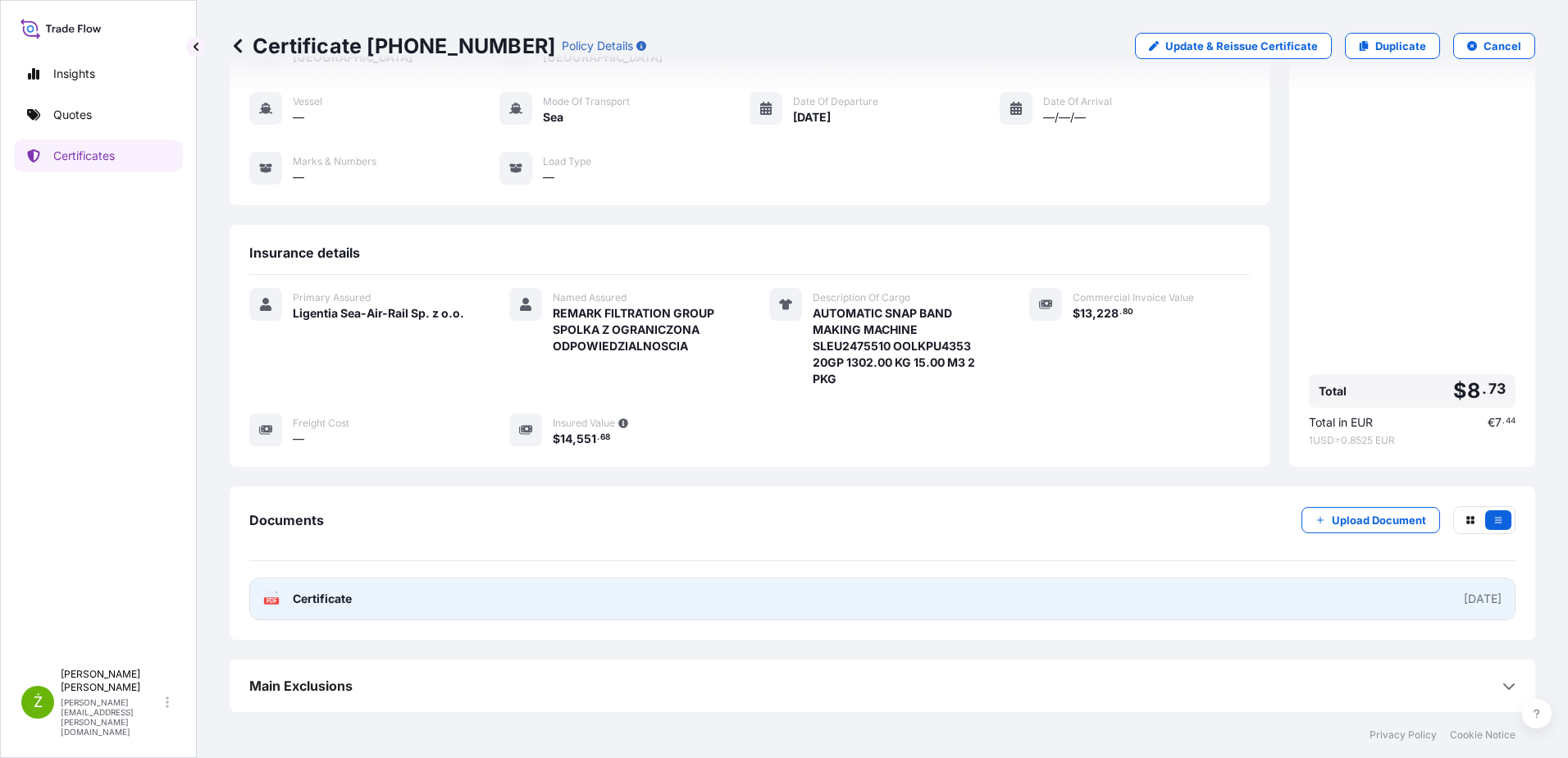
click at [475, 593] on link "PDF Certificate [DATE]" at bounding box center [883, 598] width 1266 height 42
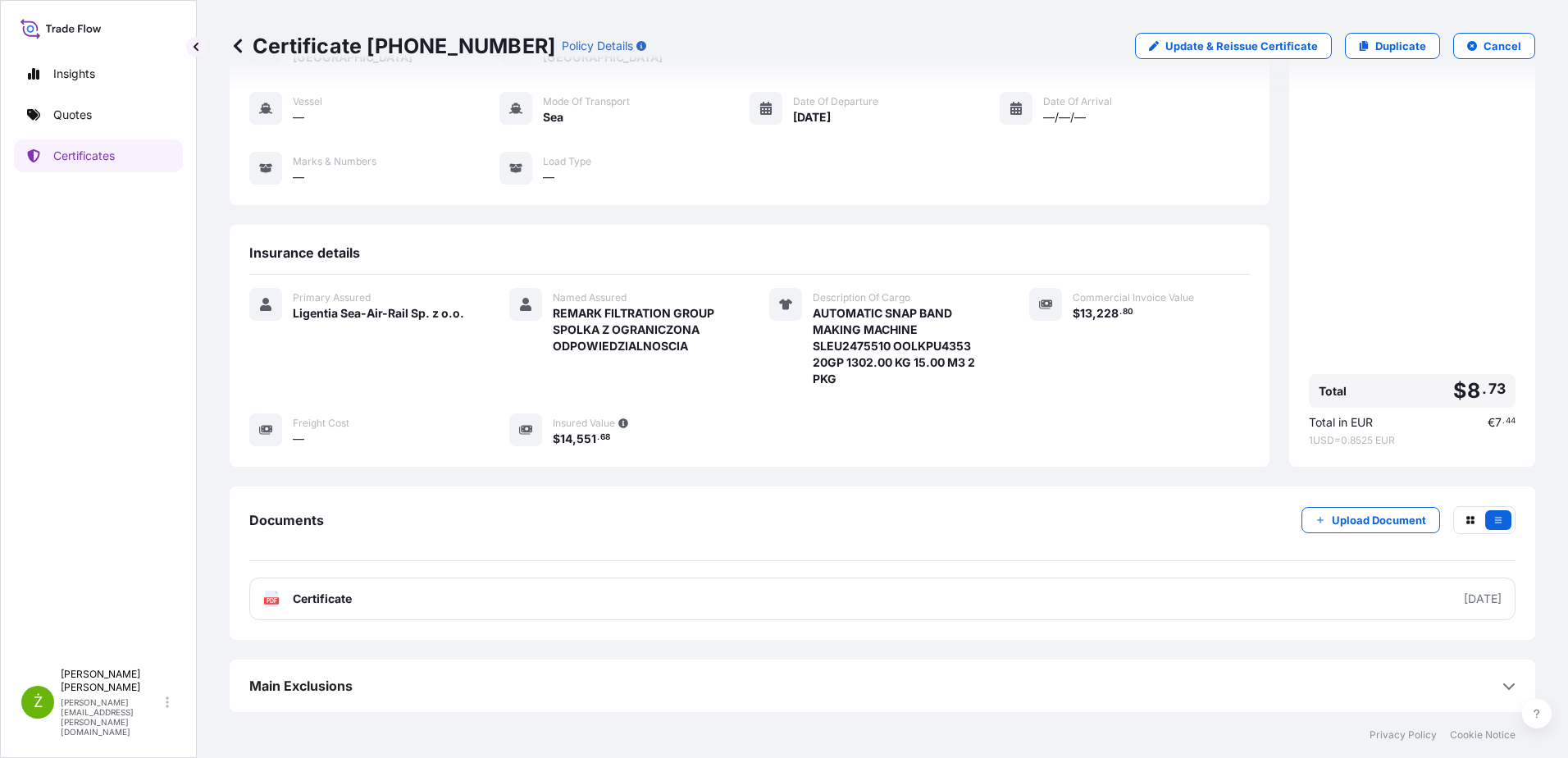
click at [384, 44] on p "Certificate [PHONE_NUMBER]" at bounding box center [392, 46] width 325 height 27
copy p "Certificate [PHONE_NUMBER]"
click at [128, 112] on link "Quotes" at bounding box center [98, 114] width 169 height 32
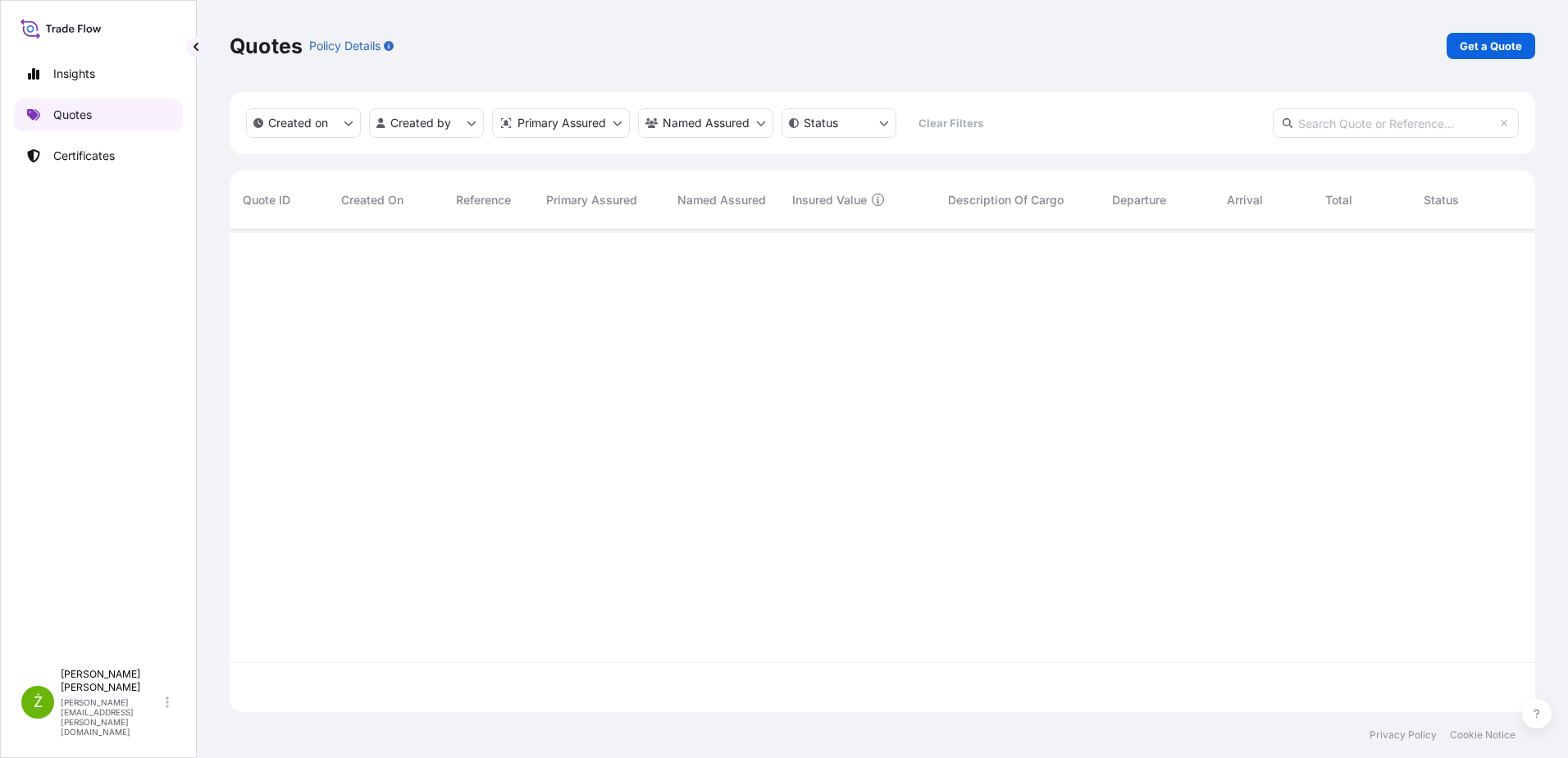
scroll to position [479, 1293]
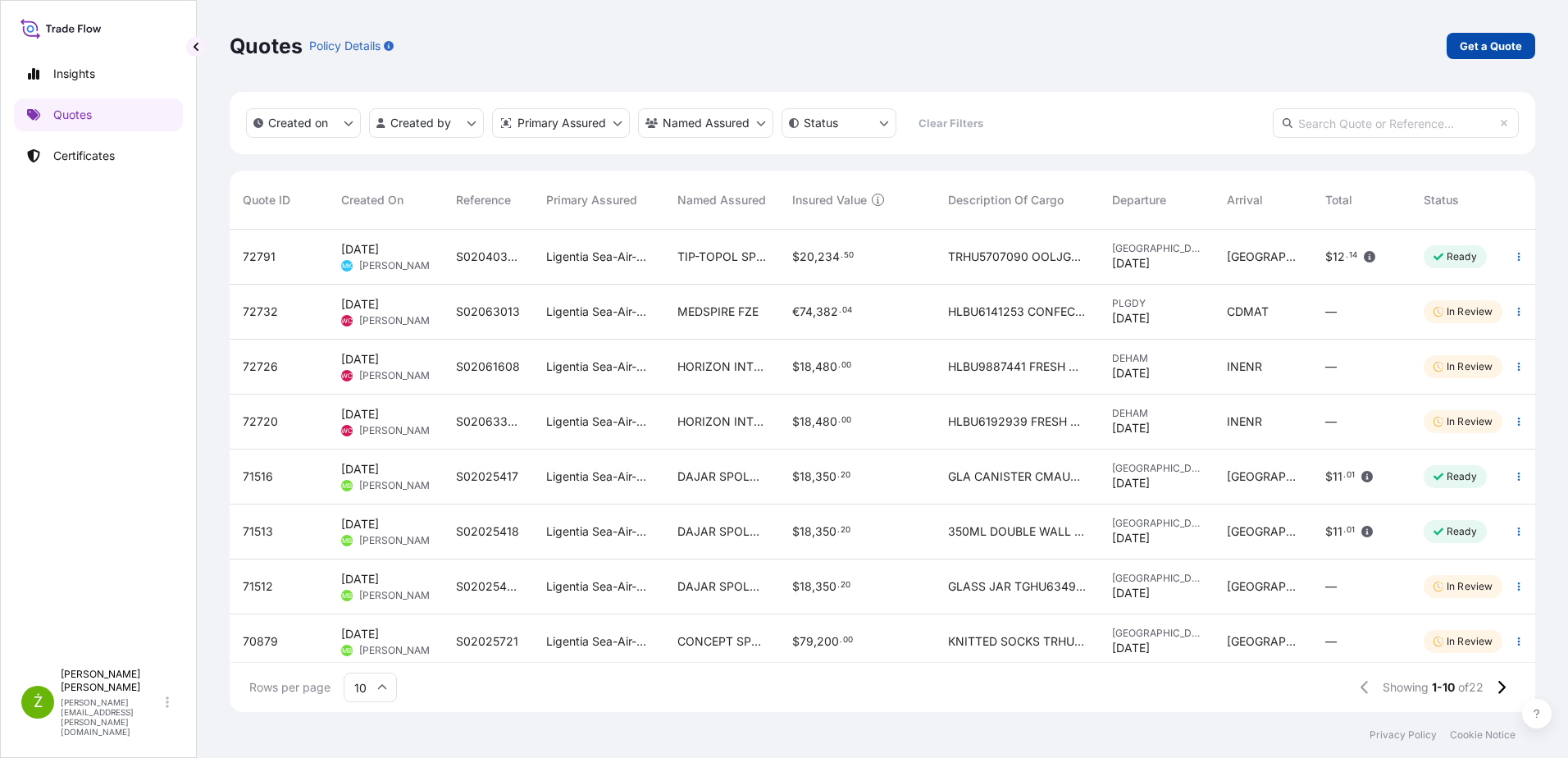
click at [1499, 38] on p "Get a Quote" at bounding box center [1490, 46] width 62 height 17
select select "Sea"
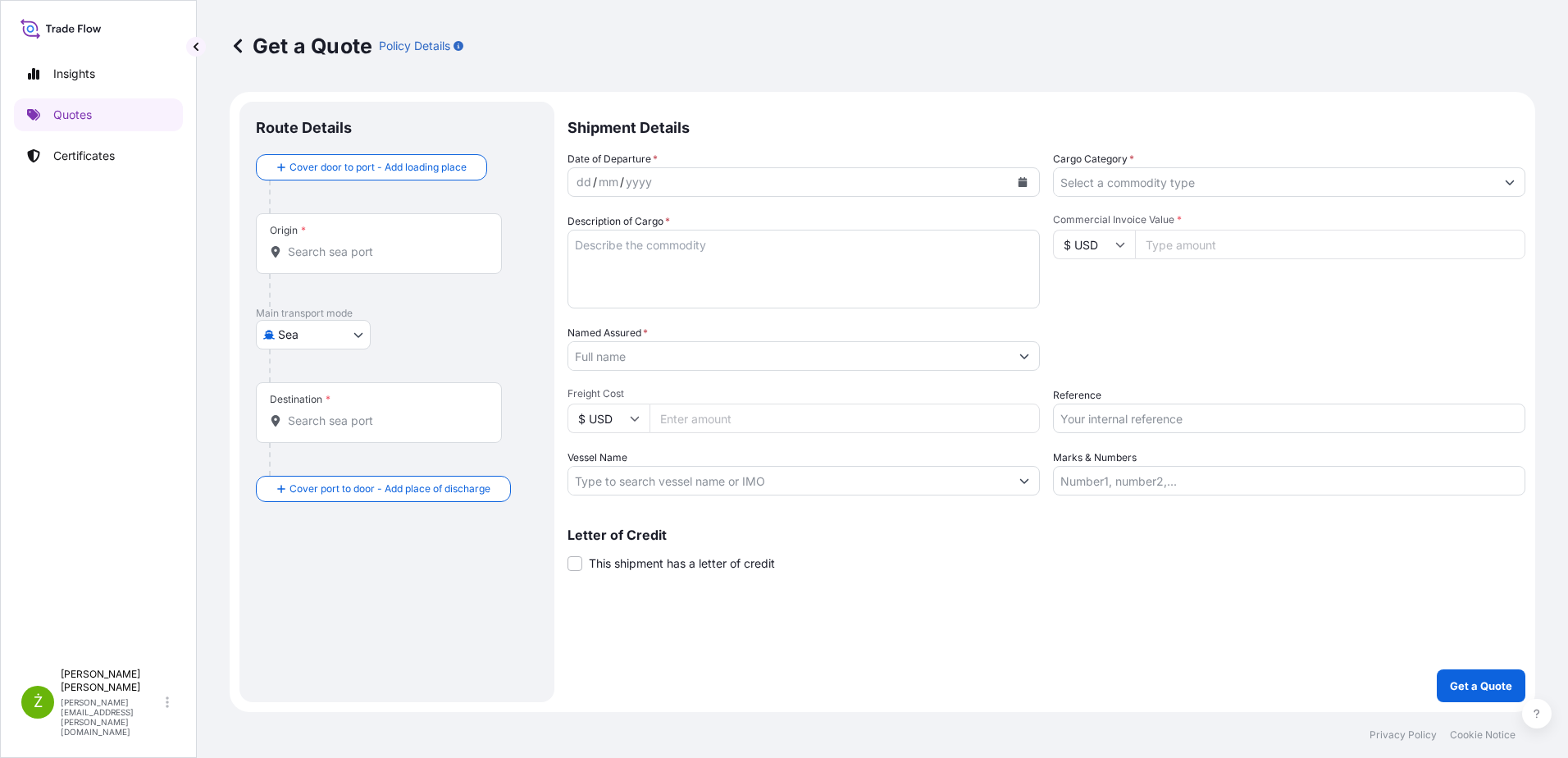
click at [1090, 418] on input "Reference" at bounding box center [1289, 418] width 472 height 29
paste input "S02053774"
type input "S02053774"
click at [1023, 181] on icon "Calendar" at bounding box center [1022, 182] width 10 height 10
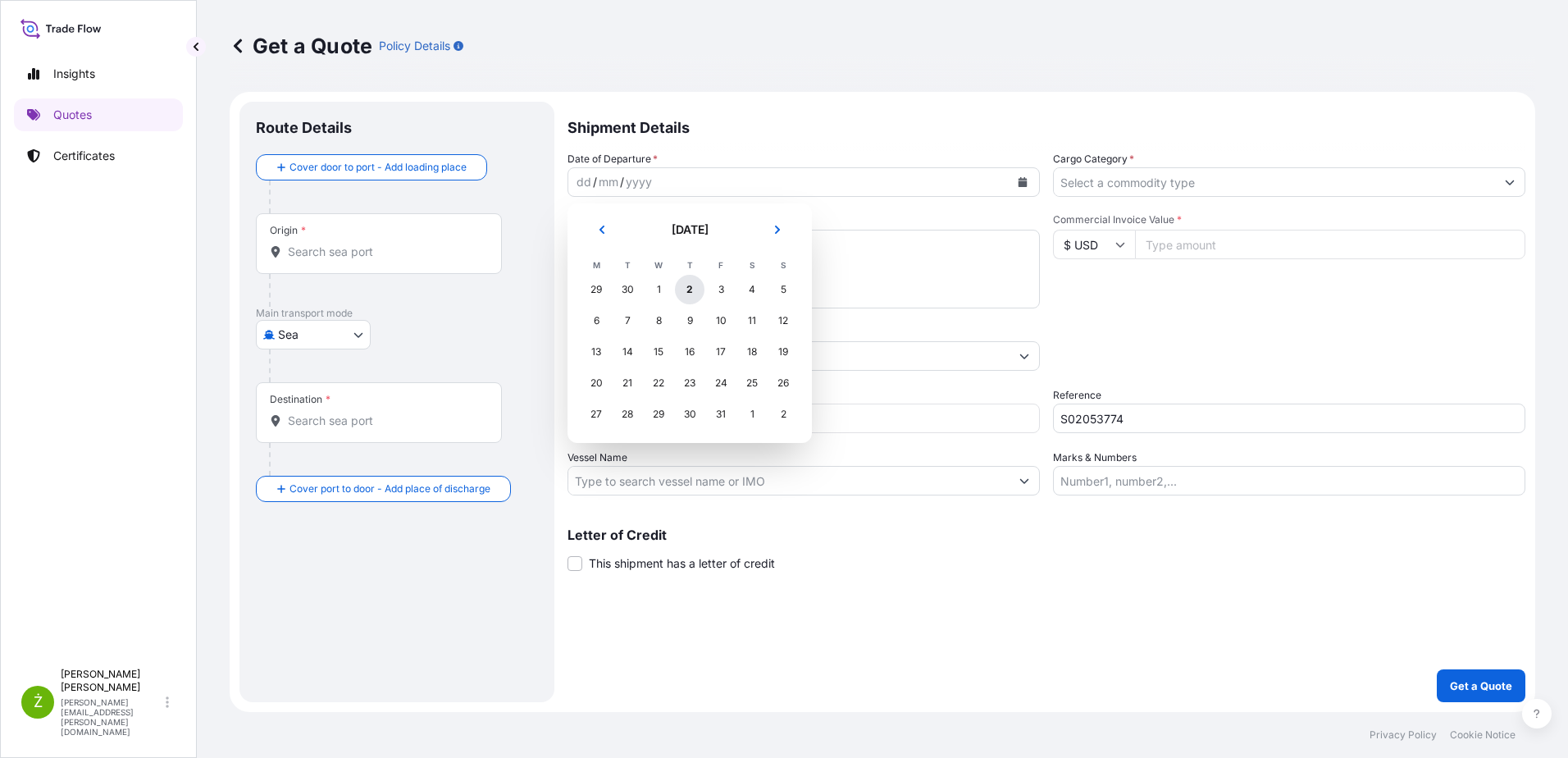
click at [692, 290] on div "2" at bounding box center [689, 289] width 29 height 29
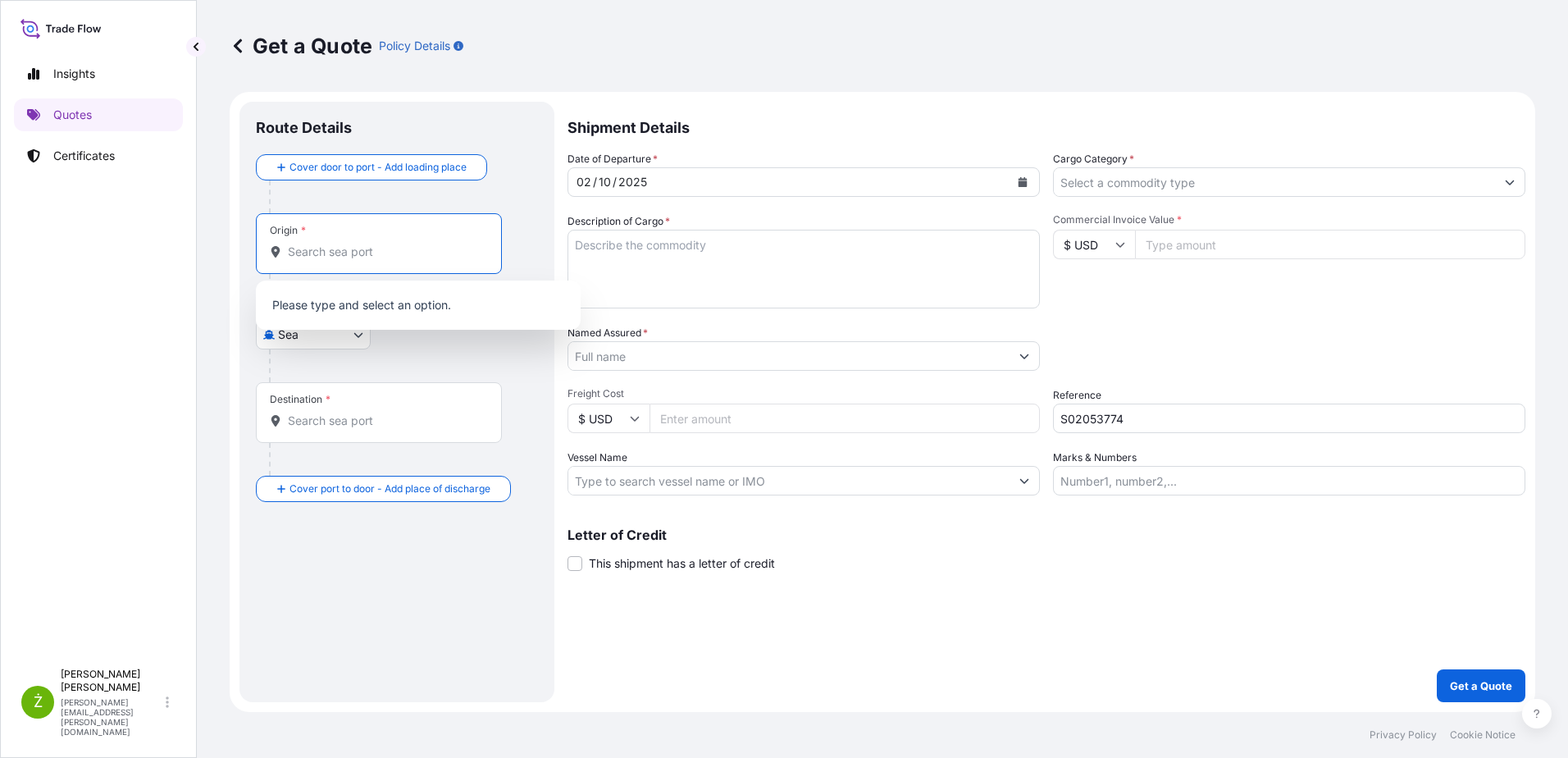
click at [372, 247] on input "Origin *" at bounding box center [384, 252] width 194 height 17
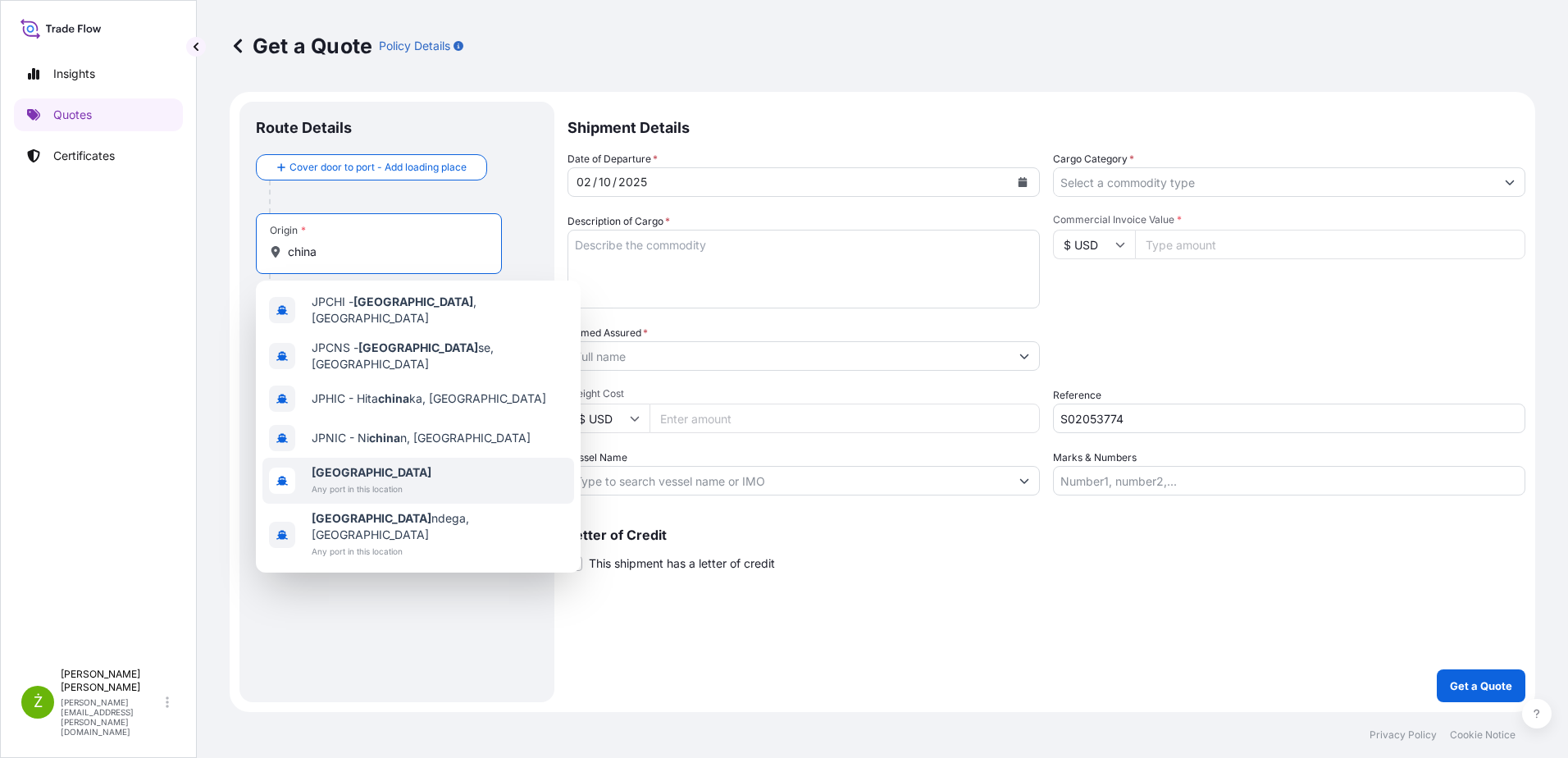
click at [361, 464] on span "[GEOGRAPHIC_DATA]" at bounding box center [372, 473] width 120 height 17
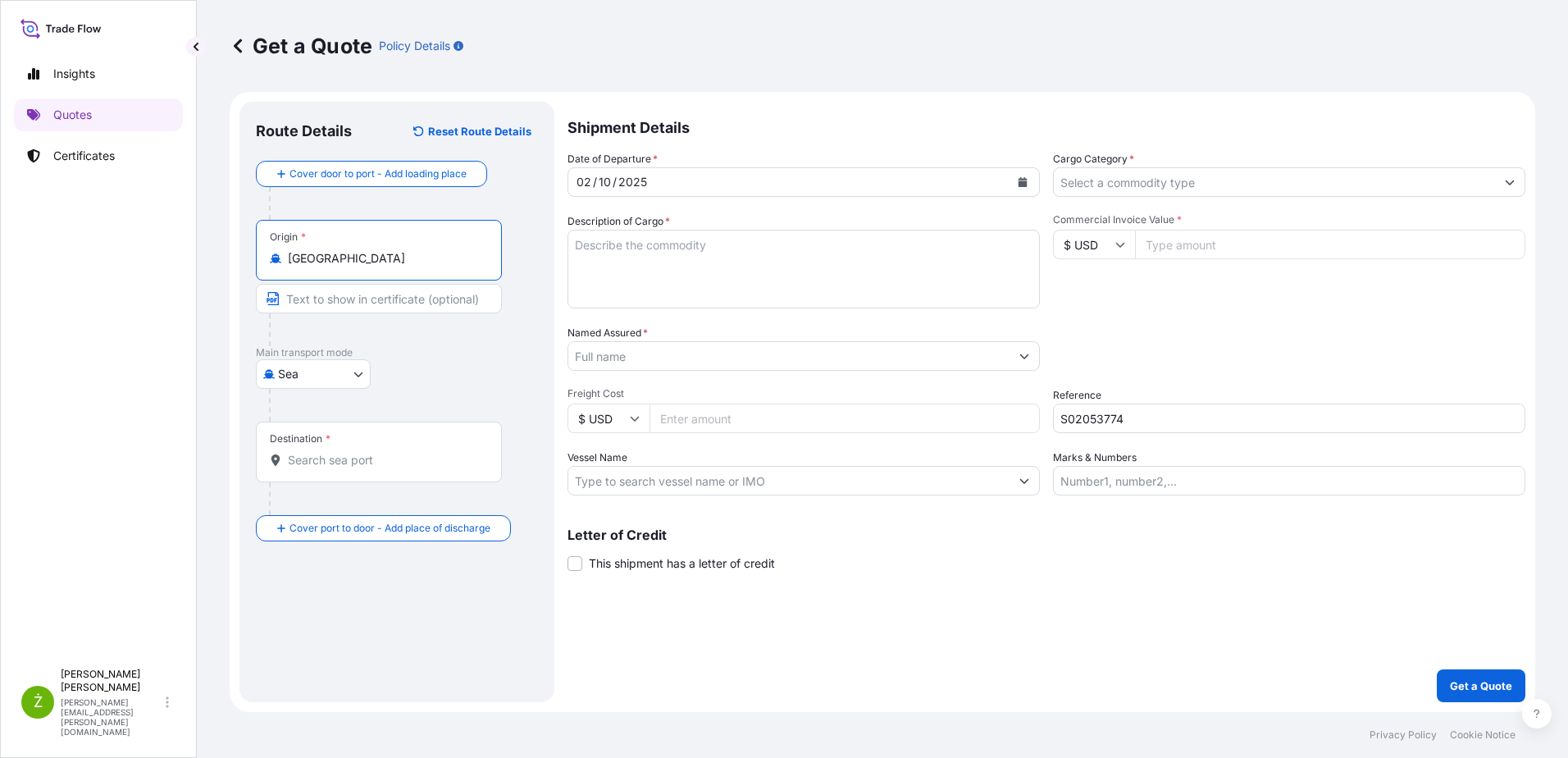
type input "[GEOGRAPHIC_DATA]"
click at [344, 474] on div "Destination *" at bounding box center [382, 452] width 252 height 61
click at [344, 468] on input "Destination *" at bounding box center [388, 460] width 200 height 17
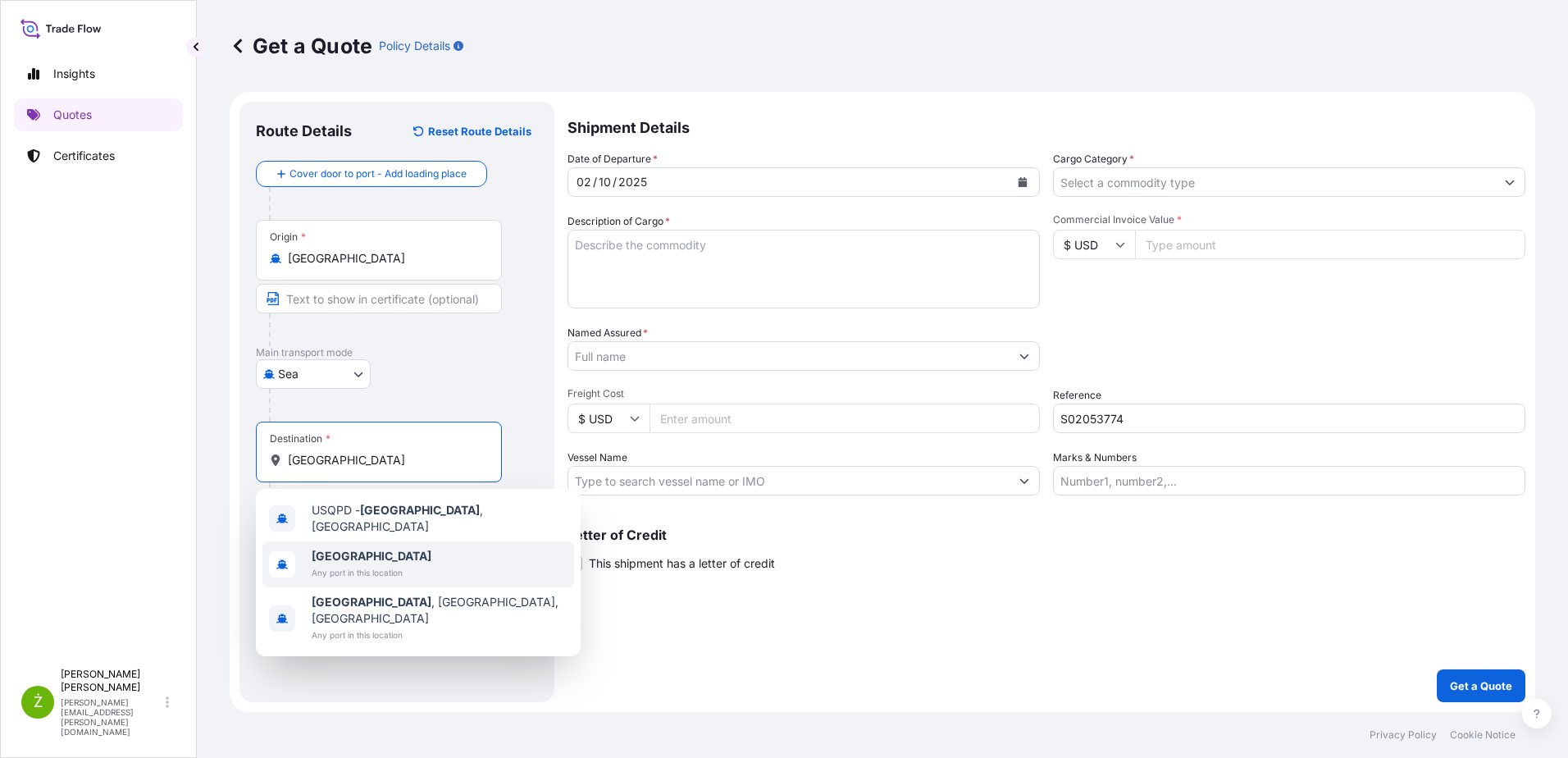
click at [341, 569] on span "Any port in this location" at bounding box center [372, 572] width 120 height 17
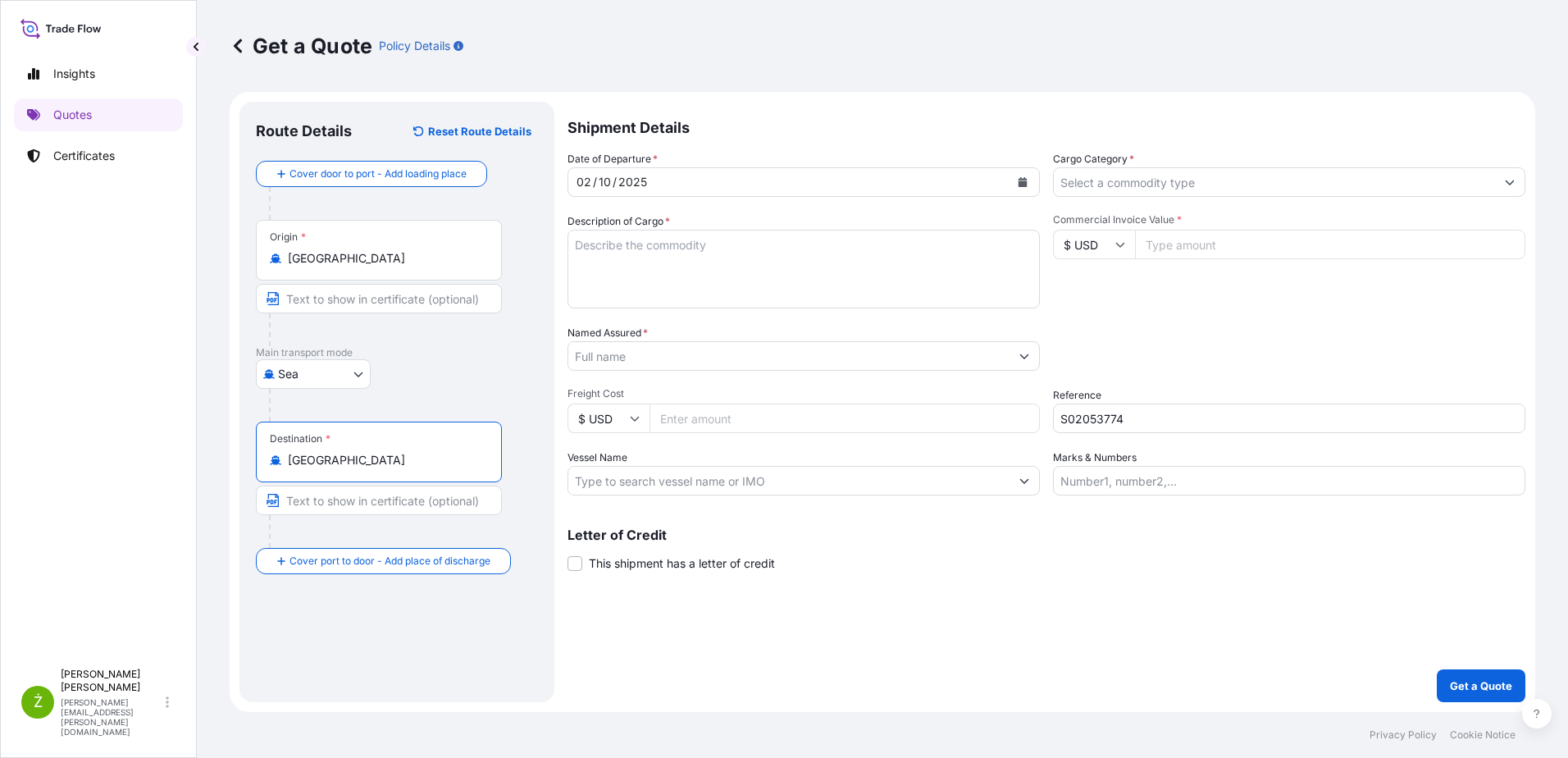
type input "[GEOGRAPHIC_DATA]"
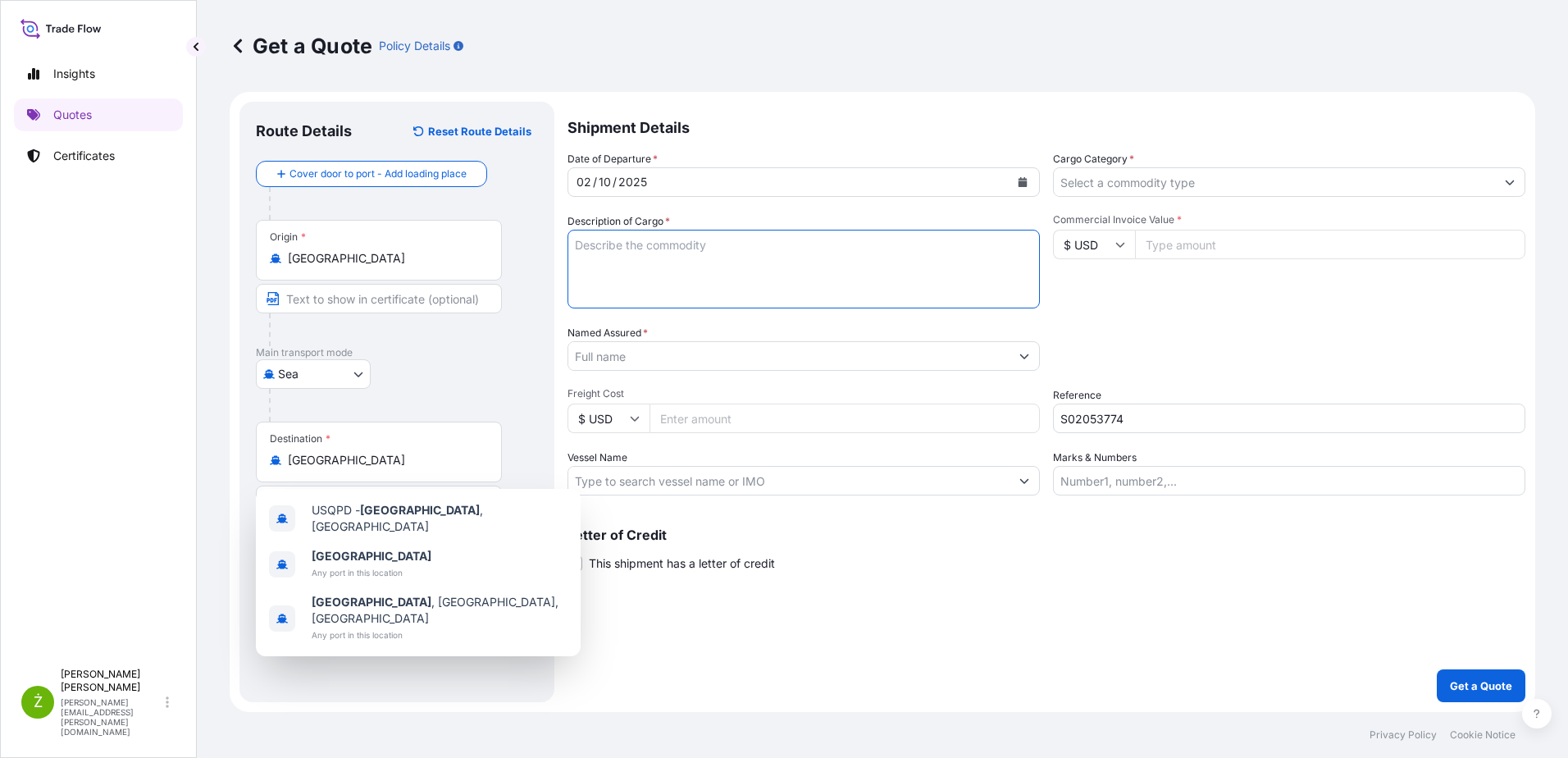
click at [680, 255] on textarea "Description of Cargo *" at bounding box center [804, 269] width 472 height 79
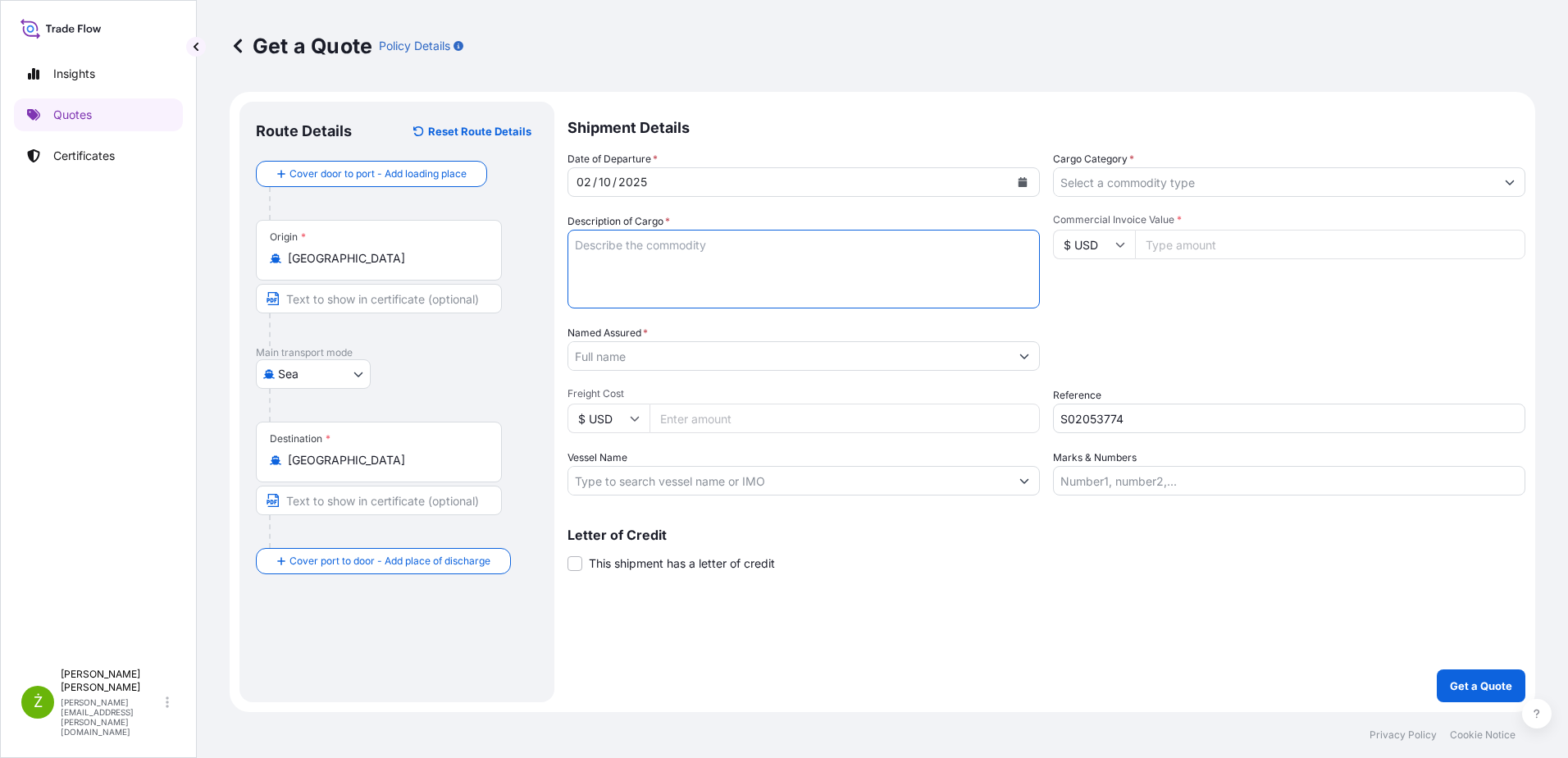
paste textarea "SPRAYERS AND SPRAYERS"
click at [744, 246] on textarea "SPRAYERS AND SPRAYERS" at bounding box center [804, 269] width 472 height 79
paste textarea "SPARE PARTS (PUMP WAND AND"
click at [944, 246] on textarea "SPRAYERS AND SPRAYERS, SPARE PARTS (PUMP WAND AND" at bounding box center [804, 269] width 472 height 79
paste textarea "HANDLE [PERSON_NAME],HOSE)"
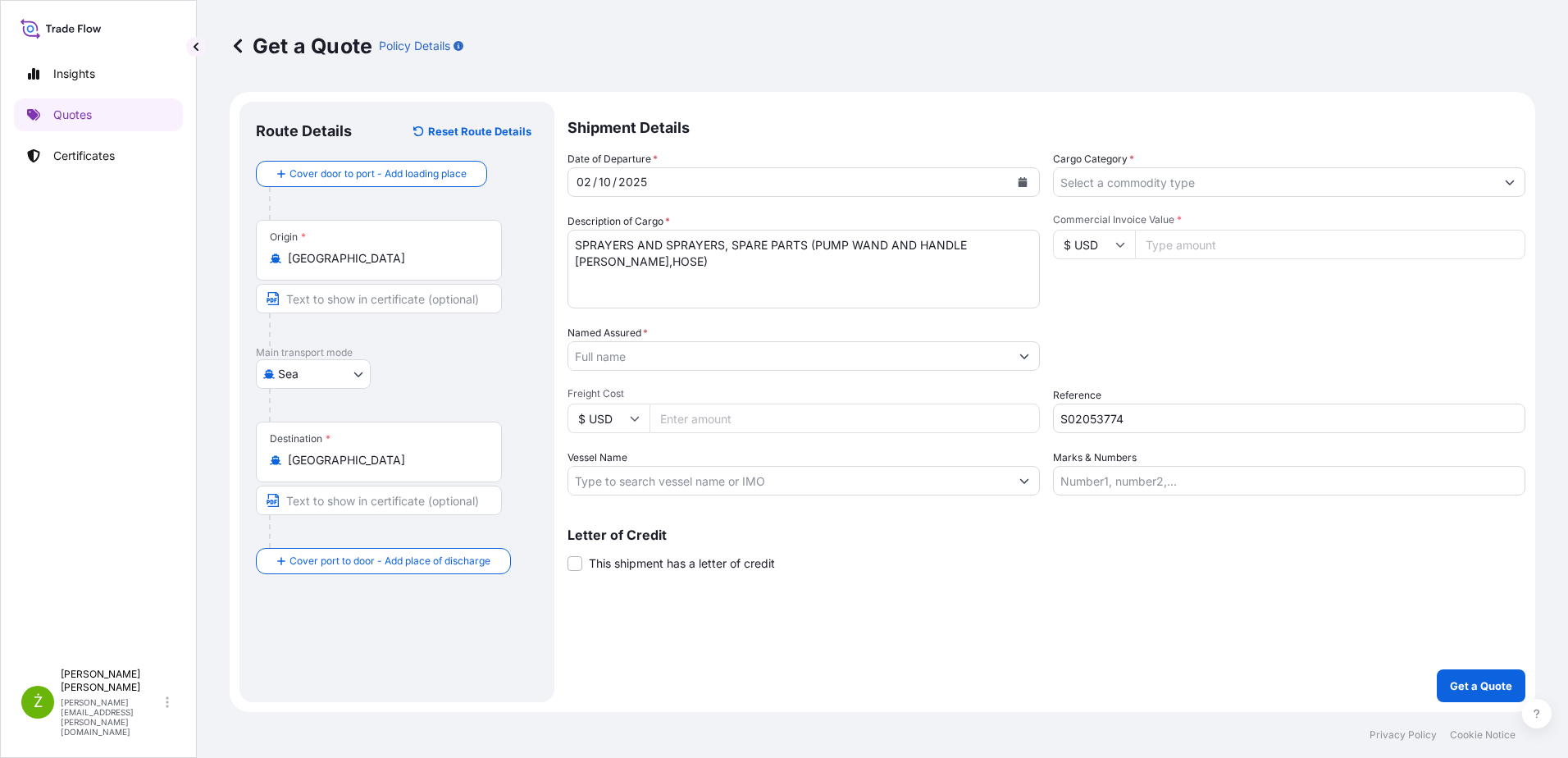
click at [662, 283] on textarea "SPRAYERS AND SPRAYERS, SPARE PARTS (PUMP WAND AND HANDLE [PERSON_NAME],HOSE)" at bounding box center [804, 269] width 472 height 79
paste textarea "MODEOOCU6891470 OOLJGH5336 40HC 6732.00 KG 68.67 M3 660 CTN CY/CY* 660 CTN 6732…"
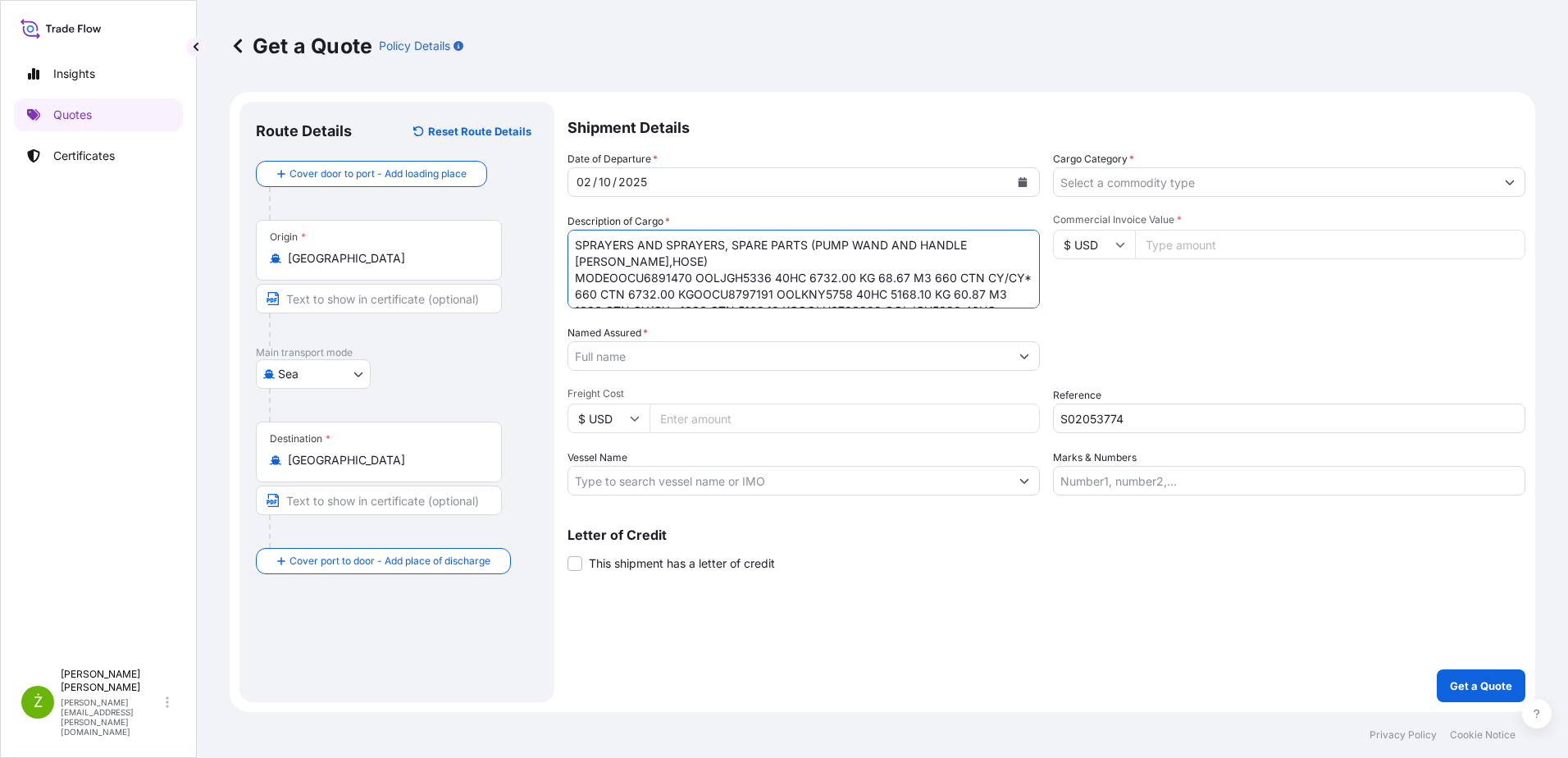
scroll to position [42, 0]
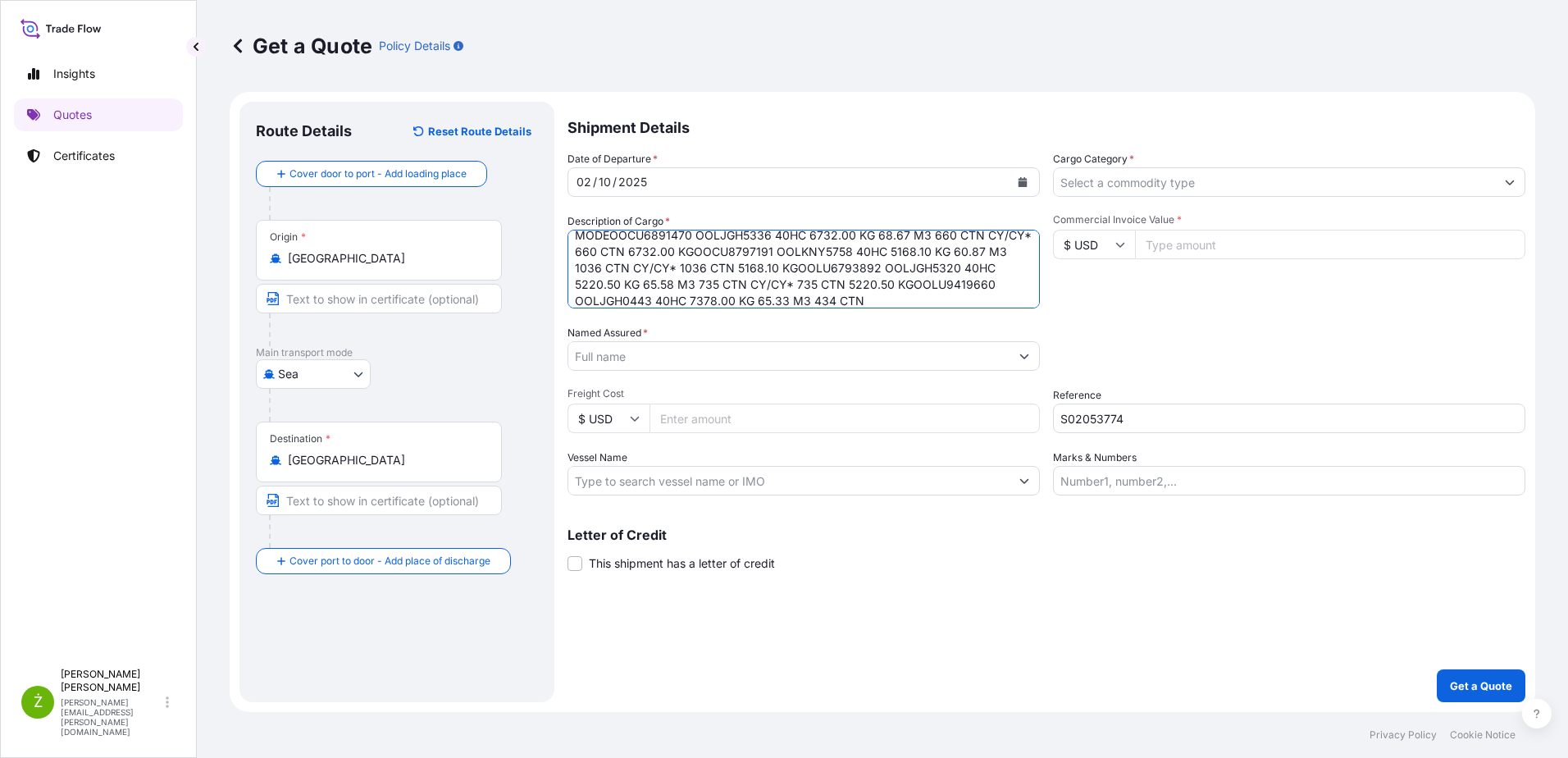
click at [596, 303] on textarea "SPRAYERS AND SPRAYERS, SPARE PARTS (PUMP WAND AND HANDLE [PERSON_NAME],HOSE) MO…" at bounding box center [804, 269] width 472 height 79
click at [594, 303] on textarea "SPRAYERS AND SPRAYERS, SPARE PARTS (PUMP WAND AND HANDLE [PERSON_NAME],HOSE) MO…" at bounding box center [804, 269] width 472 height 79
click at [952, 279] on textarea "SPRAYERS AND SPRAYERS, SPARE PARTS (PUMP WAND AND HANDLE [PERSON_NAME],HOSE) MO…" at bounding box center [804, 269] width 472 height 79
drag, startPoint x: 902, startPoint y: 272, endPoint x: 785, endPoint y: 272, distance: 117.0
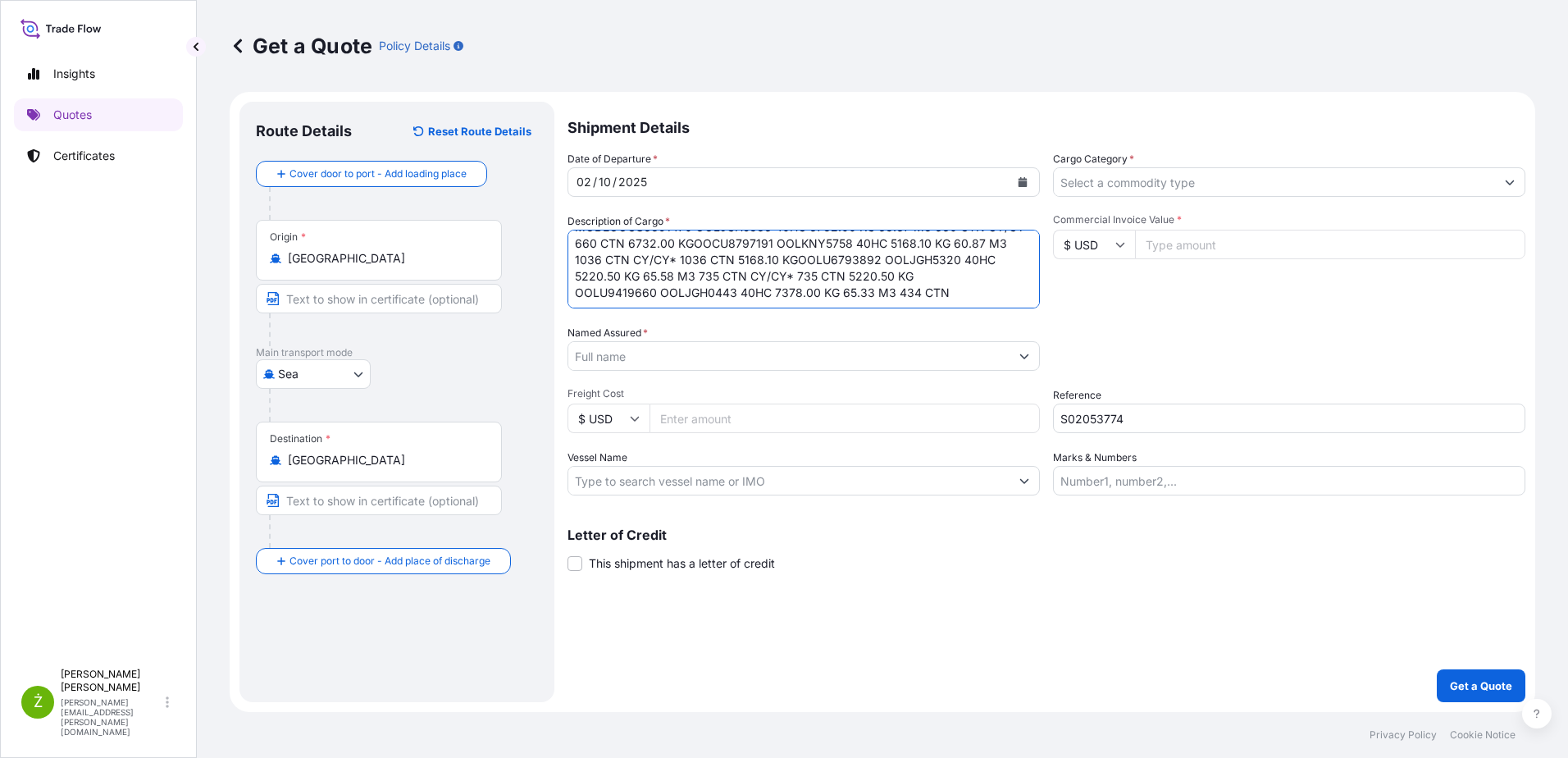
click at [785, 272] on textarea "SPRAYERS AND SPRAYERS, SPARE PARTS (PUMP WAND AND HANDLE [PERSON_NAME],HOSE) MO…" at bounding box center [804, 269] width 472 height 79
click at [848, 258] on textarea "SPRAYERS AND SPRAYERS, SPARE PARTS (PUMP WAND AND HANDLE [PERSON_NAME],HOSE) MO…" at bounding box center [804, 269] width 472 height 79
drag, startPoint x: 848, startPoint y: 258, endPoint x: 978, endPoint y: 246, distance: 130.6
click at [978, 246] on textarea "SPRAYERS AND SPRAYERS, SPARE PARTS (PUMP WAND AND HANDLE [PERSON_NAME],HOSE) MO…" at bounding box center [804, 269] width 472 height 79
click at [834, 255] on textarea "SPRAYERS AND SPRAYERS, SPARE PARTS (PUMP WAND AND HANDLE [PERSON_NAME],HOSE) MO…" at bounding box center [804, 269] width 472 height 79
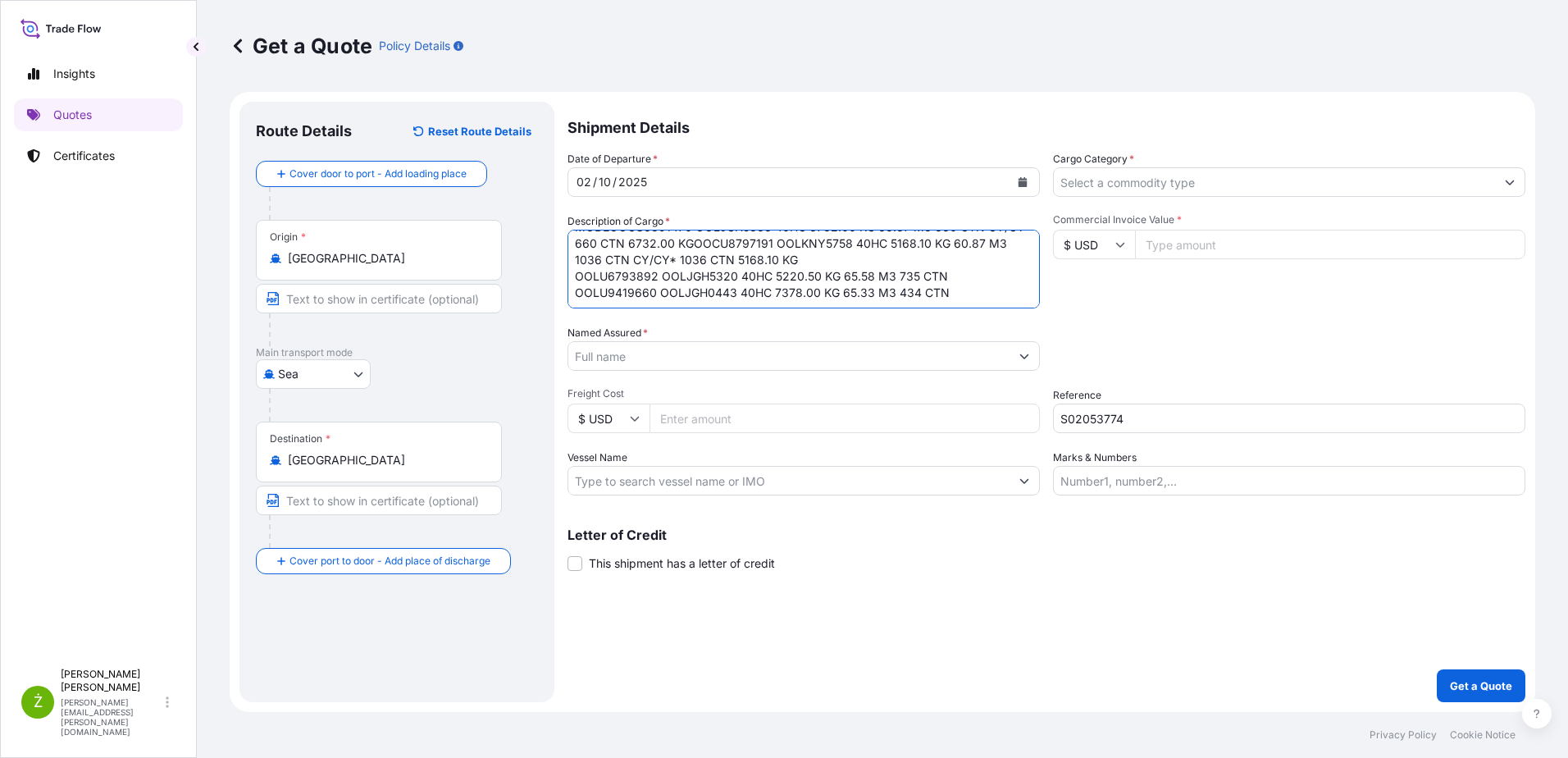
drag, startPoint x: 850, startPoint y: 258, endPoint x: 693, endPoint y: 260, distance: 157.0
click at [693, 260] on textarea "SPRAYERS AND SPRAYERS, SPARE PARTS (PUMP WAND AND HANDLE [PERSON_NAME],HOSE) MO…" at bounding box center [804, 269] width 472 height 79
click at [739, 245] on textarea "SPRAYERS AND SPRAYERS, SPARE PARTS (PUMP WAND AND HANDLE [PERSON_NAME],HOSE) MO…" at bounding box center [804, 269] width 472 height 79
drag, startPoint x: 740, startPoint y: 294, endPoint x: 571, endPoint y: 251, distance: 174.4
click at [571, 251] on textarea "SPRAYERS AND SPRAYERS, SPARE PARTS (PUMP WAND AND HANDLE [PERSON_NAME],HOSE) MO…" at bounding box center [804, 269] width 472 height 79
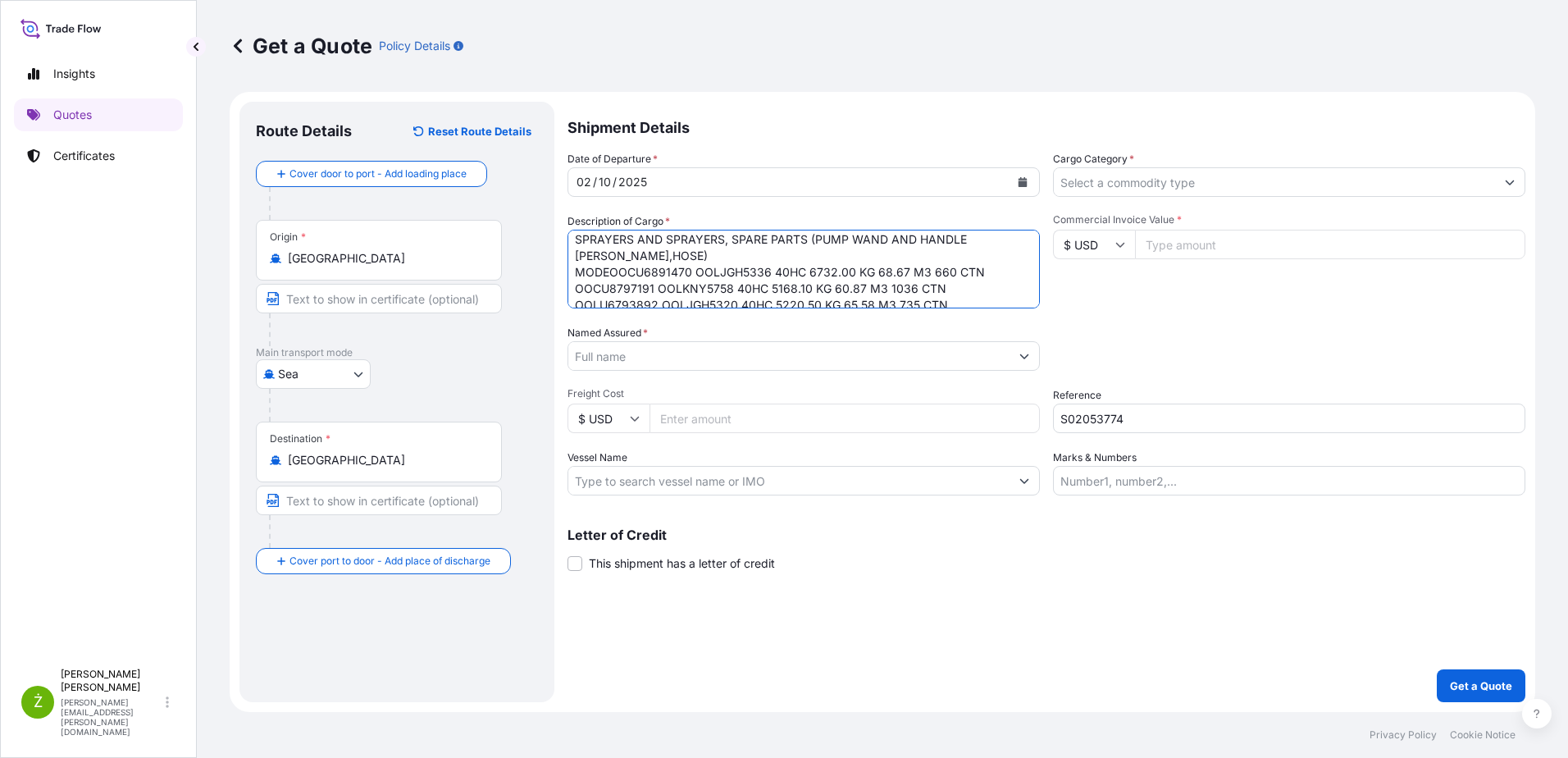
scroll to position [0, 0]
drag, startPoint x: 609, startPoint y: 243, endPoint x: 574, endPoint y: 272, distance: 45.5
click at [574, 272] on textarea "SPRAYERS AND SPRAYERS, SPARE PARTS (PUMP WAND AND HANDLE [PERSON_NAME],HOSE) MO…" at bounding box center [804, 269] width 472 height 79
type textarea "SPRAYERS AND SPRAYERS, SPARE PARTS (PUMP WAND AND HANDLE [PERSON_NAME],HOSE) OO…"
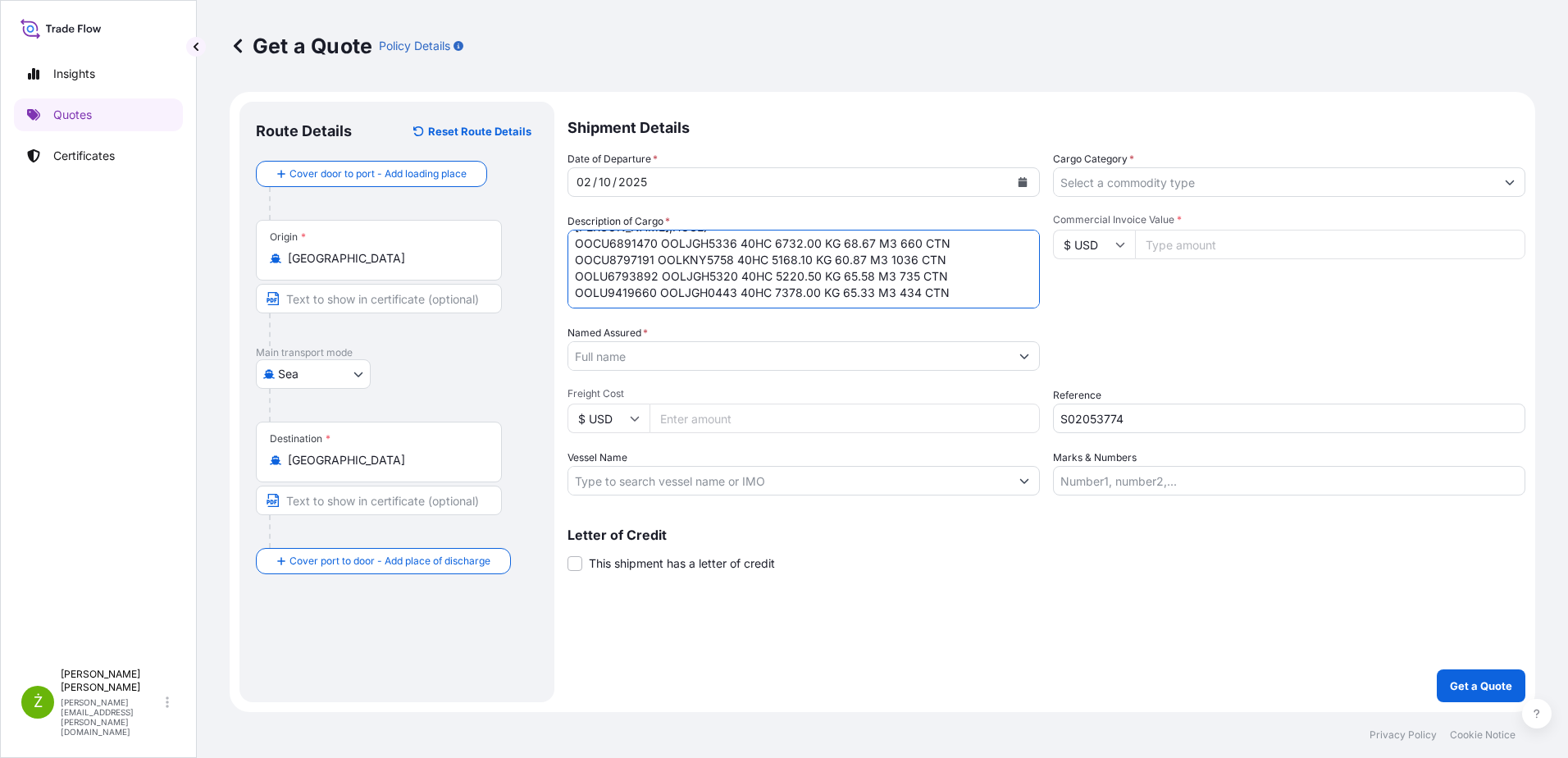
click at [1140, 185] on input "Cargo Category *" at bounding box center [1274, 181] width 441 height 29
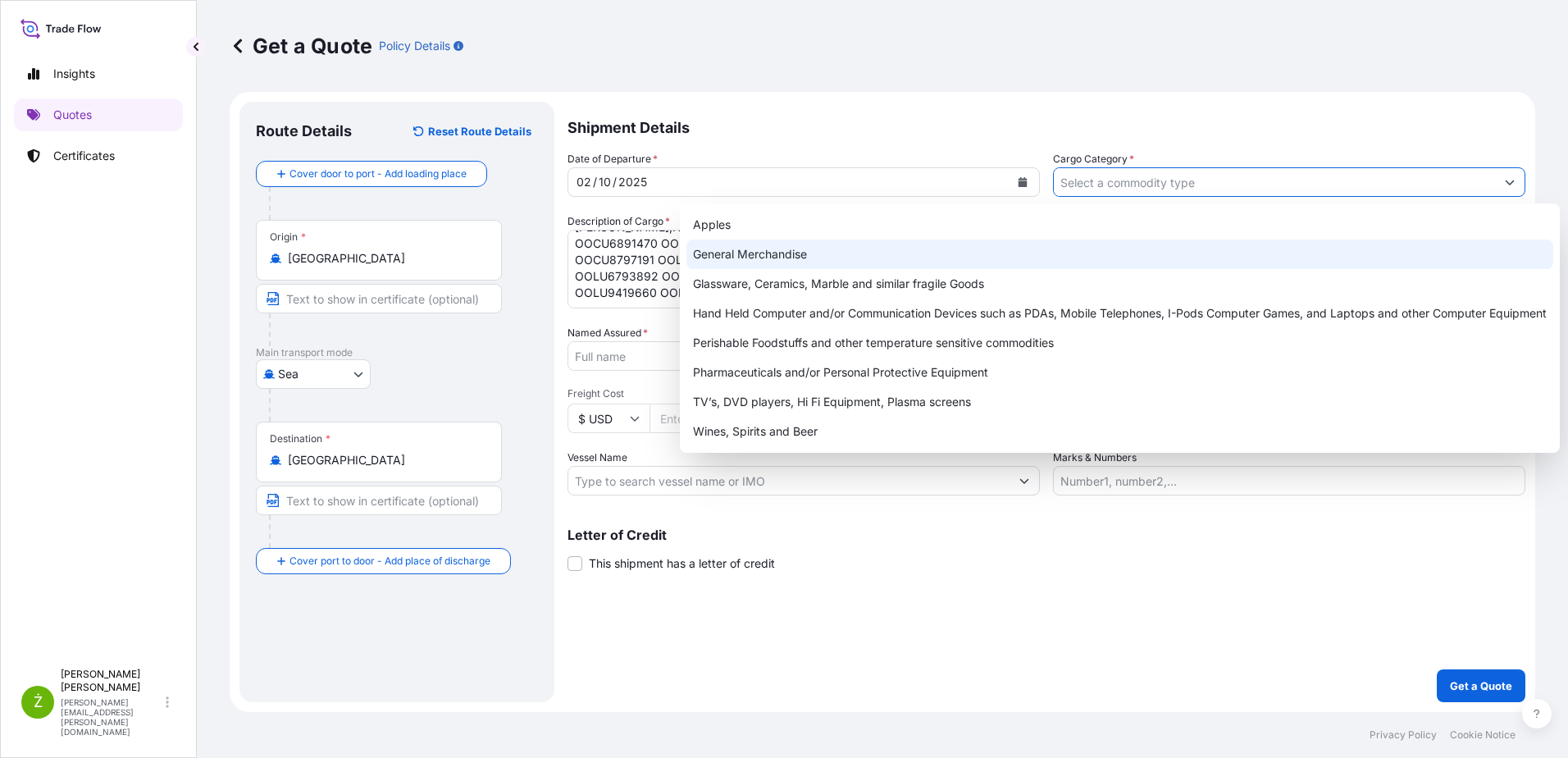
click at [1096, 250] on div "General Merchandise" at bounding box center [1120, 254] width 867 height 29
type input "General Merchandise"
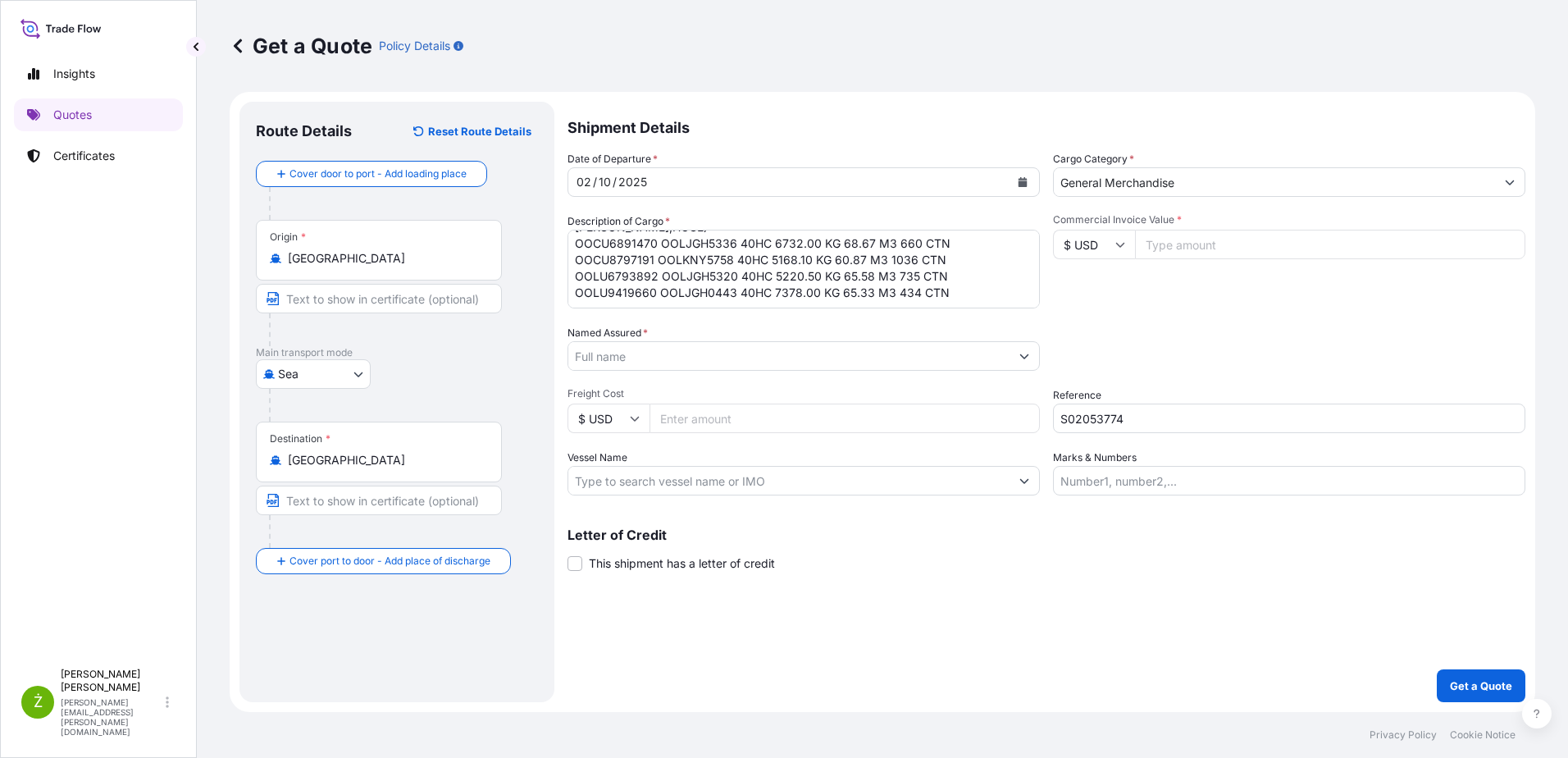
click at [640, 359] on input "Named Assured *" at bounding box center [789, 355] width 441 height 29
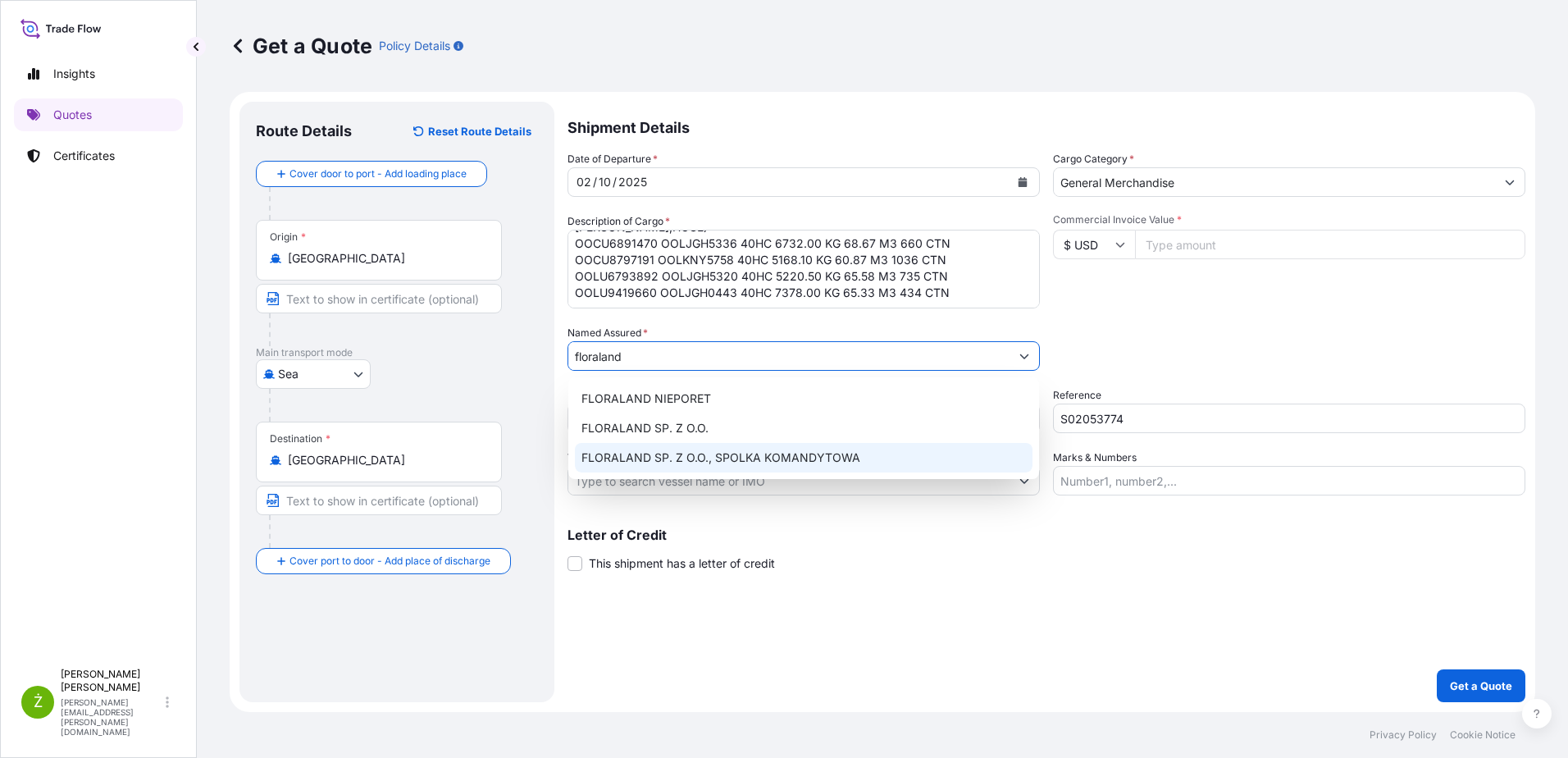
click at [678, 451] on span "FLORALAND SP. Z O.O., SPOLKA KOMANDYTOWA" at bounding box center [720, 458] width 279 height 17
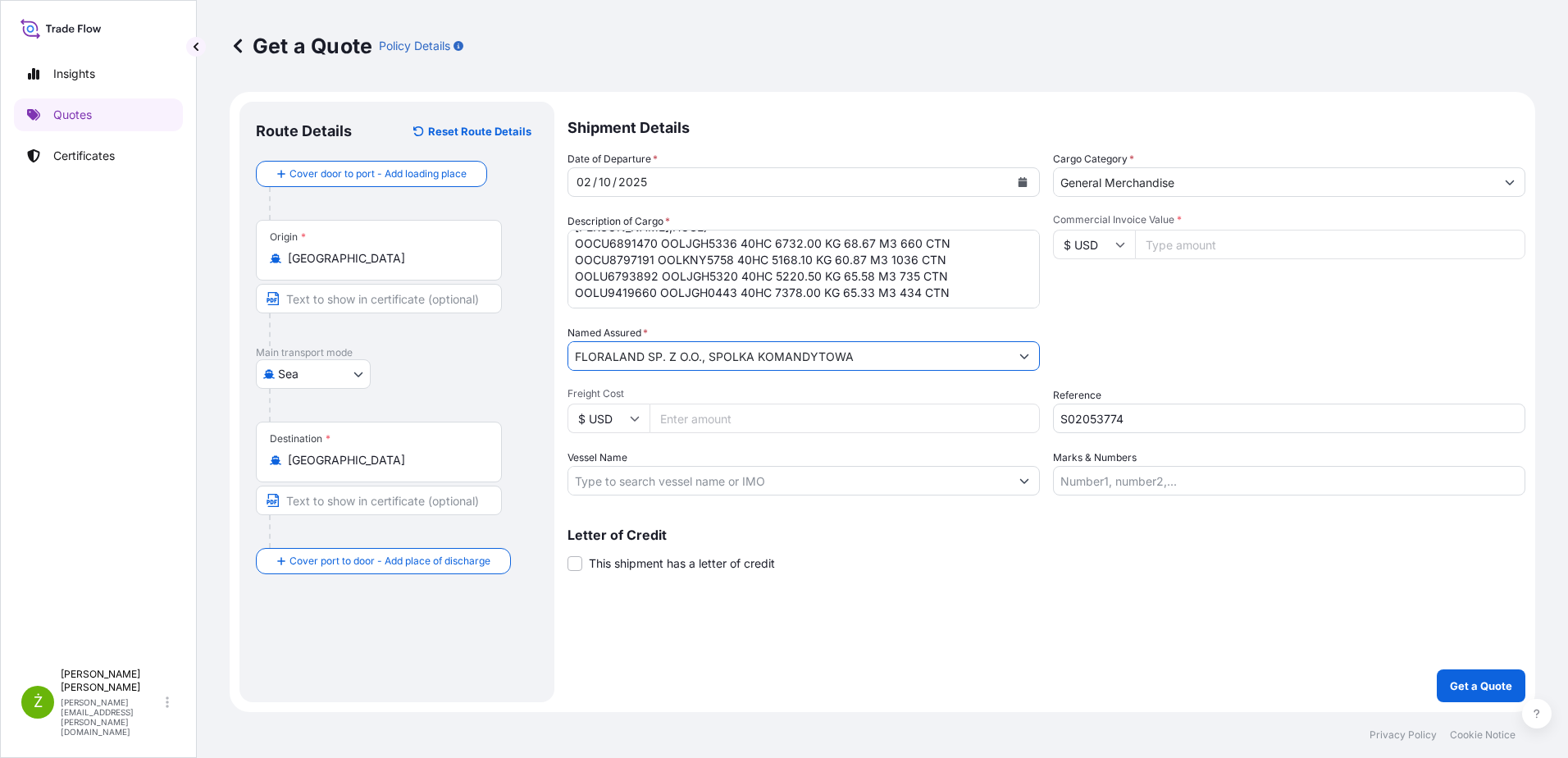
type input "FLORALAND SP. Z O.O., SPOLKA KOMANDYTOWA"
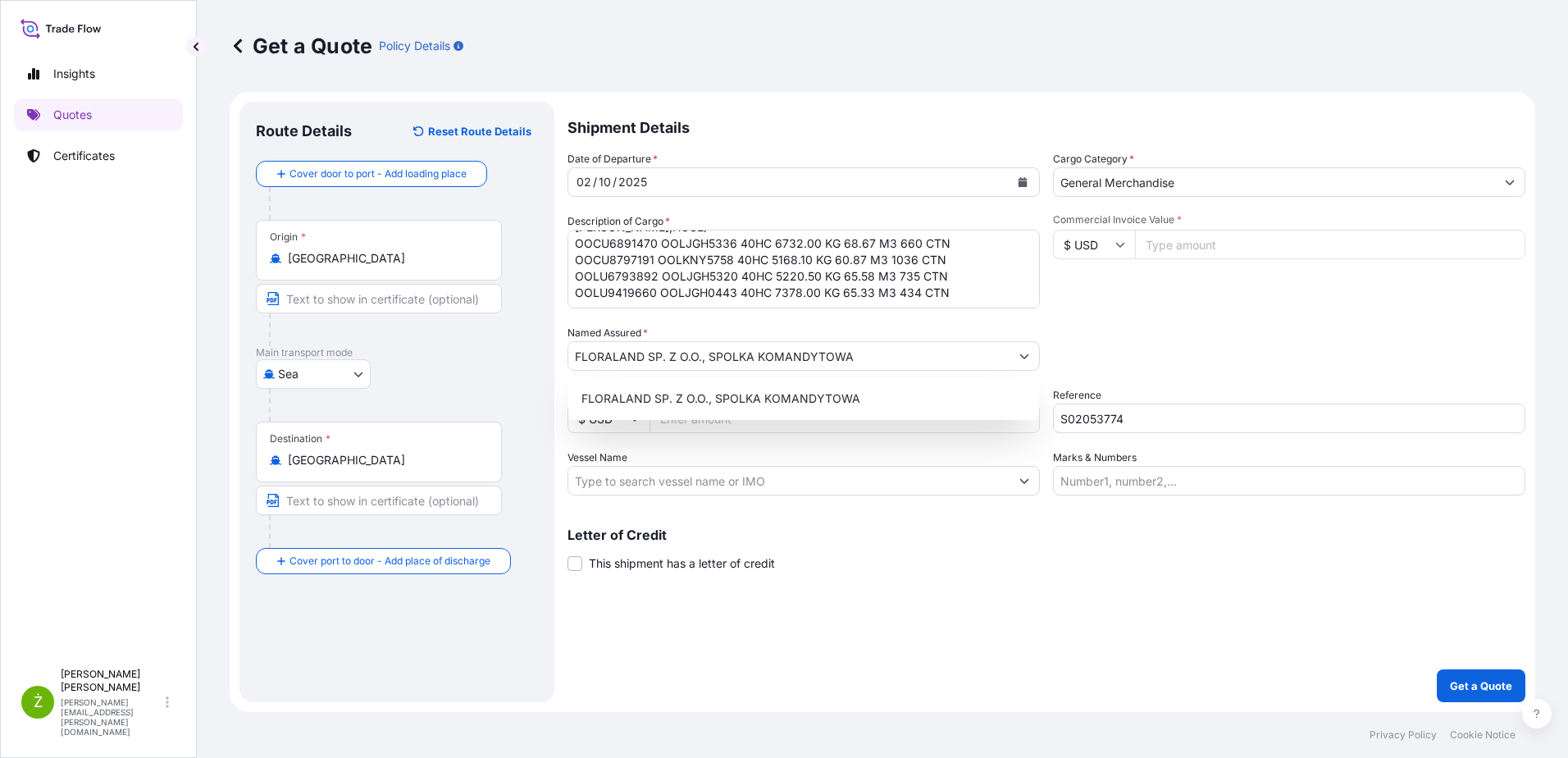
click at [1218, 240] on input "Commercial Invoice Value *" at bounding box center [1329, 244] width 390 height 29
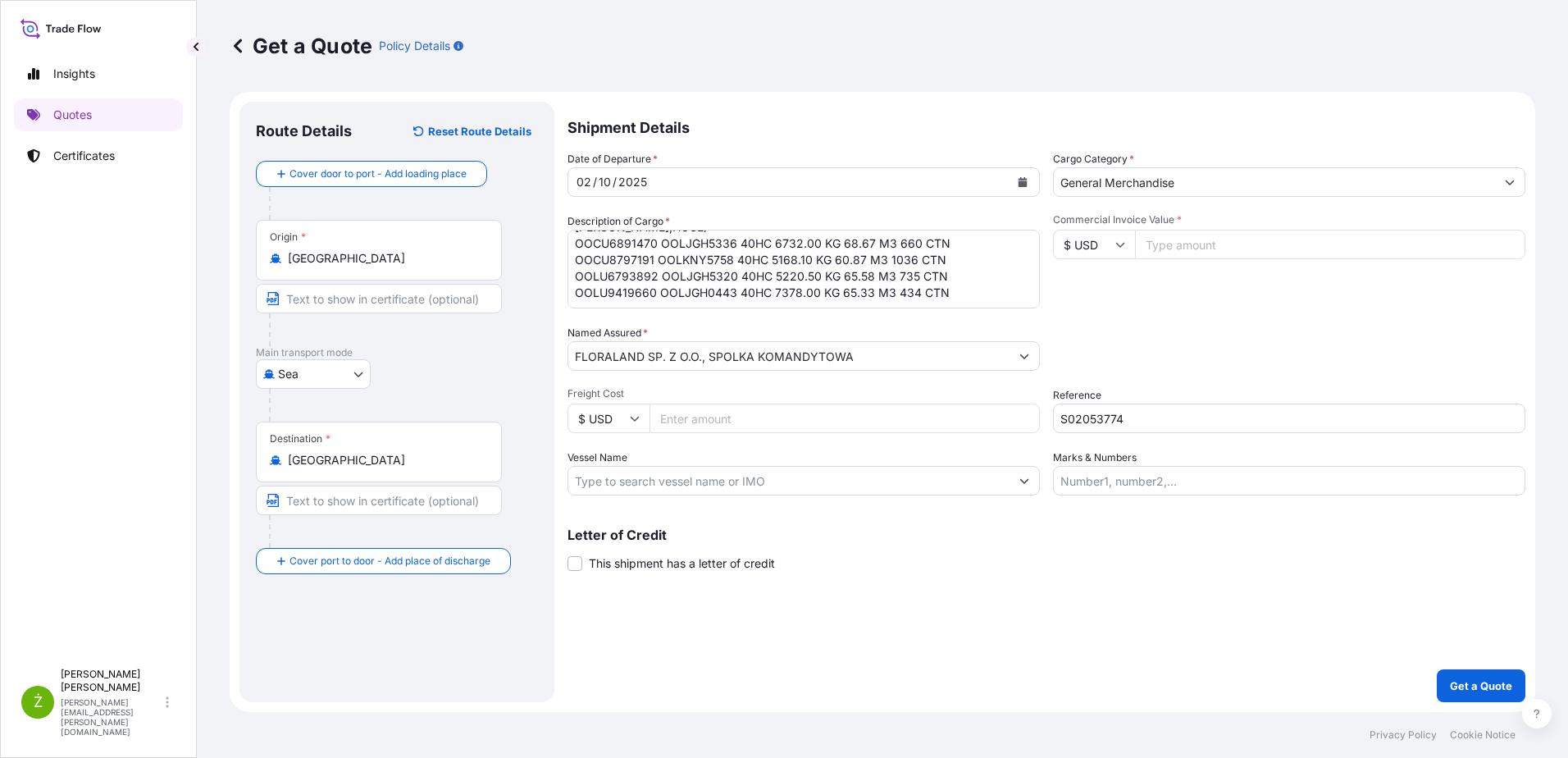
paste input "63913.30"
type input "63913.30"
click at [828, 431] on input "Freight Cost" at bounding box center [844, 418] width 390 height 29
click at [1488, 683] on p "Get a Quote" at bounding box center [1481, 686] width 62 height 17
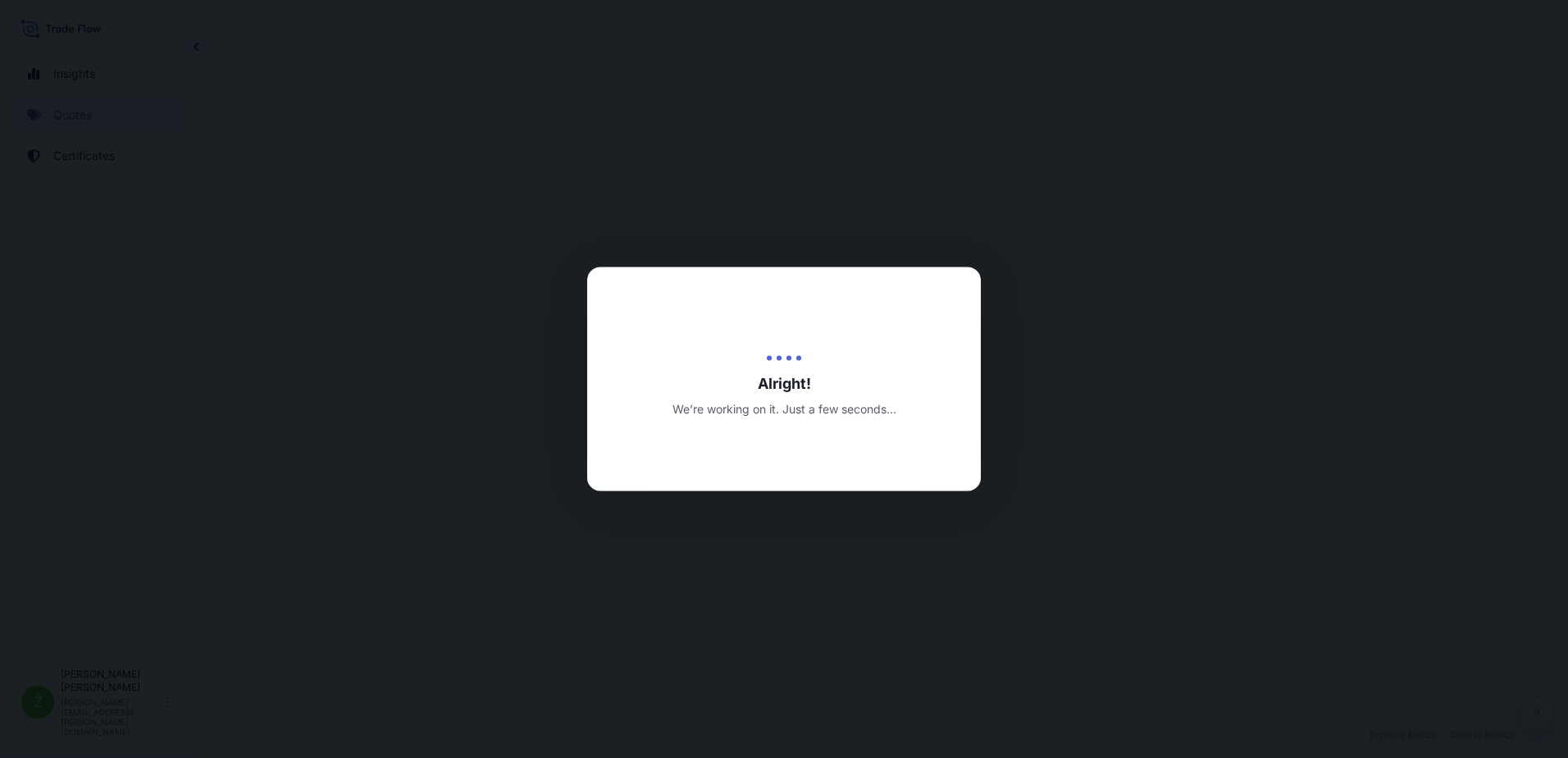
select select "Sea"
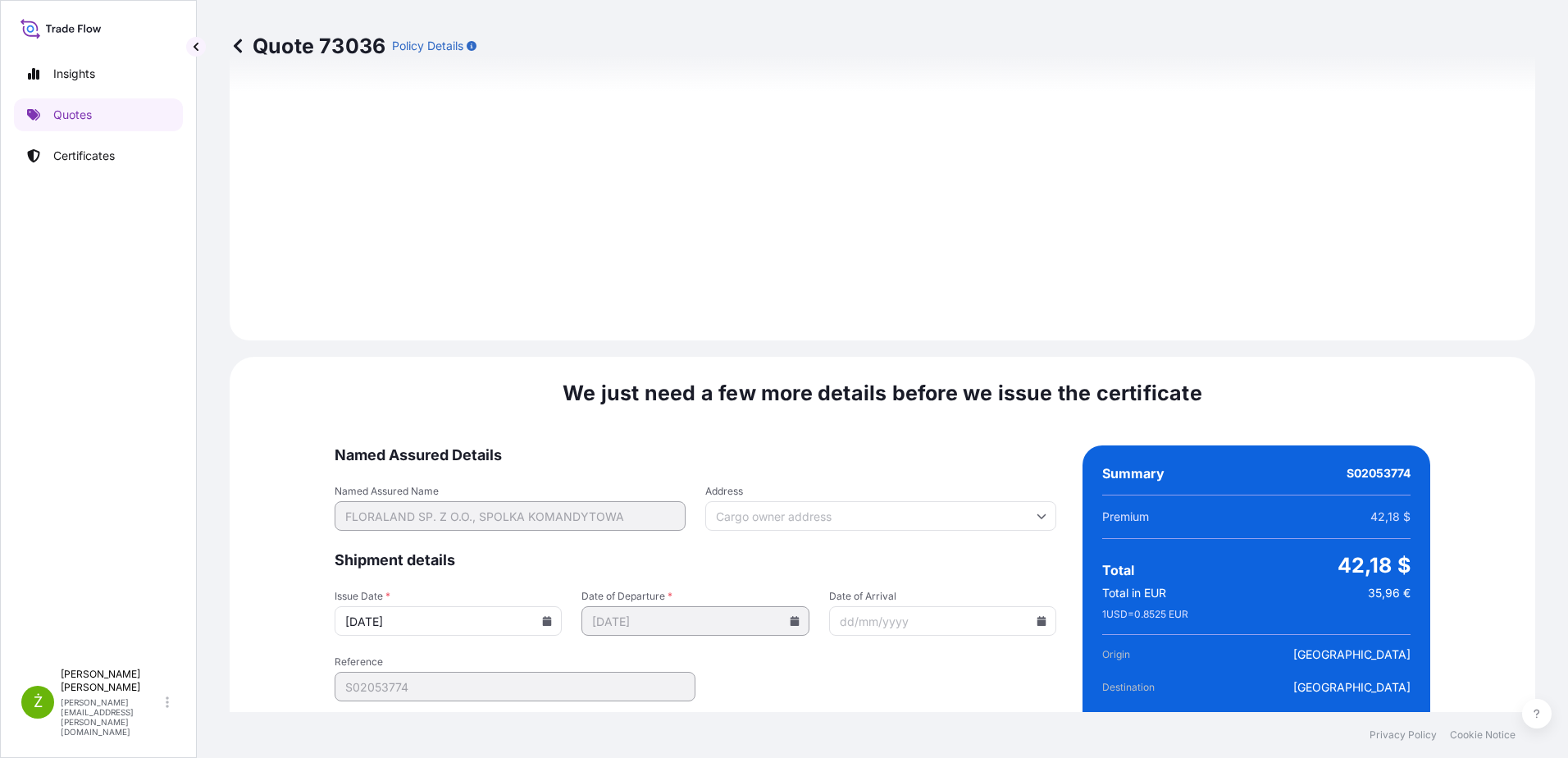
scroll to position [1746, 0]
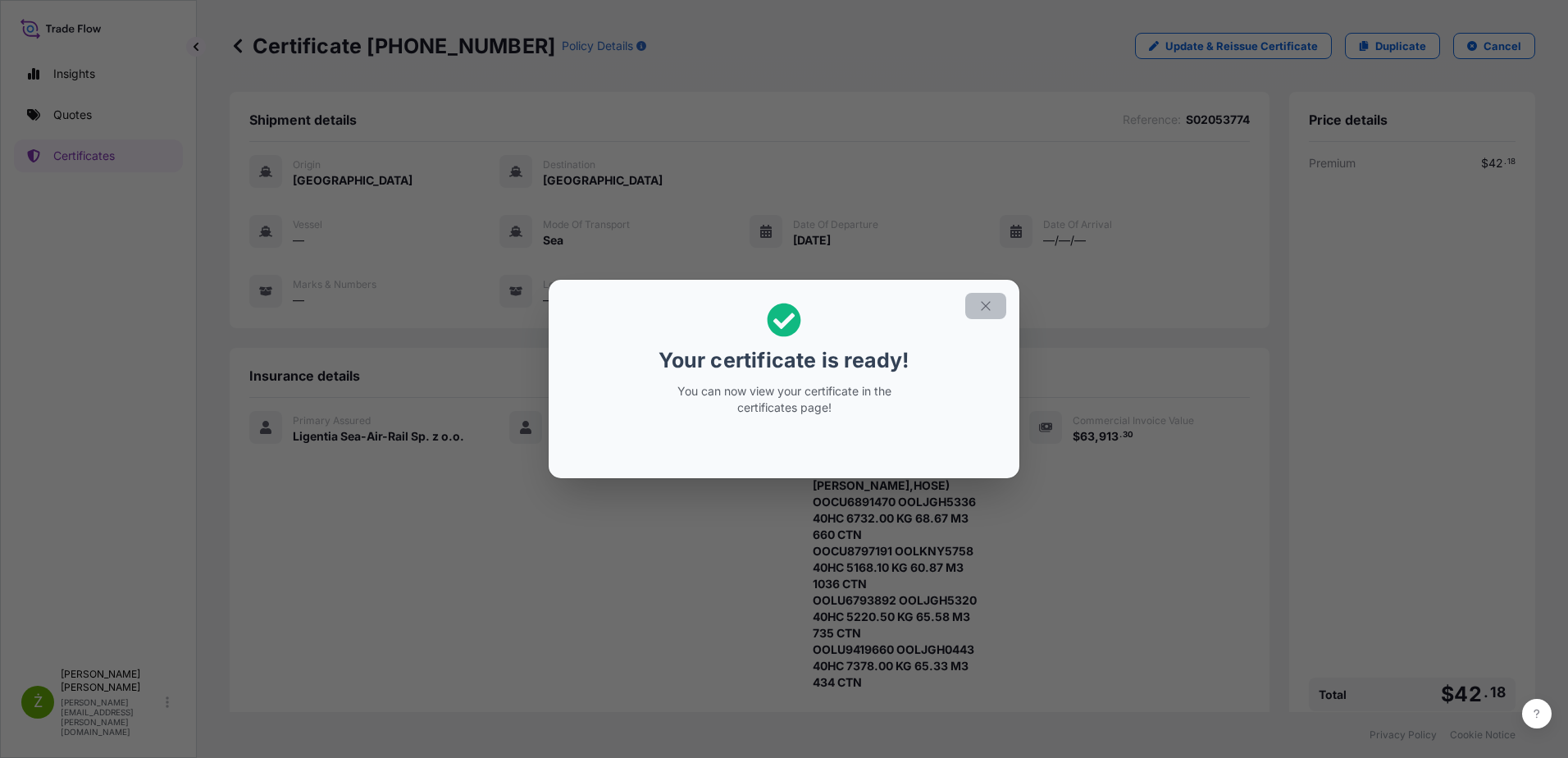
click at [992, 306] on icon "button" at bounding box center [986, 306] width 15 height 15
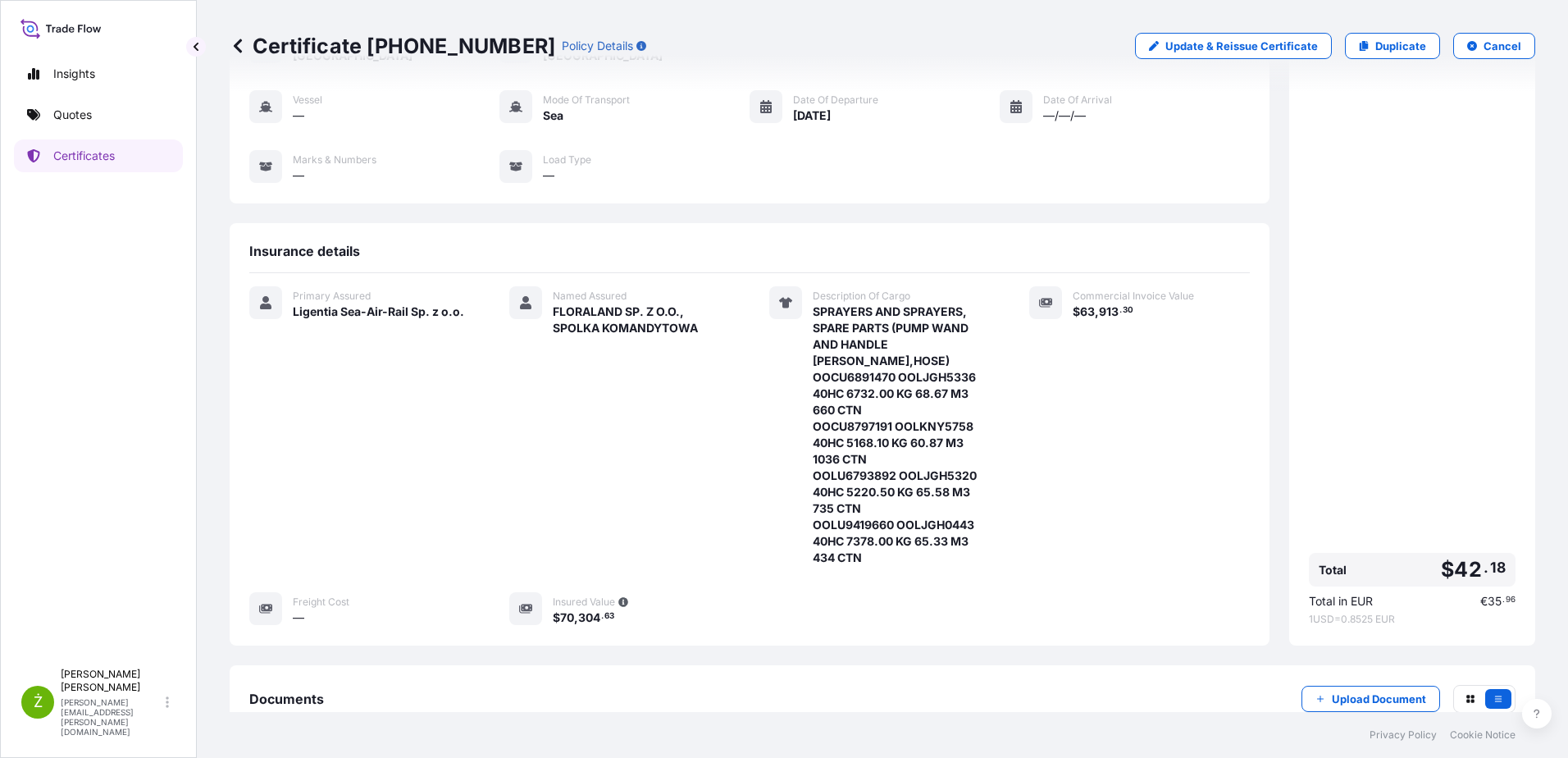
scroll to position [287, 0]
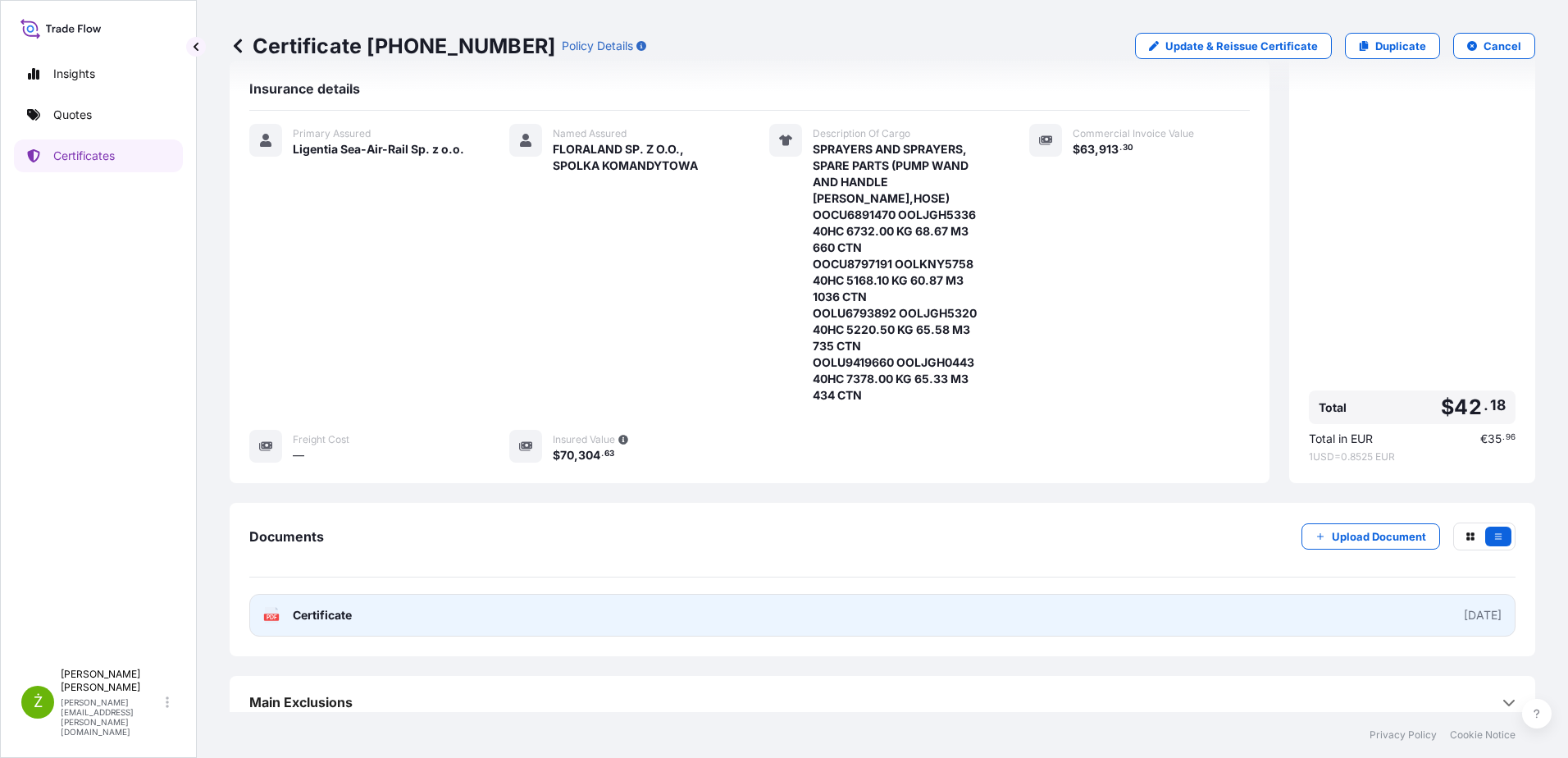
click at [491, 601] on link "PDF Certificate [DATE]" at bounding box center [883, 615] width 1266 height 42
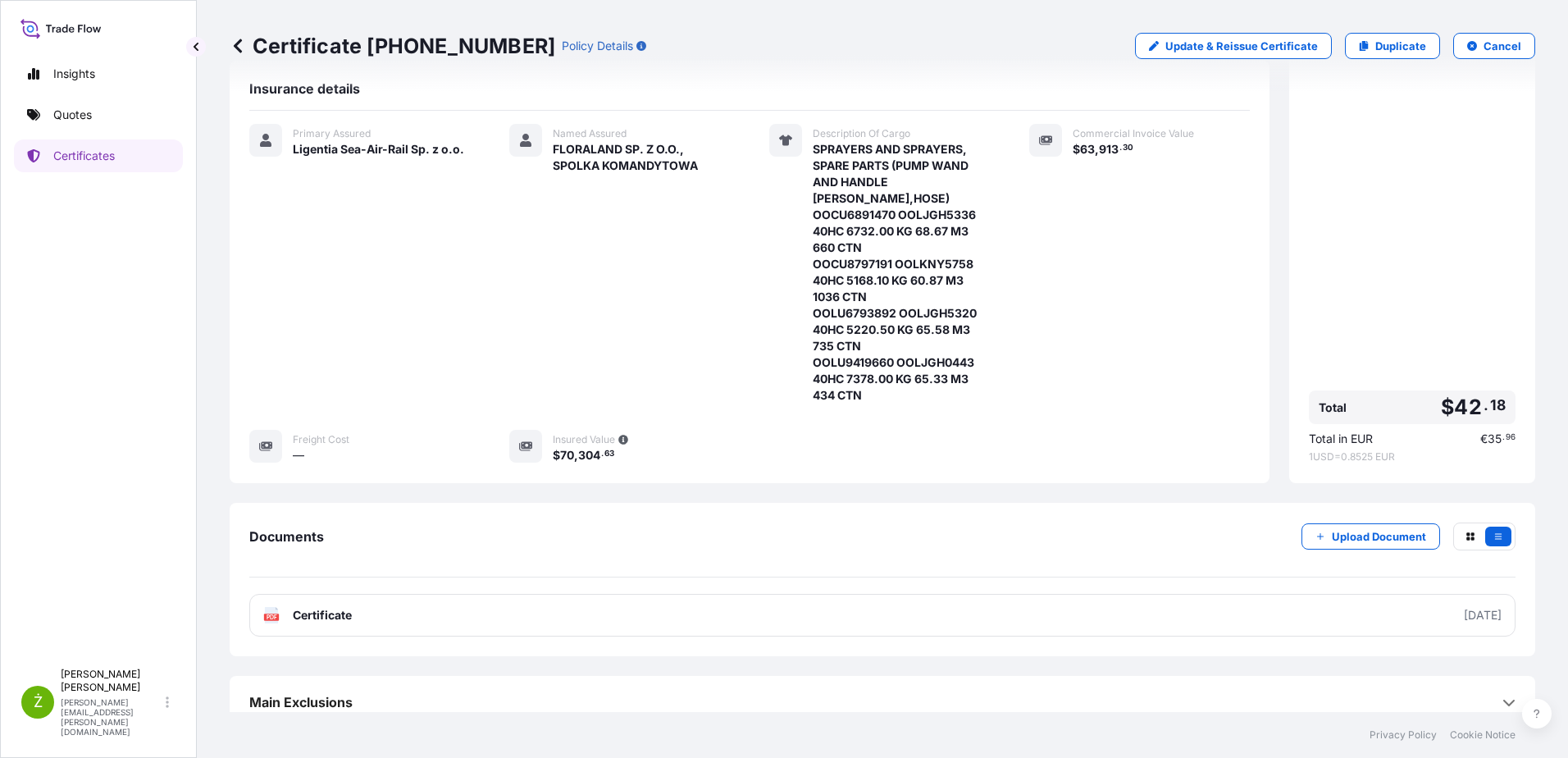
click at [380, 45] on p "Certificate [PHONE_NUMBER]" at bounding box center [392, 46] width 325 height 27
copy p "Certificate [PHONE_NUMBER]"
click at [1375, 45] on p "Duplicate" at bounding box center [1400, 46] width 51 height 17
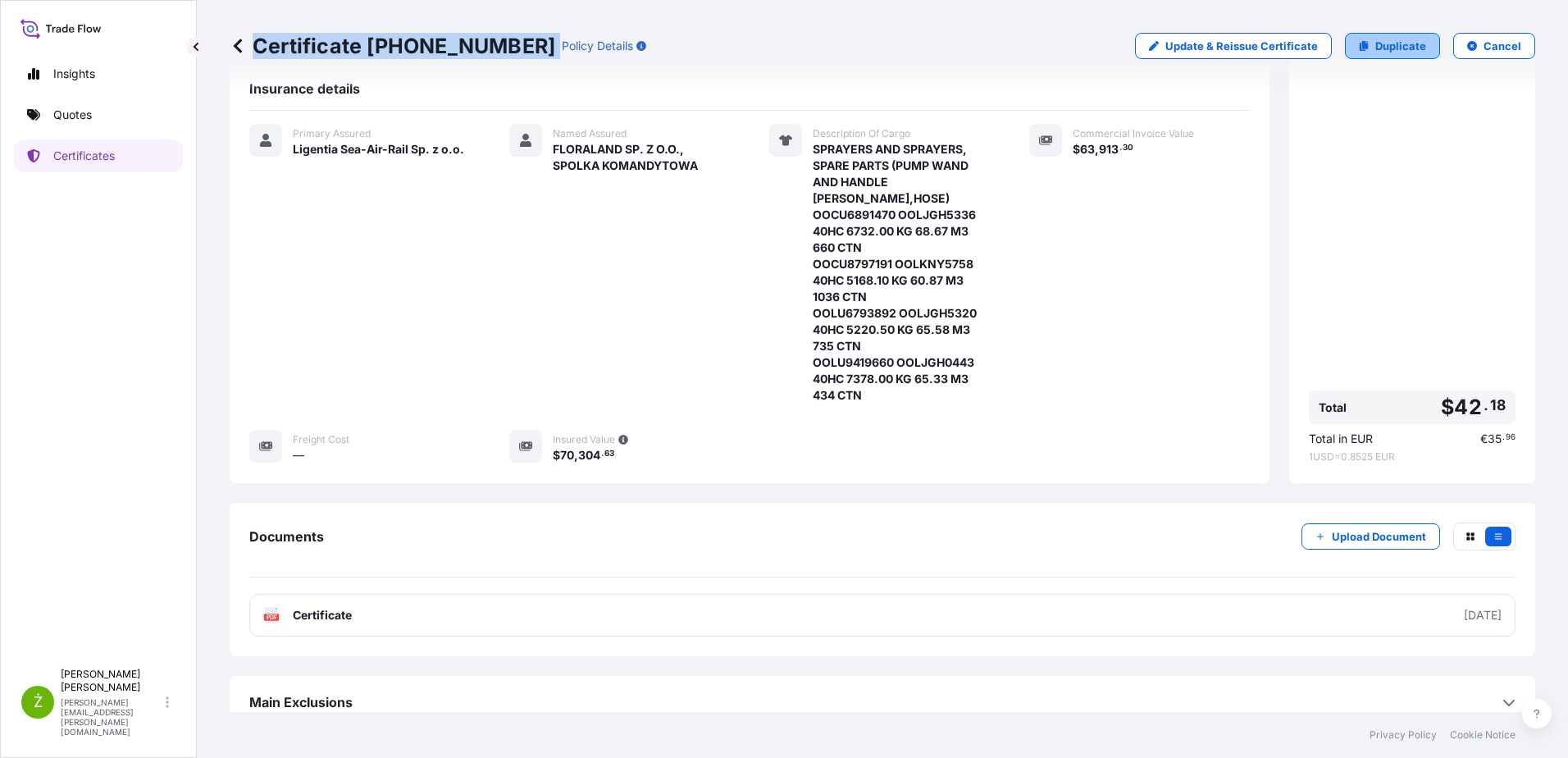
select select "Sea"
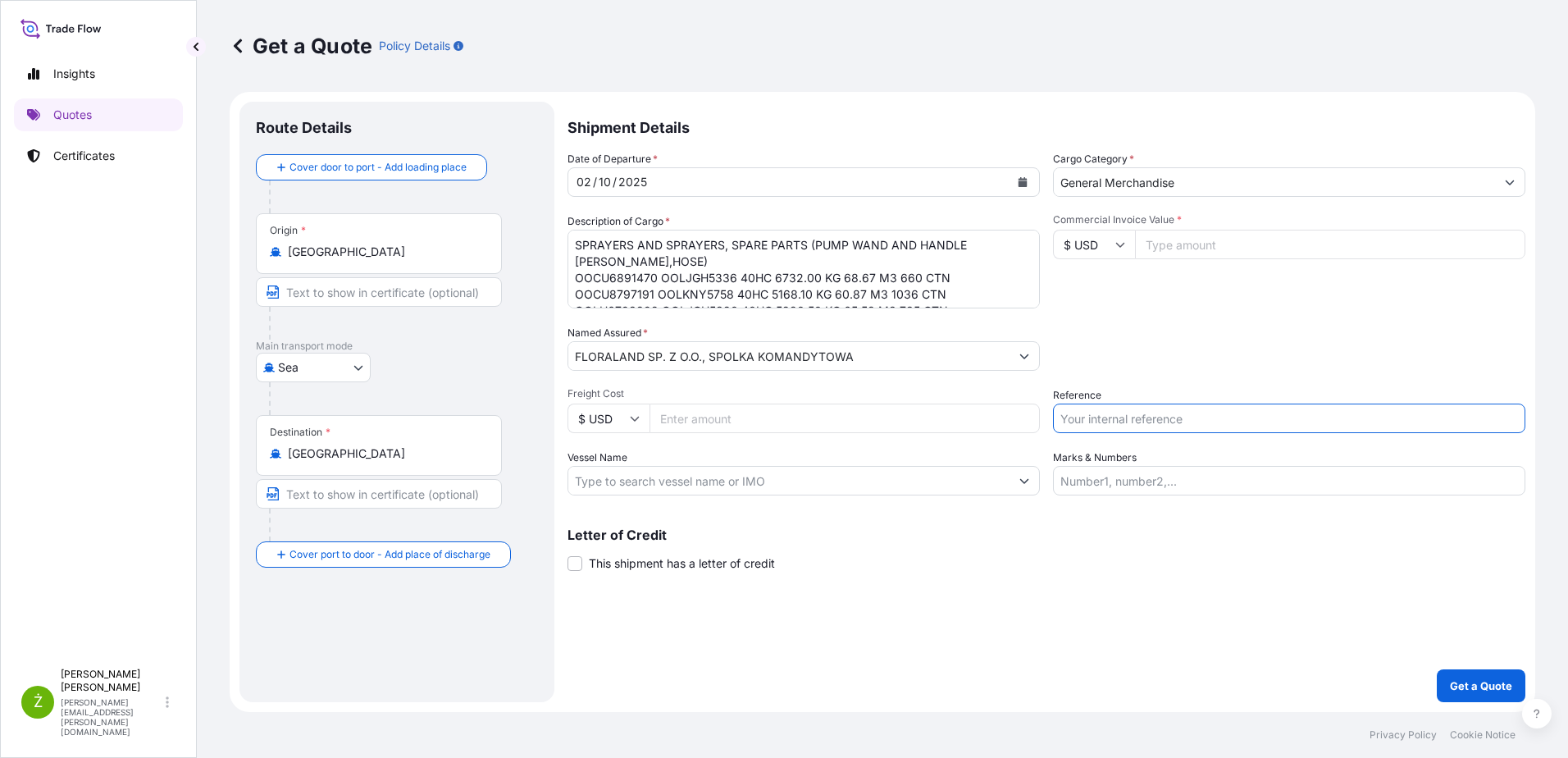
click at [1116, 404] on input "Reference" at bounding box center [1289, 418] width 472 height 29
paste input "S02055709"
type input "S02055709"
click at [1215, 250] on input "Commercial Invoice Value *" at bounding box center [1329, 244] width 390 height 29
paste input "24876.07"
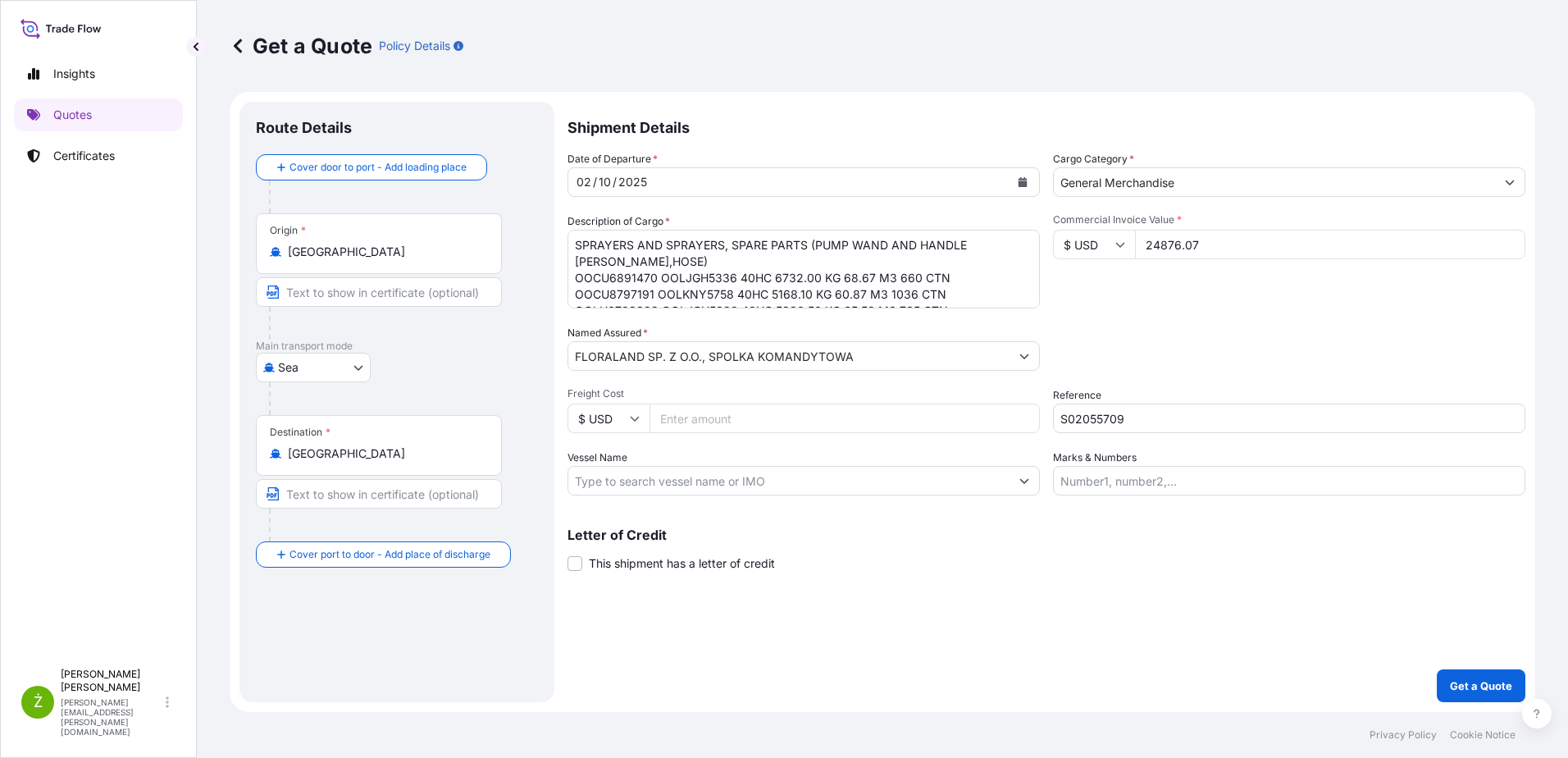
type input "24876.07"
drag, startPoint x: 581, startPoint y: 236, endPoint x: 1069, endPoint y: 439, distance: 528.5
click at [1069, 439] on div "Date of Departure * [DATE] Cargo Category * General Merchandise Description of …" at bounding box center [1046, 323] width 957 height 344
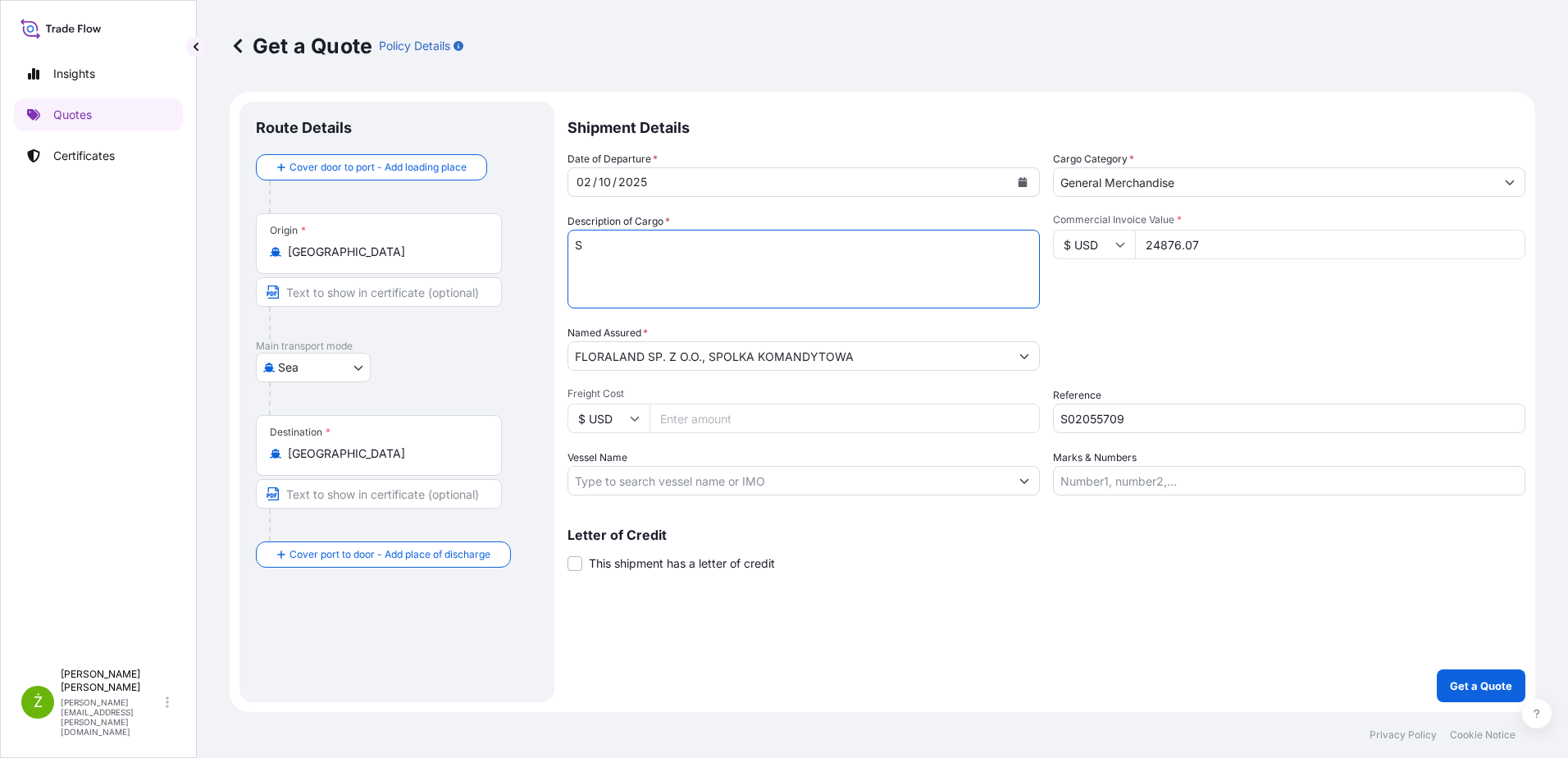
scroll to position [0, 0]
drag, startPoint x: 665, startPoint y: 235, endPoint x: 529, endPoint y: 237, distance: 136.0
click at [529, 237] on form "Route Details Cover door to port - Add loading place Place of loading Road / [G…" at bounding box center [882, 401] width 1305 height 620
paste textarea "L8002/GR0029 SEEDER 1.5L"
click at [771, 258] on textarea "SPRAYERS AND SPRAYERS, SPARE PARTS (PUMP WAND AND HANDLE [PERSON_NAME],HOSE) OO…" at bounding box center [804, 269] width 472 height 79
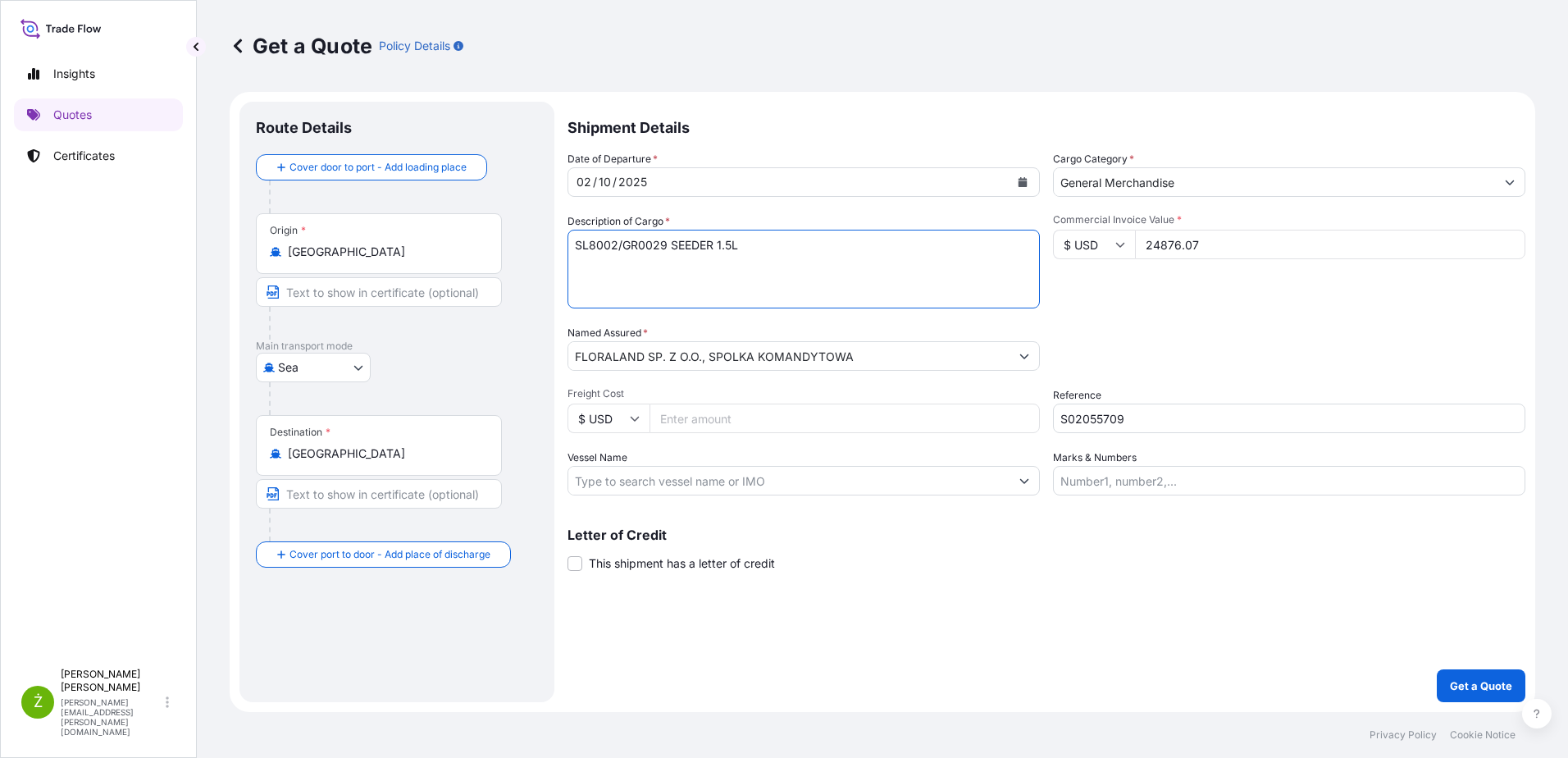
paste textarea "PL MANUAL INCLUDED B/W"
click at [764, 270] on textarea "SPRAYERS AND SPRAYERS, SPARE PARTS (PUMP WAND AND HANDLE [PERSON_NAME],HOSE) OO…" at bounding box center [804, 269] width 472 height 79
click at [850, 281] on textarea "SPRAYERS AND SPRAYERS, SPARE PARTS (PUMP WAND AND HANDLE [PERSON_NAME],HOSE) OO…" at bounding box center [804, 269] width 472 height 79
click at [687, 305] on textarea "SPRAYERS AND SPRAYERS, SPARE PARTS (PUMP WAND AND HANDLE [PERSON_NAME],HOSE) OO…" at bounding box center [804, 269] width 472 height 79
paste textarea "MODEOOLU8955246 OOLJGH3625 40HC 4633.20 KG 58.50 M3 702 CTN"
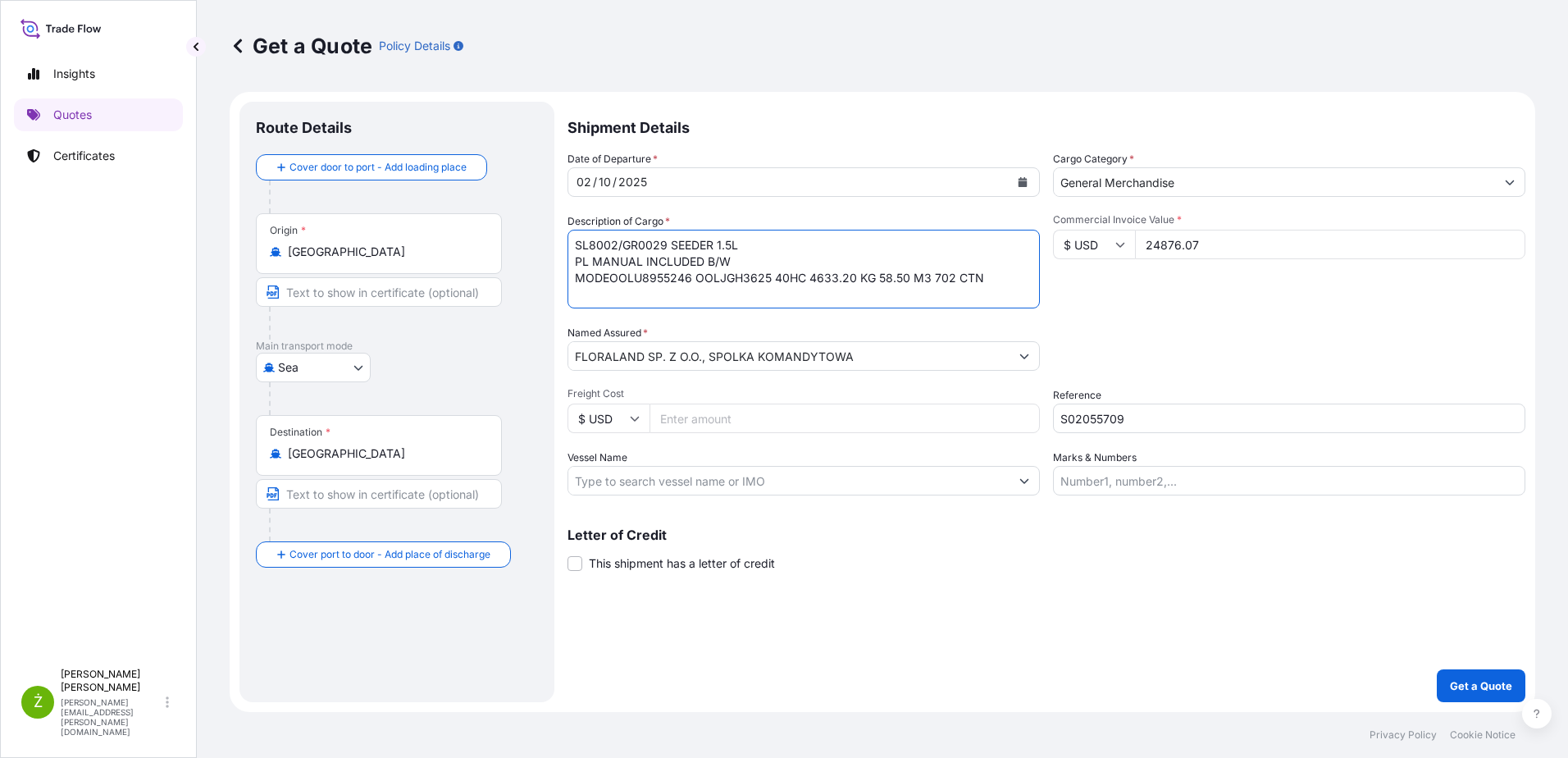
click at [617, 278] on textarea "SPRAYERS AND SPRAYERS, SPARE PARTS (PUMP WAND AND HANDLE [PERSON_NAME],HOSE) OO…" at bounding box center [804, 269] width 472 height 79
click at [613, 283] on textarea "SPRAYERS AND SPRAYERS, SPARE PARTS (PUMP WAND AND HANDLE [PERSON_NAME],HOSE) OO…" at bounding box center [804, 269] width 472 height 79
click at [935, 295] on textarea "SPRAYERS AND SPRAYERS, SPARE PARTS (PUMP WAND AND HANDLE [PERSON_NAME],HOSE) OO…" at bounding box center [804, 269] width 472 height 79
click at [977, 301] on textarea "SPRAYERS AND SPRAYERS, SPARE PARTS (PUMP WAND AND HANDLE [PERSON_NAME],HOSE) OO…" at bounding box center [804, 269] width 472 height 79
type textarea "SL8002/GR0029 SEEDER 1.5L PL MANUAL INCLUDED B/W OOLU8955246 OOLJGH3625 40HC 46…"
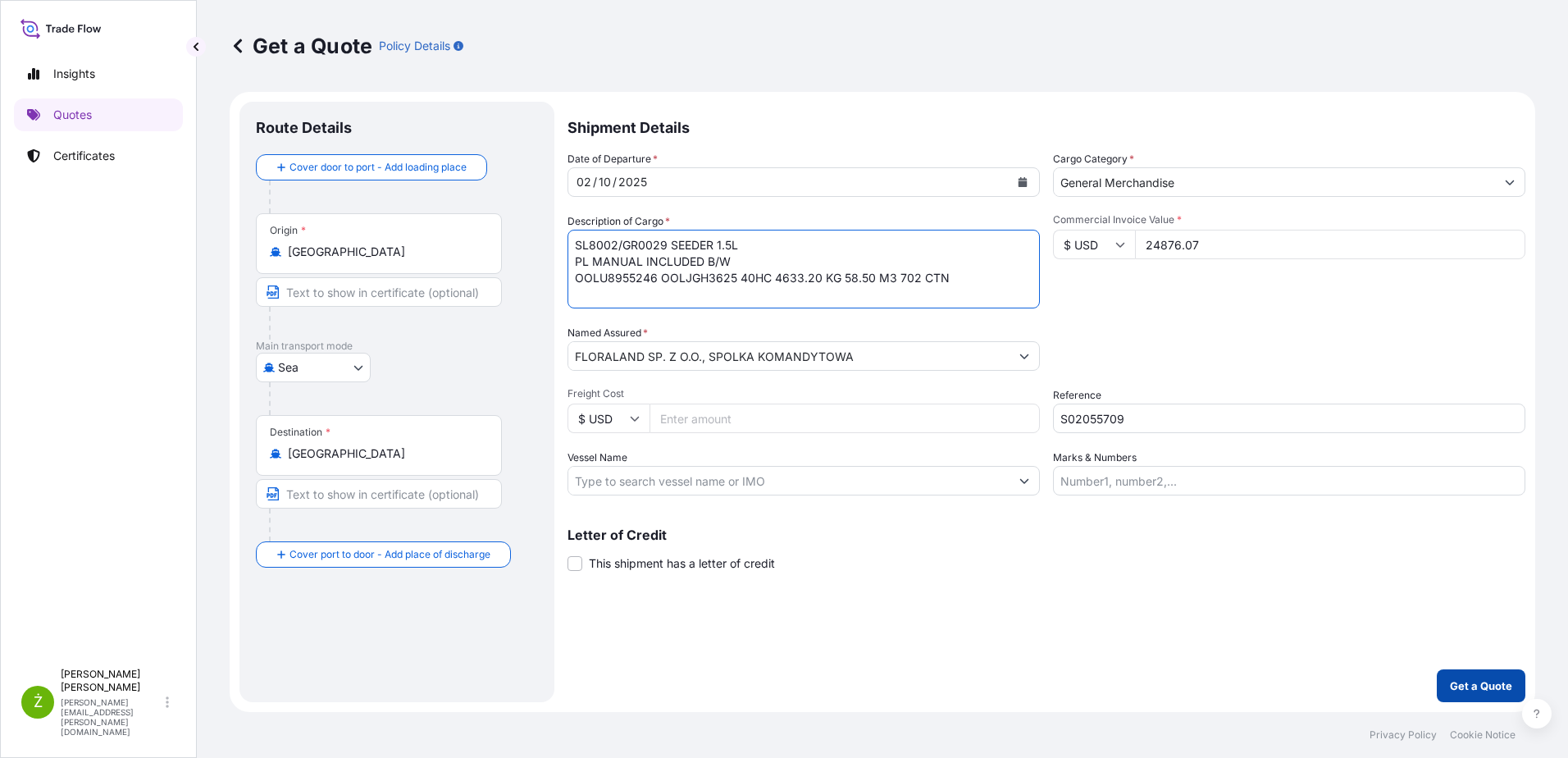
click at [1455, 688] on p "Get a Quote" at bounding box center [1481, 686] width 62 height 17
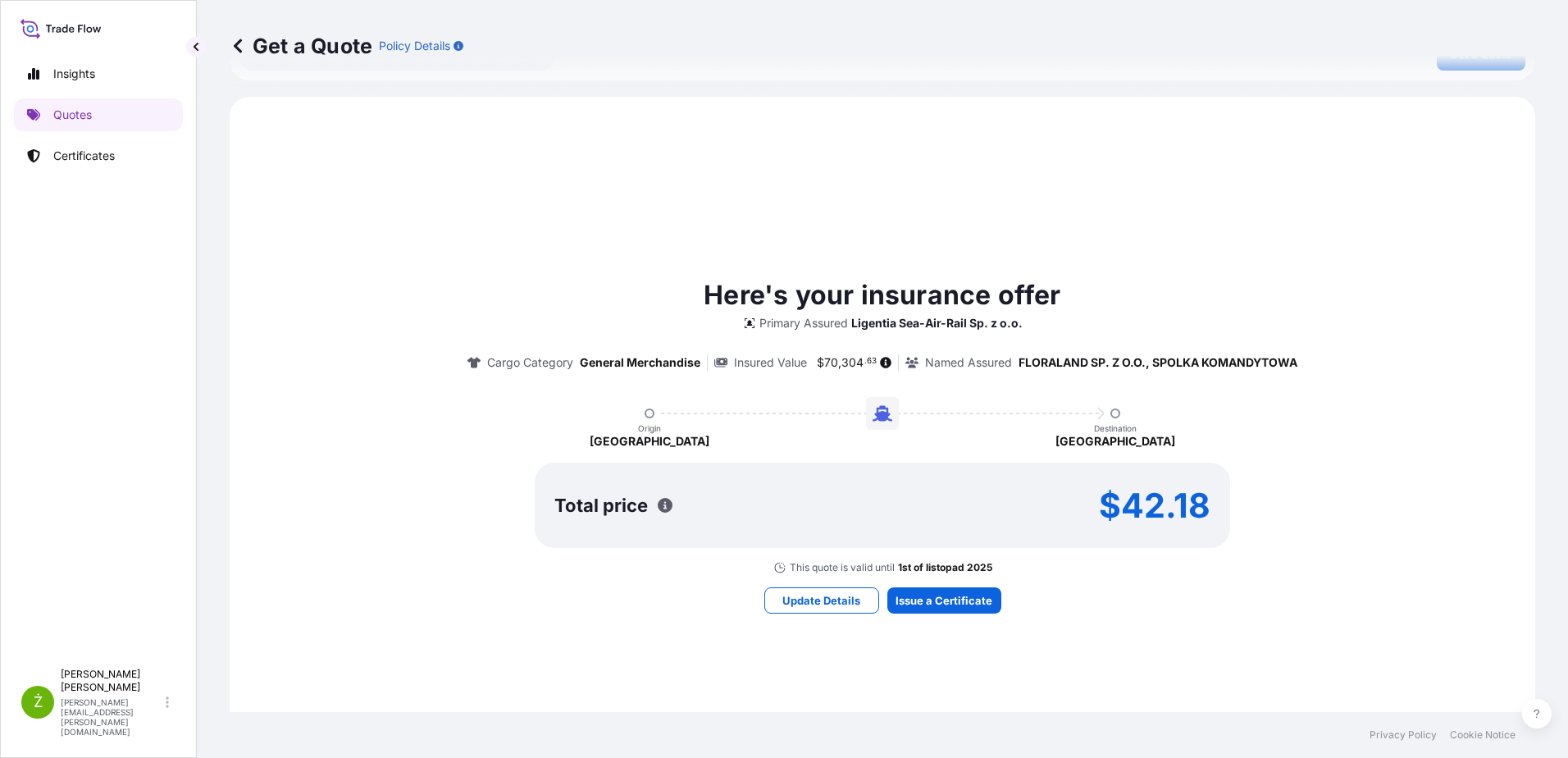
scroll to position [738, 0]
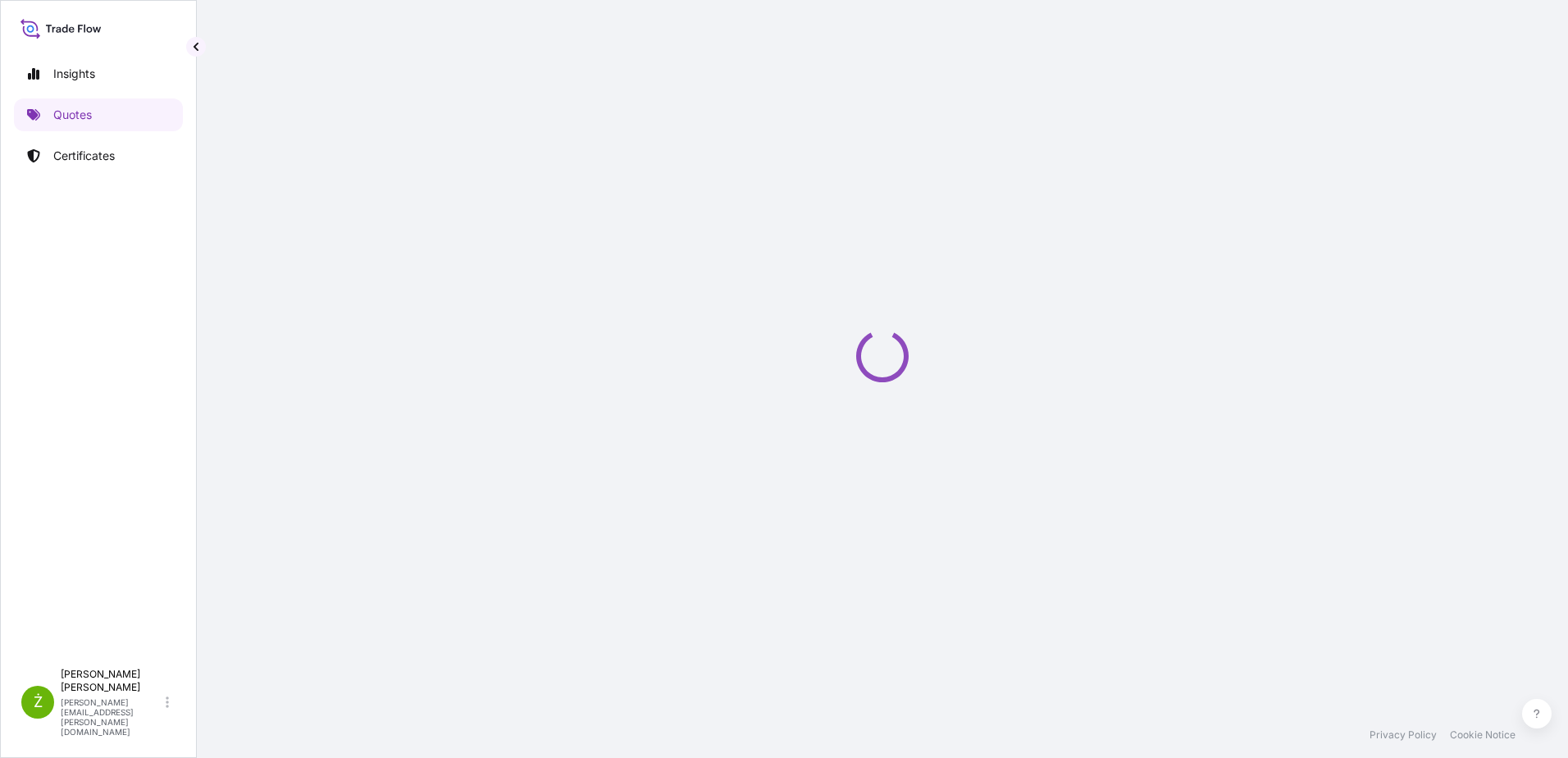
select select "Sea"
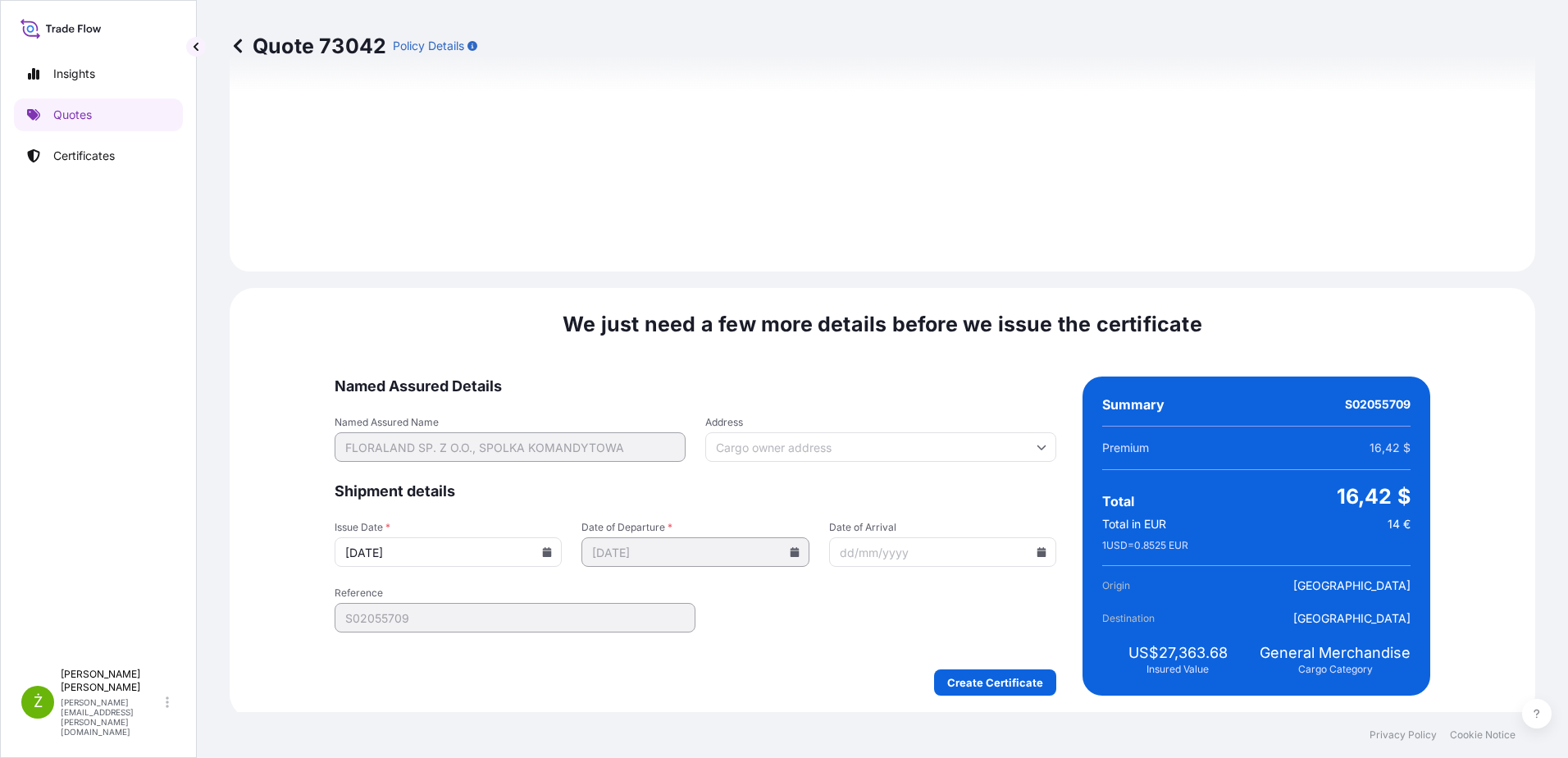
scroll to position [1746, 0]
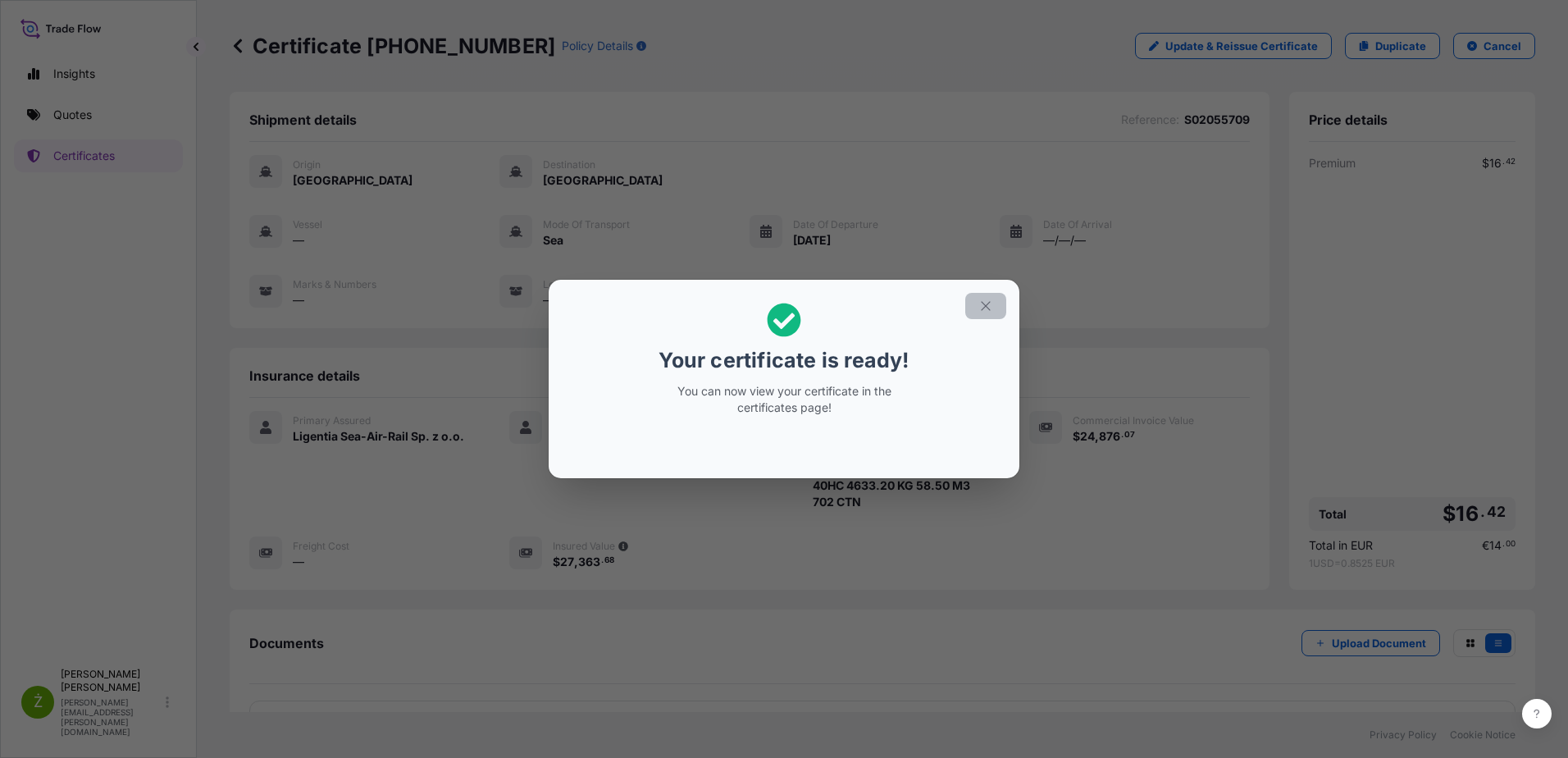
click at [995, 311] on button "button" at bounding box center [985, 306] width 41 height 27
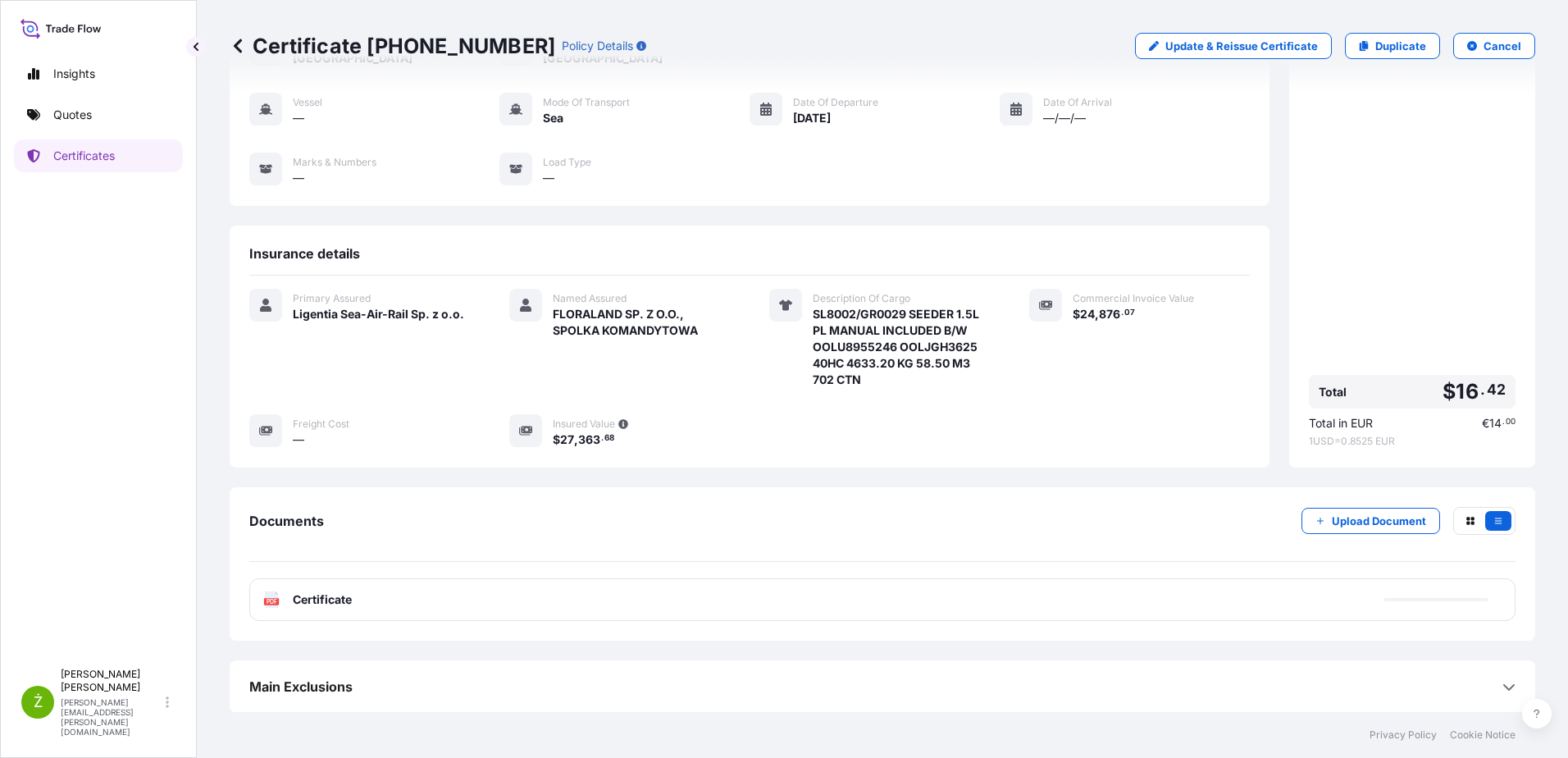
scroll to position [123, 0]
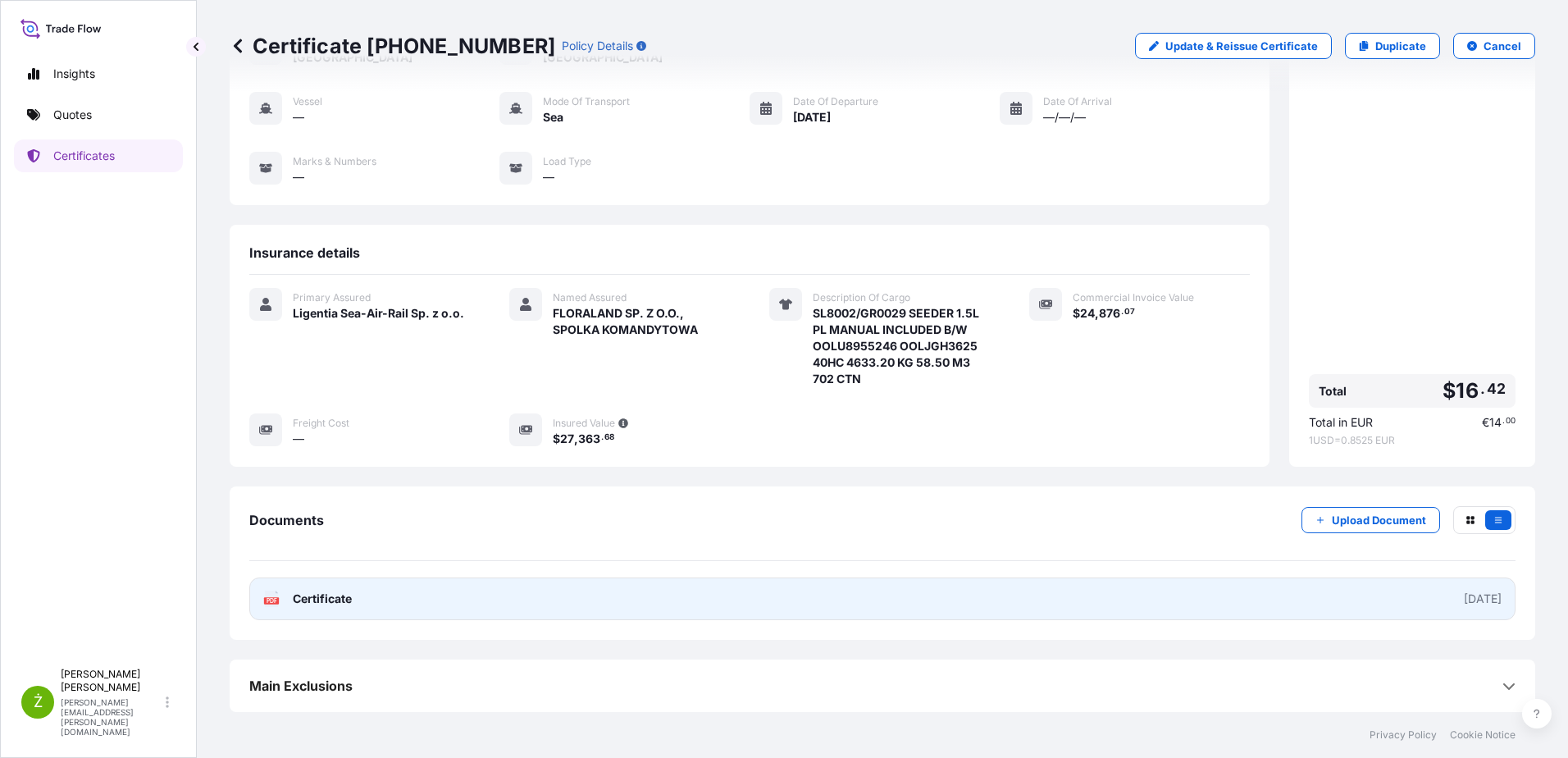
click at [596, 607] on link "PDF Certificate [DATE]" at bounding box center [883, 598] width 1266 height 42
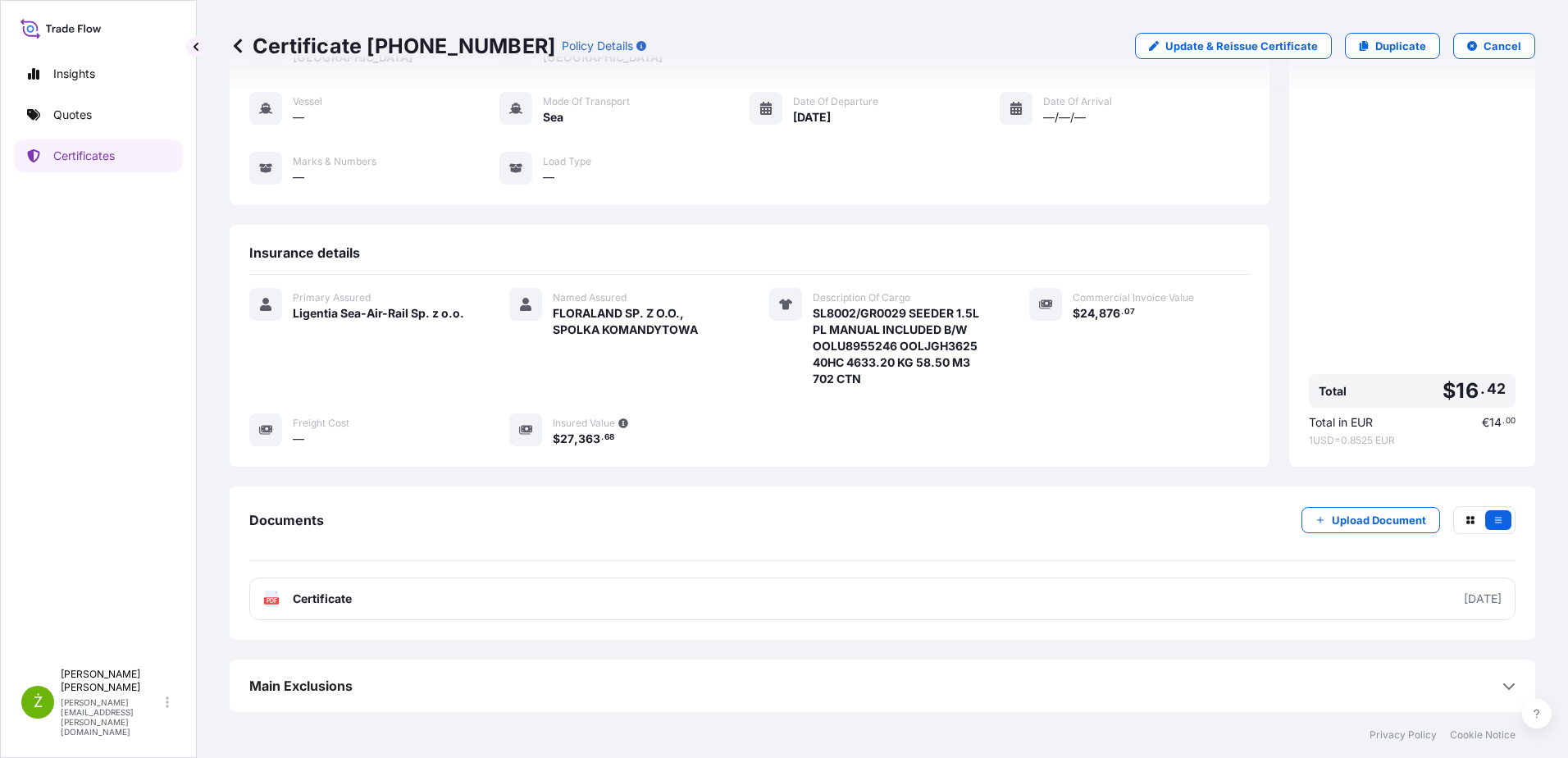
click at [358, 53] on p "Certificate [PHONE_NUMBER]" at bounding box center [392, 46] width 325 height 27
copy p "Certificate [PHONE_NUMBER]"
click at [123, 116] on link "Quotes" at bounding box center [98, 114] width 169 height 32
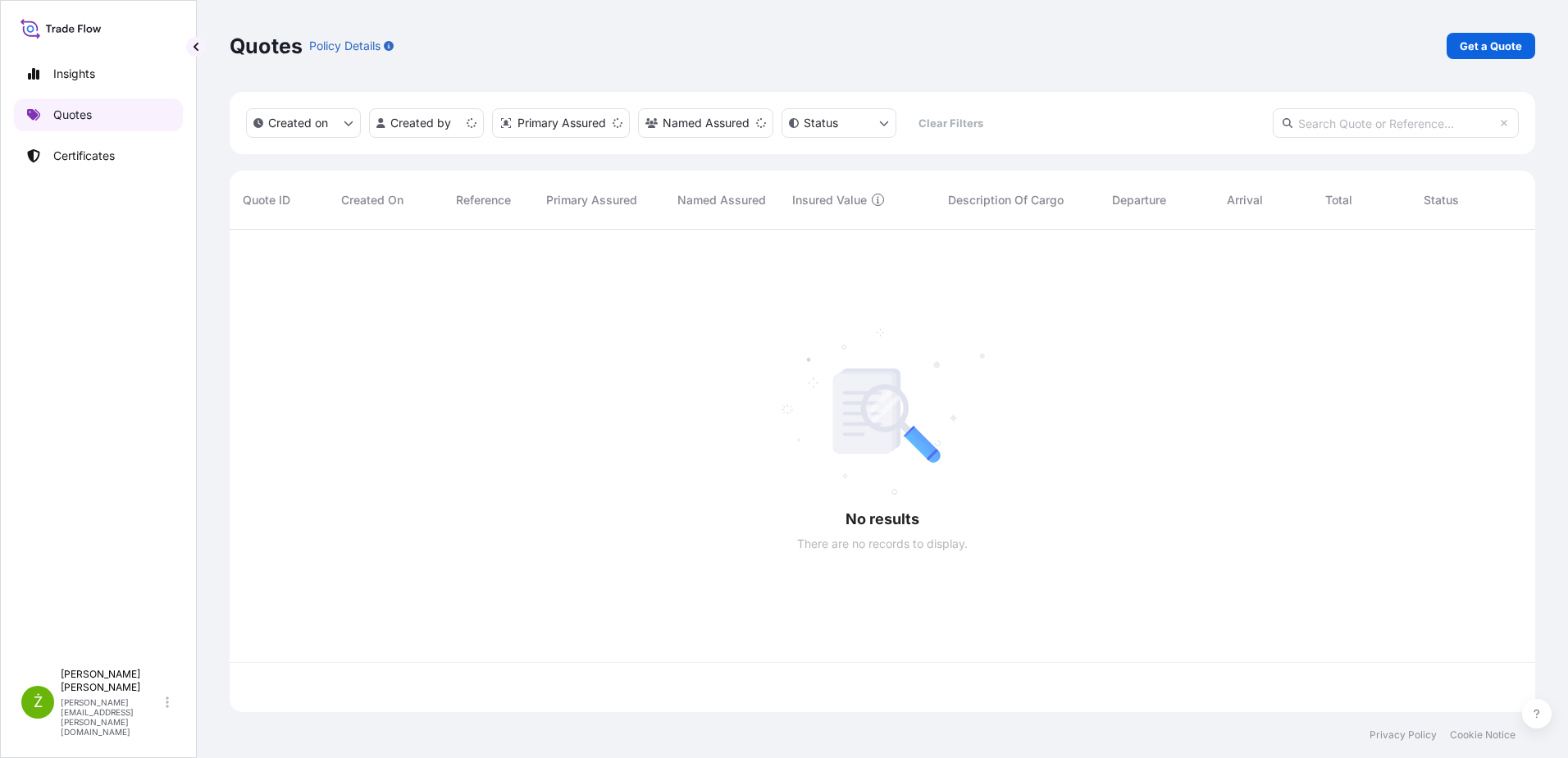
scroll to position [479, 1293]
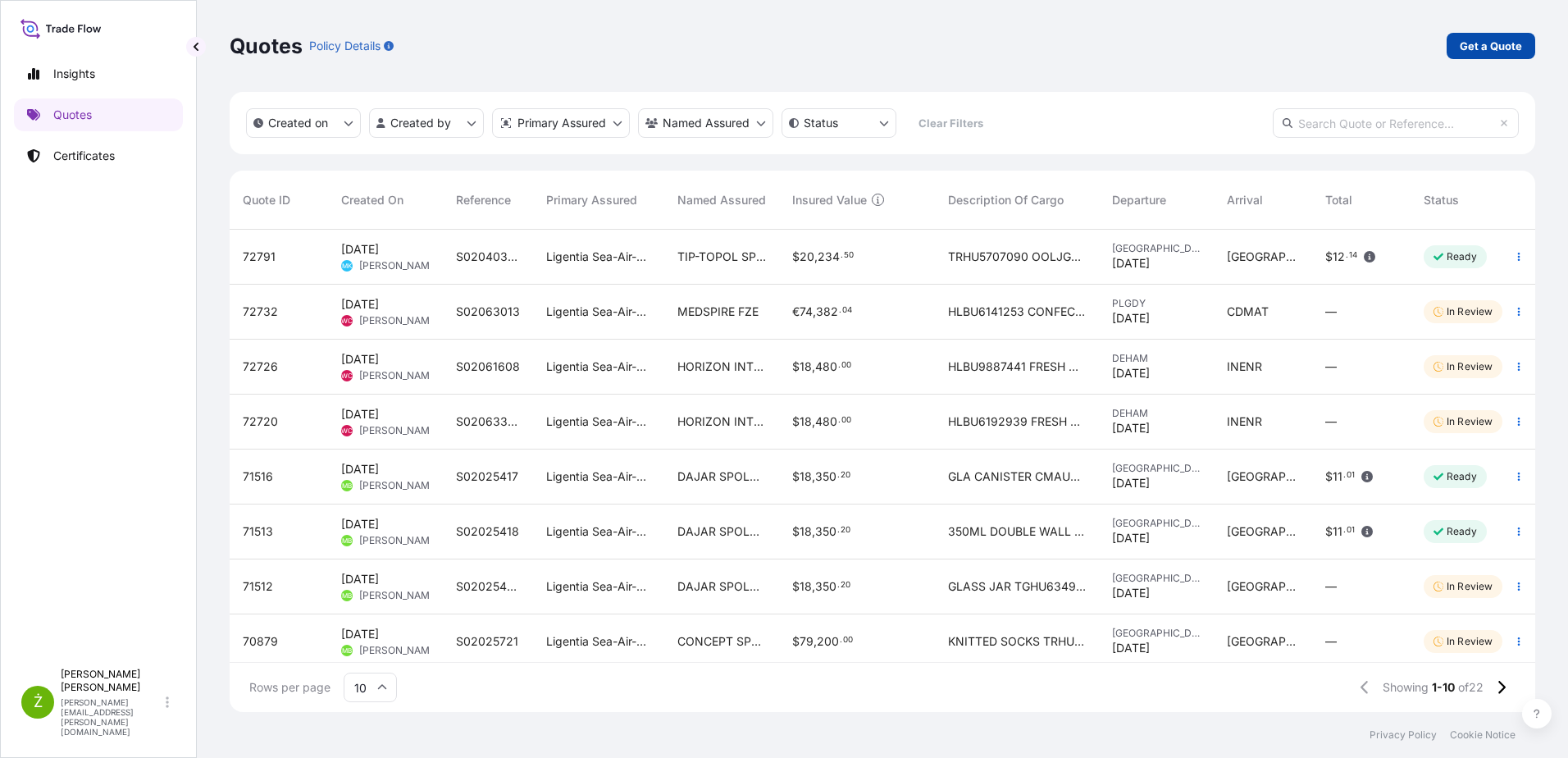
click at [1506, 41] on p "Get a Quote" at bounding box center [1490, 46] width 62 height 17
select select "Sea"
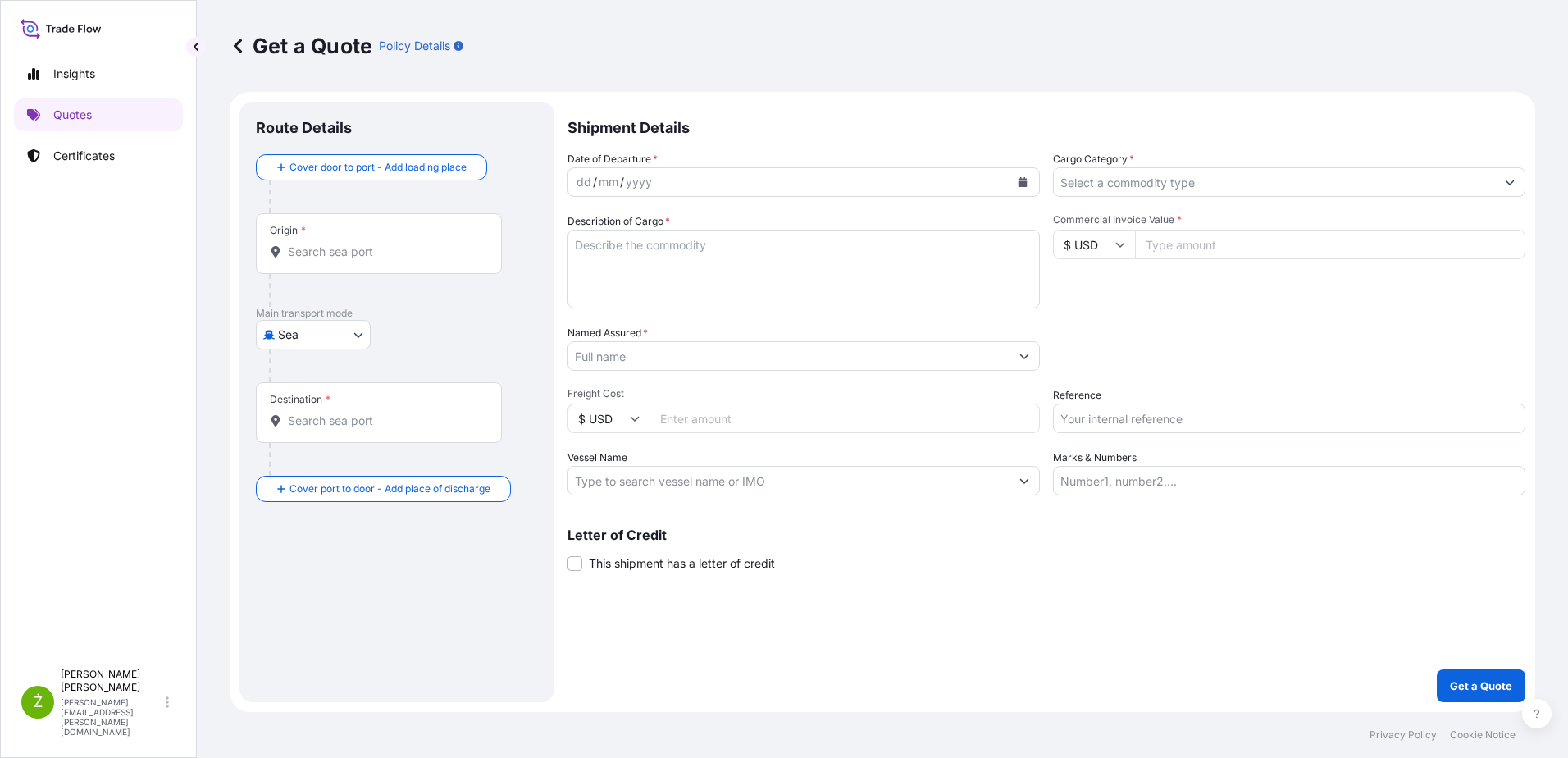
click at [1117, 424] on input "Reference" at bounding box center [1289, 418] width 472 height 29
paste input "S02062388"
type input "S02062388"
click at [1180, 252] on input "Commercial Invoice Value *" at bounding box center [1329, 244] width 390 height 29
paste input "43.27"
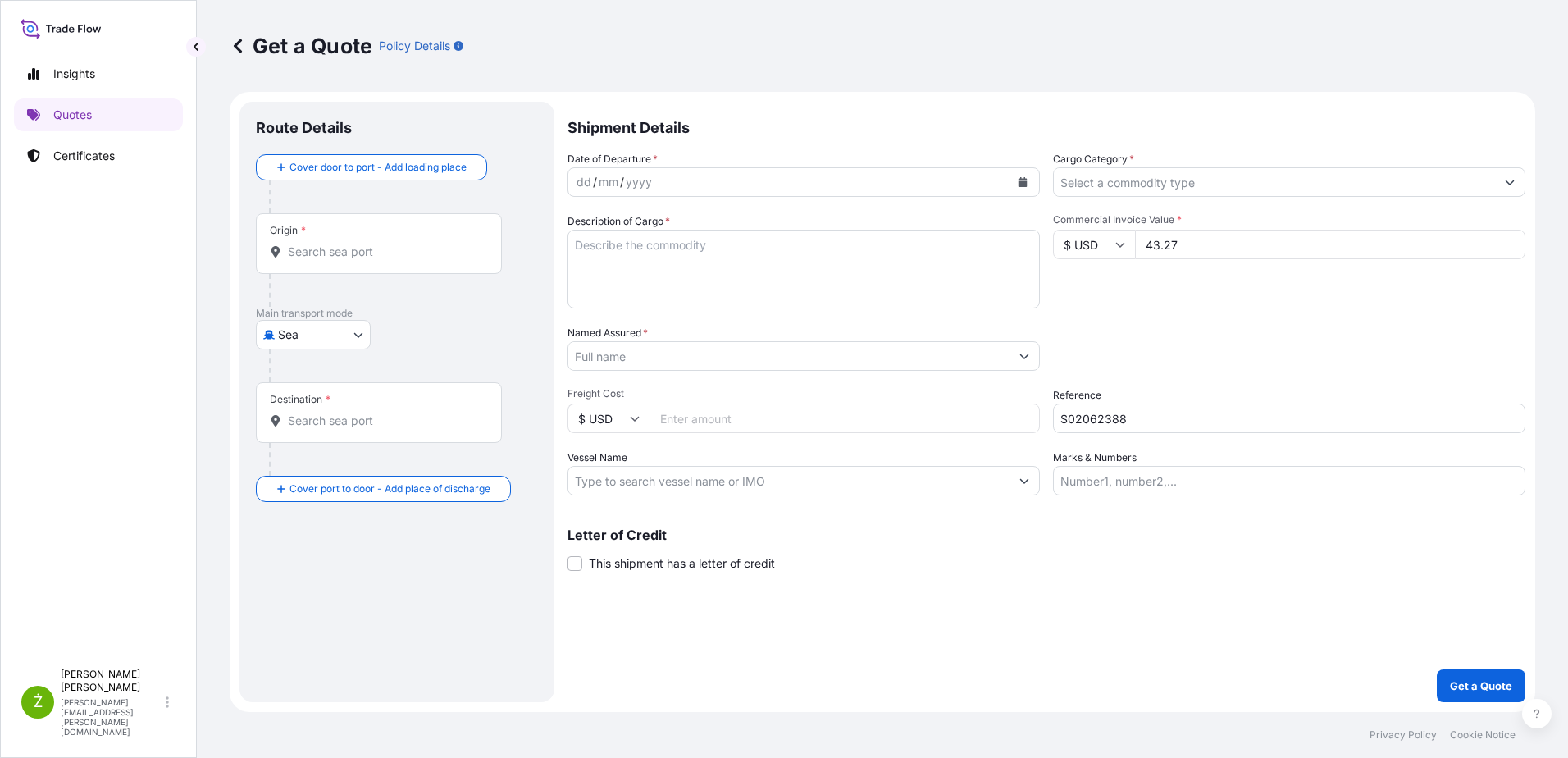
drag, startPoint x: 1189, startPoint y: 248, endPoint x: 1101, endPoint y: 246, distance: 88.0
click at [1104, 246] on div "$ USD 43.27" at bounding box center [1289, 244] width 472 height 29
type input "43270.94"
click at [390, 249] on input "Origin *" at bounding box center [384, 252] width 194 height 17
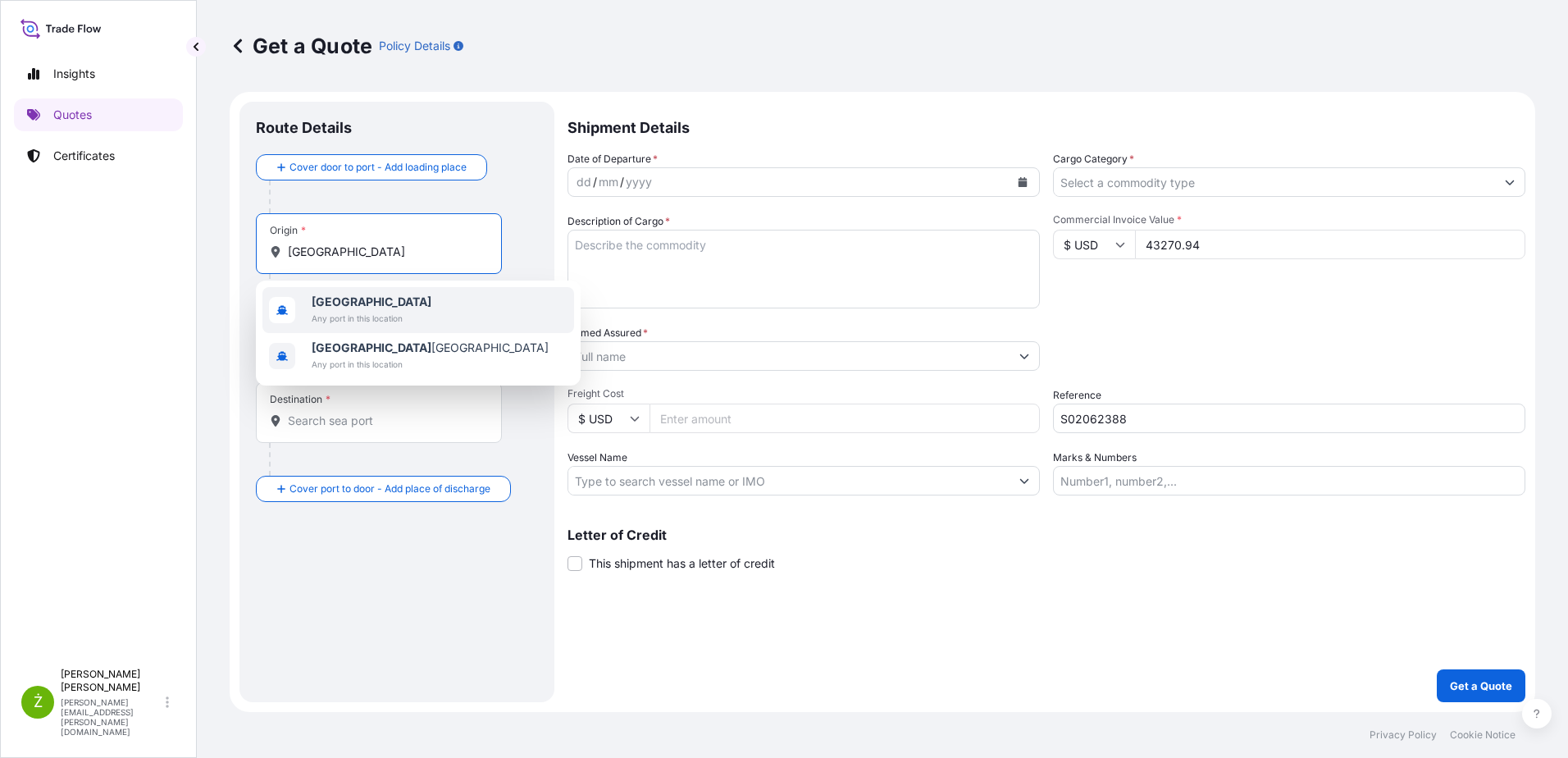
click at [403, 311] on div "[GEOGRAPHIC_DATA] Any port in this location" at bounding box center [418, 310] width 312 height 46
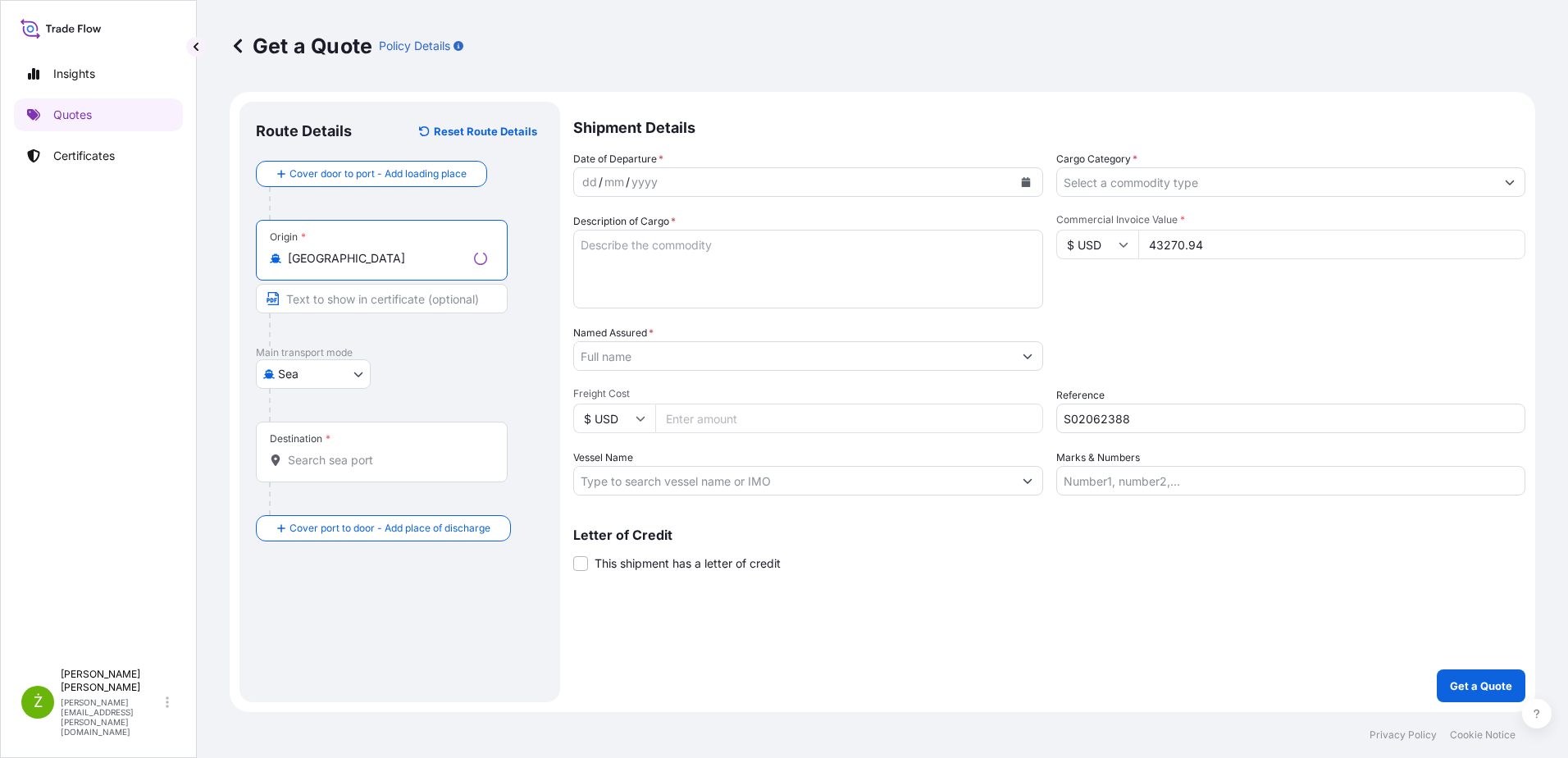
type input "[GEOGRAPHIC_DATA]"
click at [353, 468] on div "Destination *" at bounding box center [382, 452] width 252 height 61
click at [353, 468] on input "Destination *" at bounding box center [388, 460] width 200 height 17
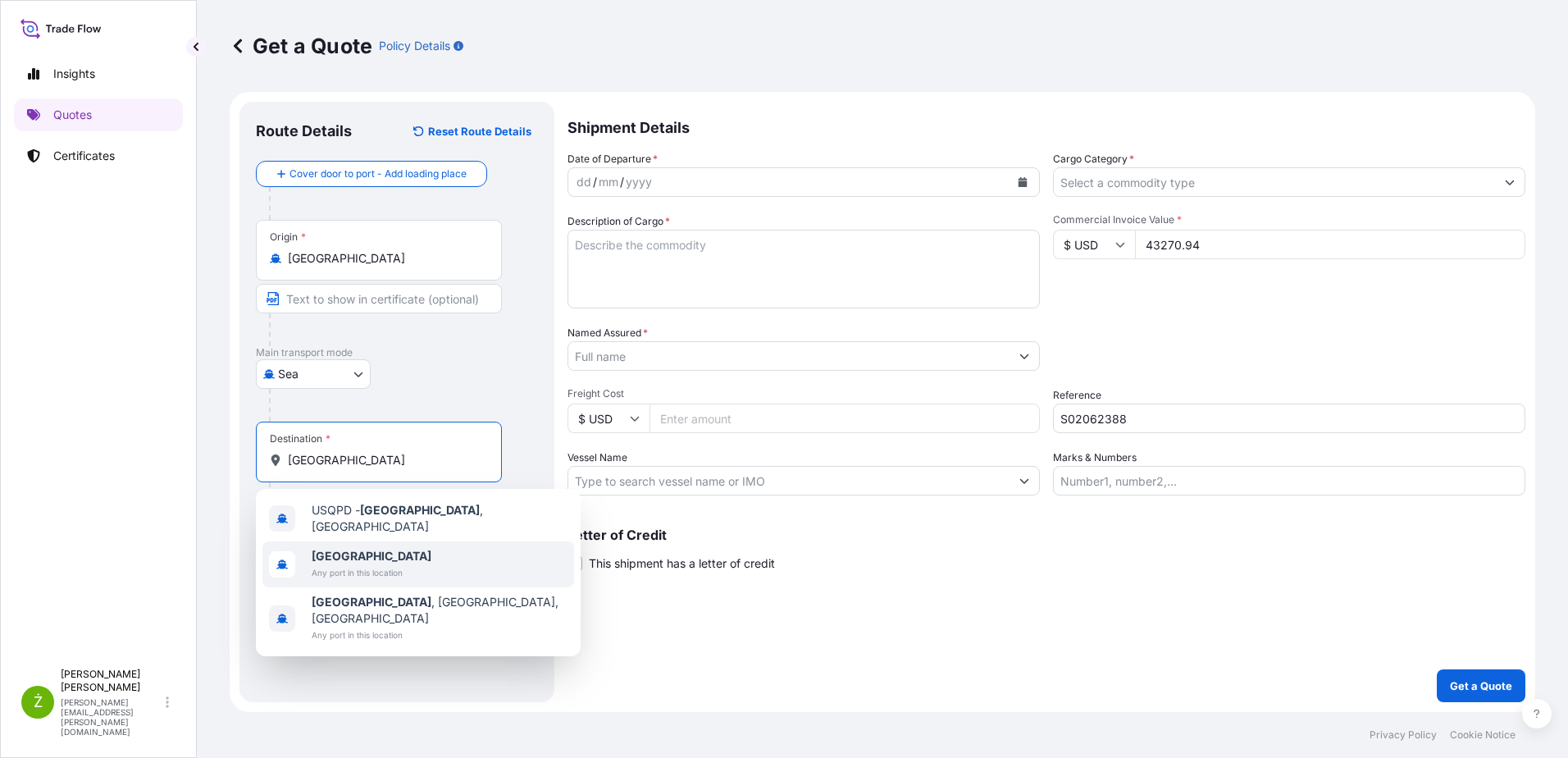
click at [346, 557] on span "[GEOGRAPHIC_DATA]" at bounding box center [372, 556] width 120 height 17
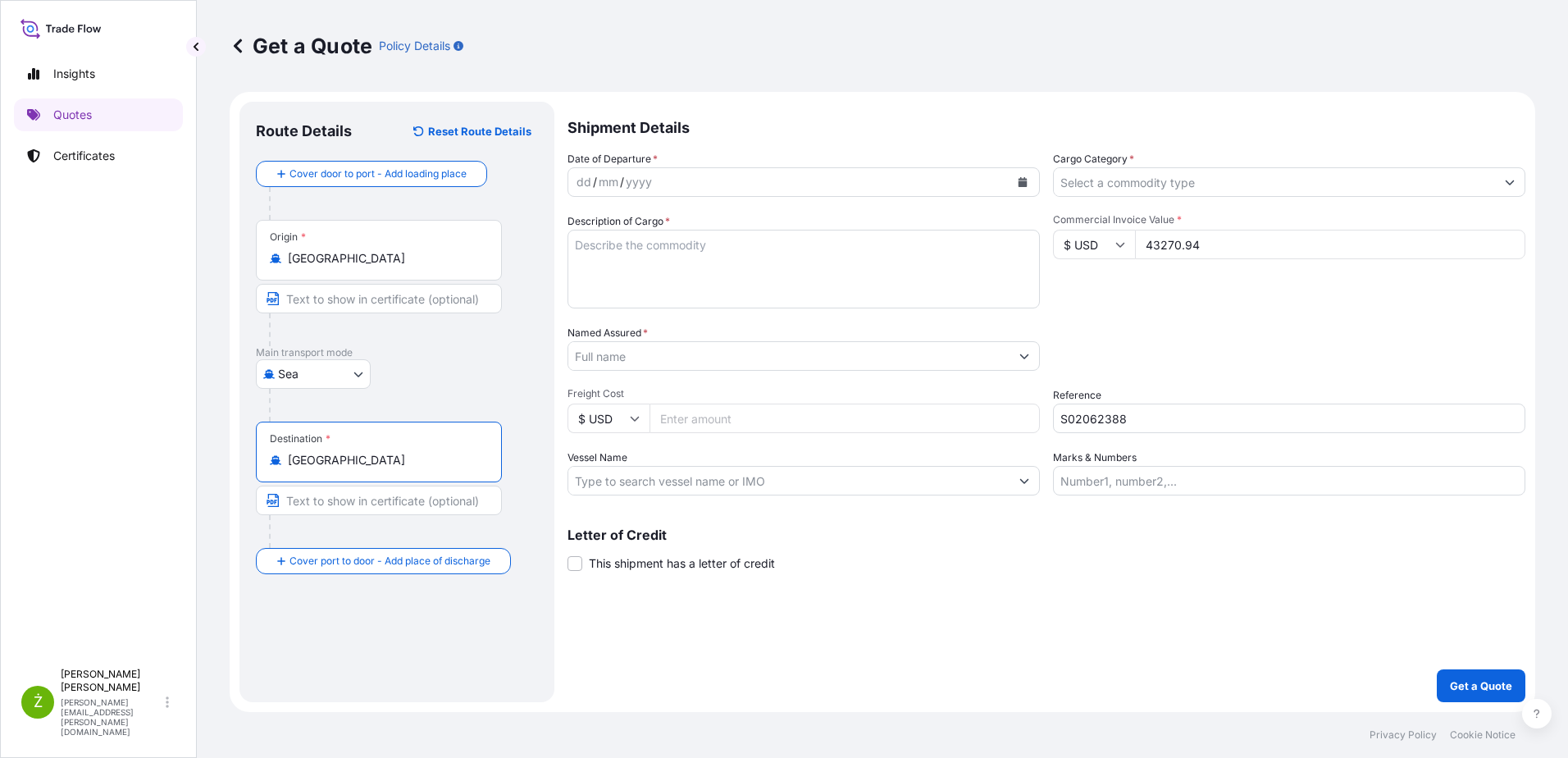
type input "[GEOGRAPHIC_DATA]"
click at [1014, 179] on button "Calendar" at bounding box center [1022, 182] width 27 height 27
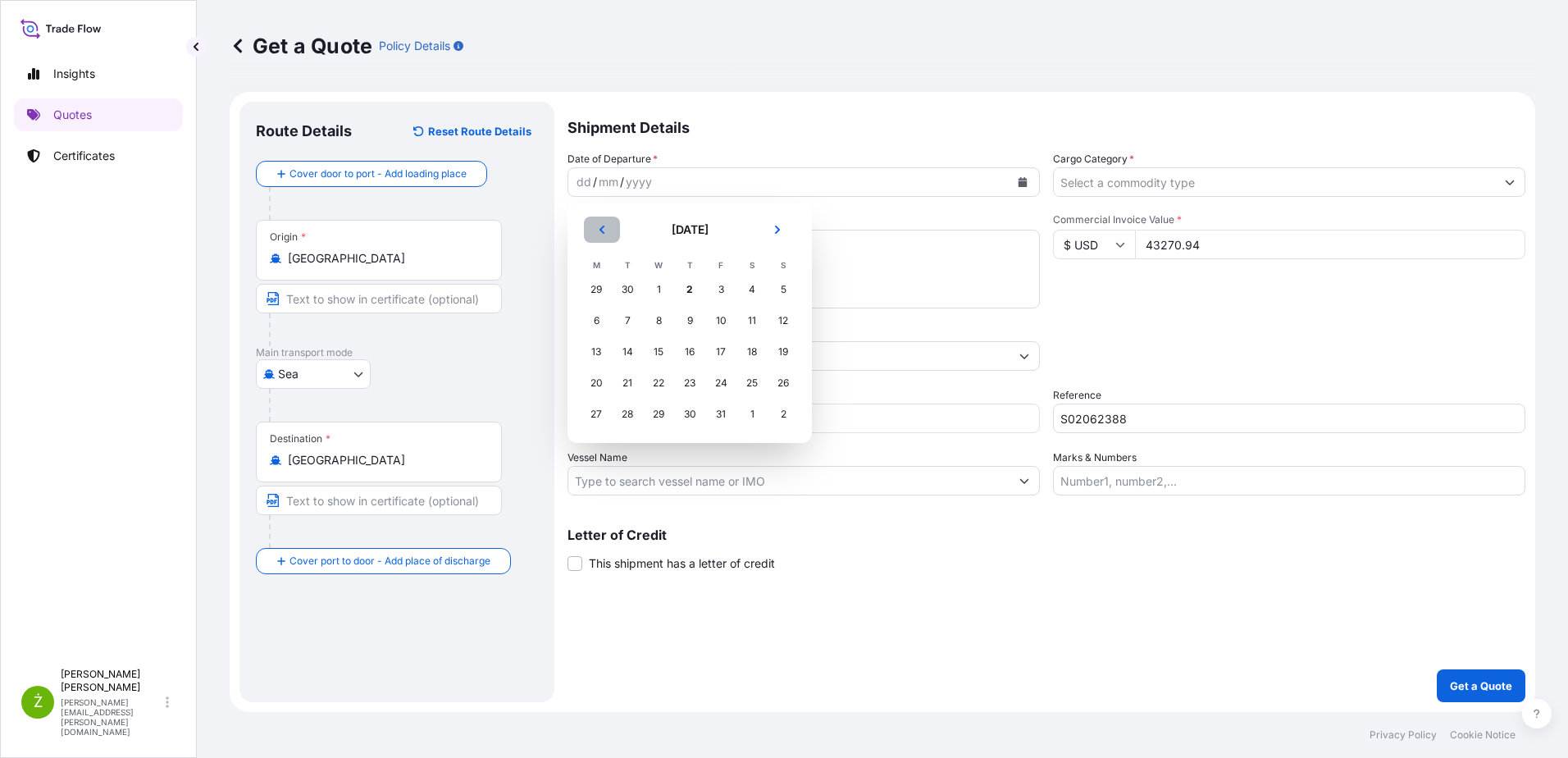
click at [593, 224] on button "Previous" at bounding box center [601, 230] width 36 height 27
click at [745, 388] on div "27" at bounding box center [751, 383] width 29 height 29
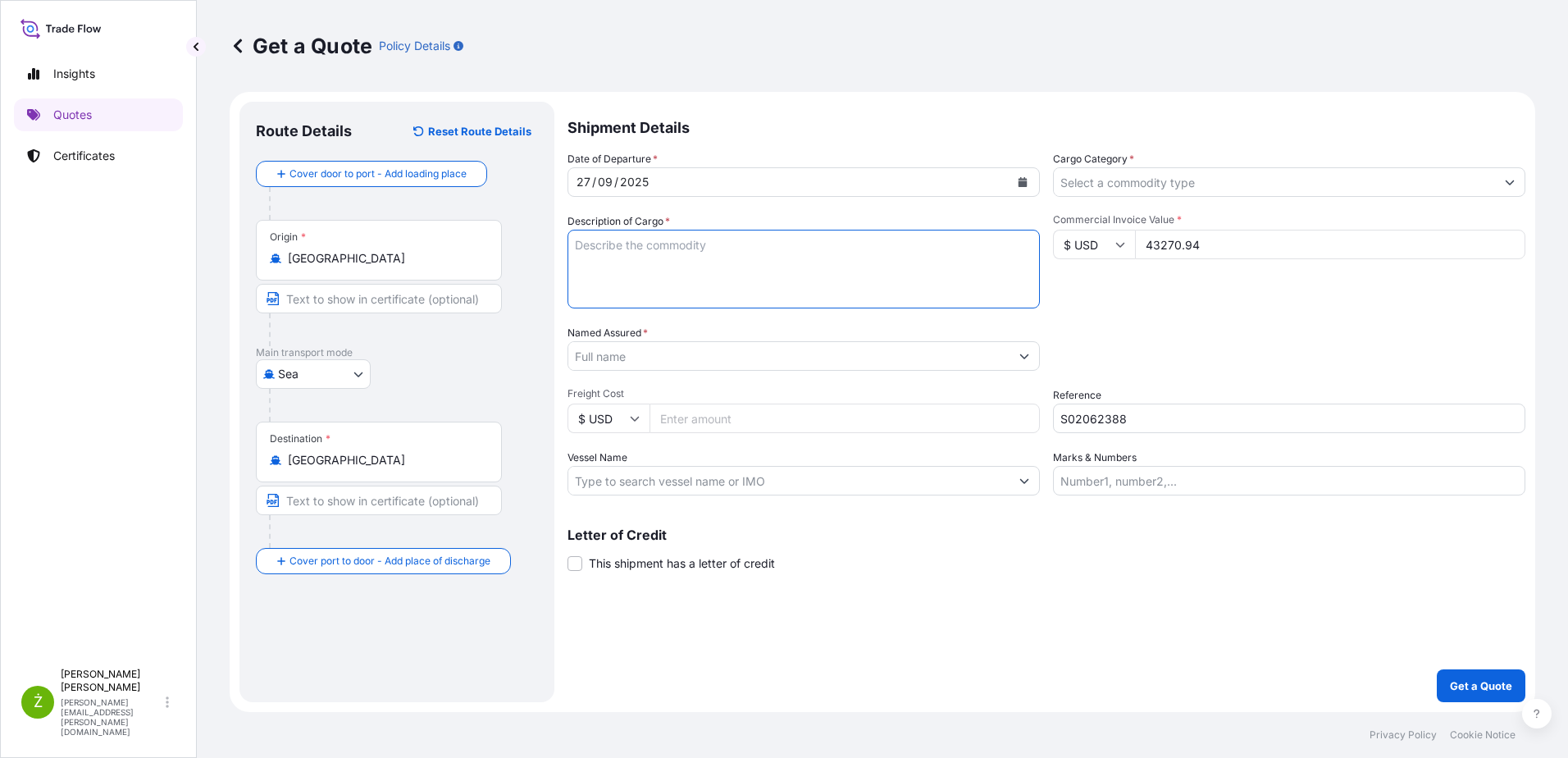
click at [705, 236] on textarea "Description of Cargo *" at bounding box center [804, 269] width 472 height 79
click at [730, 275] on textarea "Description of Cargo *" at bounding box center [804, 269] width 472 height 79
paste textarea "UNITS OF NON WOVEN FABRIC"
type textarea "UNITS OF NON WOVEN FABRIC"
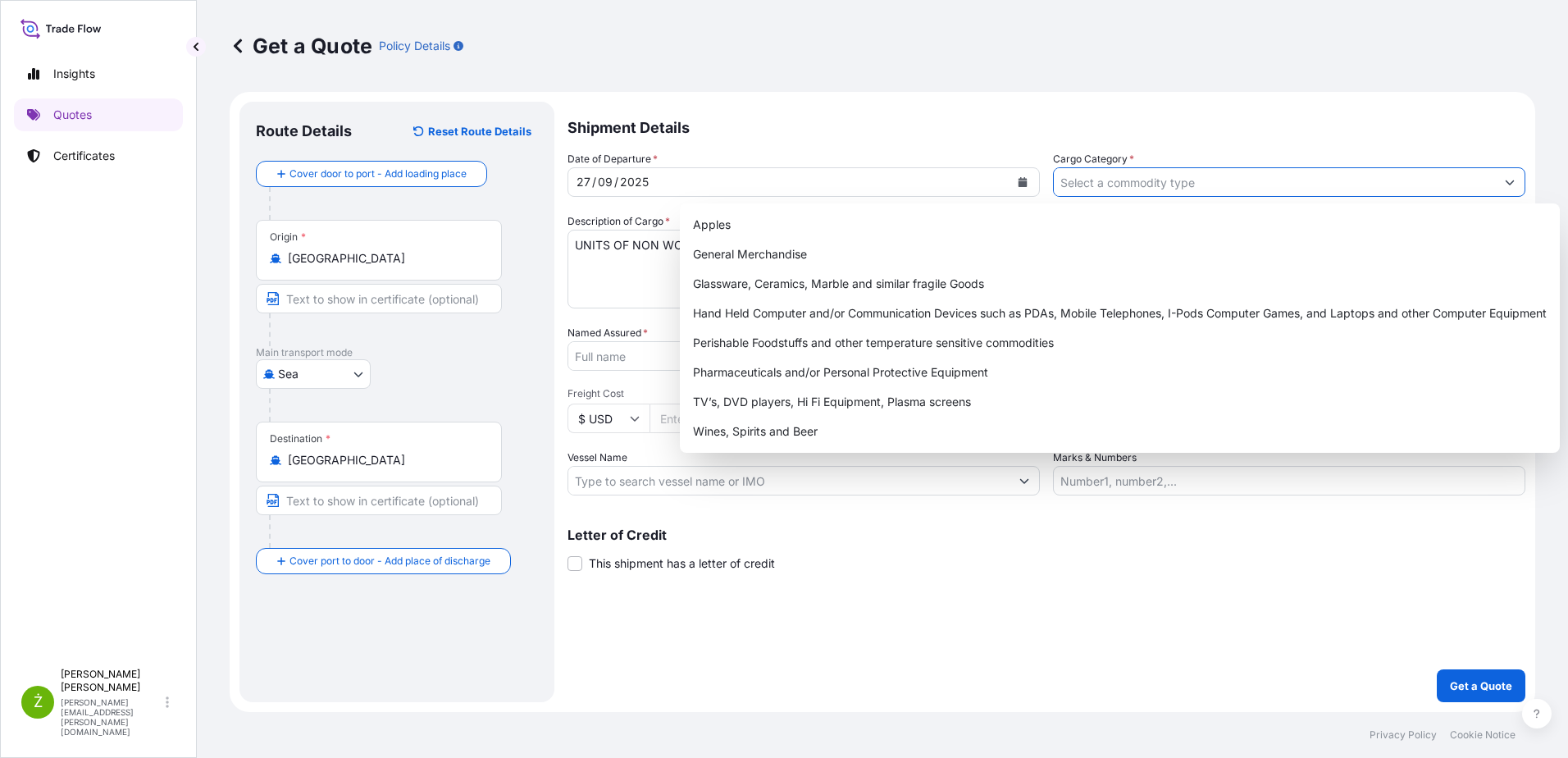
drag, startPoint x: 1265, startPoint y: 178, endPoint x: 1102, endPoint y: 220, distance: 168.3
click at [1264, 178] on input "Cargo Category *" at bounding box center [1274, 181] width 441 height 29
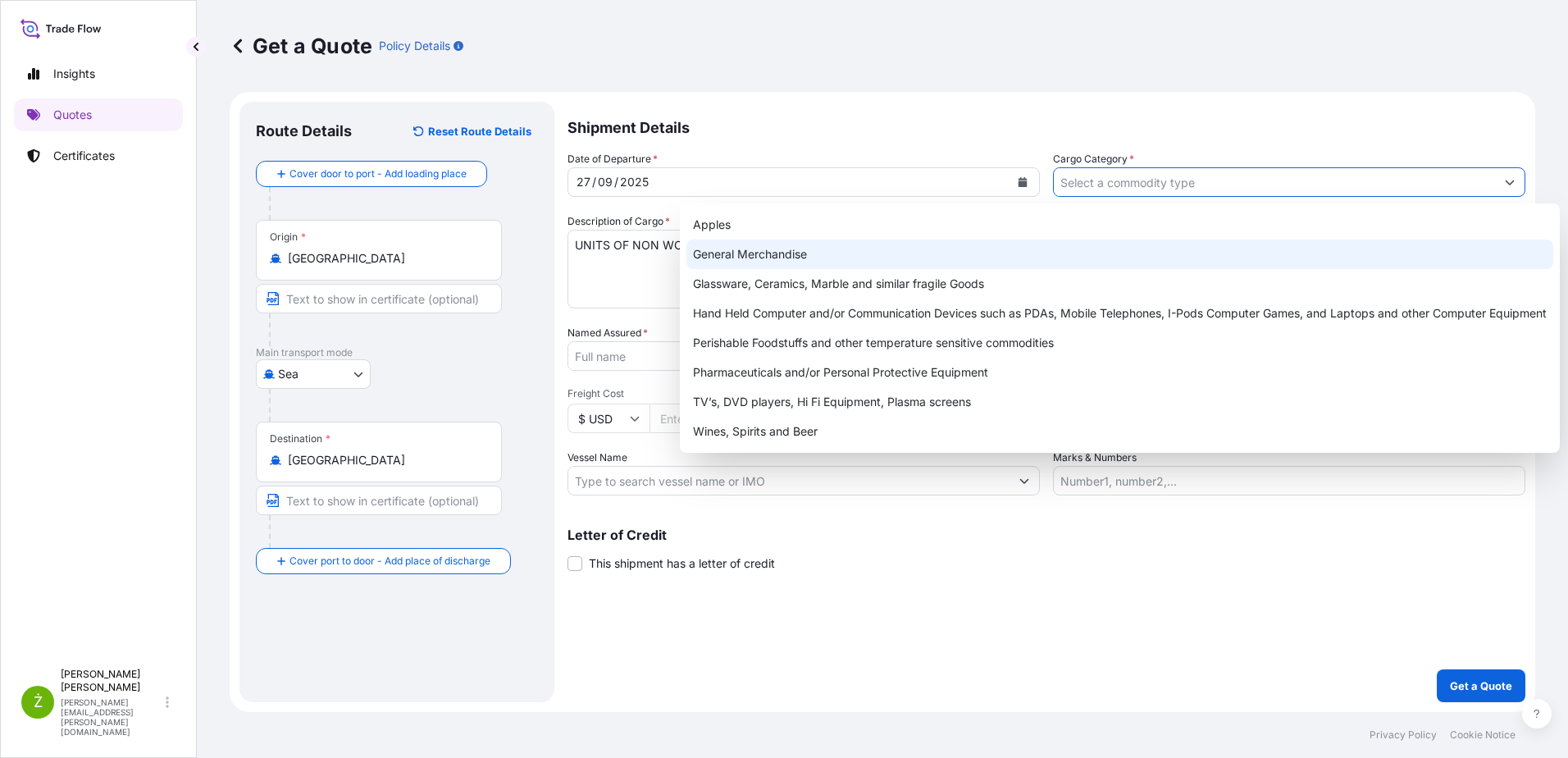
click at [1037, 243] on div "General Merchandise" at bounding box center [1120, 254] width 867 height 29
type input "General Merchandise"
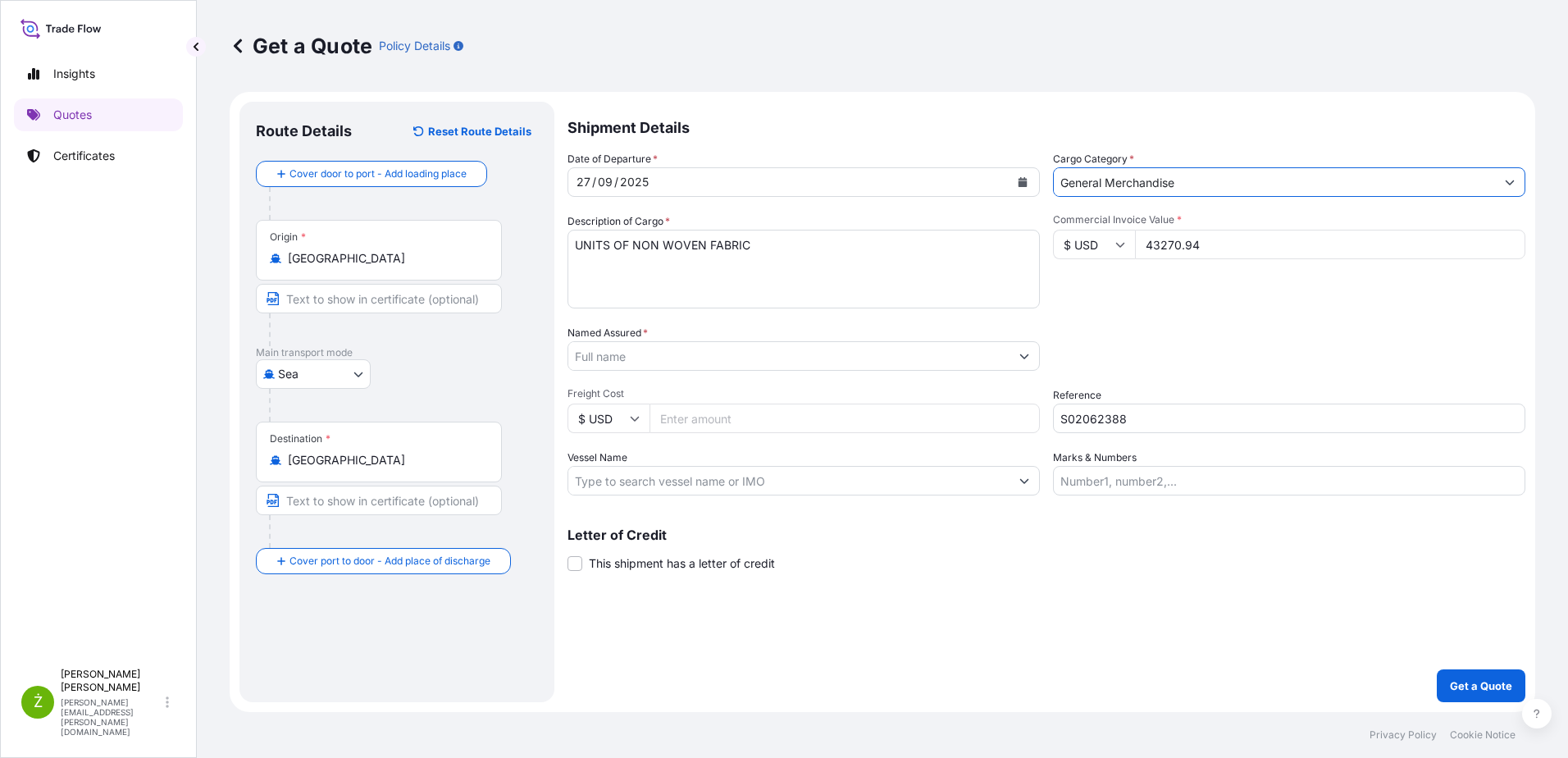
click at [753, 255] on textarea "UNITS OF NON WOVEN FABRIC" at bounding box center [804, 269] width 472 height 79
paste textarea "TEMU7886787 66328962 40HC 142 UNT 10810.210 KG"
click at [582, 285] on textarea "UNITS OF NON WOVEN FABRIC TEMU7886787 66328962 40HC 142 UNT 10810.210 KG" at bounding box center [804, 269] width 472 height 79
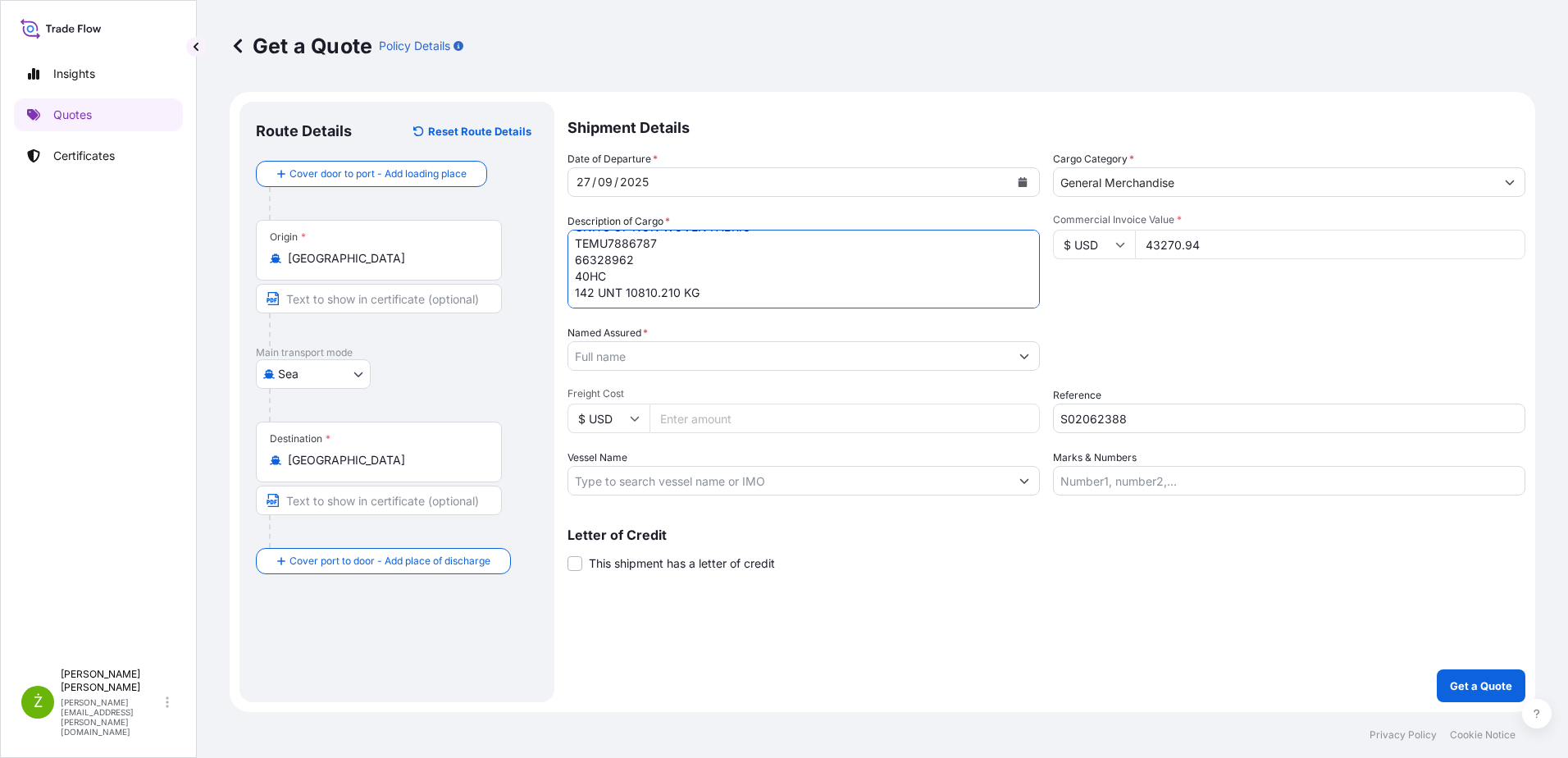
click at [576, 271] on textarea "UNITS OF NON WOVEN FABRIC TEMU7886787 66328962 40HC 142 UNT 10810.210 KG" at bounding box center [804, 269] width 472 height 79
click at [575, 282] on textarea "UNITS OF NON WOVEN FABRIC TEMU7886787 66328962 40HC 142 UNT 10810.210 KG" at bounding box center [804, 269] width 472 height 79
click at [574, 274] on textarea "UNITS OF NON WOVEN FABRIC TEMU7886787 66328962 40HC 142 UNT 10810.210 KG" at bounding box center [804, 269] width 472 height 79
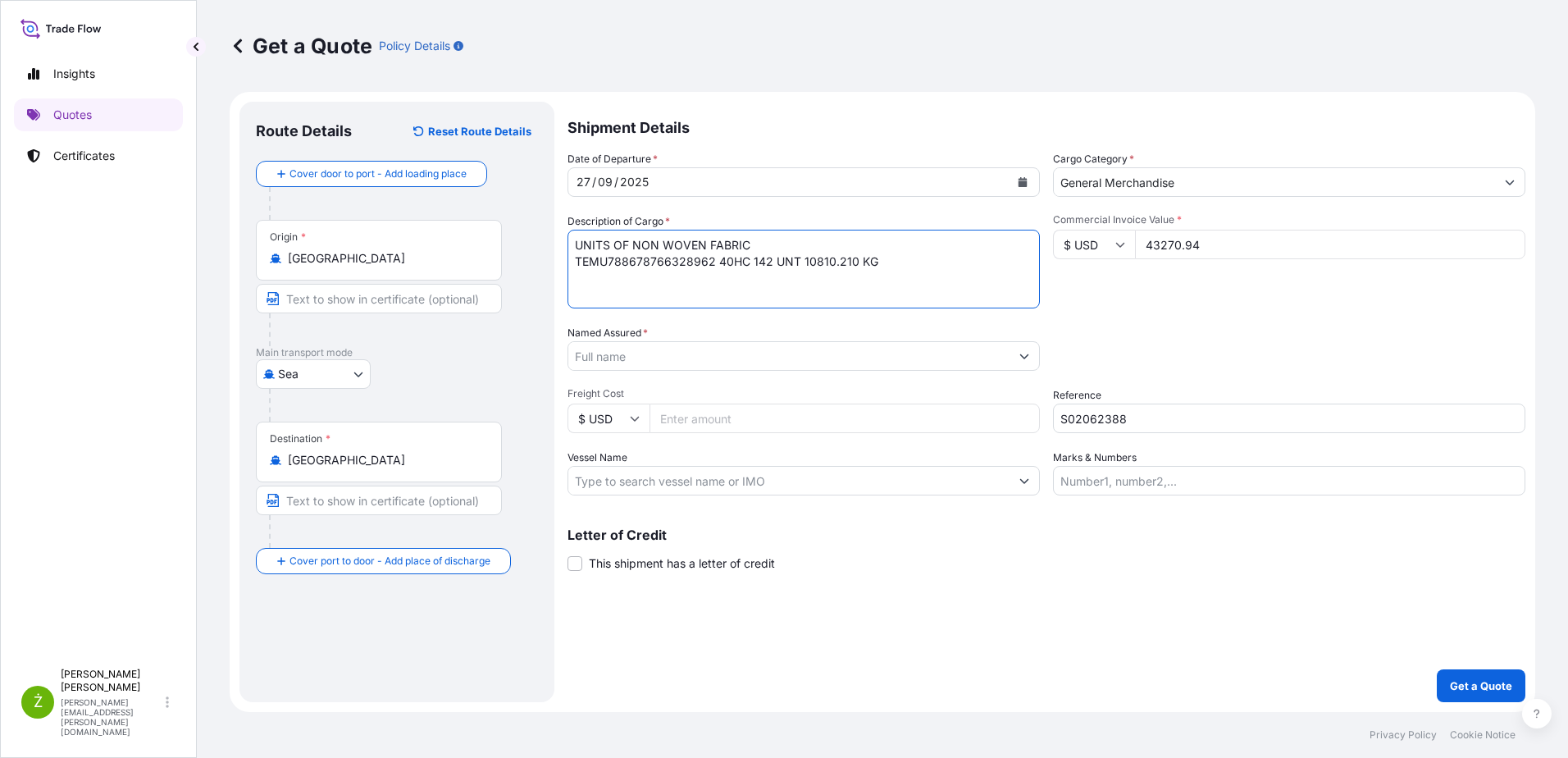
scroll to position [0, 0]
click at [920, 274] on textarea "UNITS OF NON WOVEN FABRIC TEMU7886787 66328962 40HC 142 UNT 10810.210 KG" at bounding box center [804, 269] width 472 height 79
click at [720, 286] on textarea "UNITS OF NON WOVEN FABRIC TEMU7886787 66328962 40HC 142 UNT 10810.210 KG" at bounding box center [804, 269] width 472 height 79
paste textarea "TXGU6817085 66328913 40HC 168 UNT 11460.750 KG"
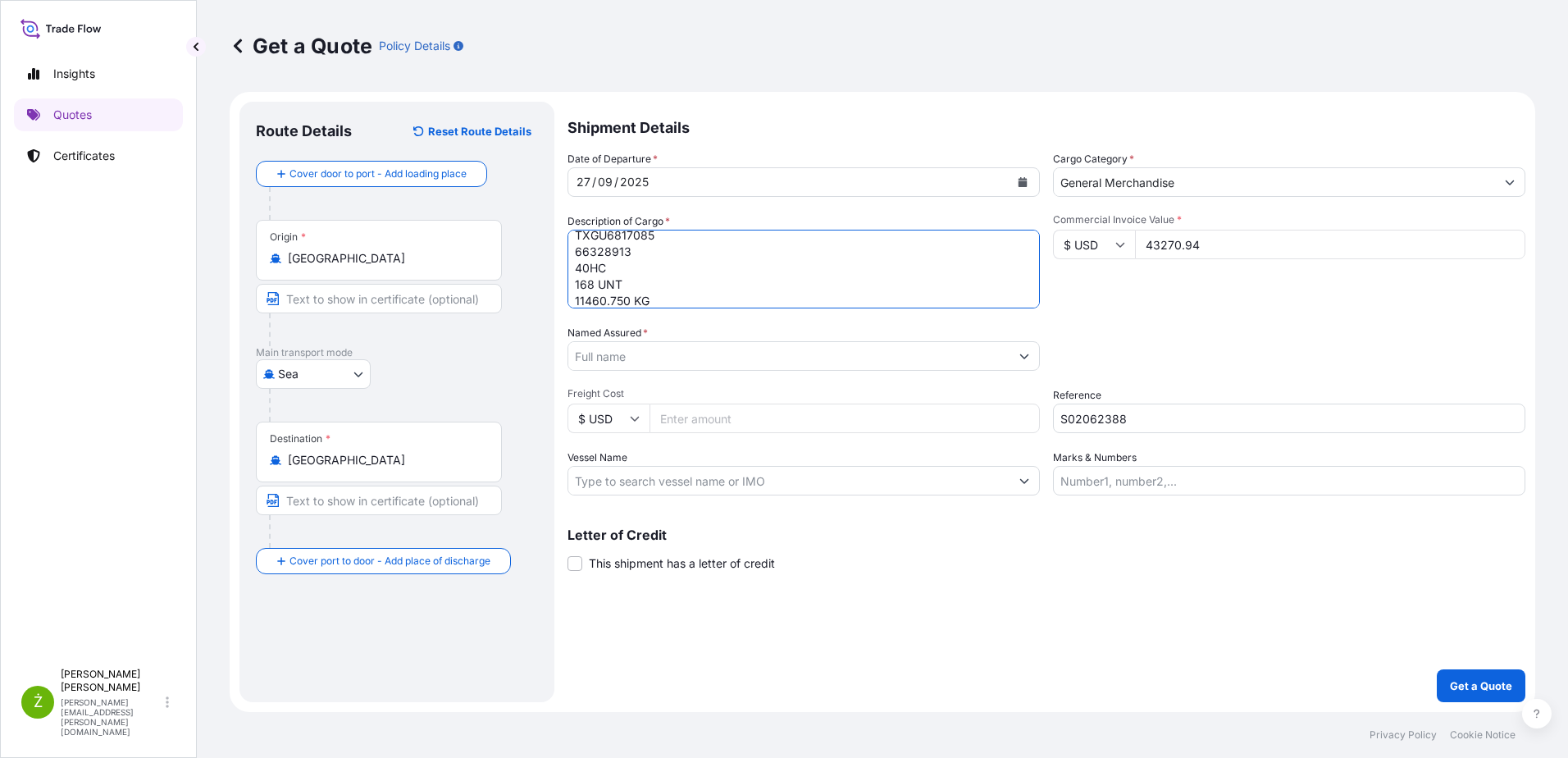
drag, startPoint x: 575, startPoint y: 298, endPoint x: 729, endPoint y: 305, distance: 154.2
click at [575, 299] on textarea "UNITS OF NON WOVEN FABRIC TEMU7886787 66328962 40HC 142 UNT 10810.210 KG TXGU68…" at bounding box center [804, 269] width 472 height 79
click at [576, 297] on textarea "UNITS OF NON WOVEN FABRIC TEMU7886787 66328962 40HC 142 UNT 10810.210 KG TXGU68…" at bounding box center [804, 269] width 472 height 79
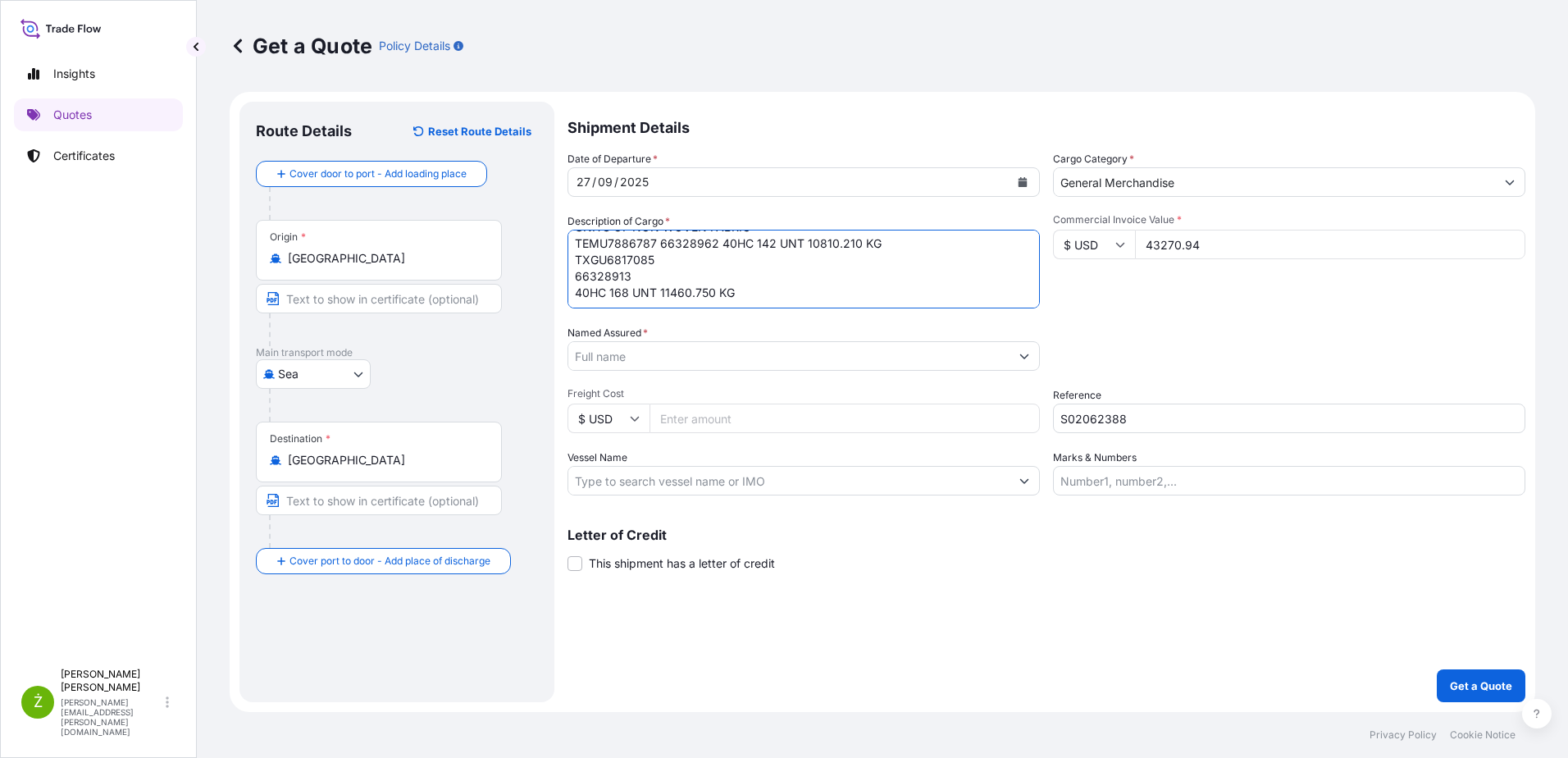
click at [576, 294] on textarea "UNITS OF NON WOVEN FABRIC TEMU7886787 66328962 40HC 142 UNT 10810.210 KG TXGU68…" at bounding box center [804, 269] width 472 height 79
click at [881, 288] on textarea "UNITS OF NON WOVEN FABRIC TEMU7886787 66328962 40HC 142 UNT 10810.210 KG TXGU68…" at bounding box center [804, 269] width 472 height 79
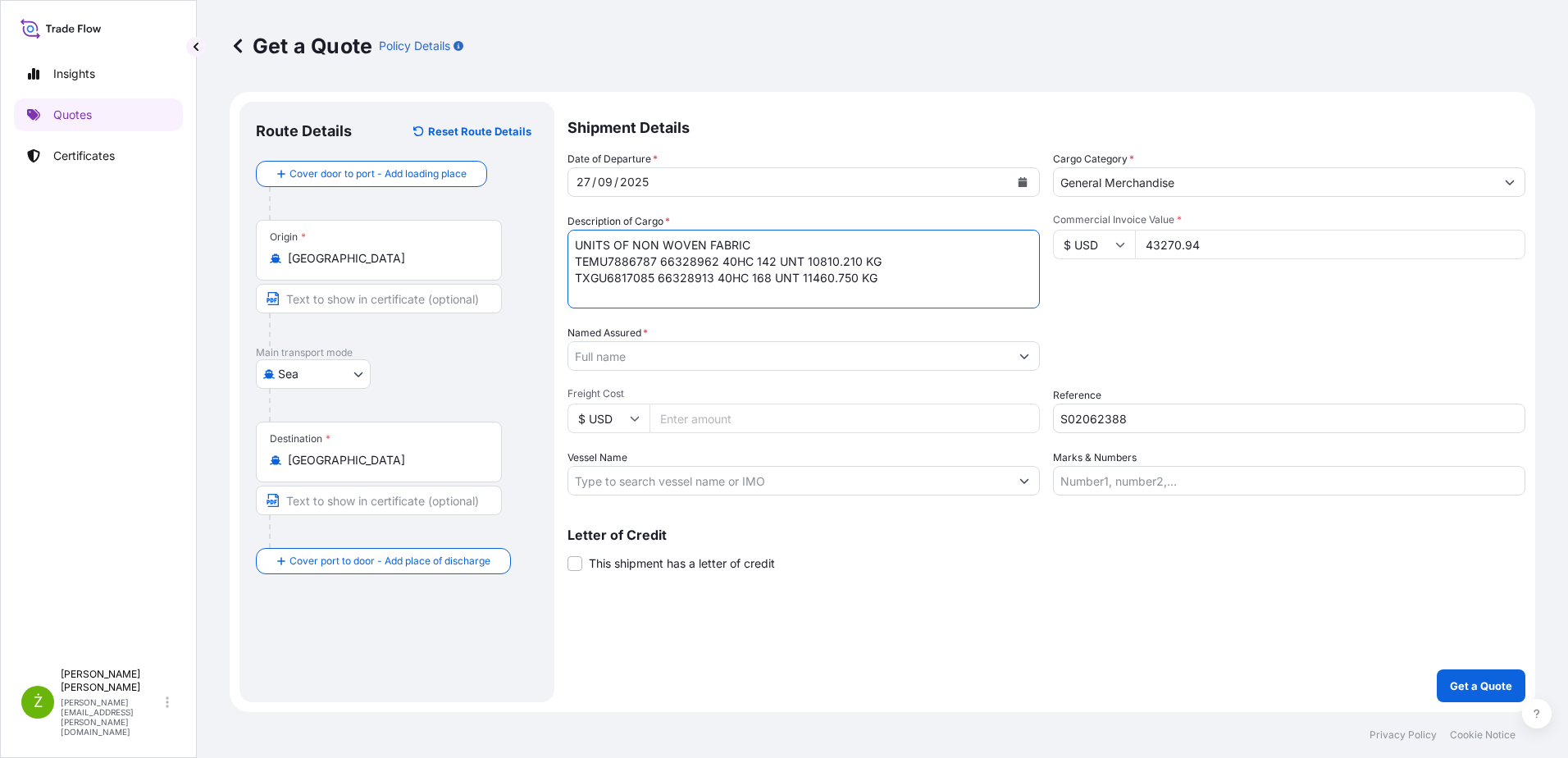
type textarea "UNITS OF NON WOVEN FABRIC TEMU7886787 66328962 40HC 142 UNT 10810.210 KG TXGU68…"
click at [658, 334] on div "Named Assured *" at bounding box center [804, 347] width 472 height 46
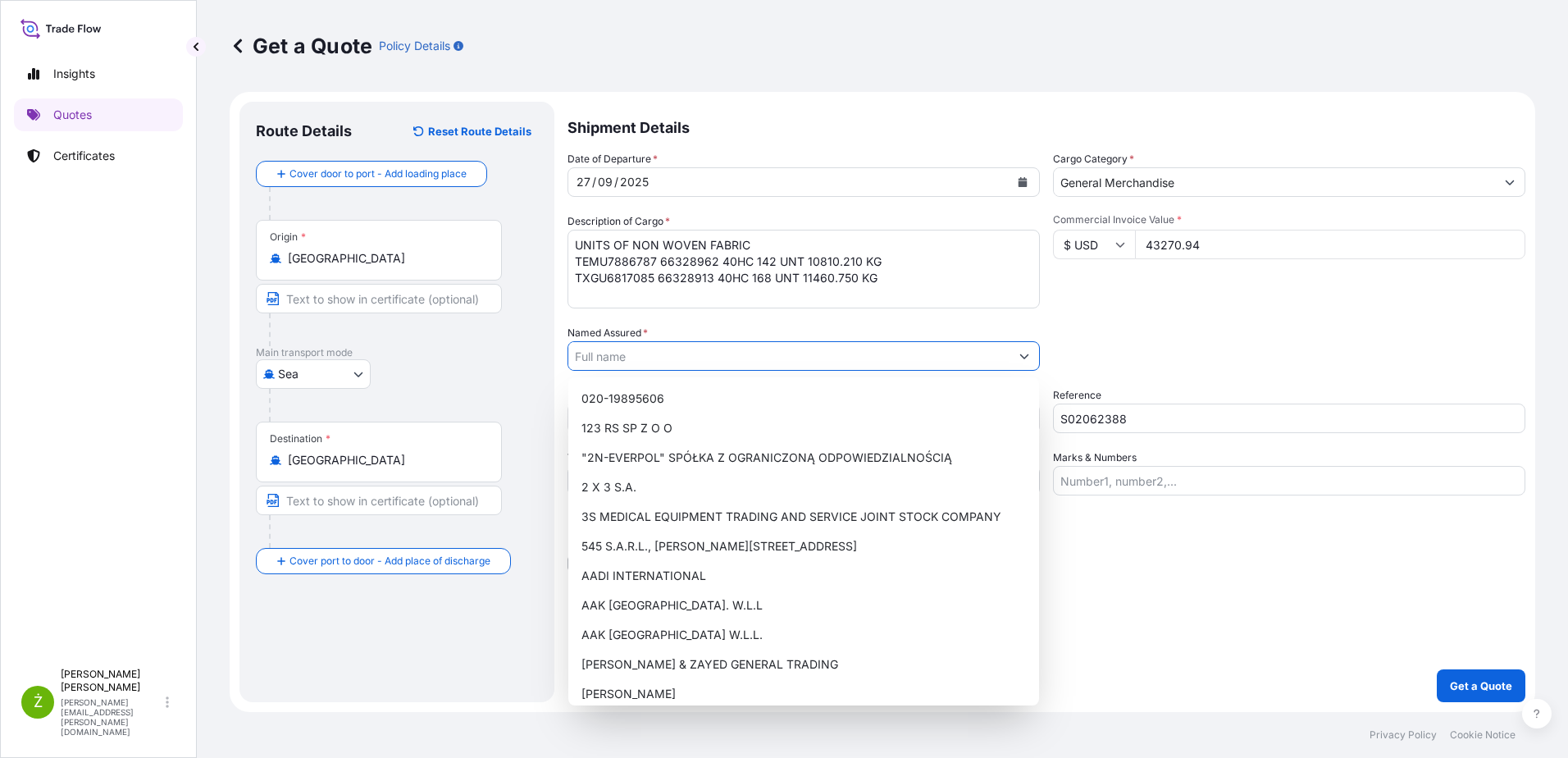
click at [654, 353] on input "Named Assured *" at bounding box center [789, 355] width 441 height 29
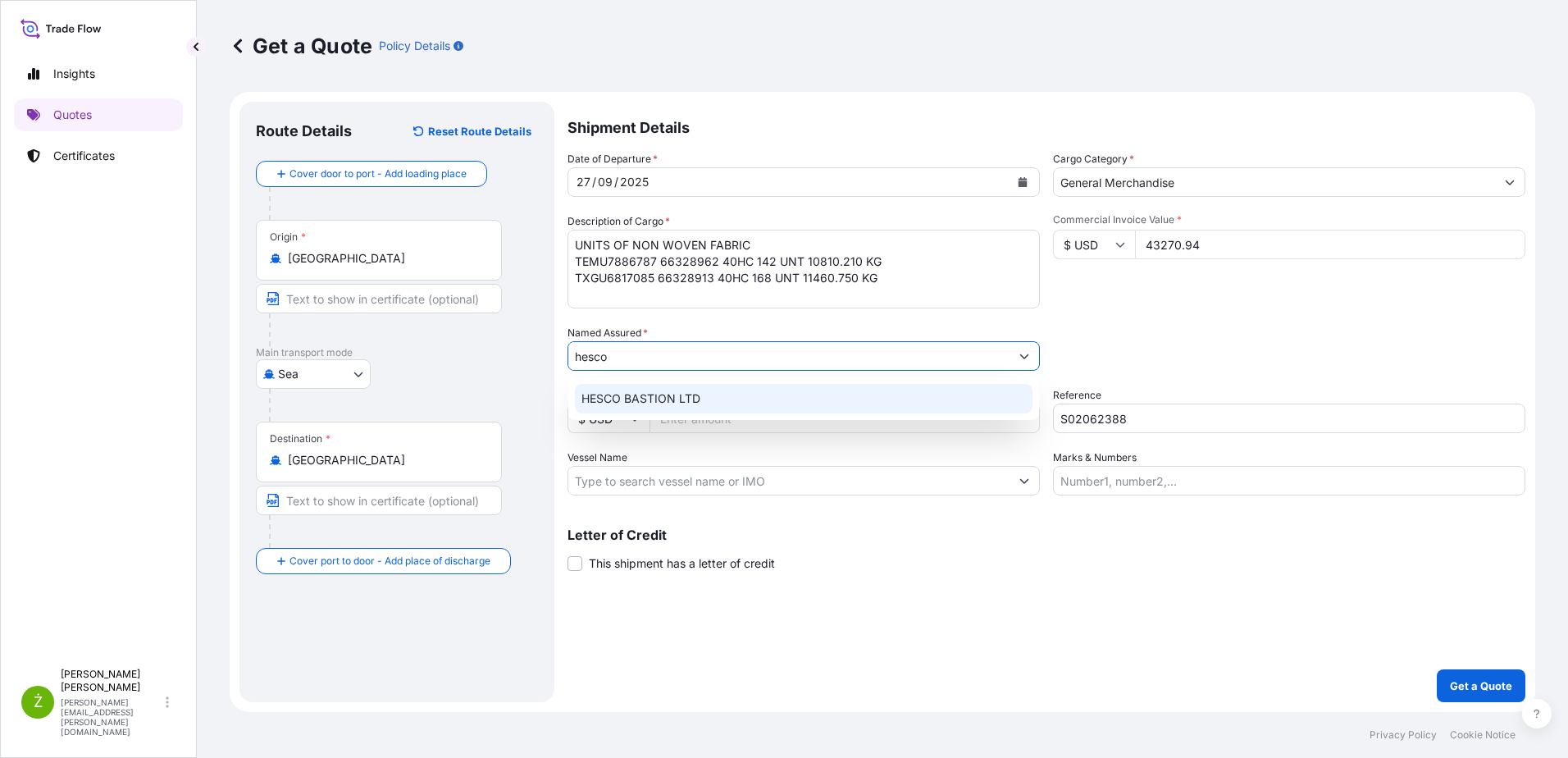
click at [660, 411] on div "HESCO BASTION LTD" at bounding box center [804, 398] width 458 height 29
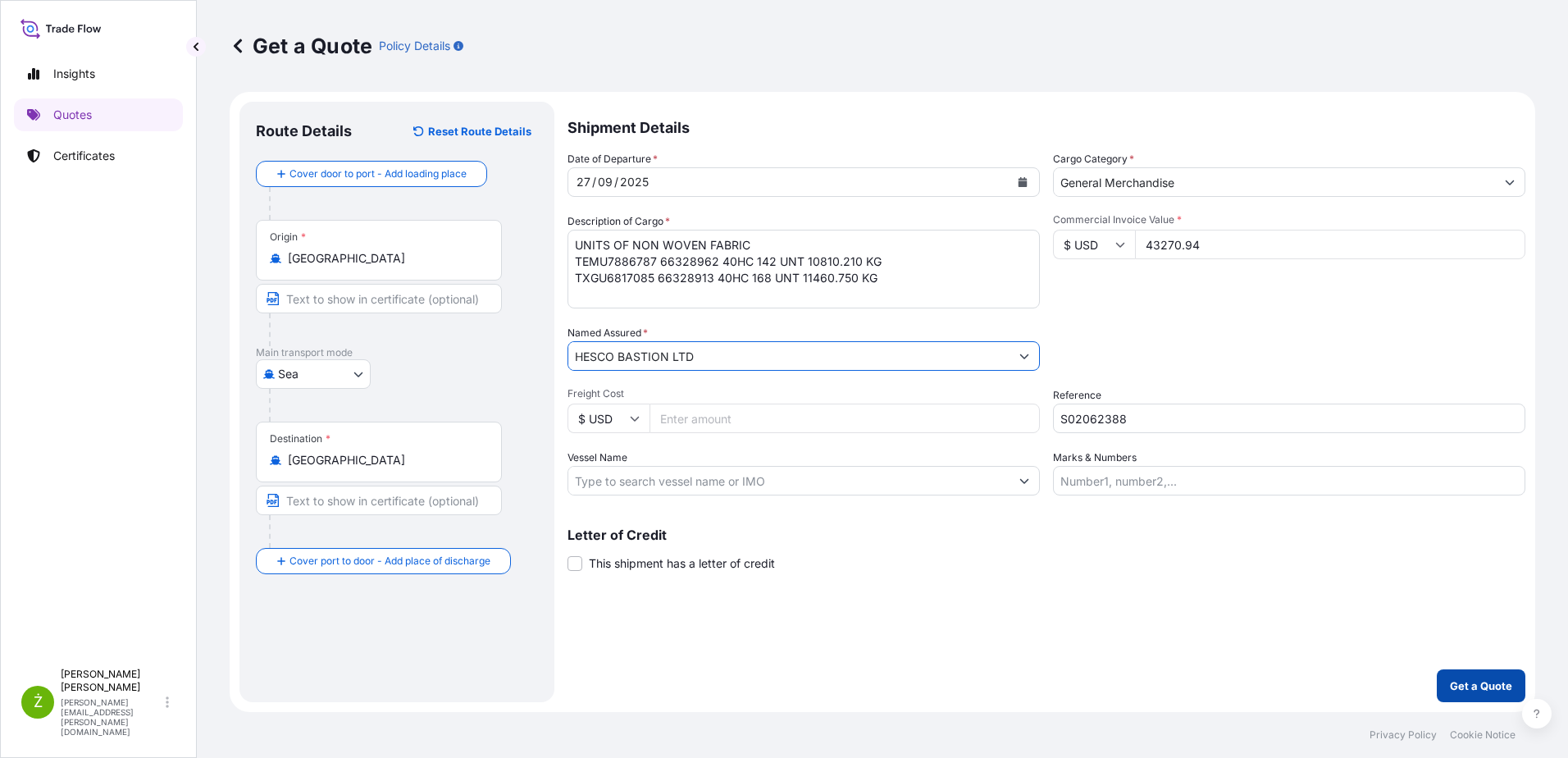
type input "HESCO BASTION LTD"
click at [1470, 686] on p "Get a Quote" at bounding box center [1481, 686] width 62 height 17
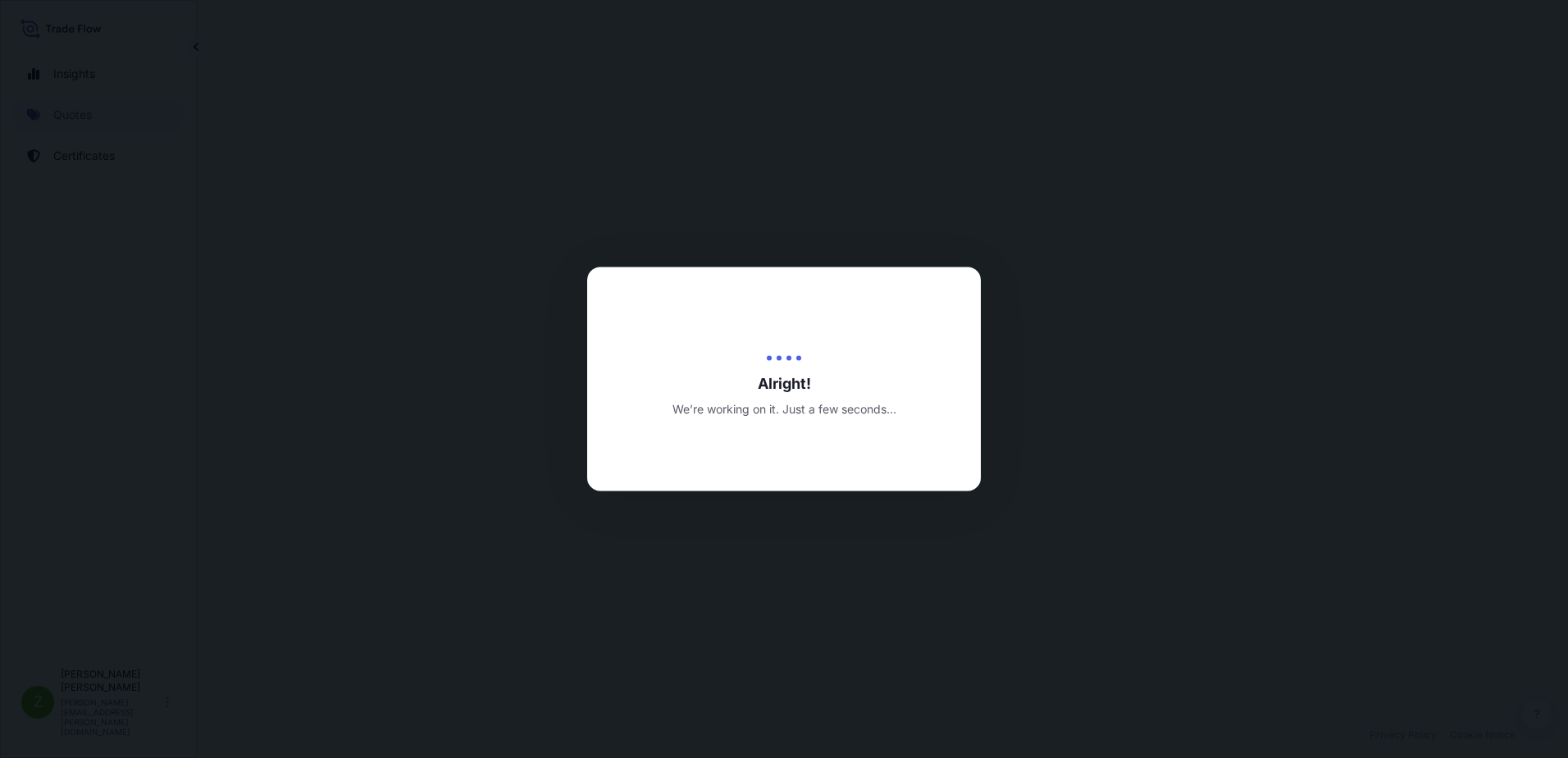
select select "Sea"
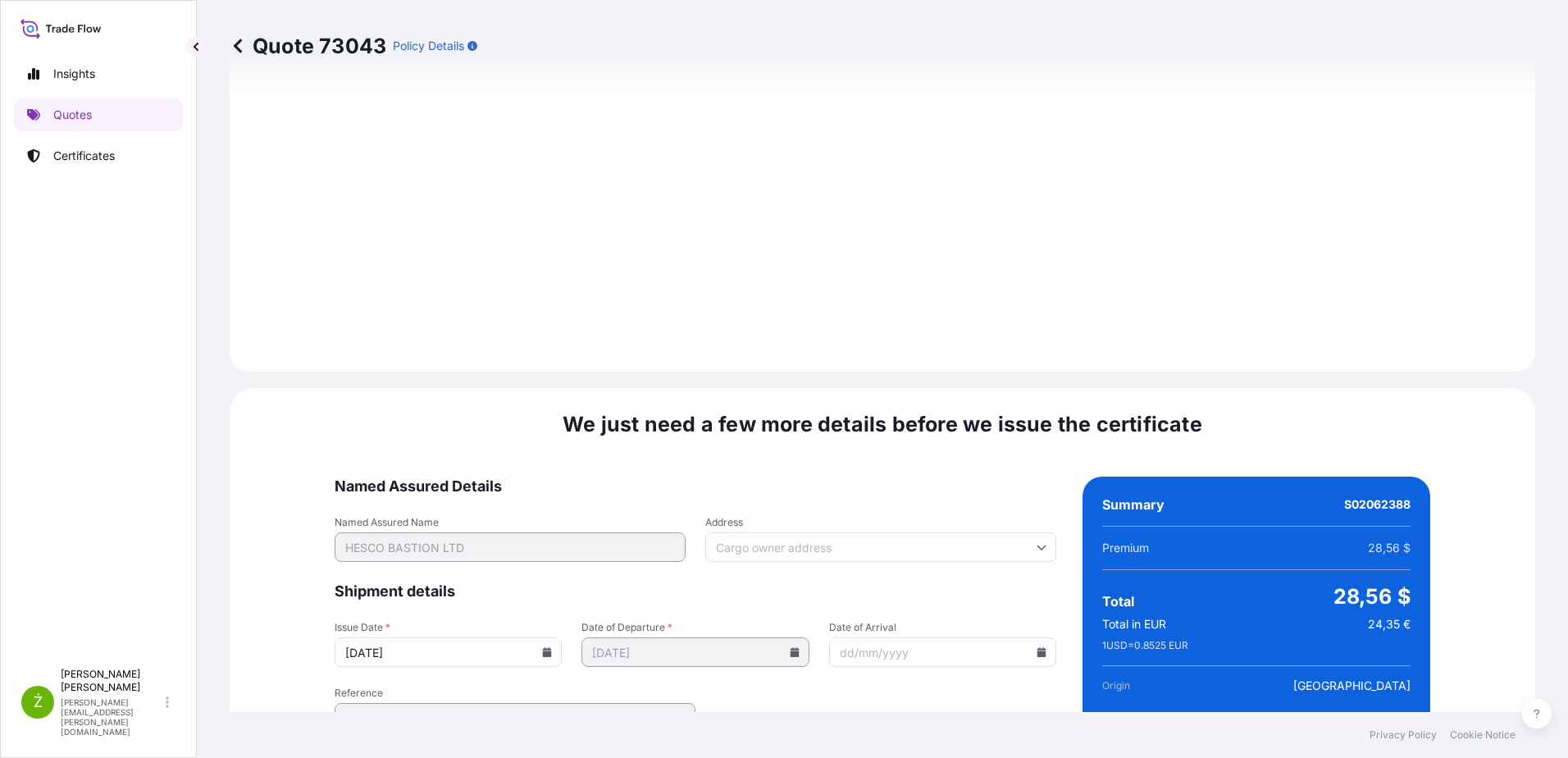
scroll to position [1746, 0]
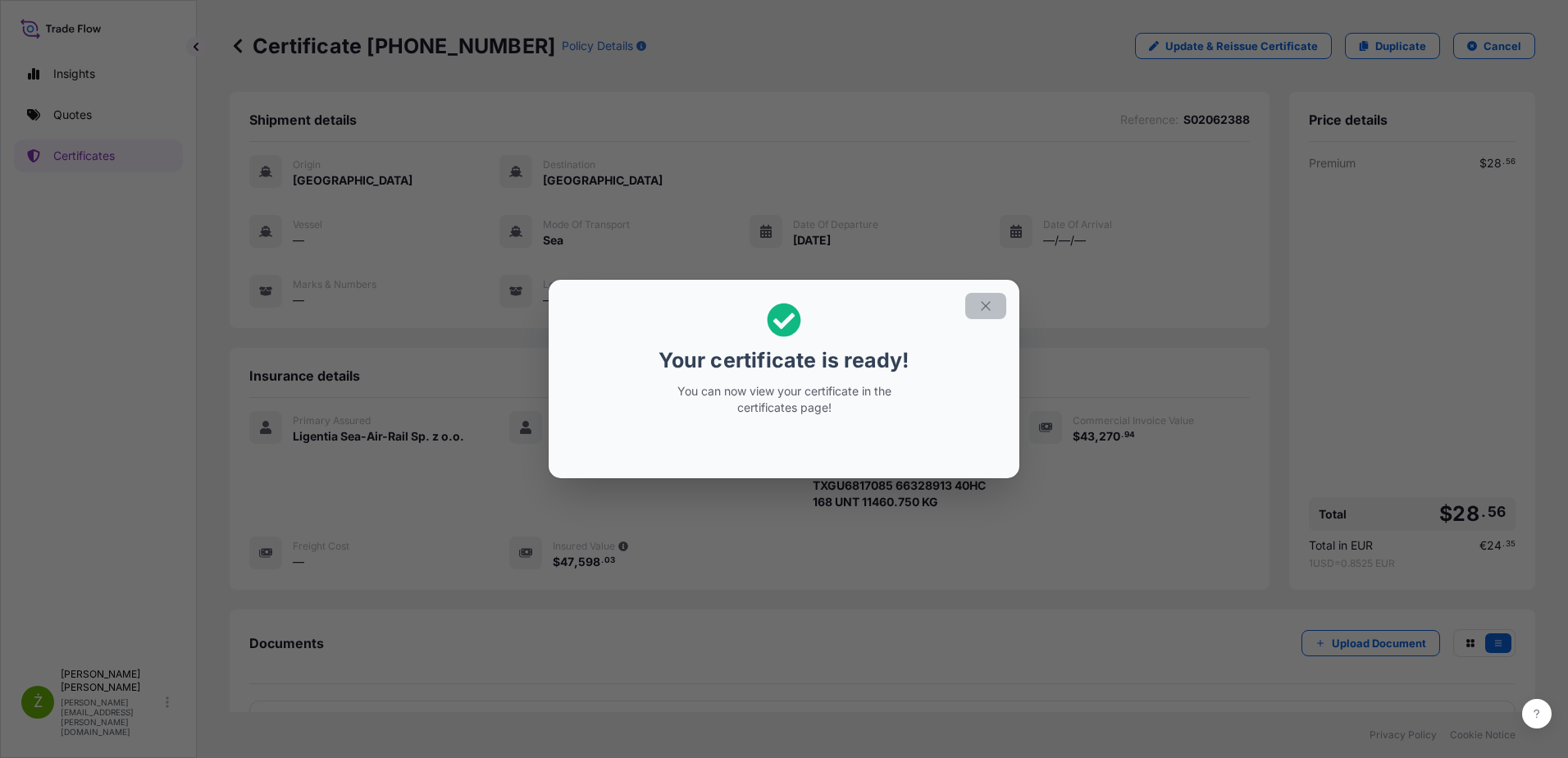
click at [987, 300] on icon "button" at bounding box center [986, 306] width 15 height 15
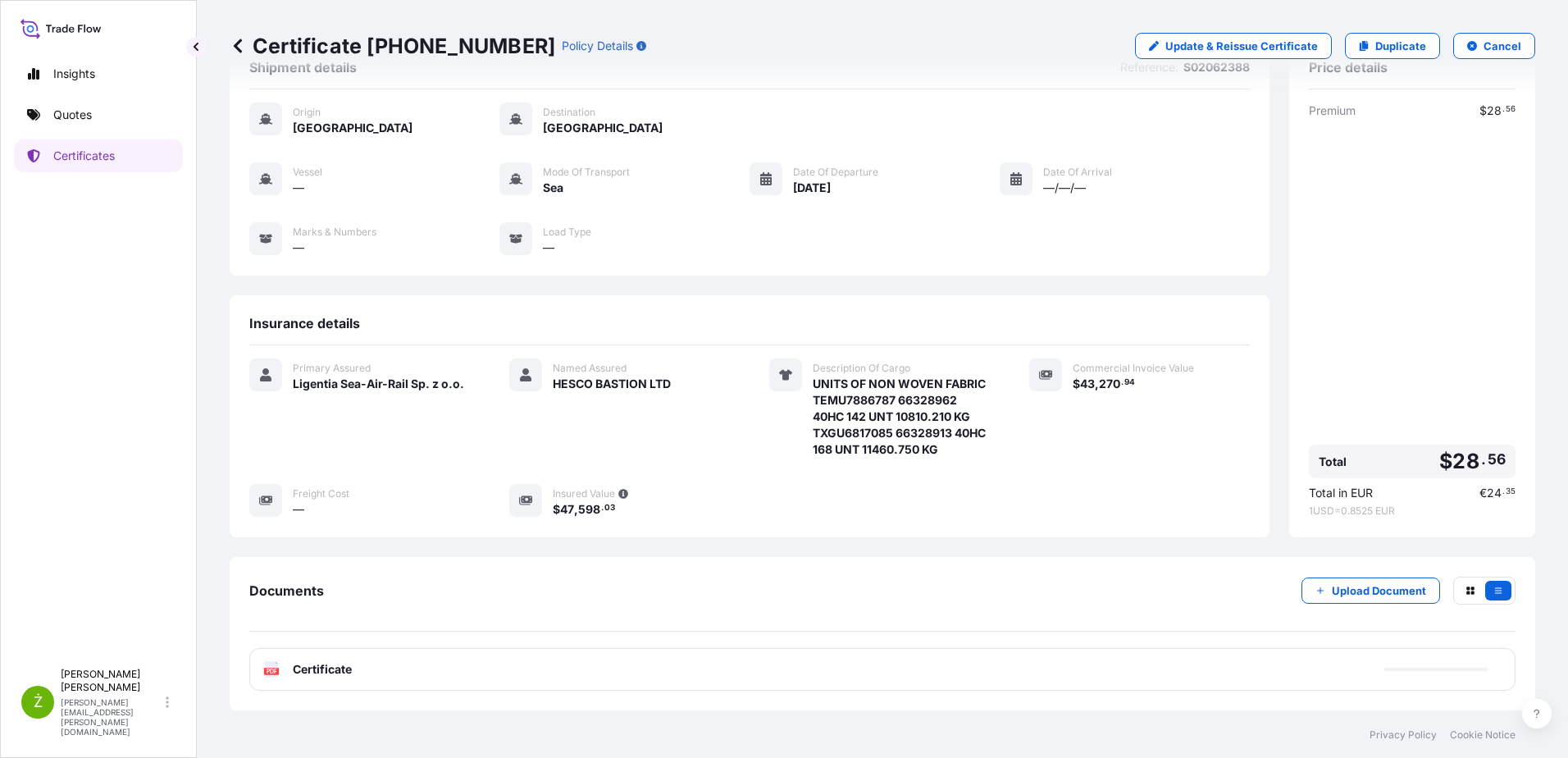
scroll to position [123, 0]
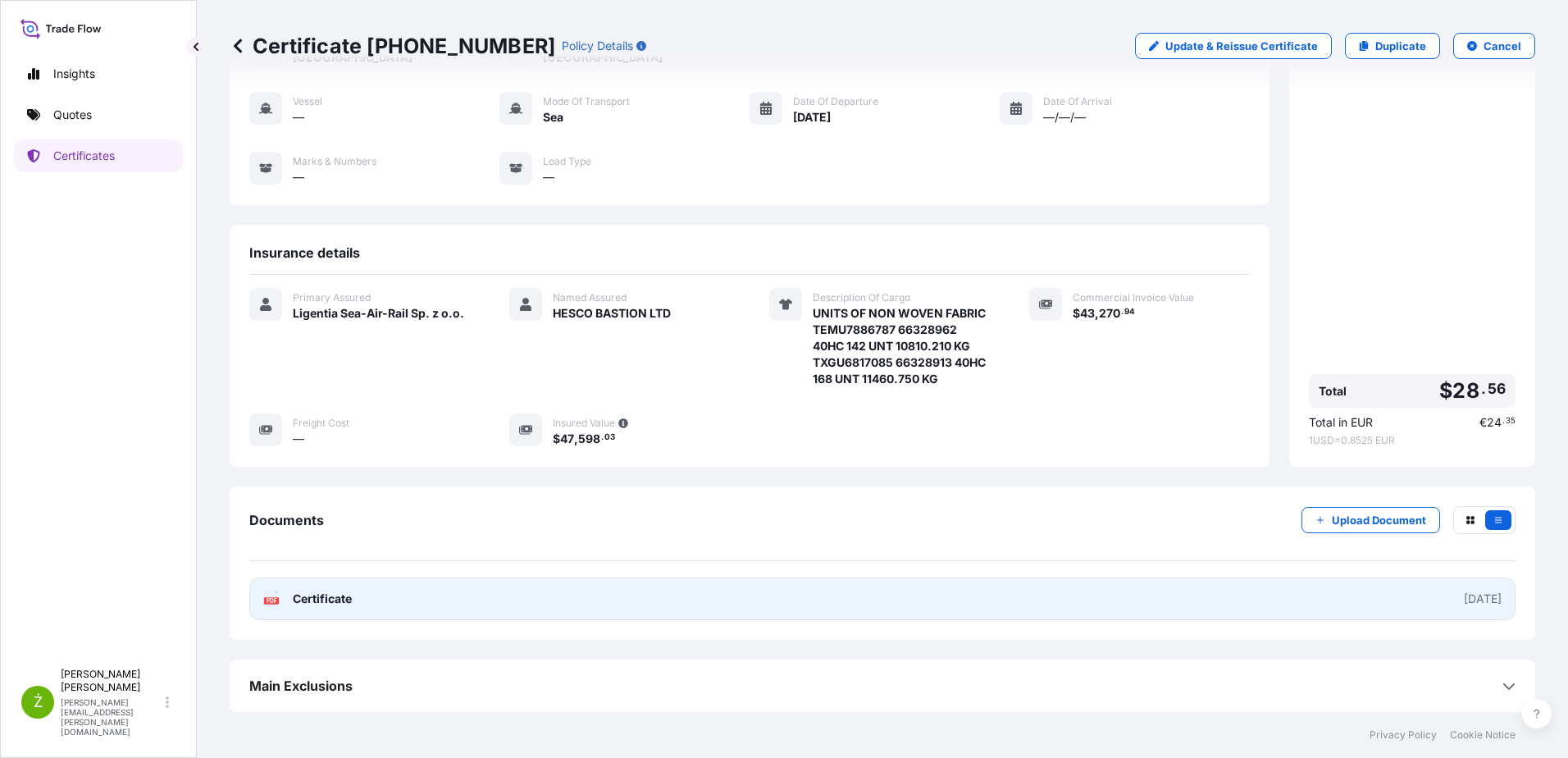
click at [429, 605] on link "PDF Certificate [DATE]" at bounding box center [883, 598] width 1266 height 42
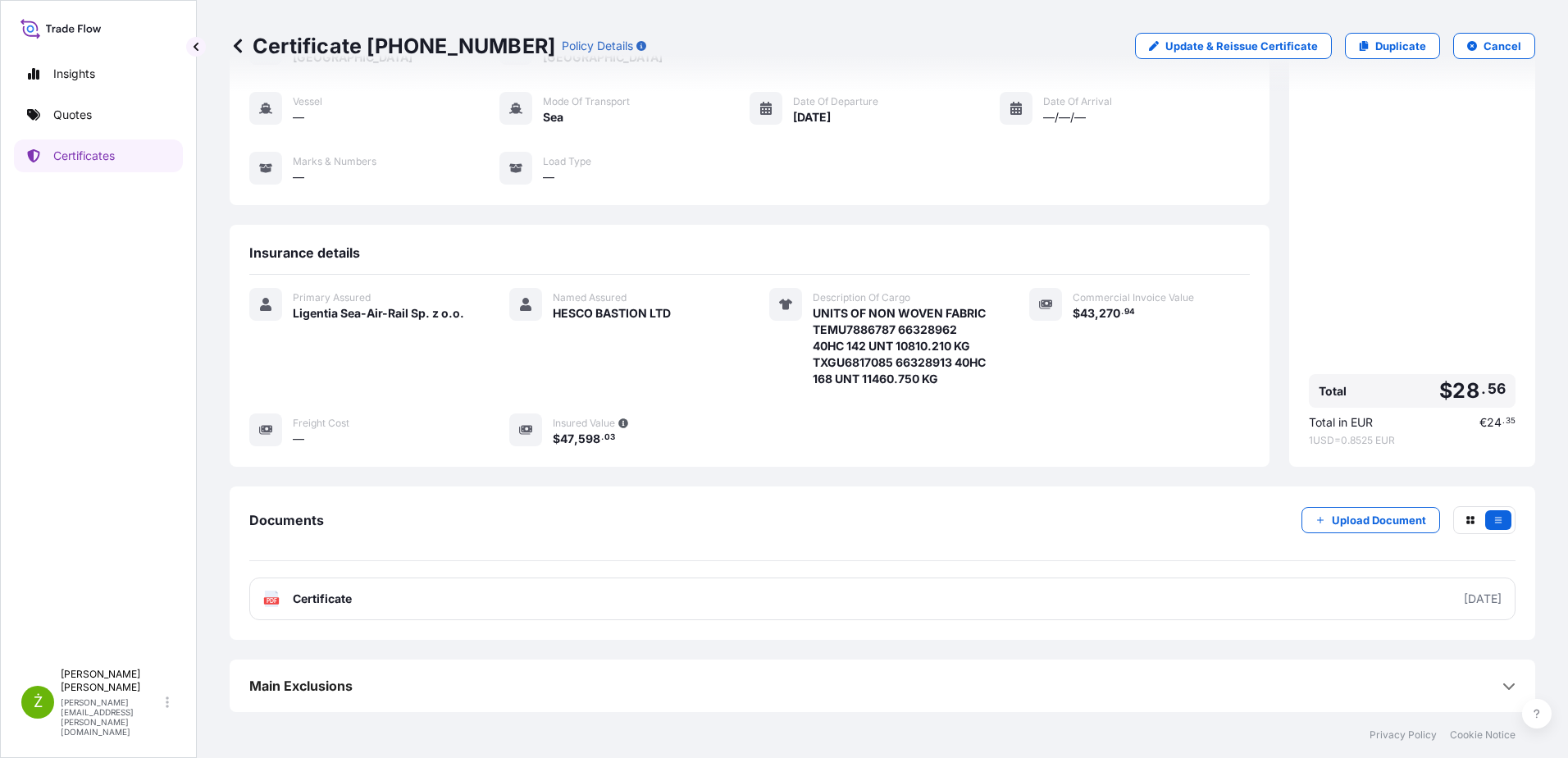
click at [314, 45] on p "Certificate [PHONE_NUMBER]" at bounding box center [392, 46] width 325 height 27
copy p "Certificate [PHONE_NUMBER]"
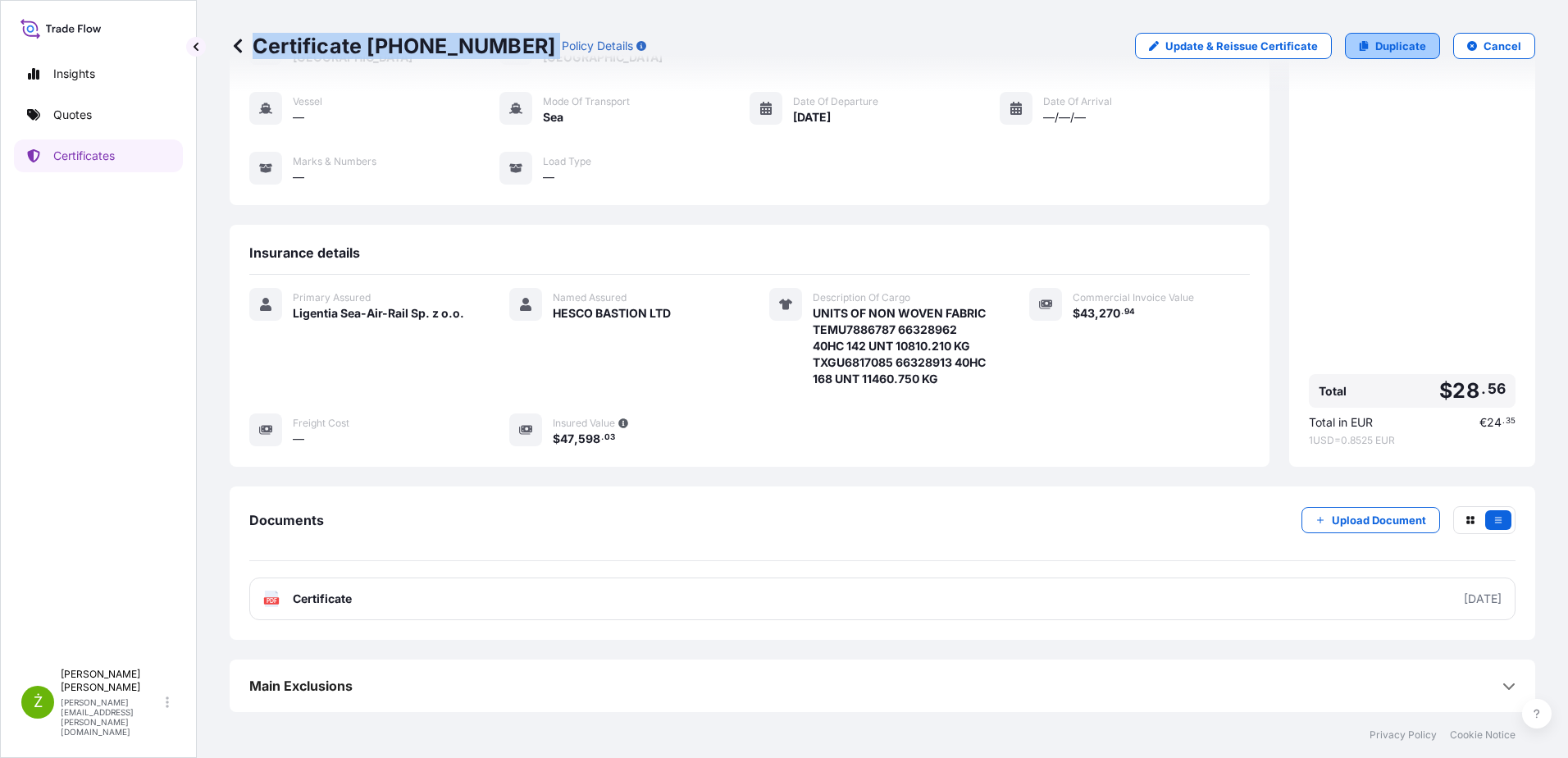
click at [1388, 40] on p "Duplicate" at bounding box center [1400, 46] width 51 height 17
select select "Sea"
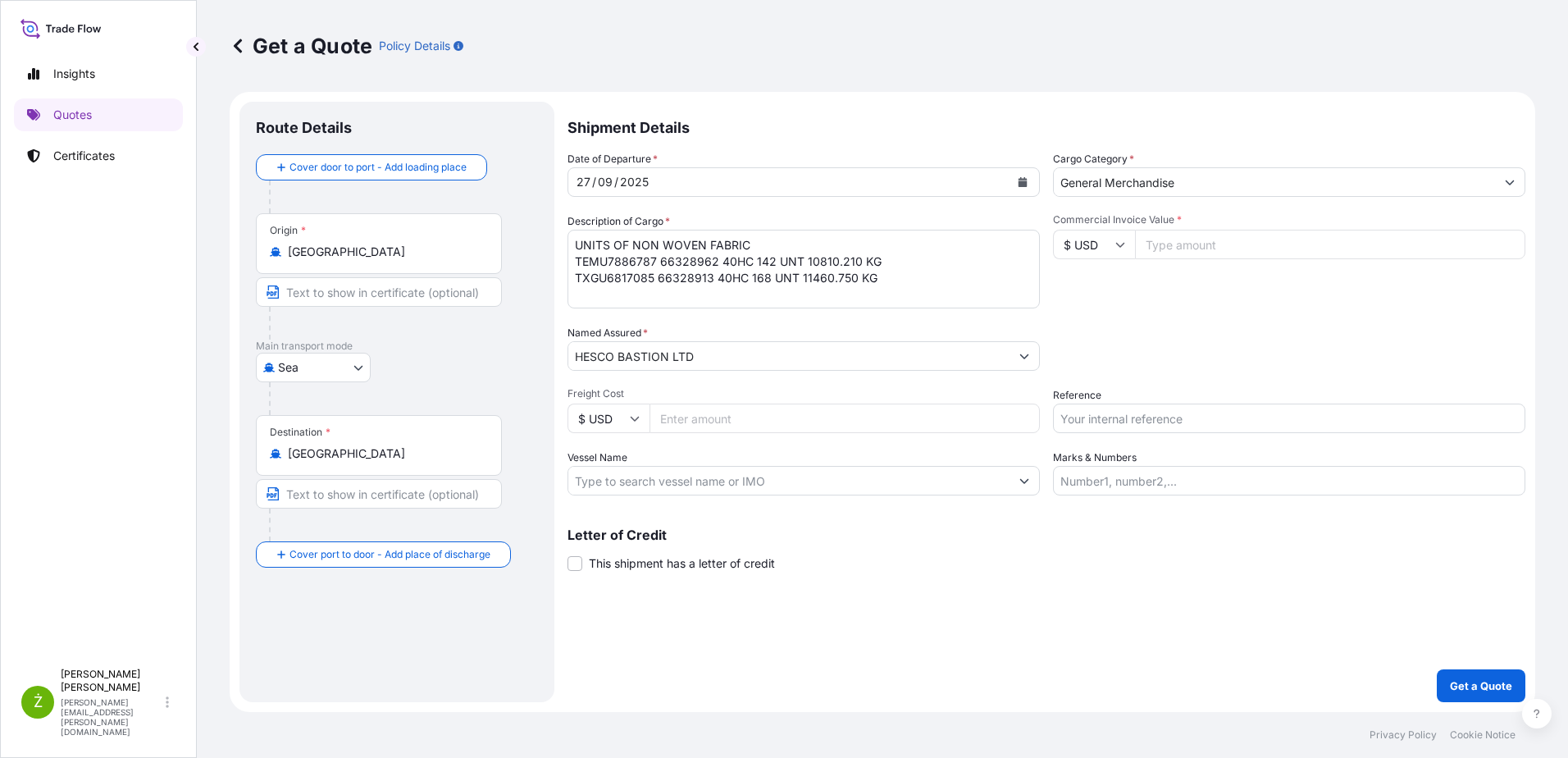
click at [1225, 416] on input "Reference" at bounding box center [1289, 418] width 472 height 29
paste input "S02062388"
type input "S02062388"
click at [1175, 244] on input "Commercial Invoice Value *" at bounding box center [1329, 244] width 390 height 29
type input "40824.69"
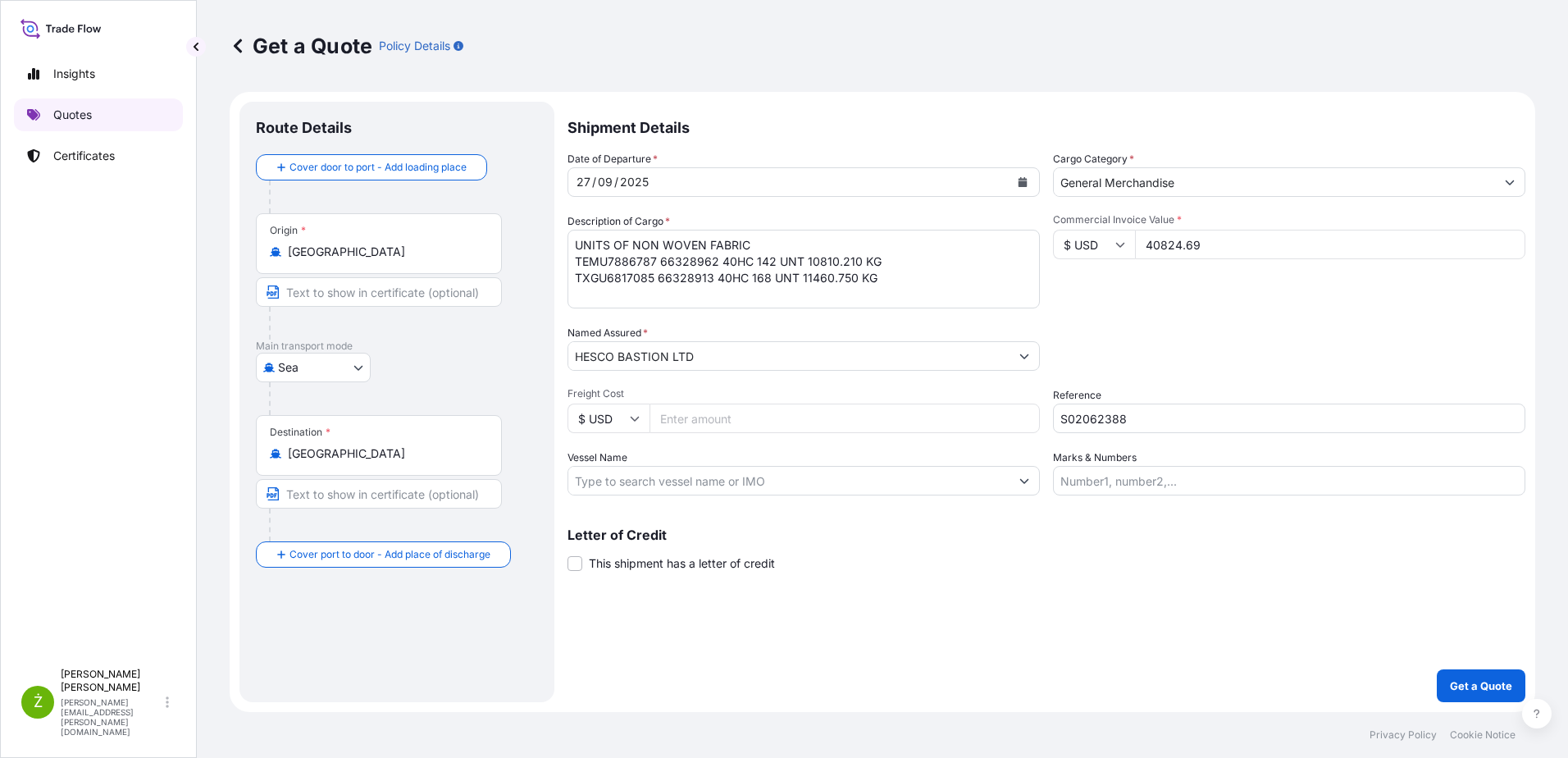
click at [82, 115] on p "Quotes" at bounding box center [72, 115] width 38 height 17
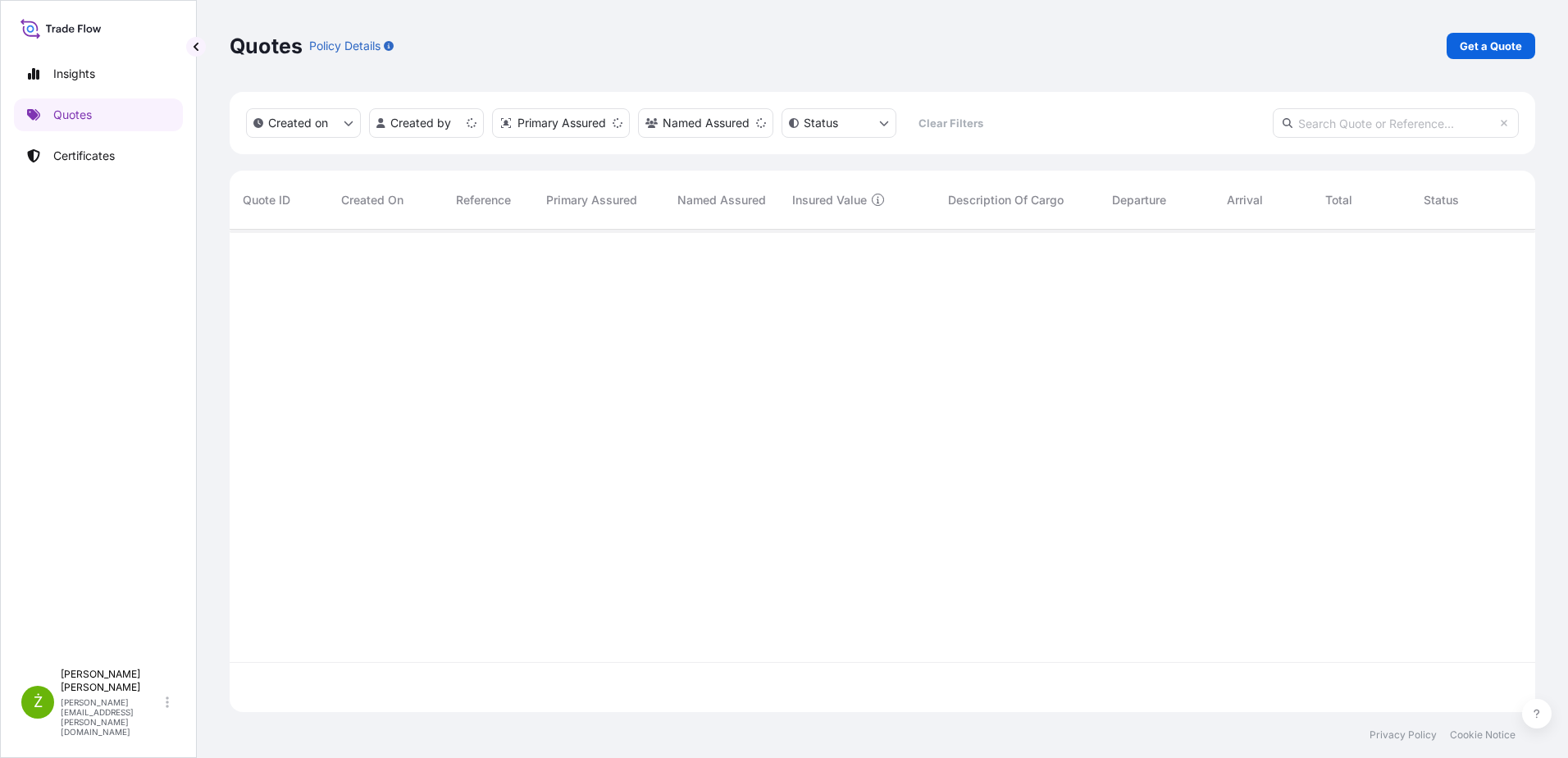
scroll to position [479, 1293]
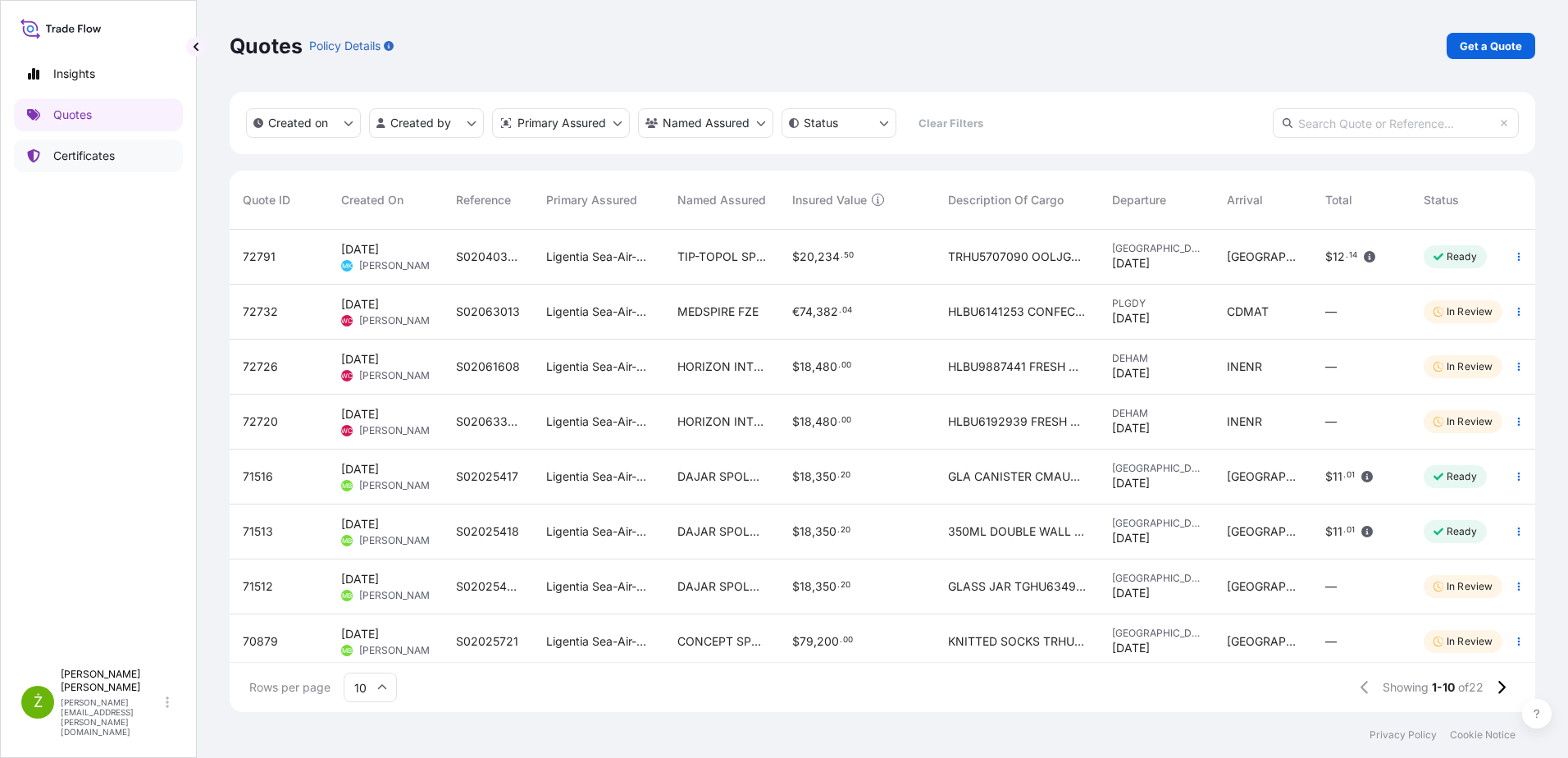
click at [89, 161] on p "Certificates" at bounding box center [84, 156] width 62 height 17
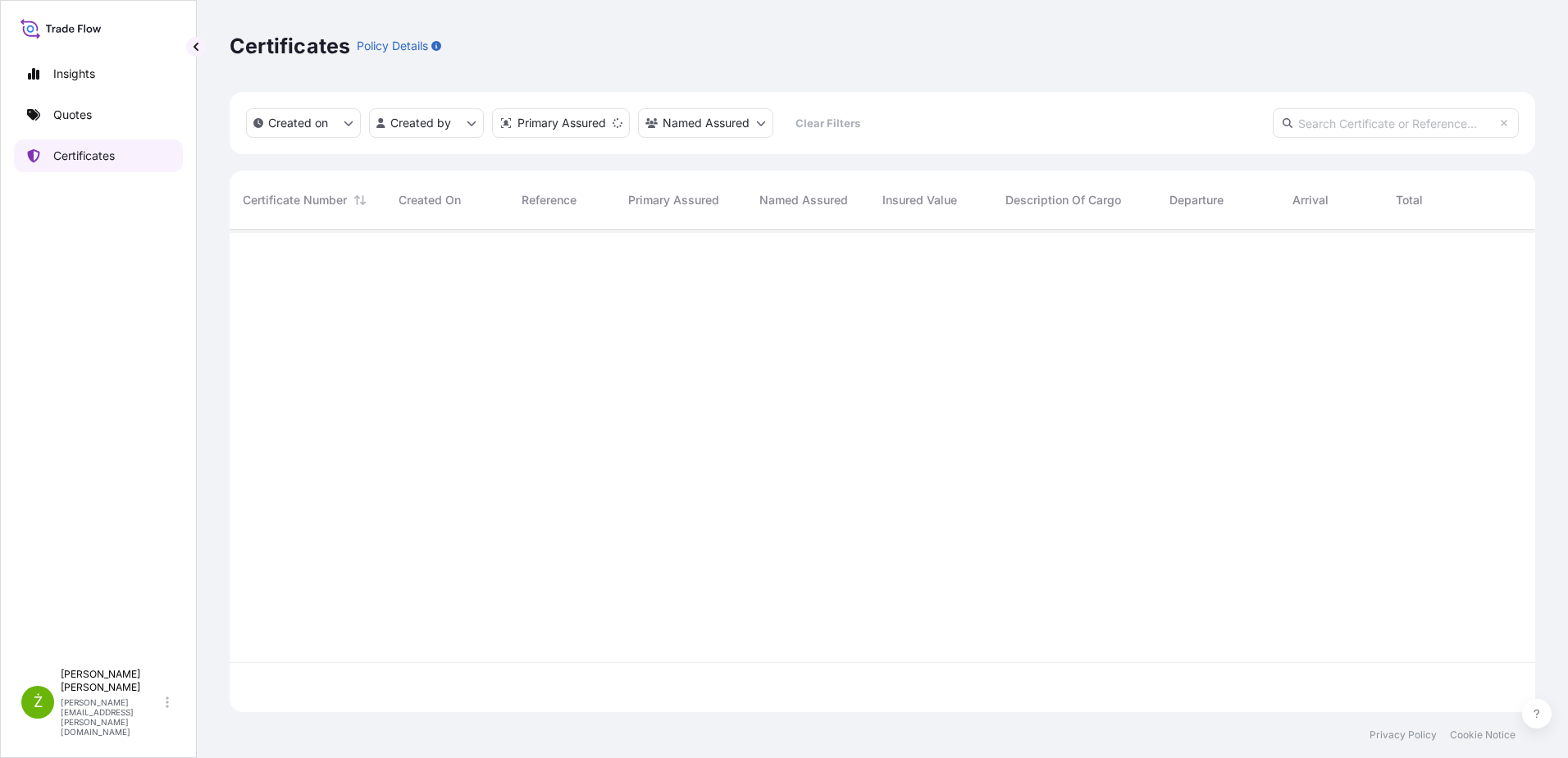
scroll to position [479, 1293]
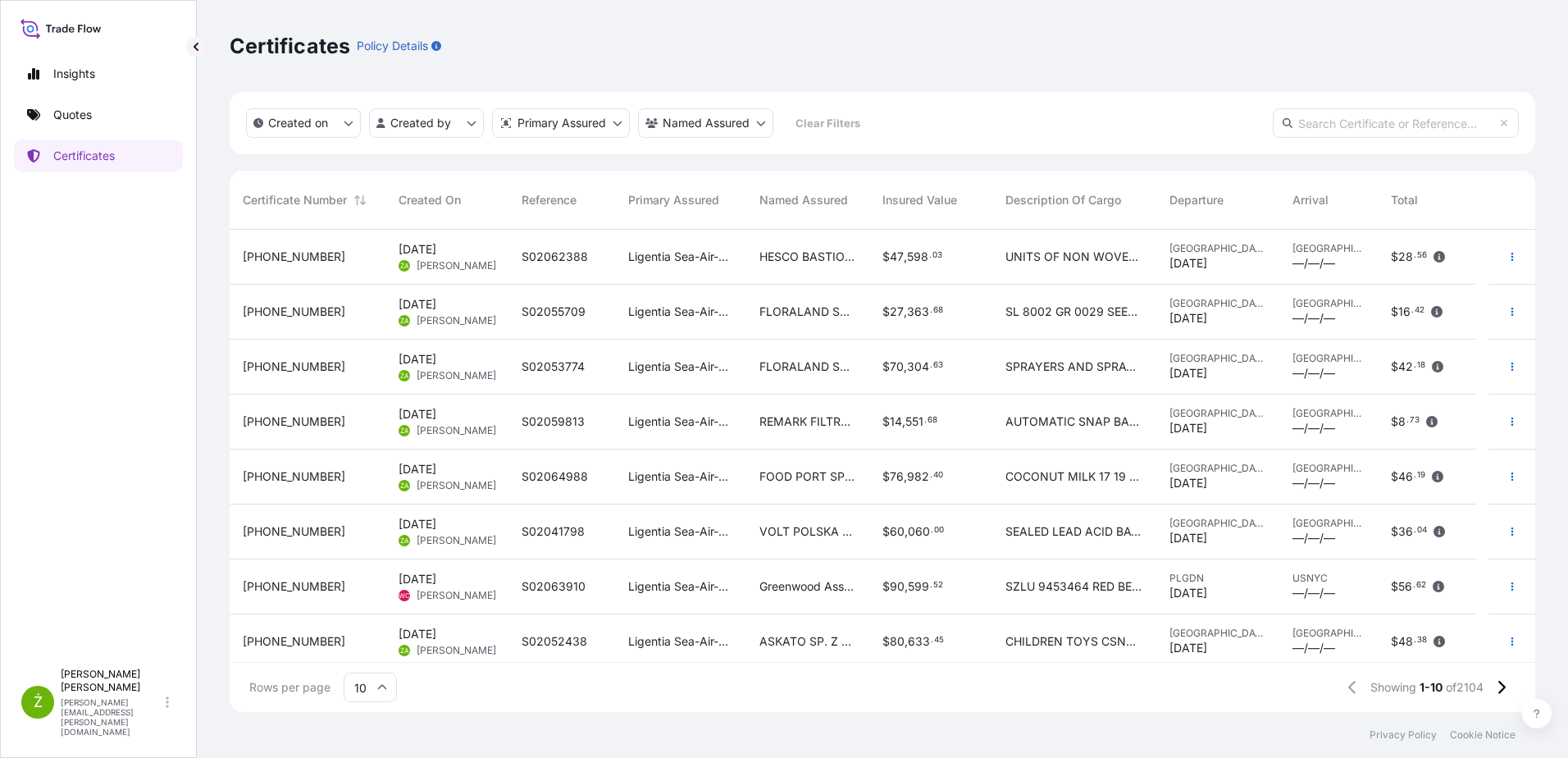
click at [469, 245] on span "[DATE] ŻA [PERSON_NAME]" at bounding box center [447, 256] width 96 height 31
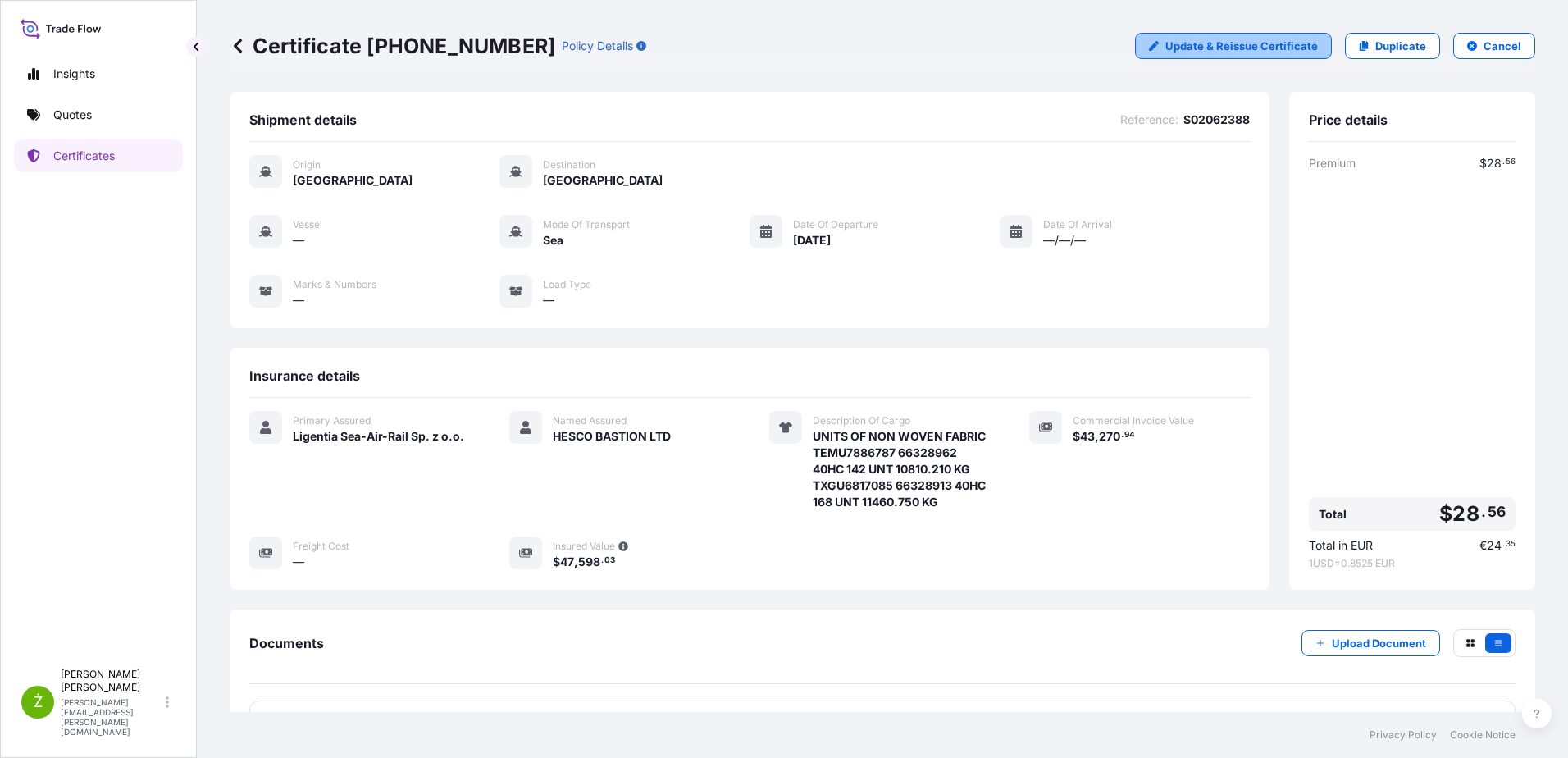
click at [1306, 48] on p "Update & Reissue Certificate" at bounding box center [1241, 46] width 152 height 17
select select "Sea"
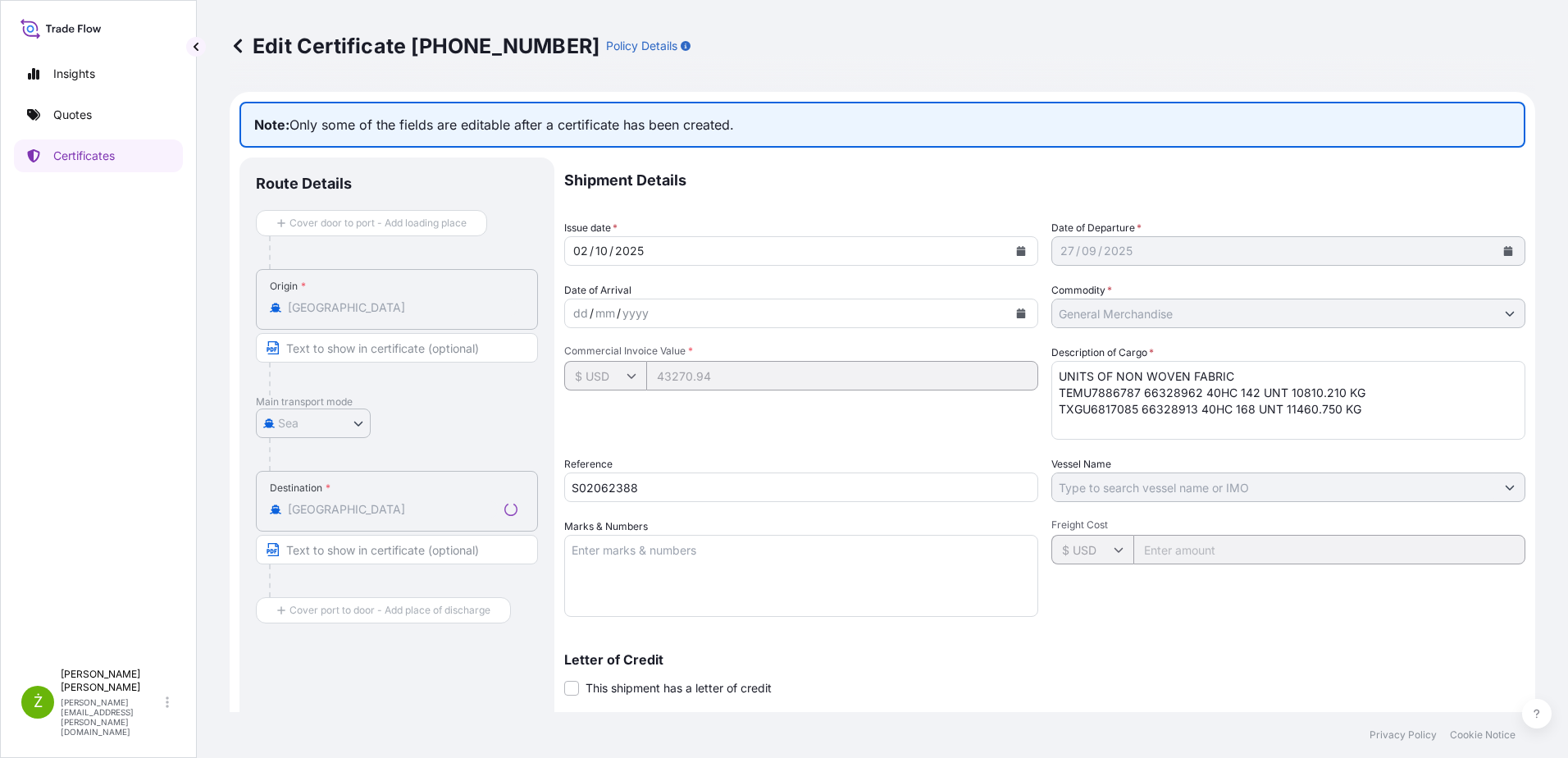
select select "31440"
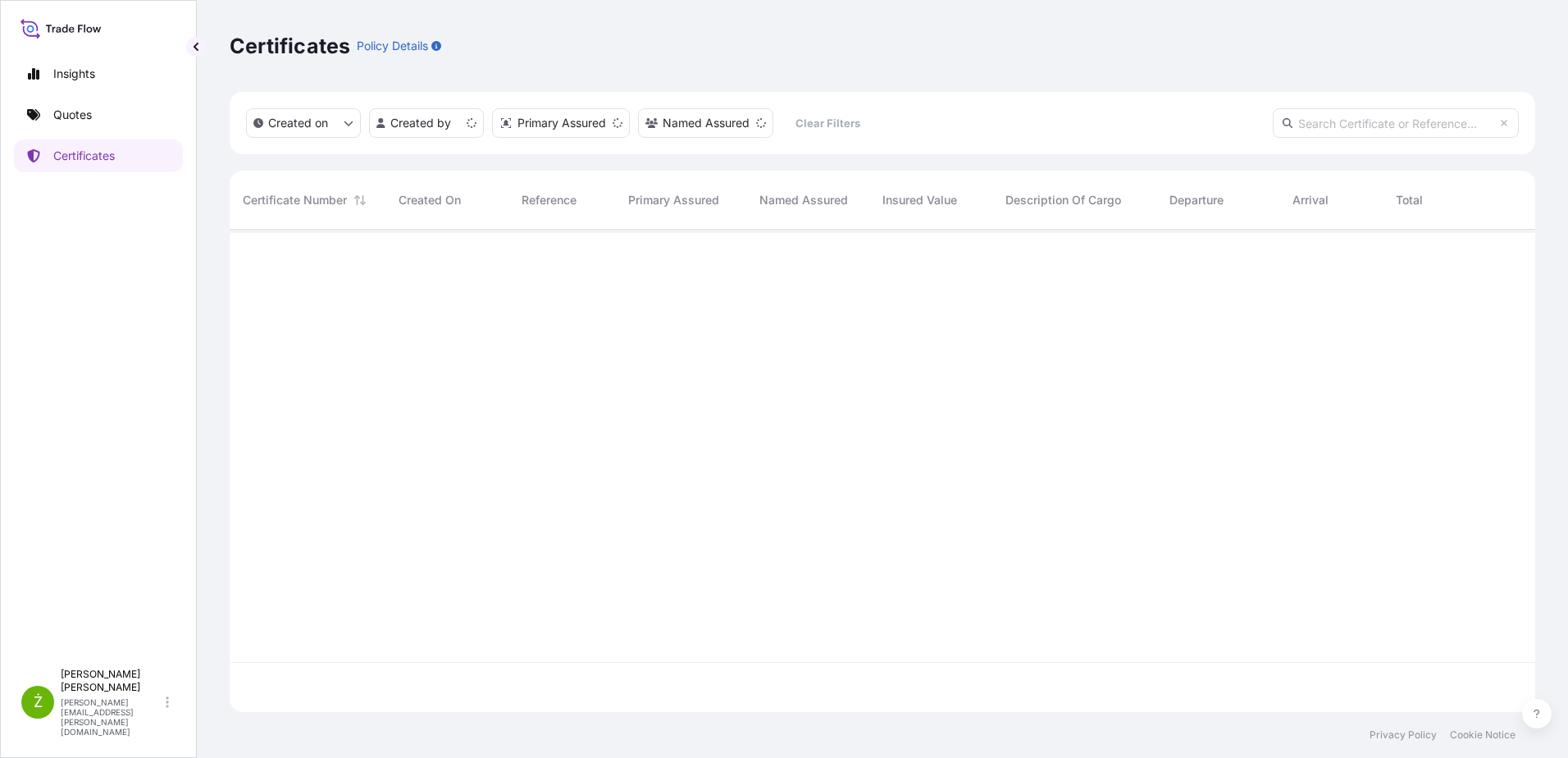
scroll to position [479, 1293]
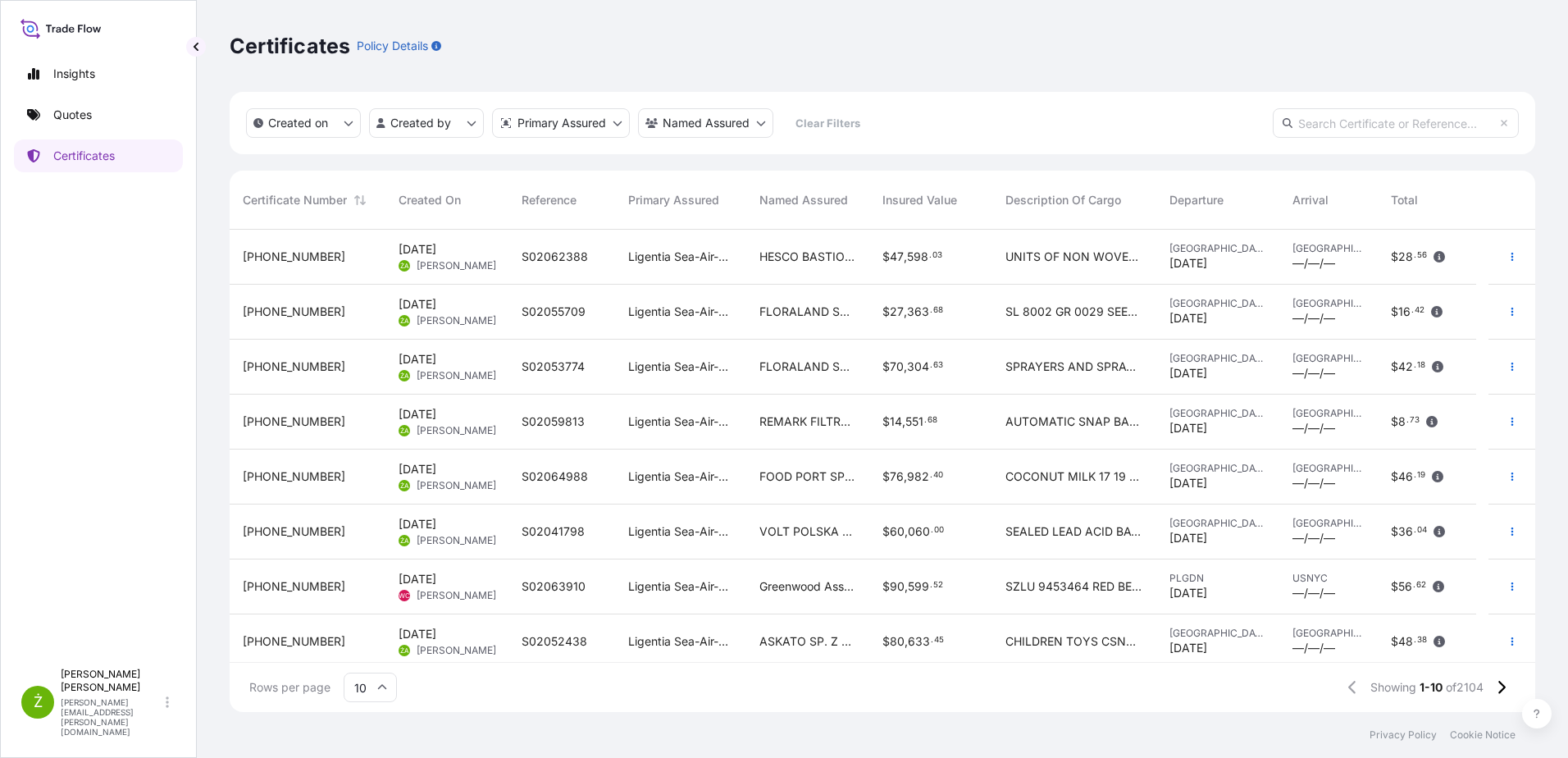
click at [1037, 258] on span "UNITS OF NON WOVEN FABRIC TEMU 7886787 66328962 40 HC 142 UNT 10810 210 KG TXGU…" at bounding box center [1074, 257] width 138 height 17
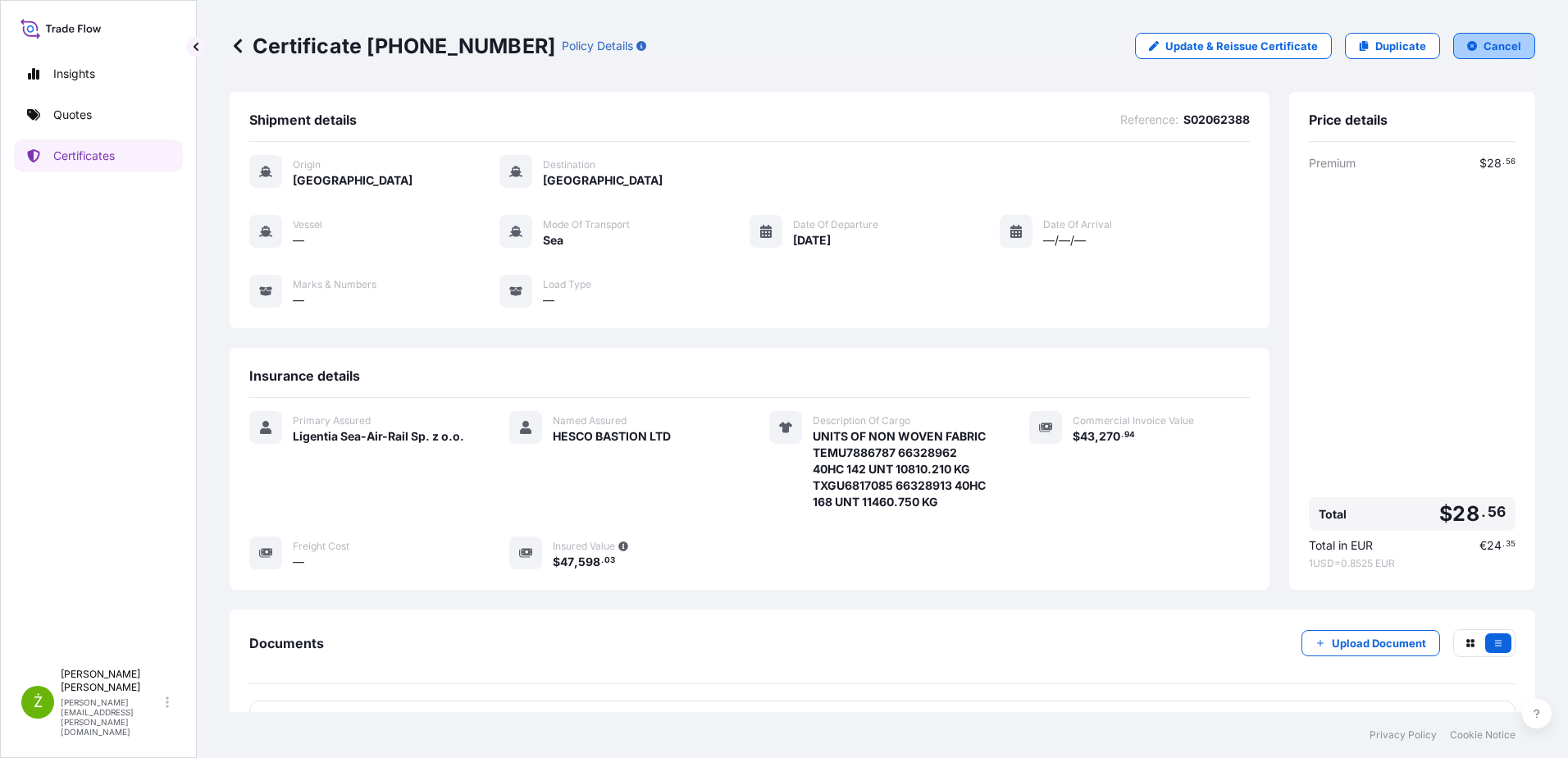
click at [1491, 57] on button "Cancel" at bounding box center [1494, 46] width 82 height 27
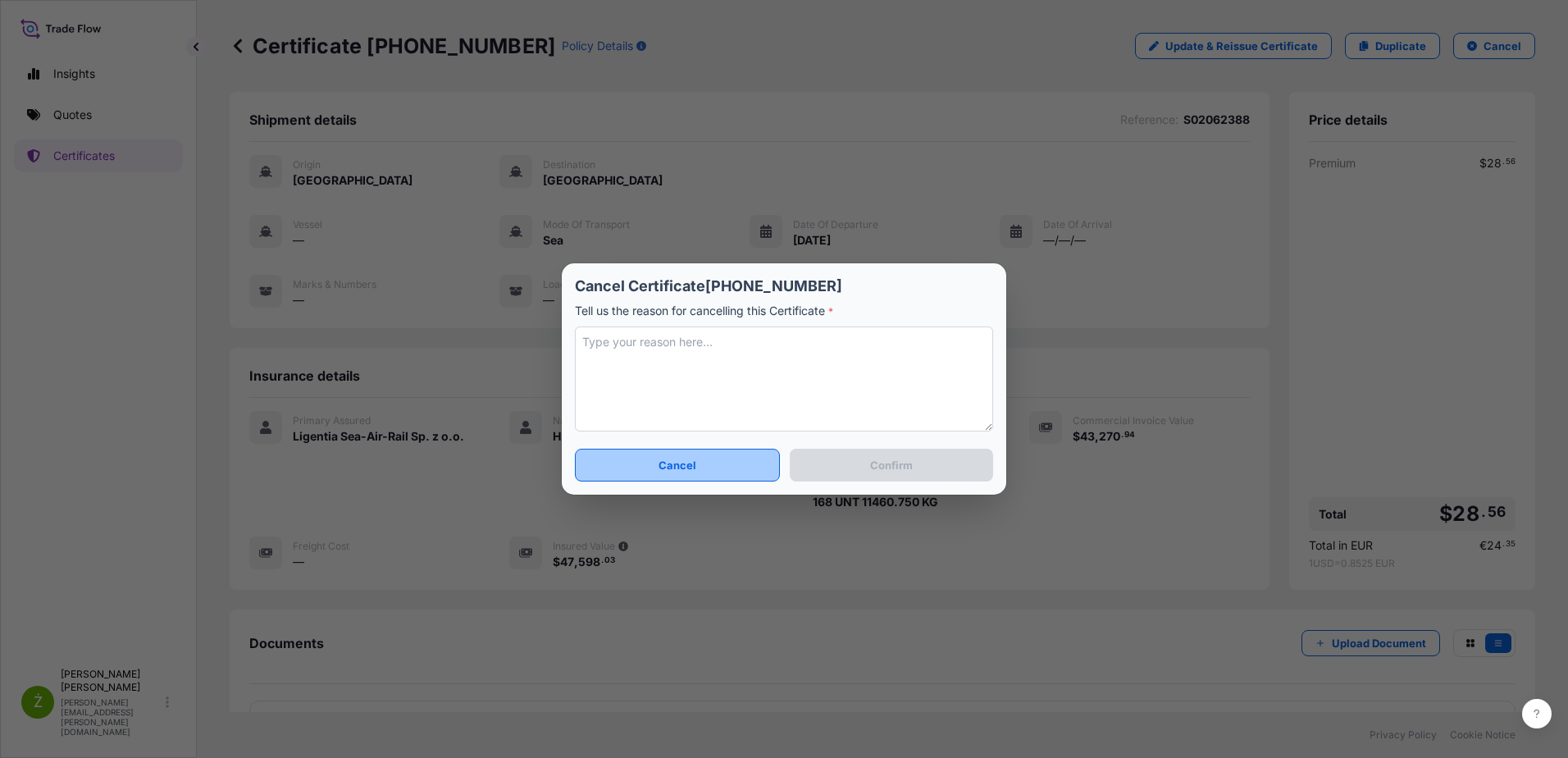
click at [605, 464] on button "Cancel" at bounding box center [677, 464] width 205 height 32
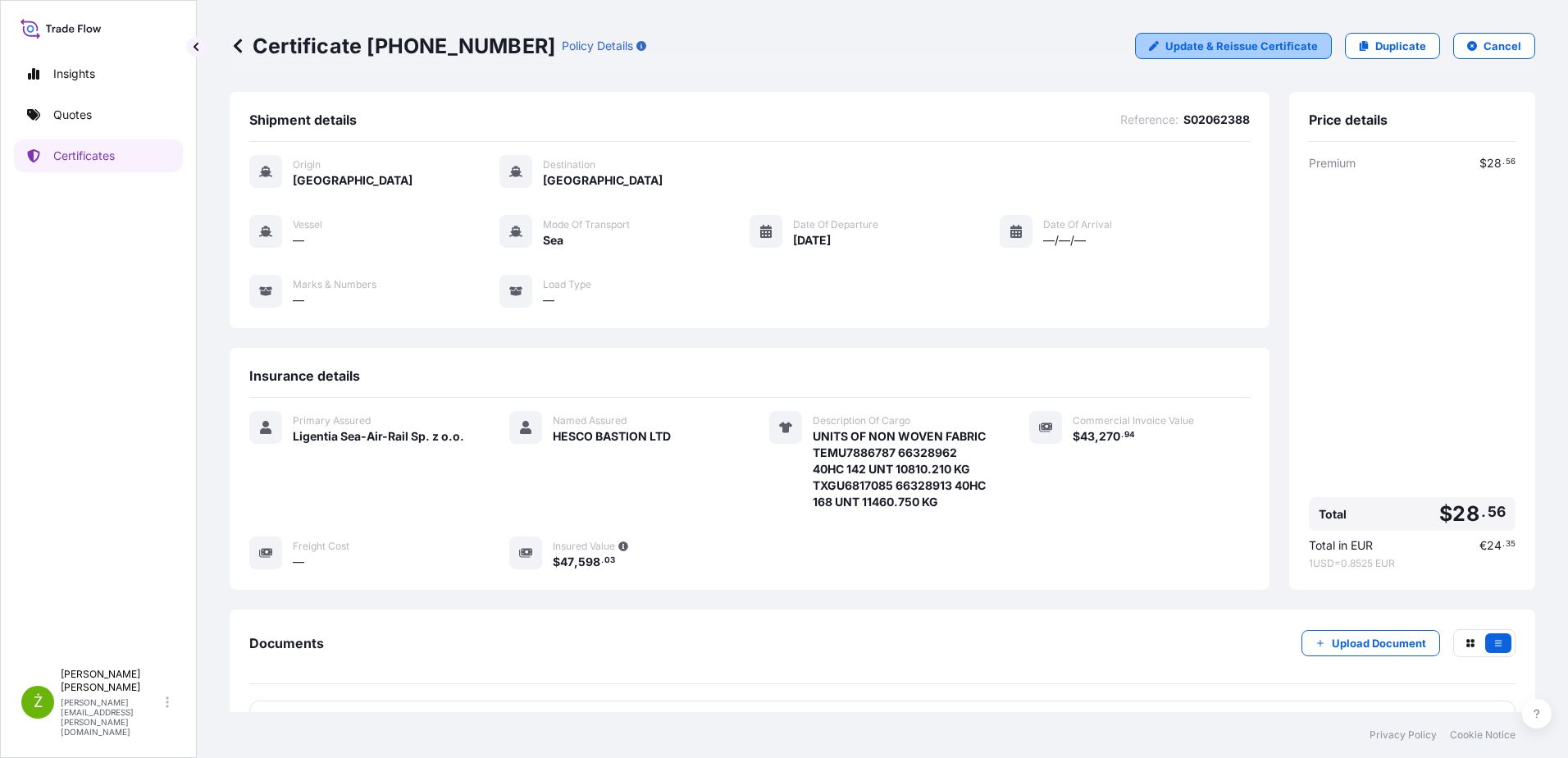
click at [1206, 42] on p "Update & Reissue Certificate" at bounding box center [1241, 46] width 152 height 17
select select "Sea"
select select "31440"
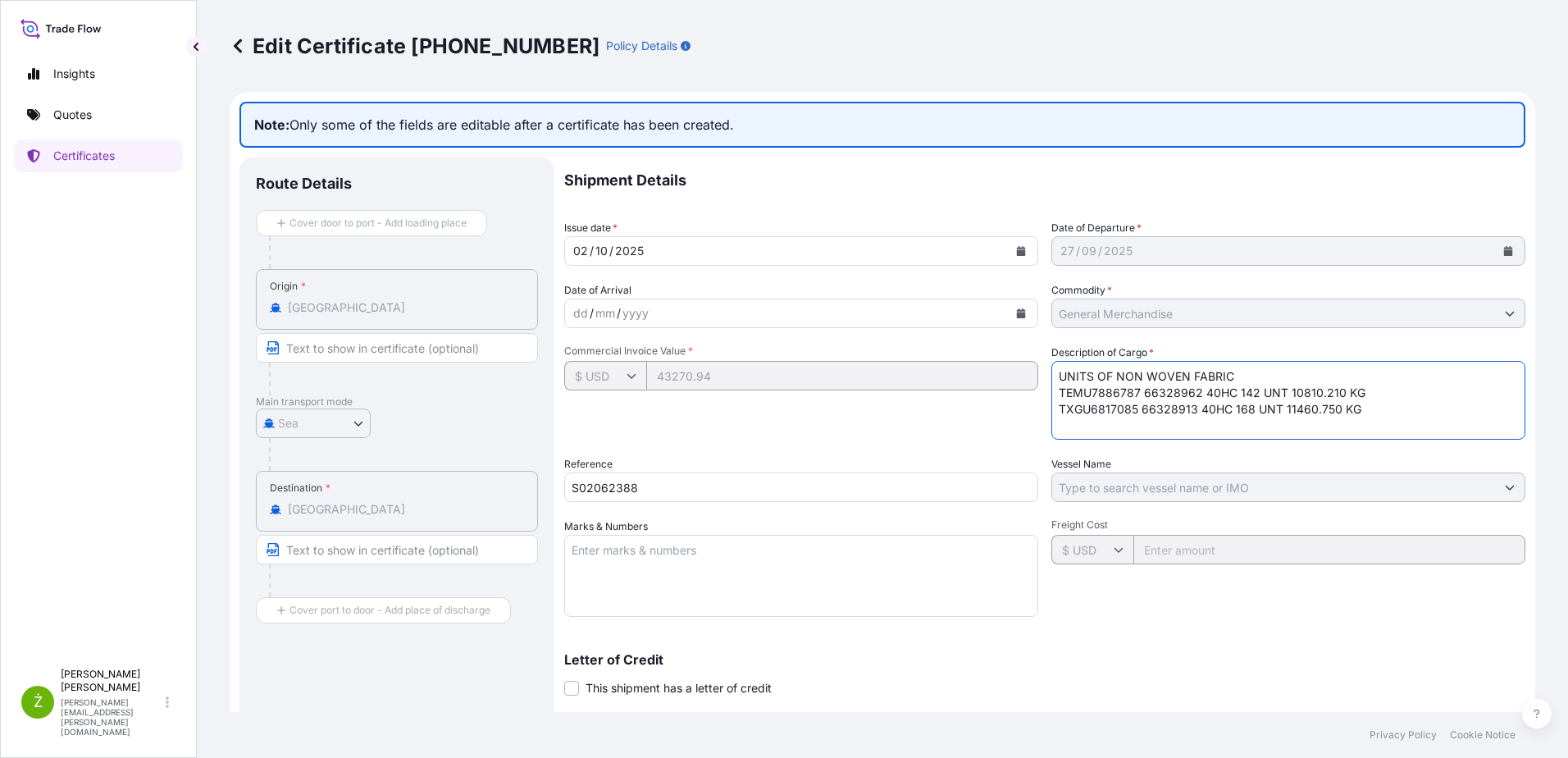
drag, startPoint x: 1374, startPoint y: 390, endPoint x: 1020, endPoint y: 390, distance: 354.0
click at [1020, 390] on div "Shipment Details Issue date * [DATE] Date of Departure * [DATE] Date of Arrival…" at bounding box center [1044, 517] width 961 height 719
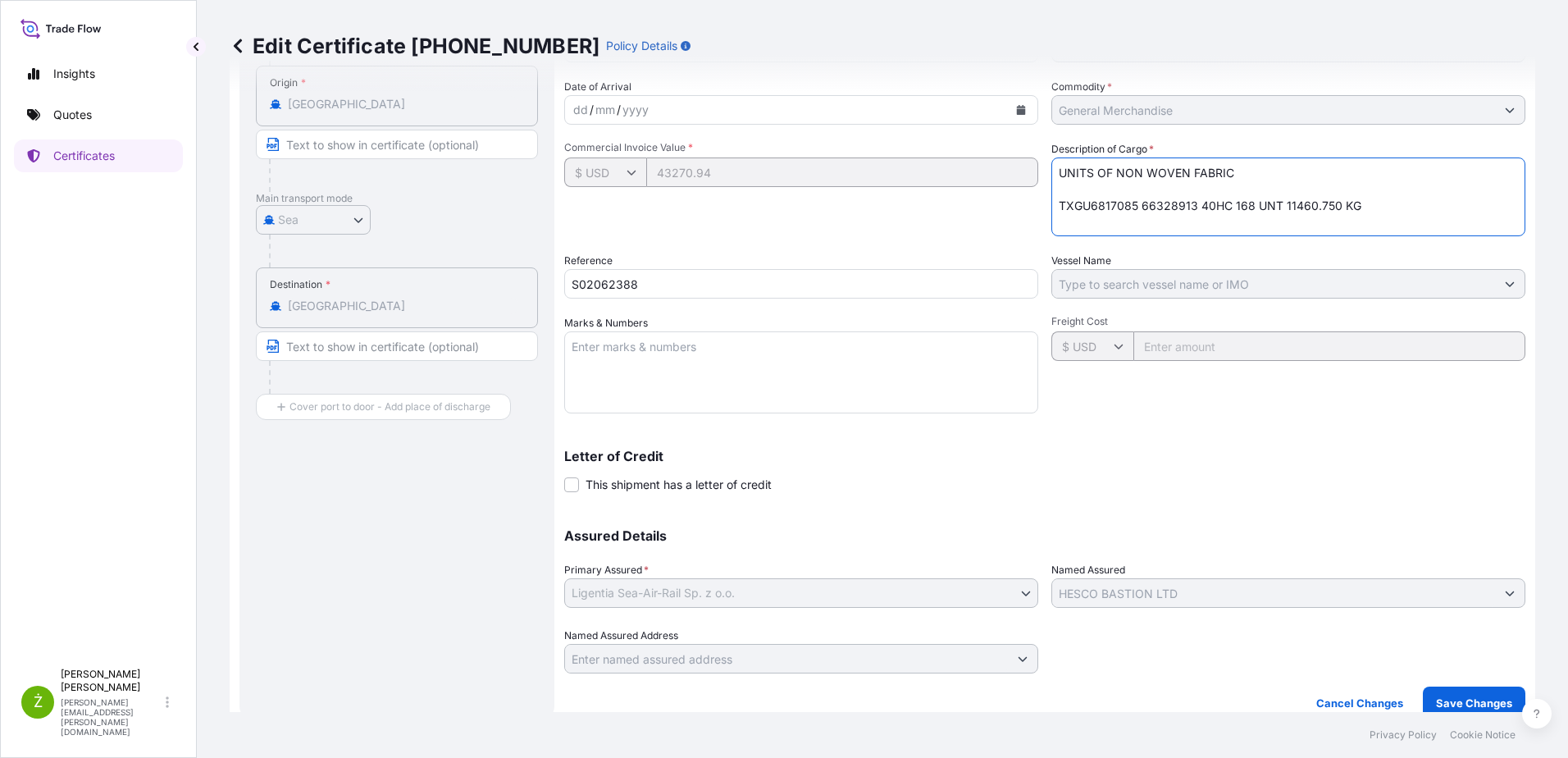
scroll to position [220, 0]
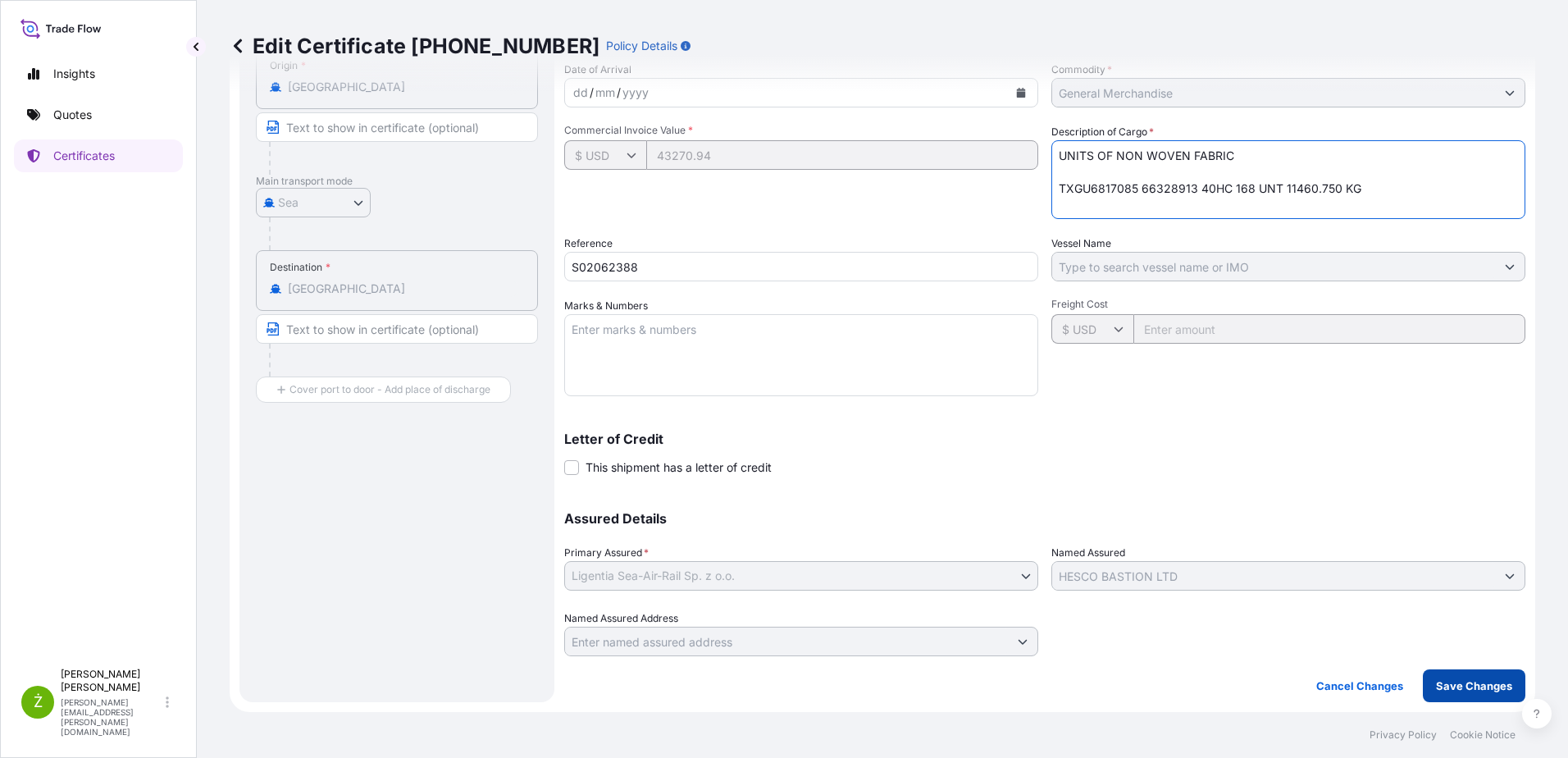
type textarea "UNITS OF NON WOVEN FABRIC TXGU6817085 66328913 40HC 168 UNT 11460.750 KG"
click at [1450, 681] on p "Save Changes" at bounding box center [1474, 686] width 77 height 17
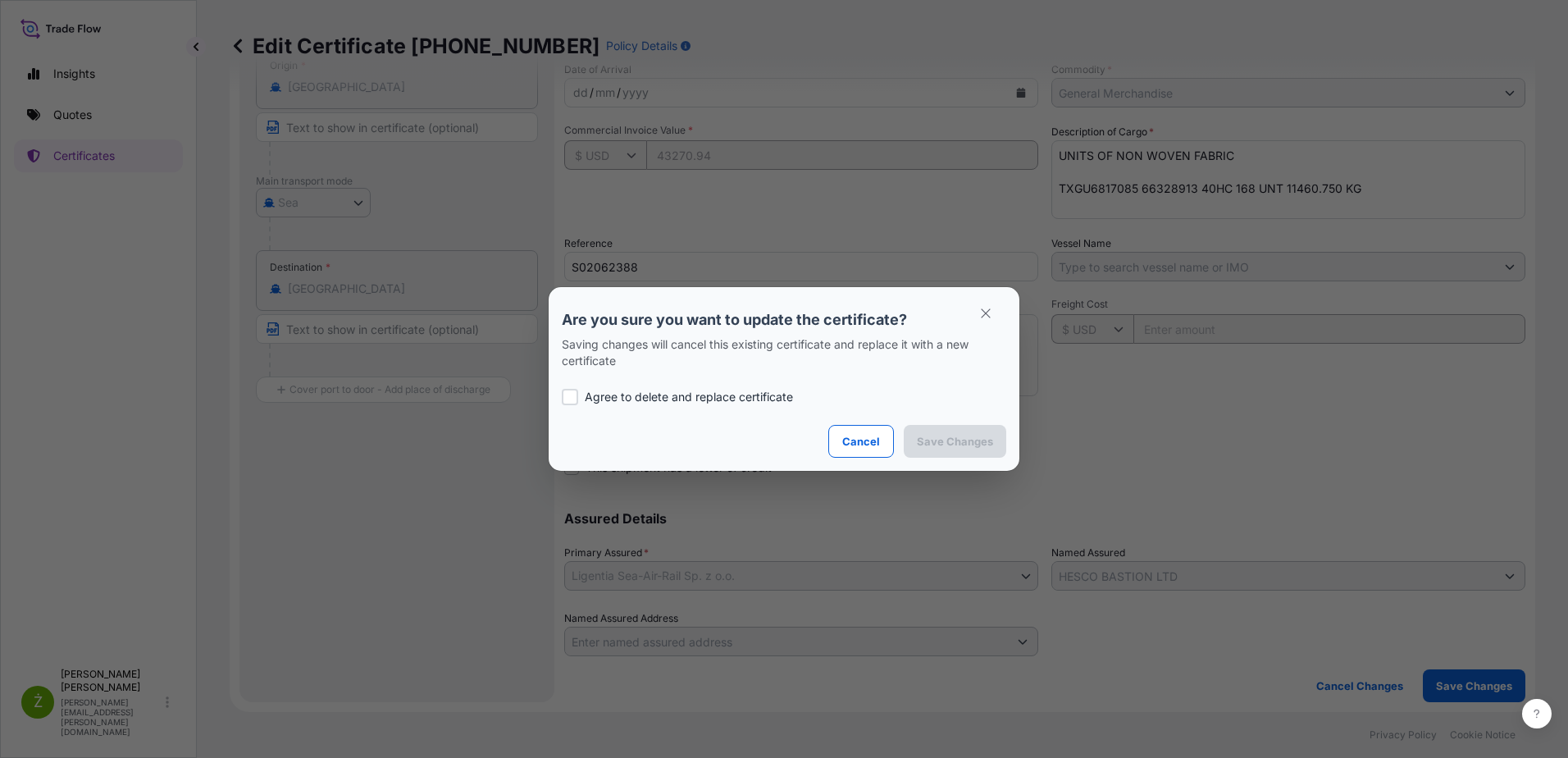
click at [721, 386] on div "Agree to delete and replace certificate" at bounding box center [784, 397] width 444 height 56
click at [716, 395] on p "Agree to delete and replace certificate" at bounding box center [689, 397] width 208 height 17
checkbox input "true"
click at [972, 444] on p "Save Changes" at bounding box center [955, 441] width 77 height 17
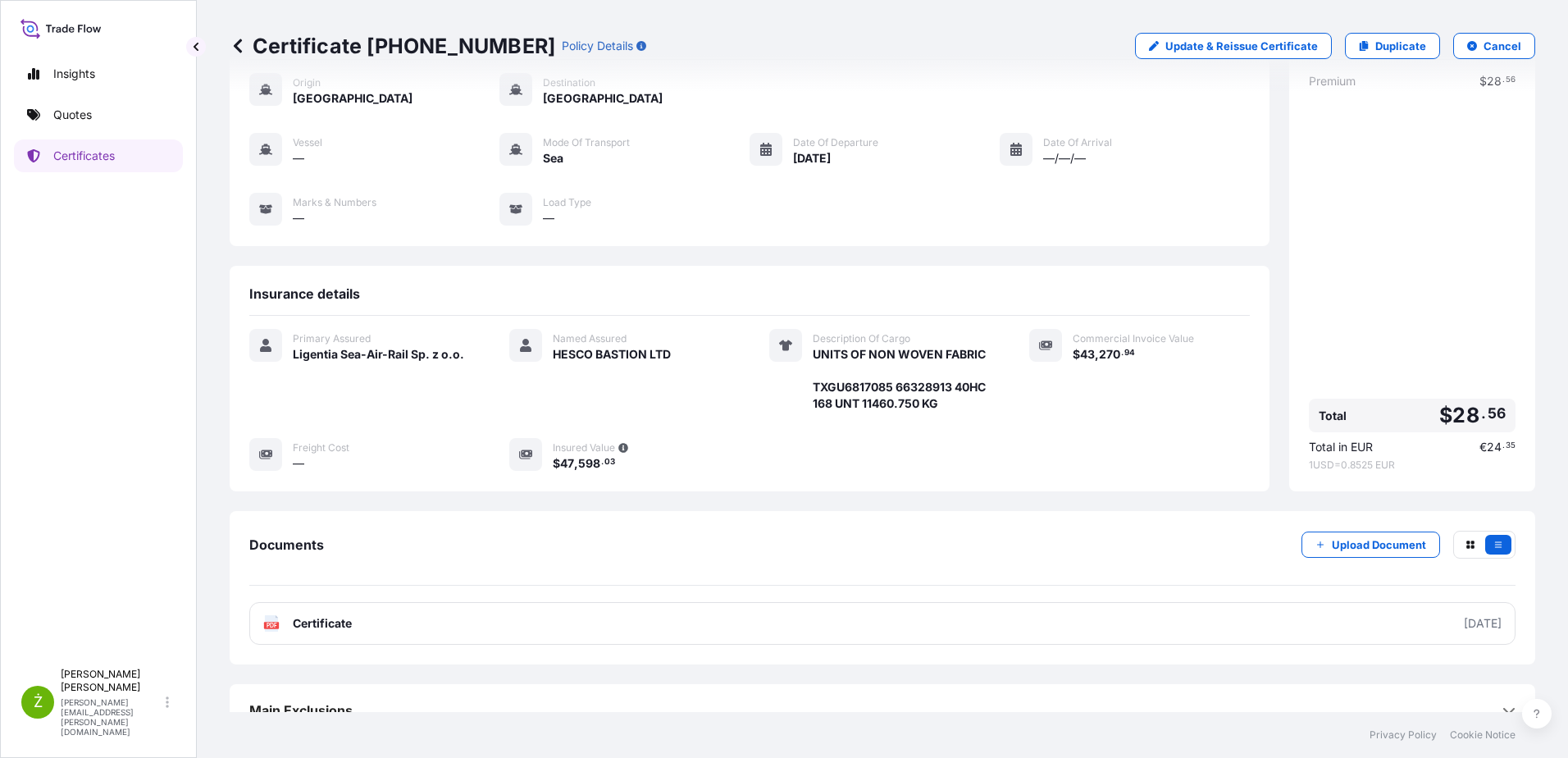
scroll to position [107, 0]
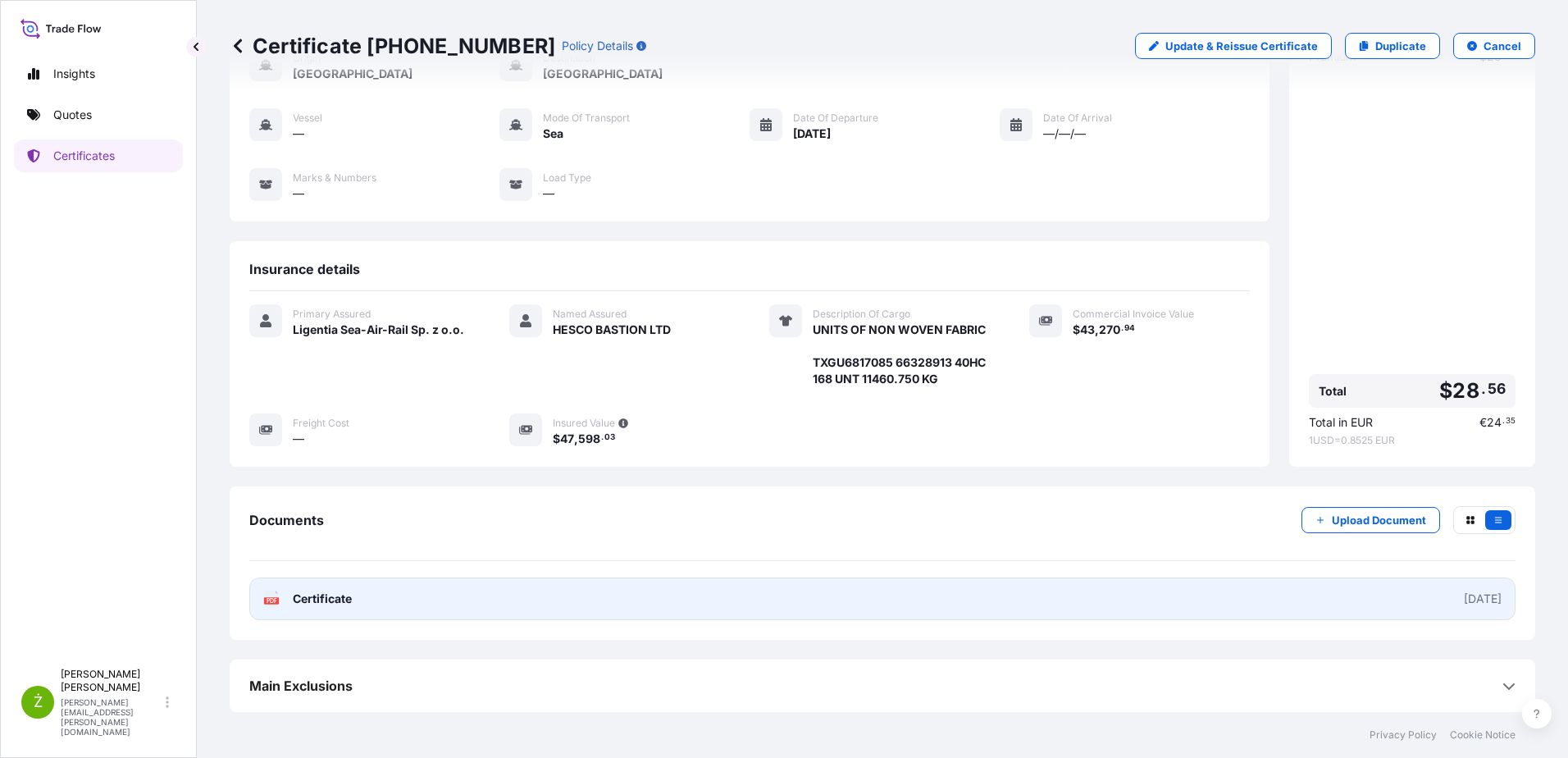
click at [673, 600] on link "PDF Certificate [DATE]" at bounding box center [883, 598] width 1266 height 42
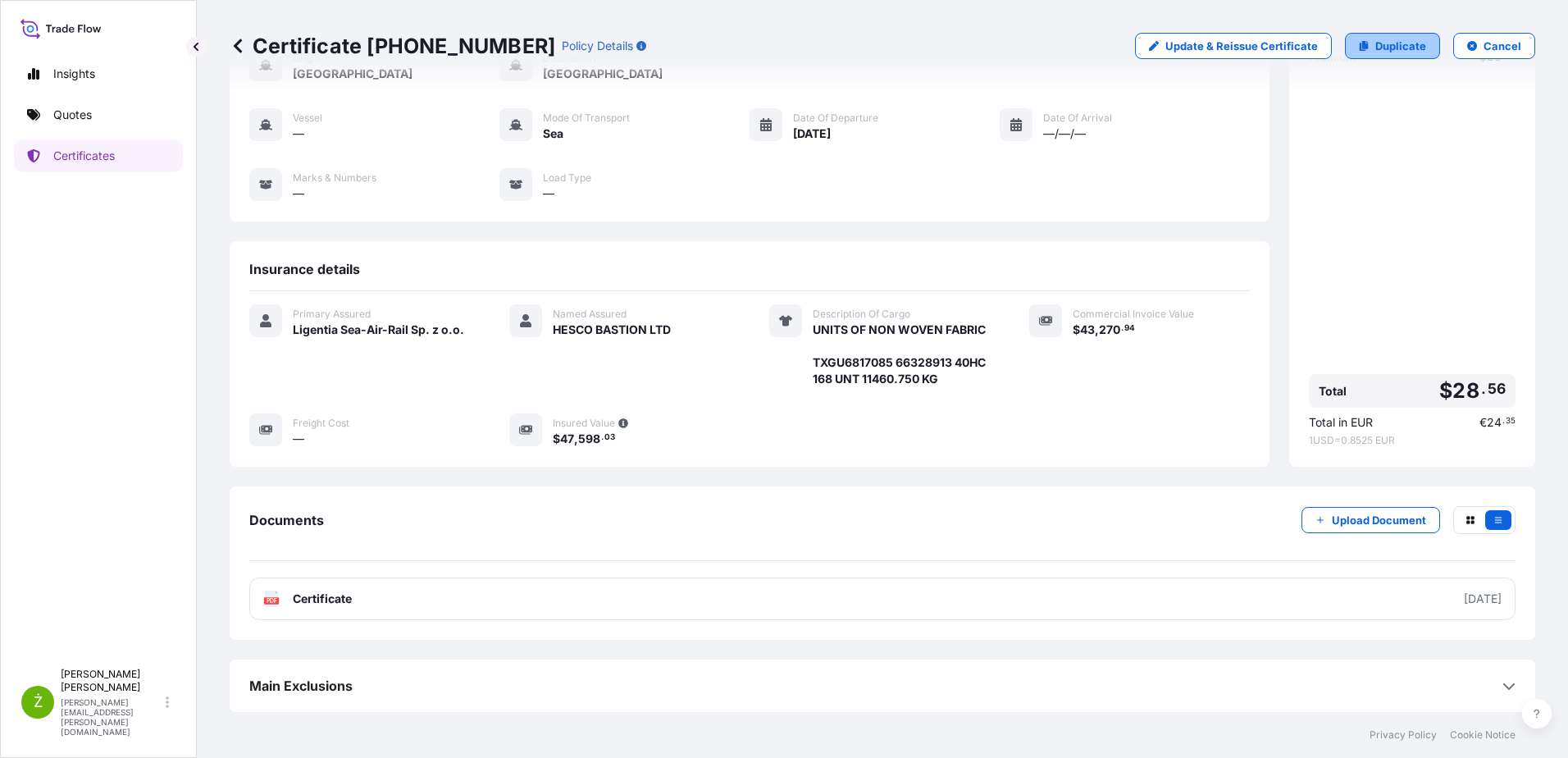
click at [1386, 48] on p "Duplicate" at bounding box center [1400, 46] width 51 height 17
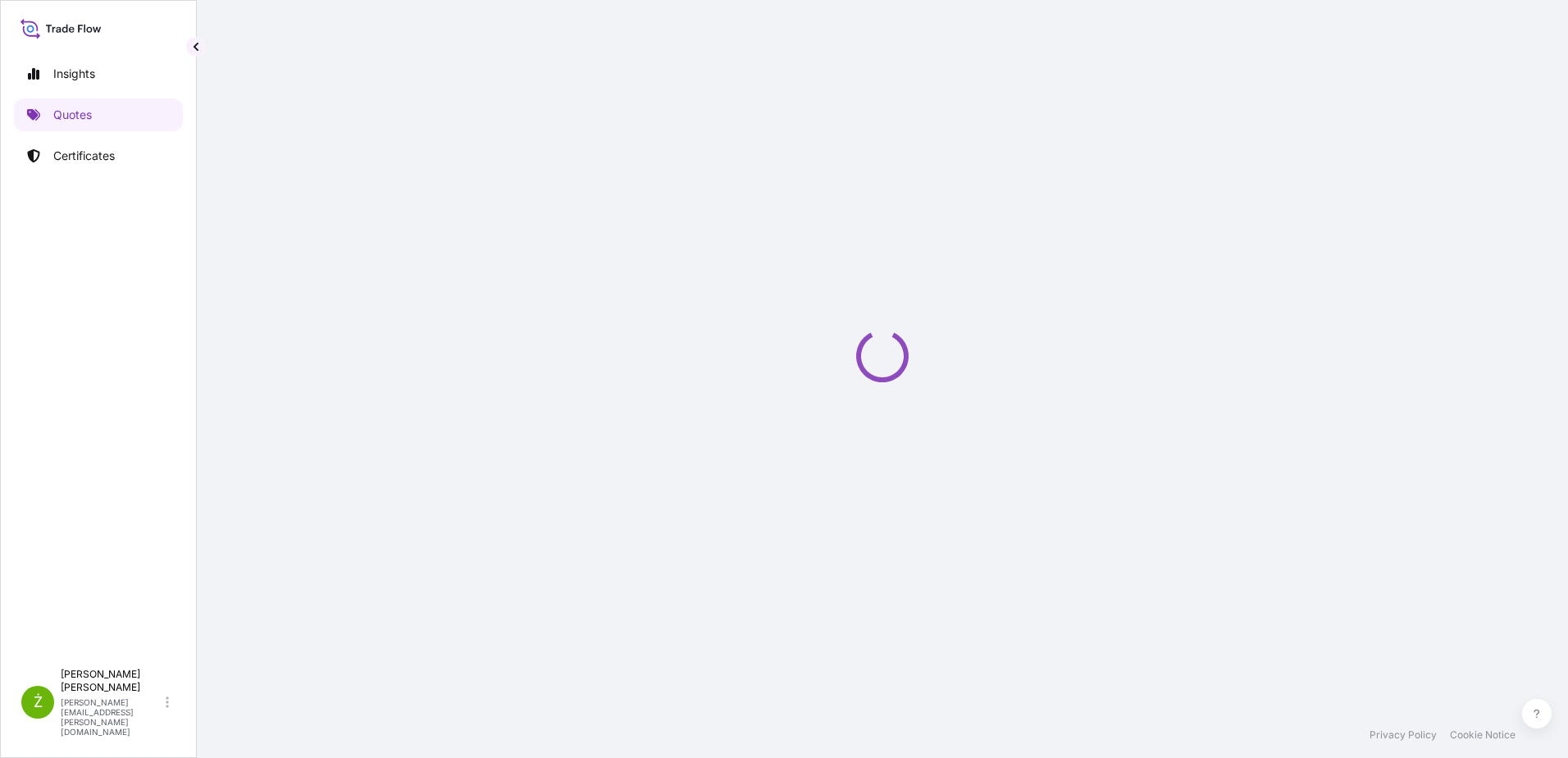
select select "Sea"
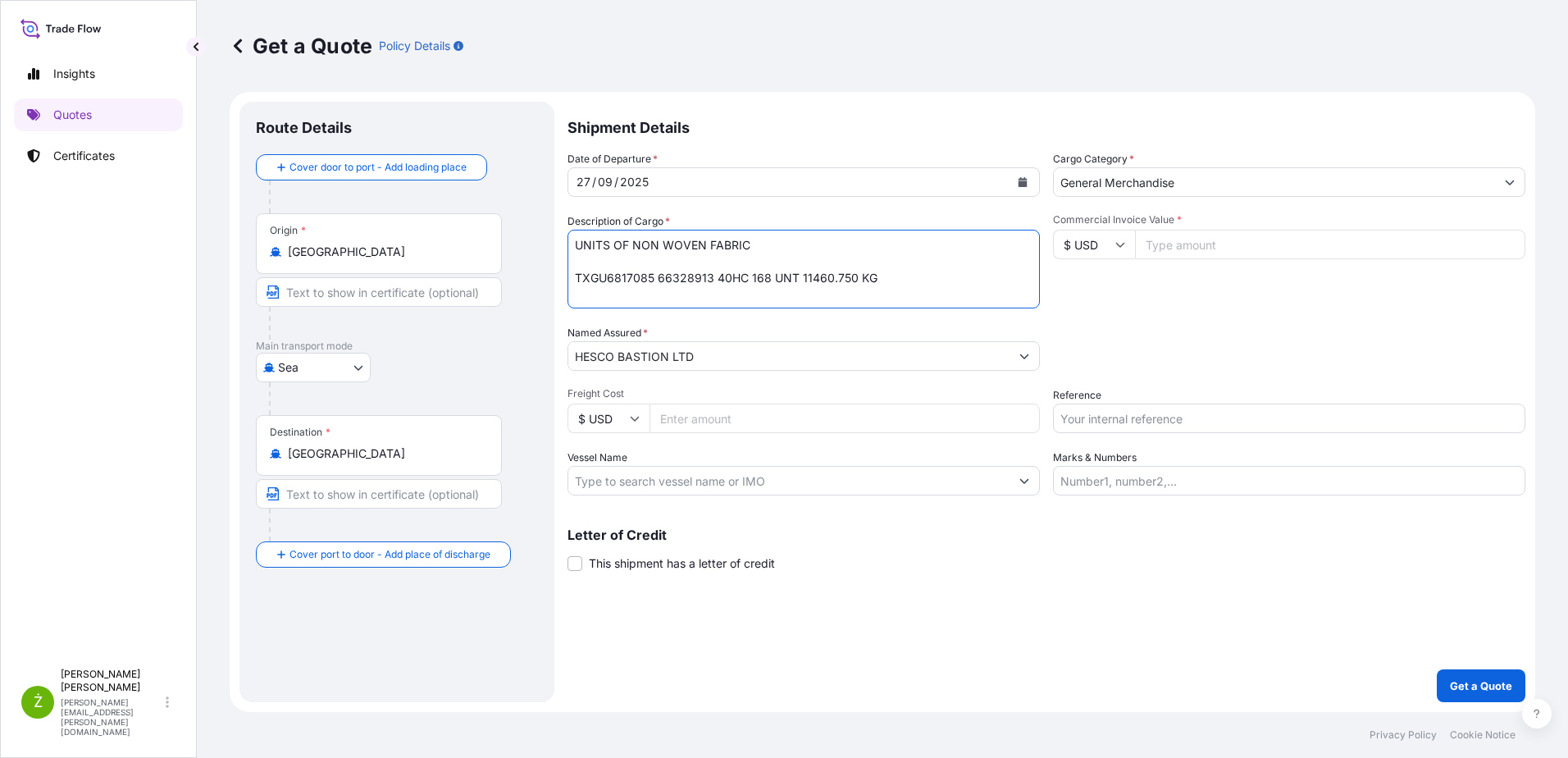
drag, startPoint x: 950, startPoint y: 274, endPoint x: 492, endPoint y: 261, distance: 458.2
click at [492, 261] on form "Route Details Cover door to port - Add loading place Place of loading Road / [G…" at bounding box center [882, 401] width 1305 height 620
paste textarea "TEMU7886787 66328962 40HC 142 UNT 10810.21"
click at [569, 304] on textarea "UNITS OF NON WOVEN FABRIC TXGU6817085 66328913 40HC 168 UNT 11460.750 KG" at bounding box center [804, 269] width 472 height 79
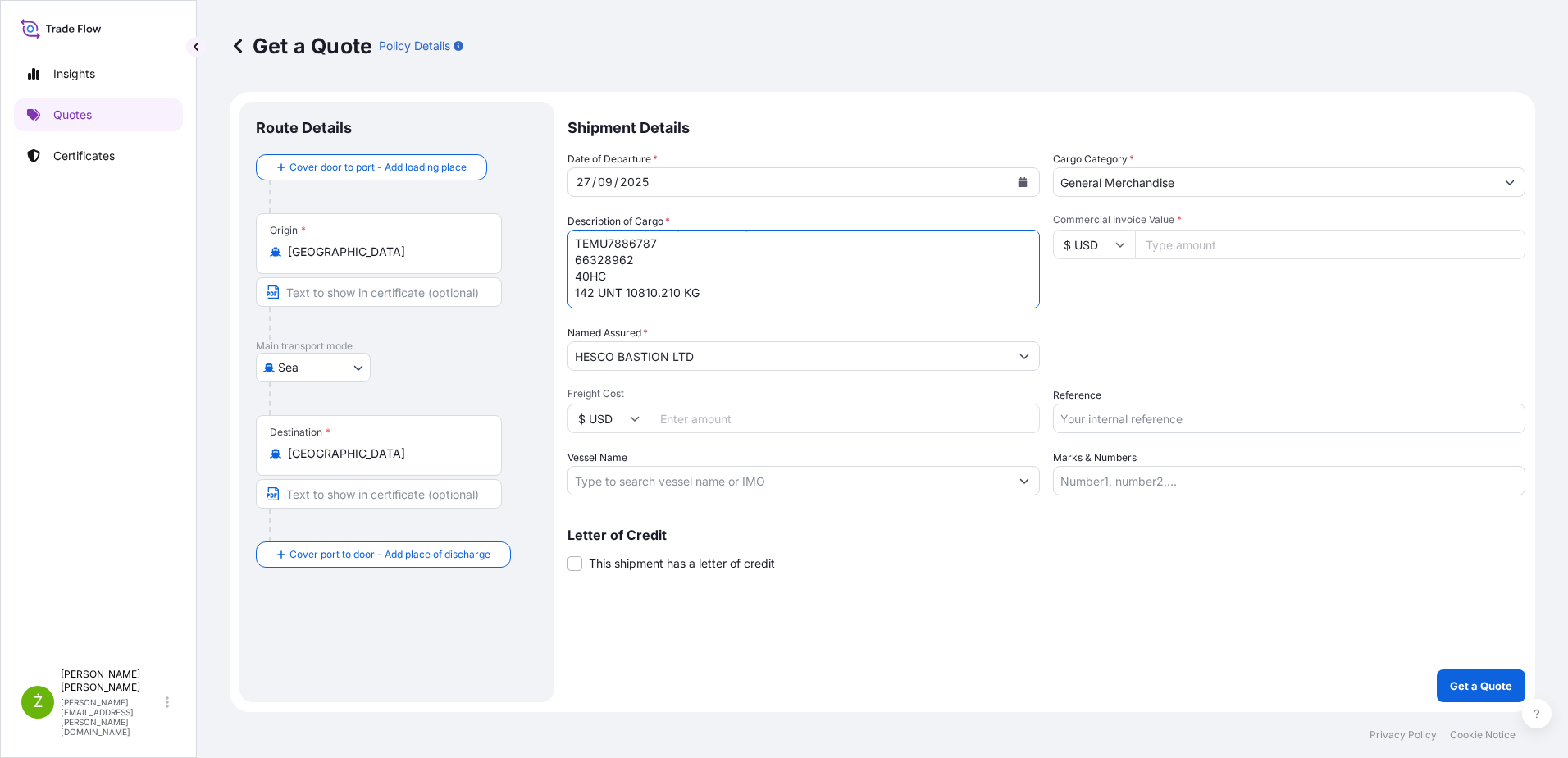
click at [575, 282] on textarea "UNITS OF NON WOVEN FABRIC TXGU6817085 66328913 40HC 168 UNT 11460.750 KG" at bounding box center [804, 269] width 472 height 79
click at [573, 282] on textarea "UNITS OF NON WOVEN FABRIC TXGU6817085 66328913 40HC 168 UNT 11460.750 KG" at bounding box center [804, 269] width 472 height 79
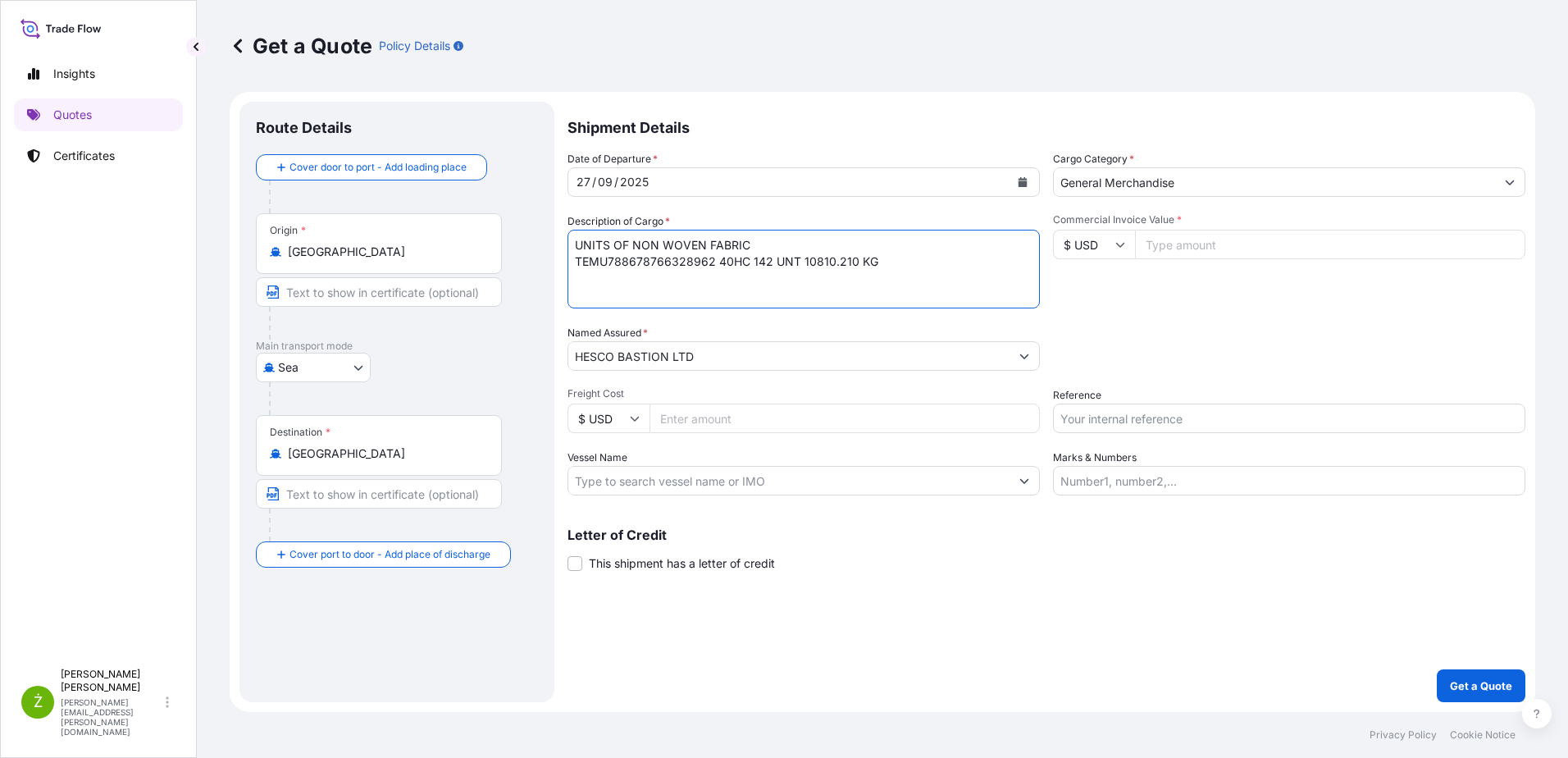
scroll to position [0, 0]
type textarea "UNITS OF NON WOVEN FABRIC TEMU7886787 66328962 40HC 142 UNT 10810.210 KG"
click at [1232, 252] on input "Commercial Invoice Value *" at bounding box center [1329, 244] width 390 height 29
type input "40824.69"
click at [1211, 330] on div "Packing Category Type to search a container mode Please select a primary mode o…" at bounding box center [1289, 347] width 472 height 46
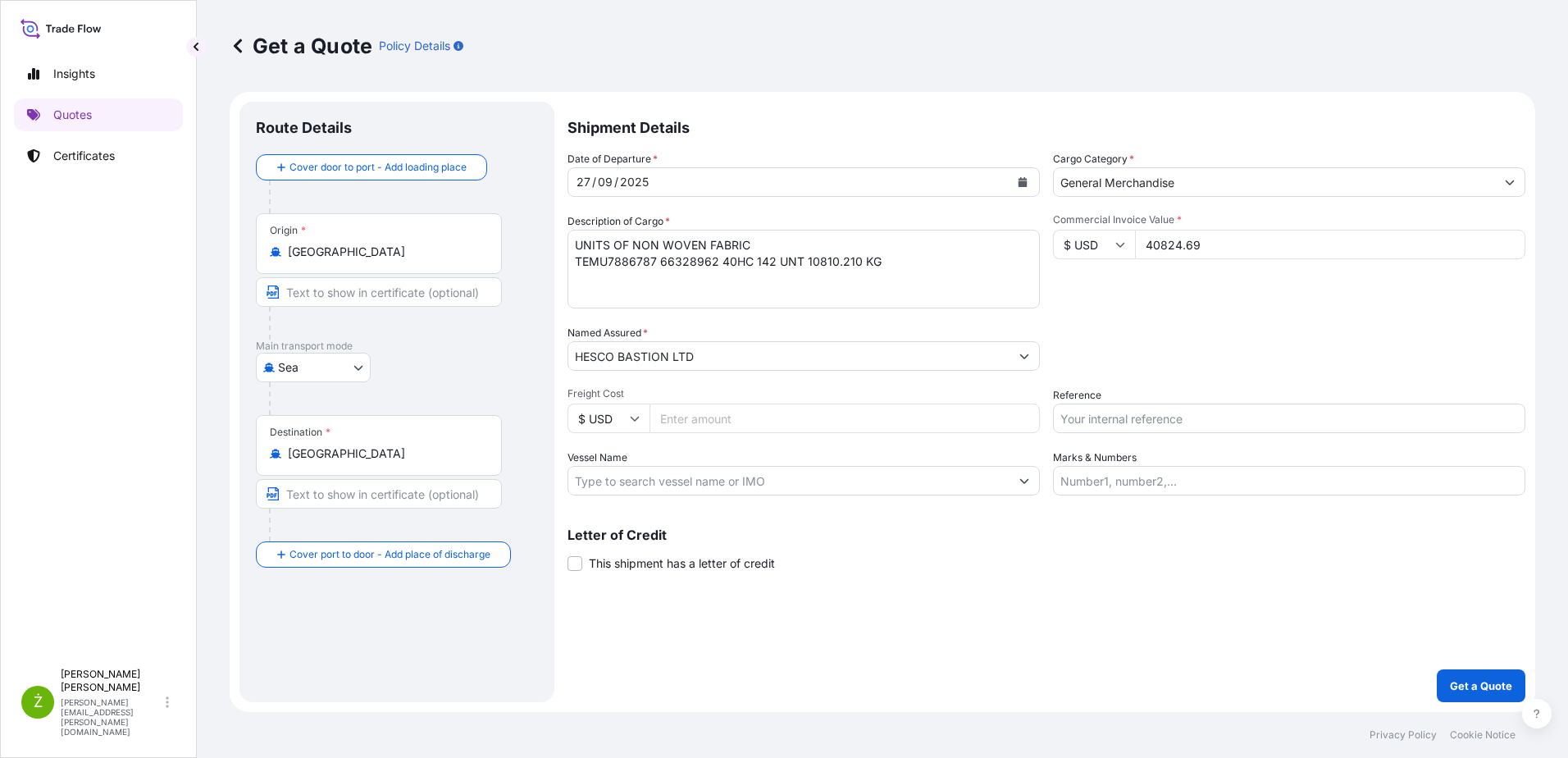
click at [1199, 425] on input "Reference" at bounding box center [1289, 418] width 472 height 29
paste input "S02062388"
type input "S02062388"
click at [1468, 679] on p "Get a Quote" at bounding box center [1481, 686] width 62 height 17
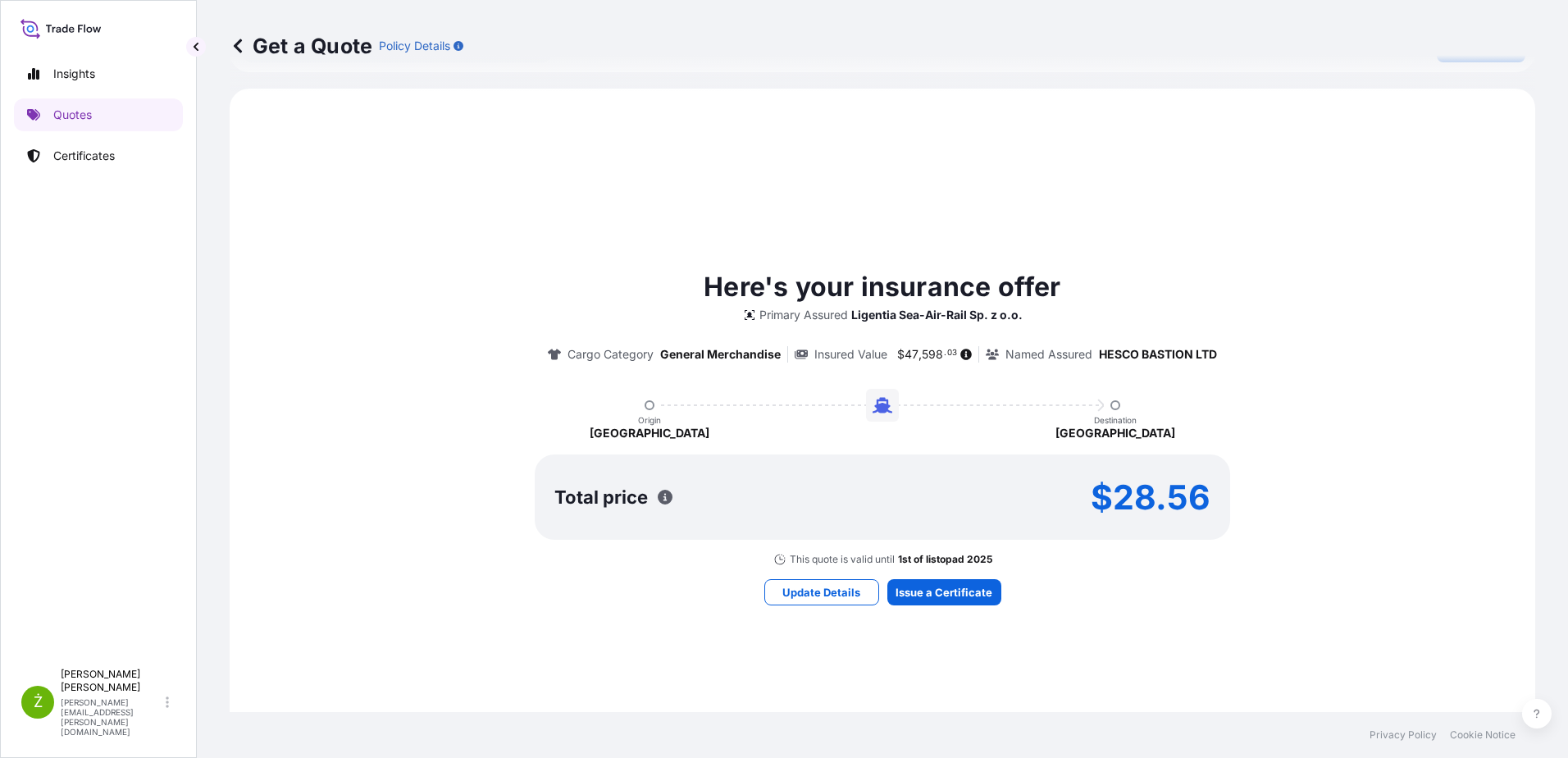
scroll to position [738, 0]
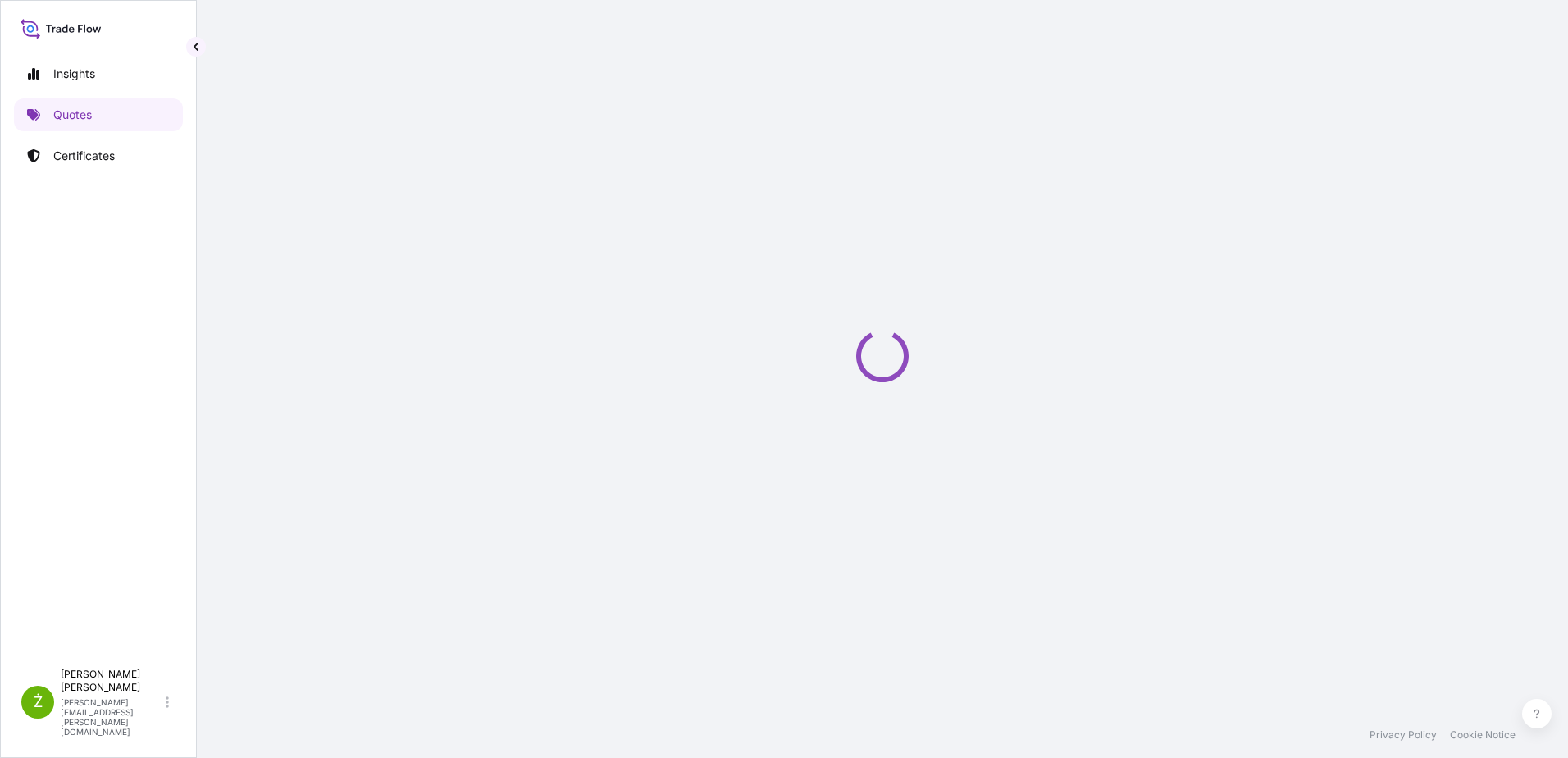
select select "Sea"
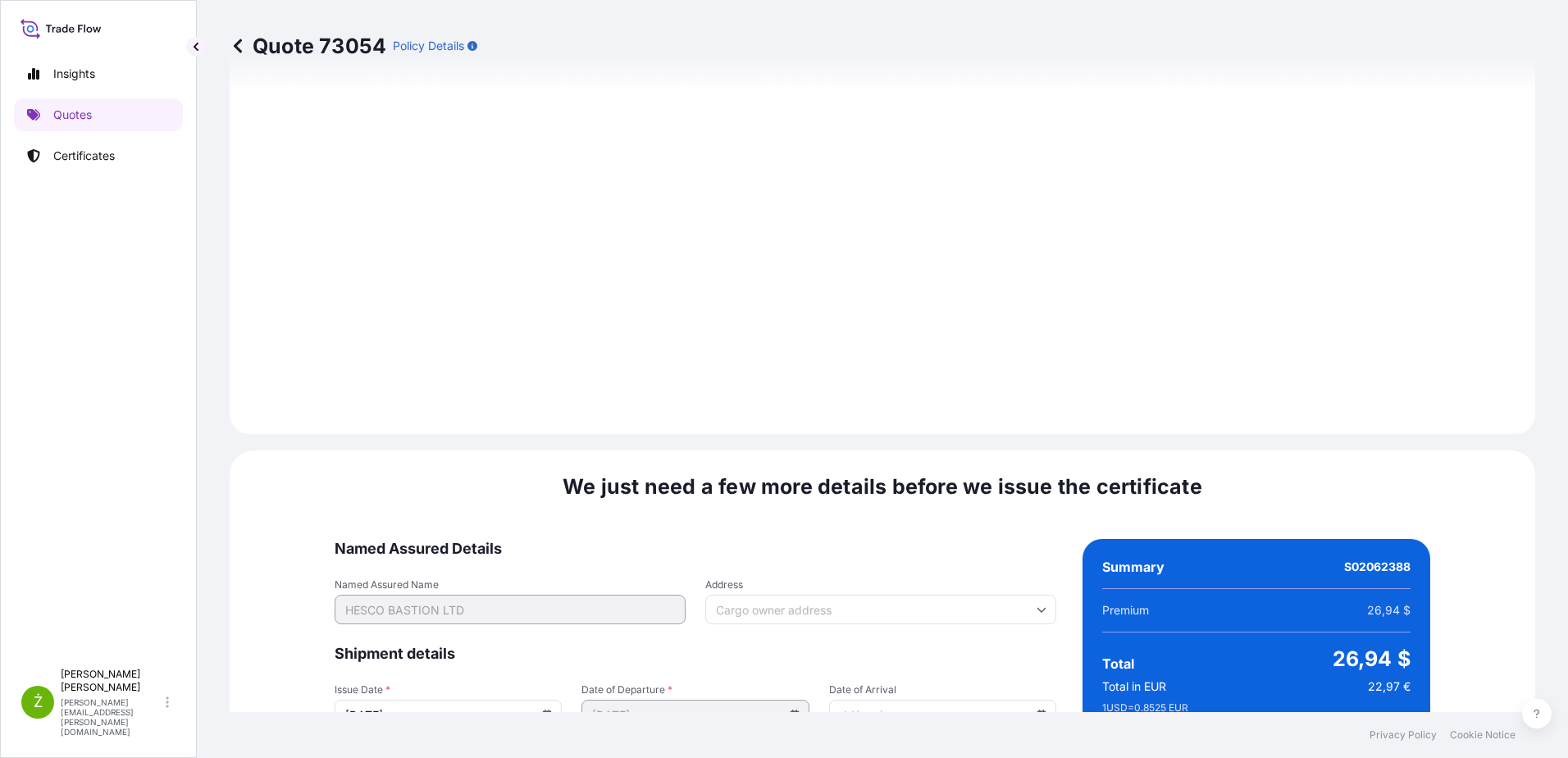
scroll to position [1746, 0]
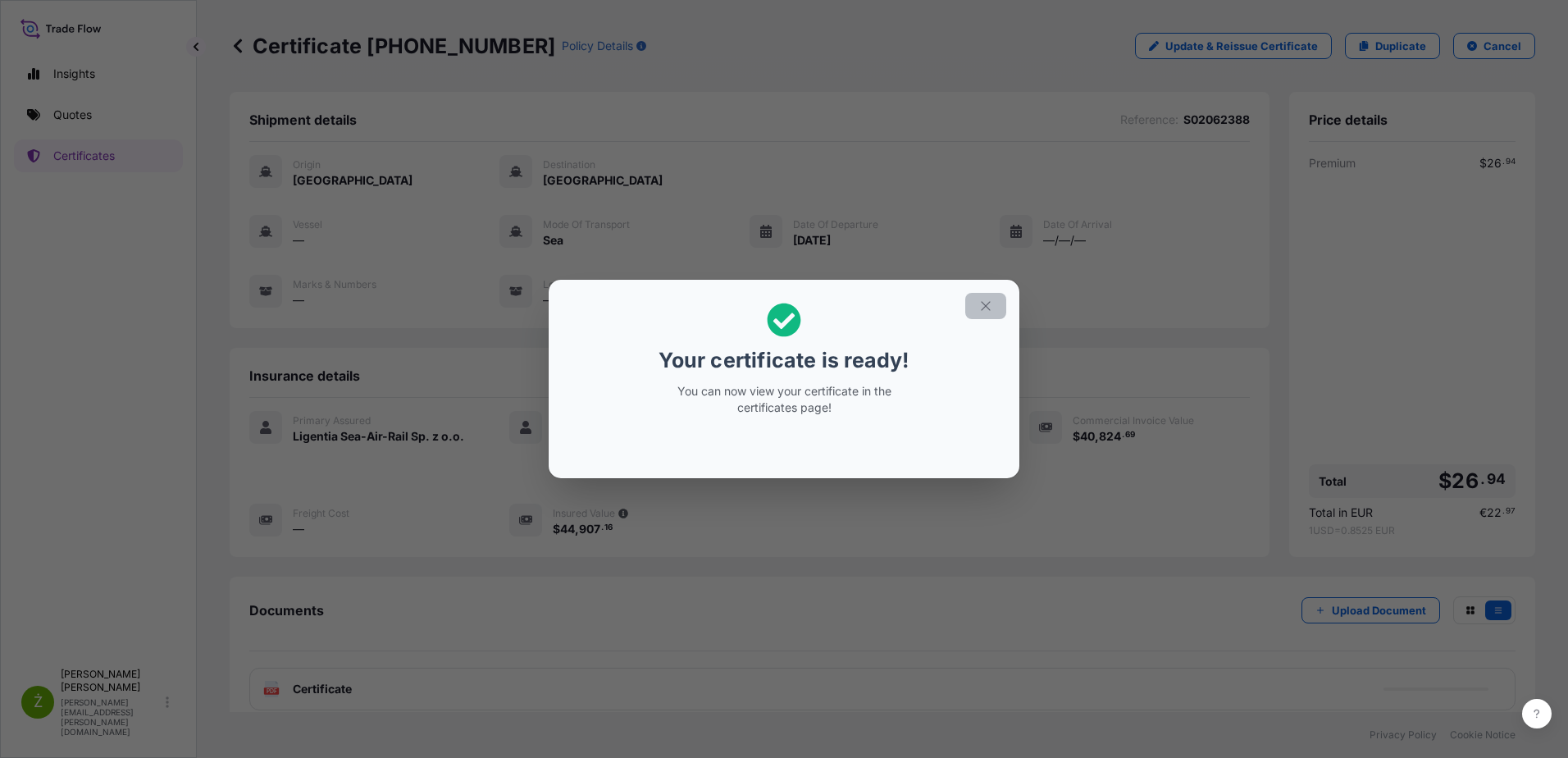
click at [983, 310] on icon "button" at bounding box center [986, 306] width 15 height 15
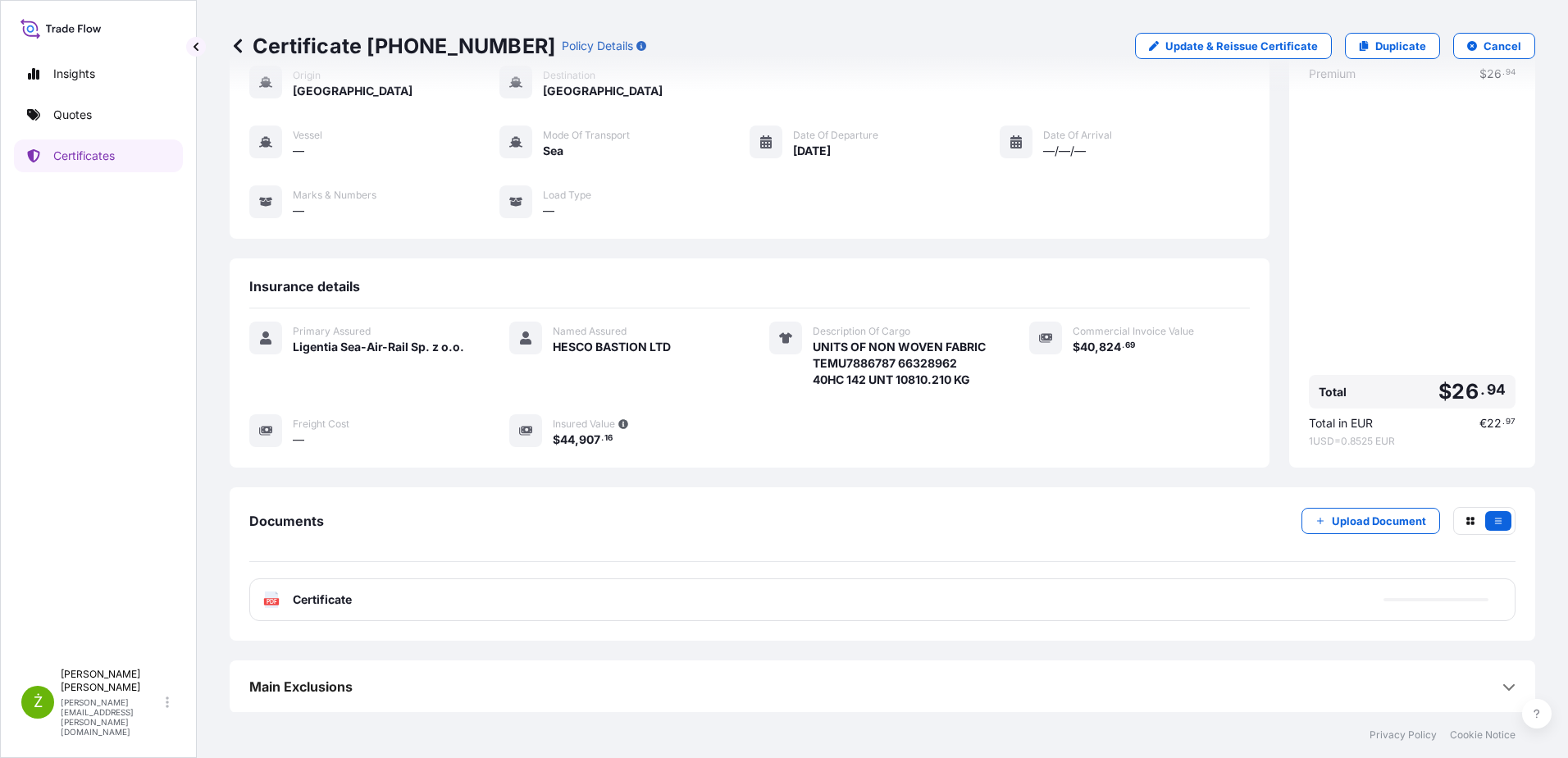
scroll to position [90, 0]
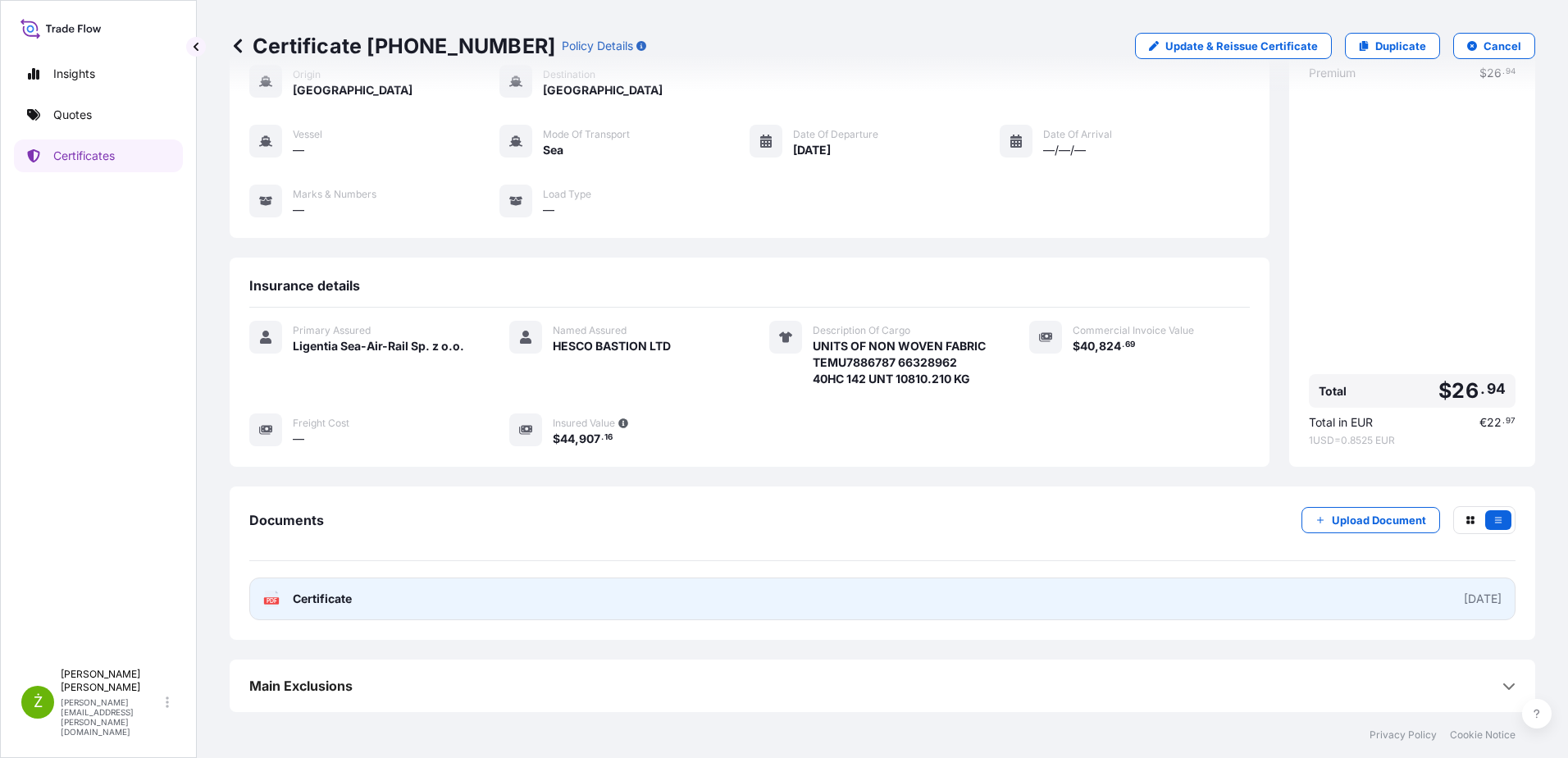
click at [448, 603] on link "PDF Certificate [DATE]" at bounding box center [883, 598] width 1266 height 42
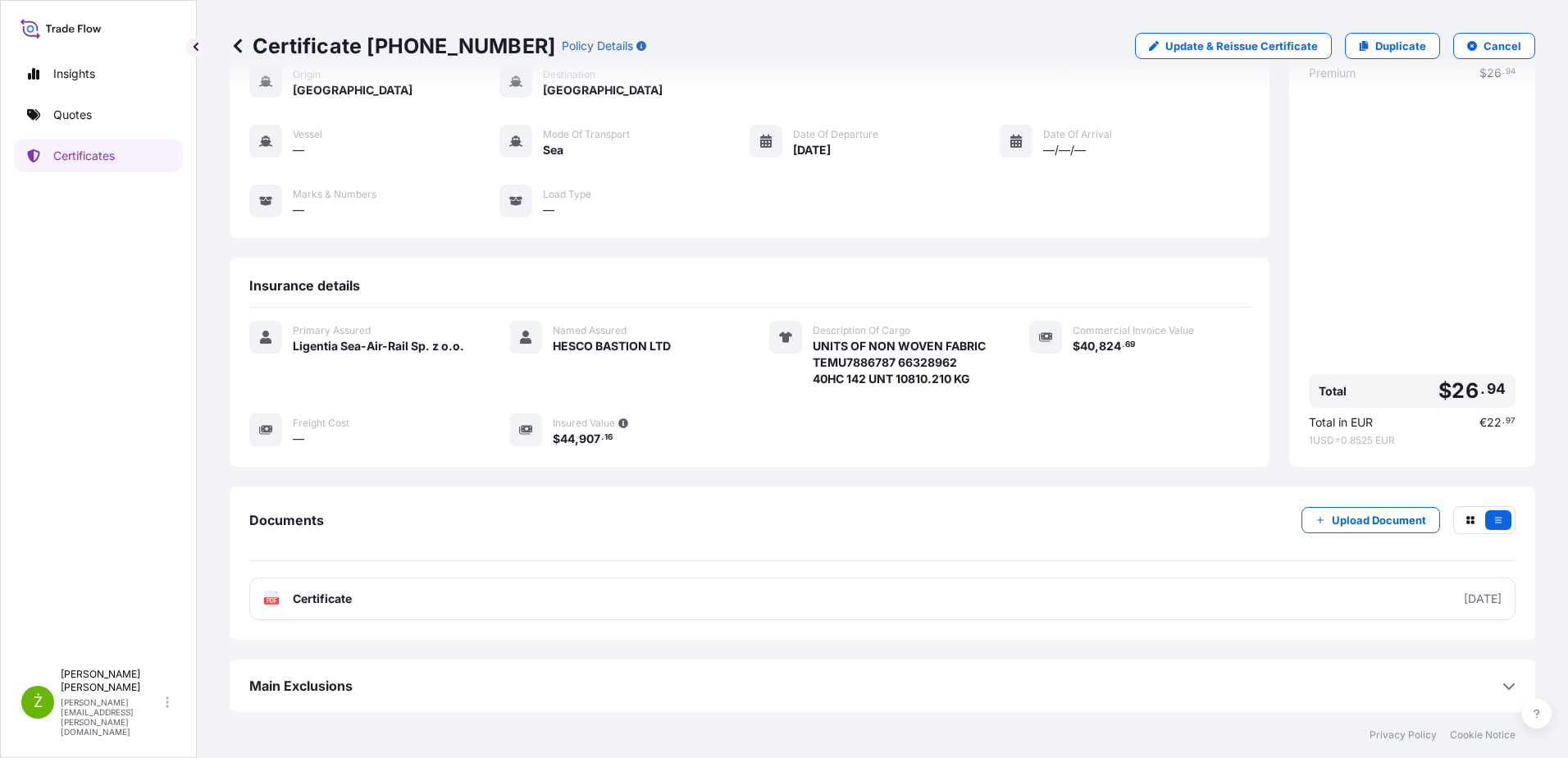
click at [366, 47] on p "Certificate [PHONE_NUMBER]" at bounding box center [392, 46] width 325 height 27
copy p "Certificate [PHONE_NUMBER]"
